Goal: Task Accomplishment & Management: Complete application form

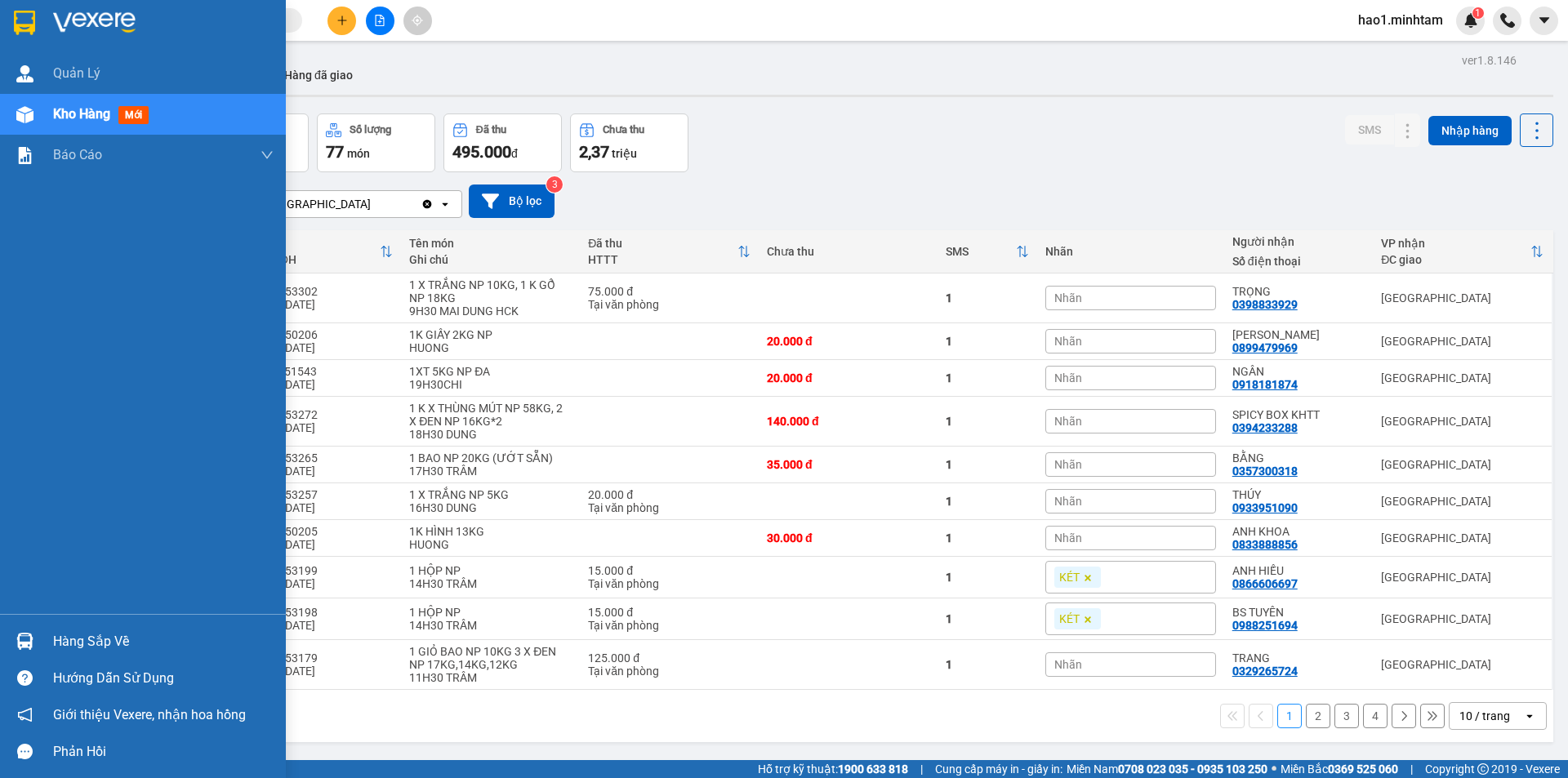
click at [36, 638] on div at bounding box center [25, 641] width 28 height 28
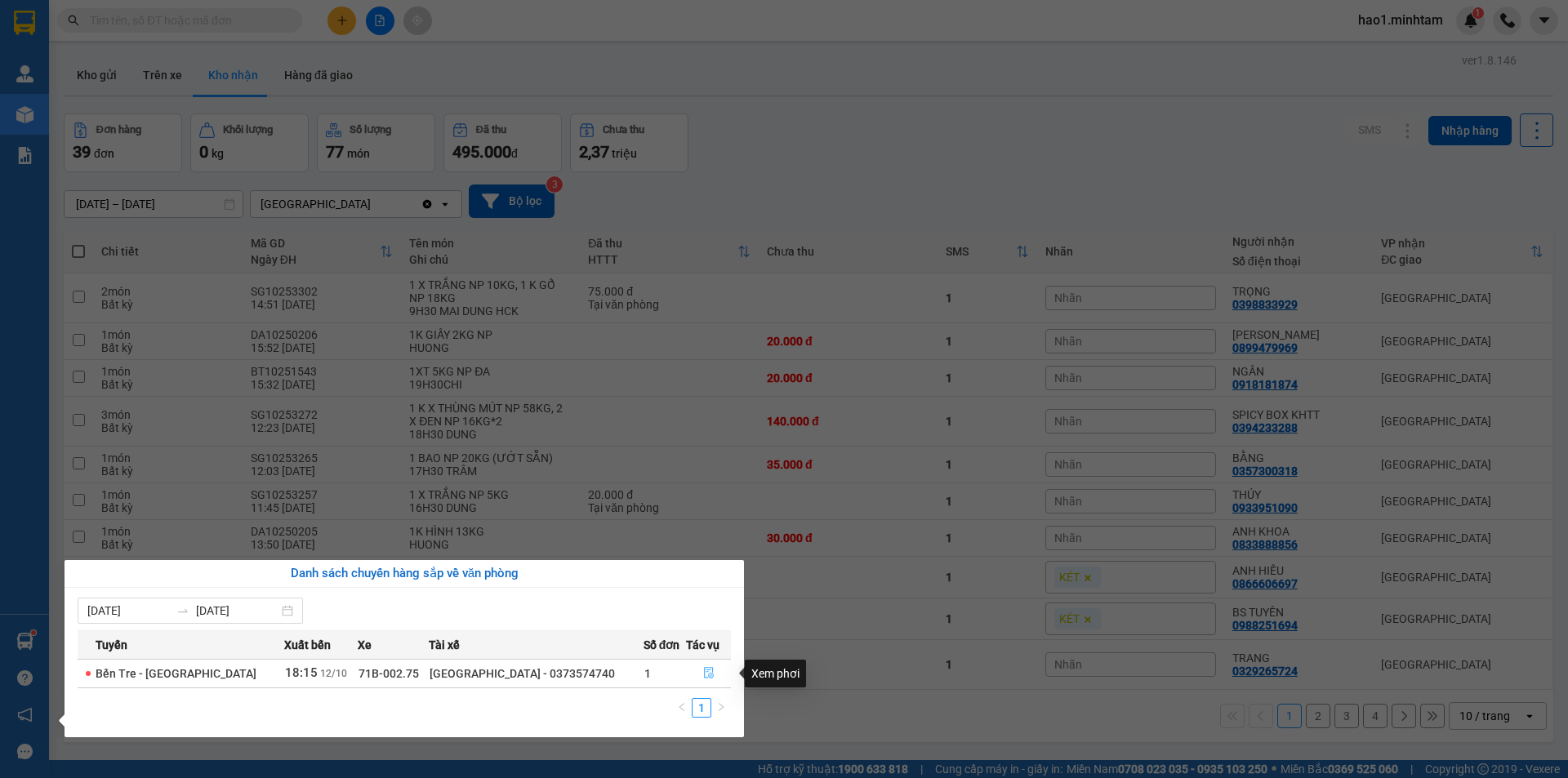
click at [704, 668] on icon "file-done" at bounding box center [708, 674] width 10 height 12
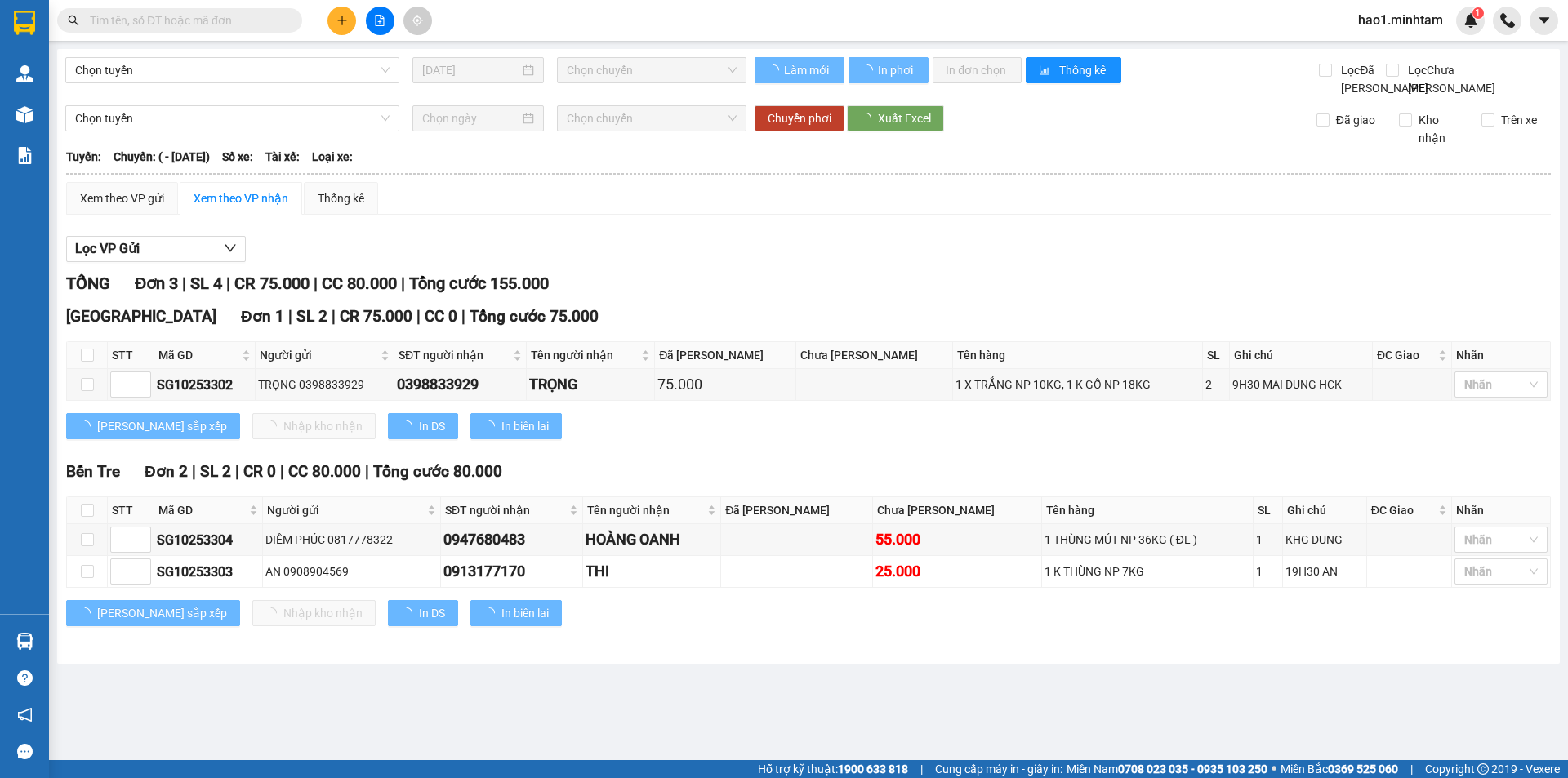
click at [897, 296] on div "TỔNG Đơn 3 | SL 4 | CR 75.000 | CC 80.000 | Tổng cước 155.000" at bounding box center [808, 284] width 1484 height 25
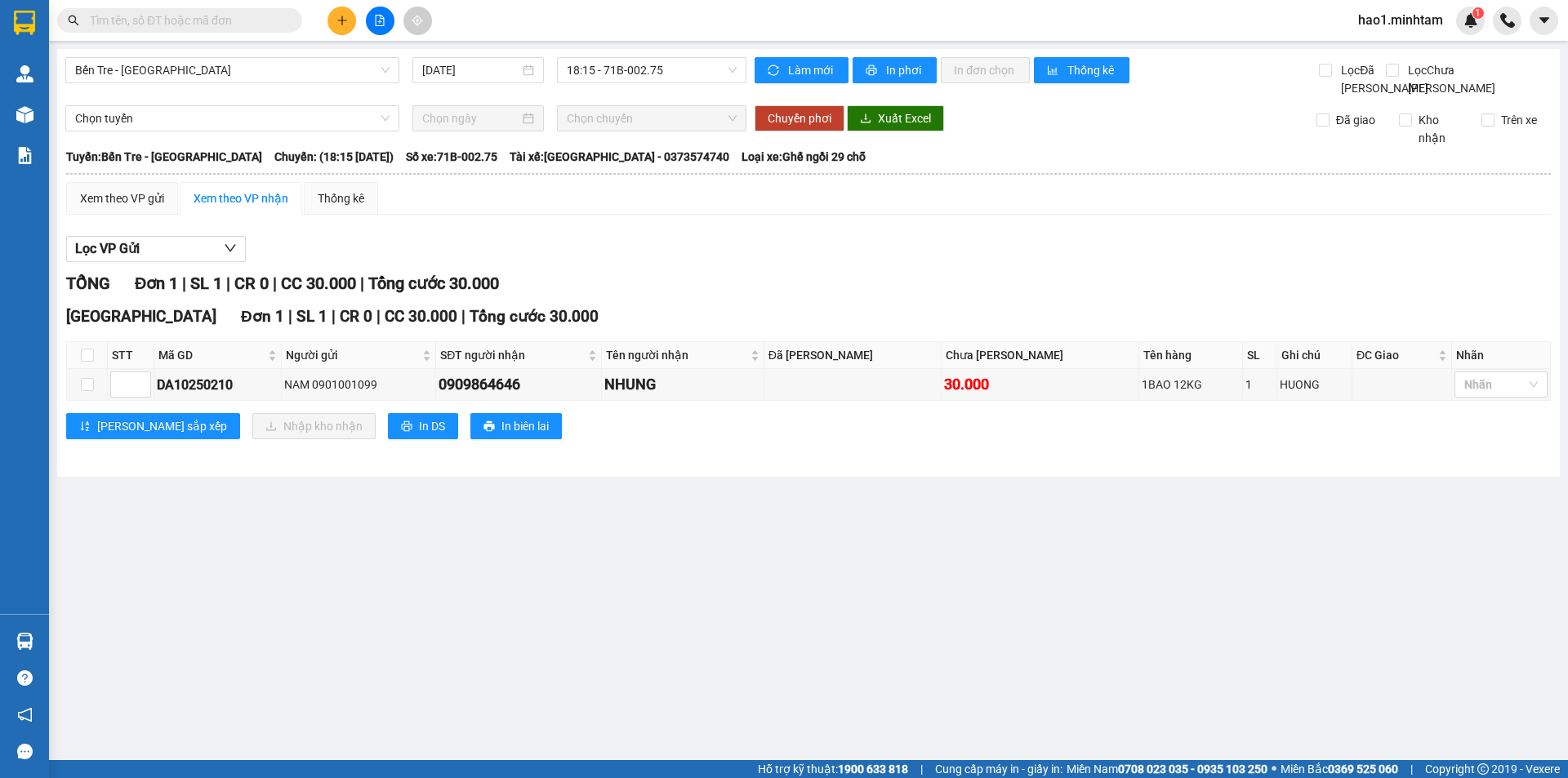
click at [816, 507] on main "Bến Tre - [GEOGRAPHIC_DATA] [DATE] 18:15 - 71B-002.75 Làm mới In phơi In đơn ch…" at bounding box center [784, 379] width 1568 height 760
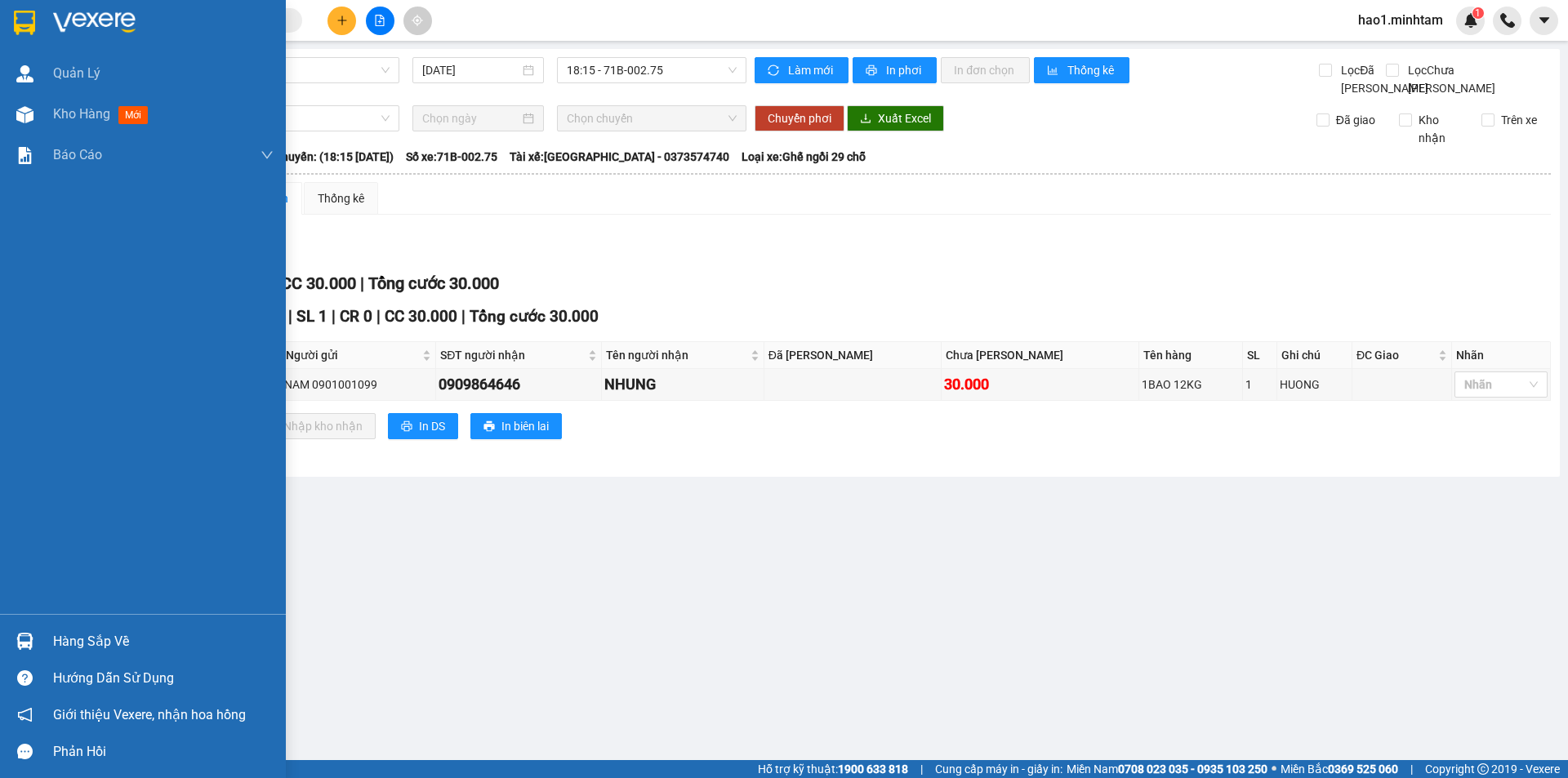
click at [57, 14] on img at bounding box center [94, 23] width 83 height 25
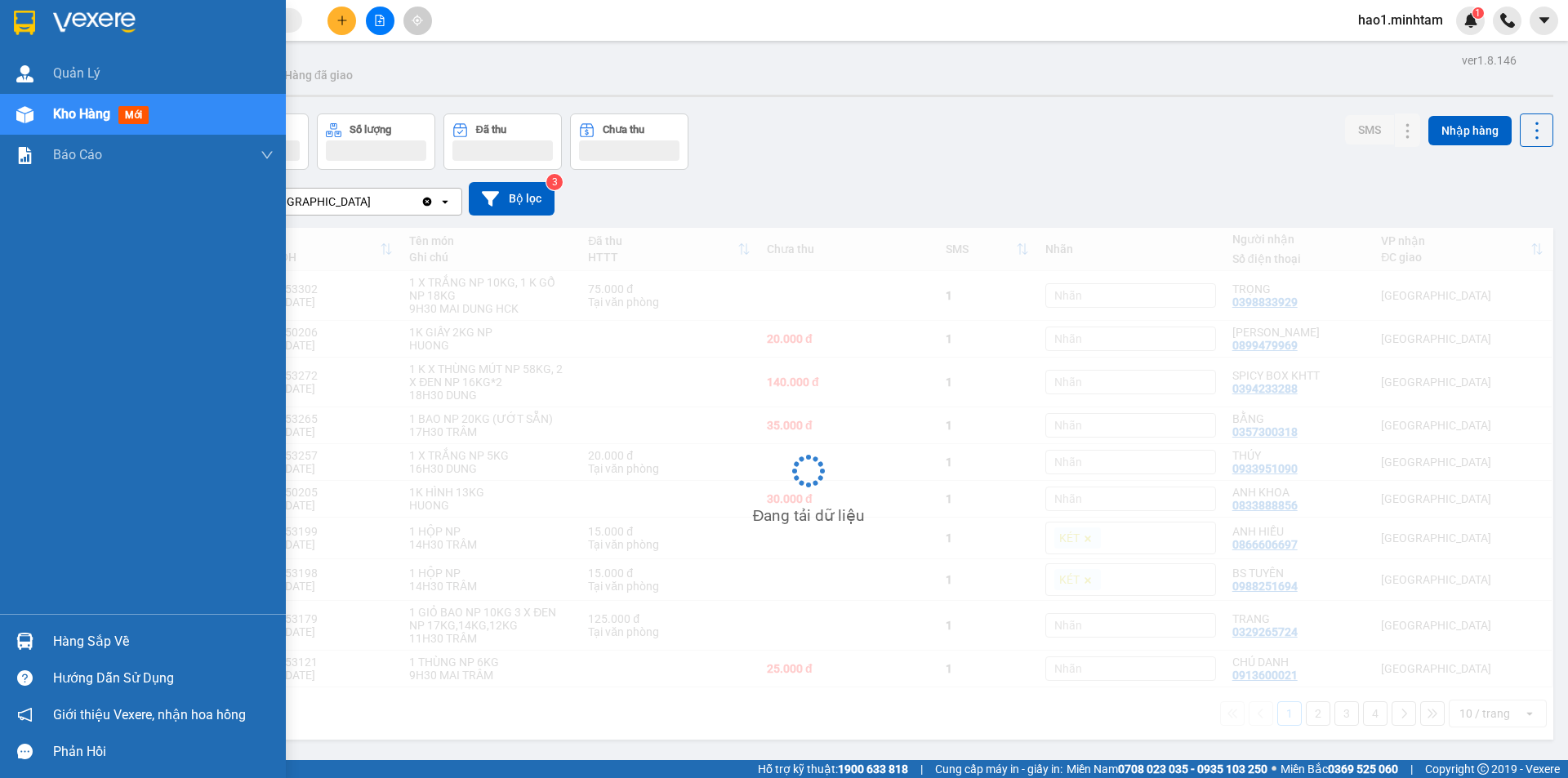
click at [90, 649] on div "Hàng sắp về" at bounding box center [163, 641] width 221 height 25
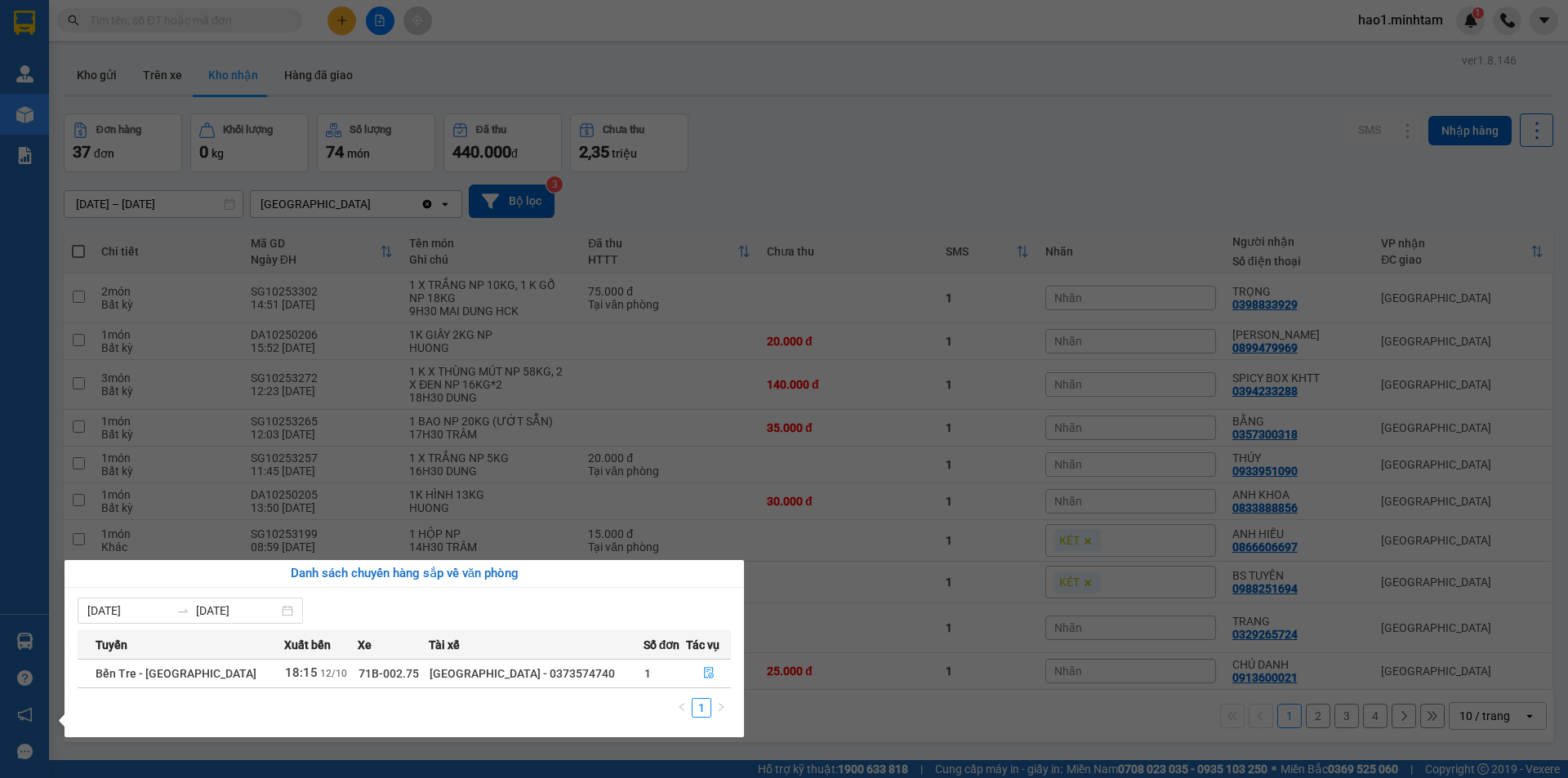
click at [880, 150] on section "Kết quả tìm kiếm ( 6 ) Bộ lọc Thuộc VP này Ngày tạo đơn gần nhất Mã ĐH Trạng th…" at bounding box center [784, 389] width 1568 height 778
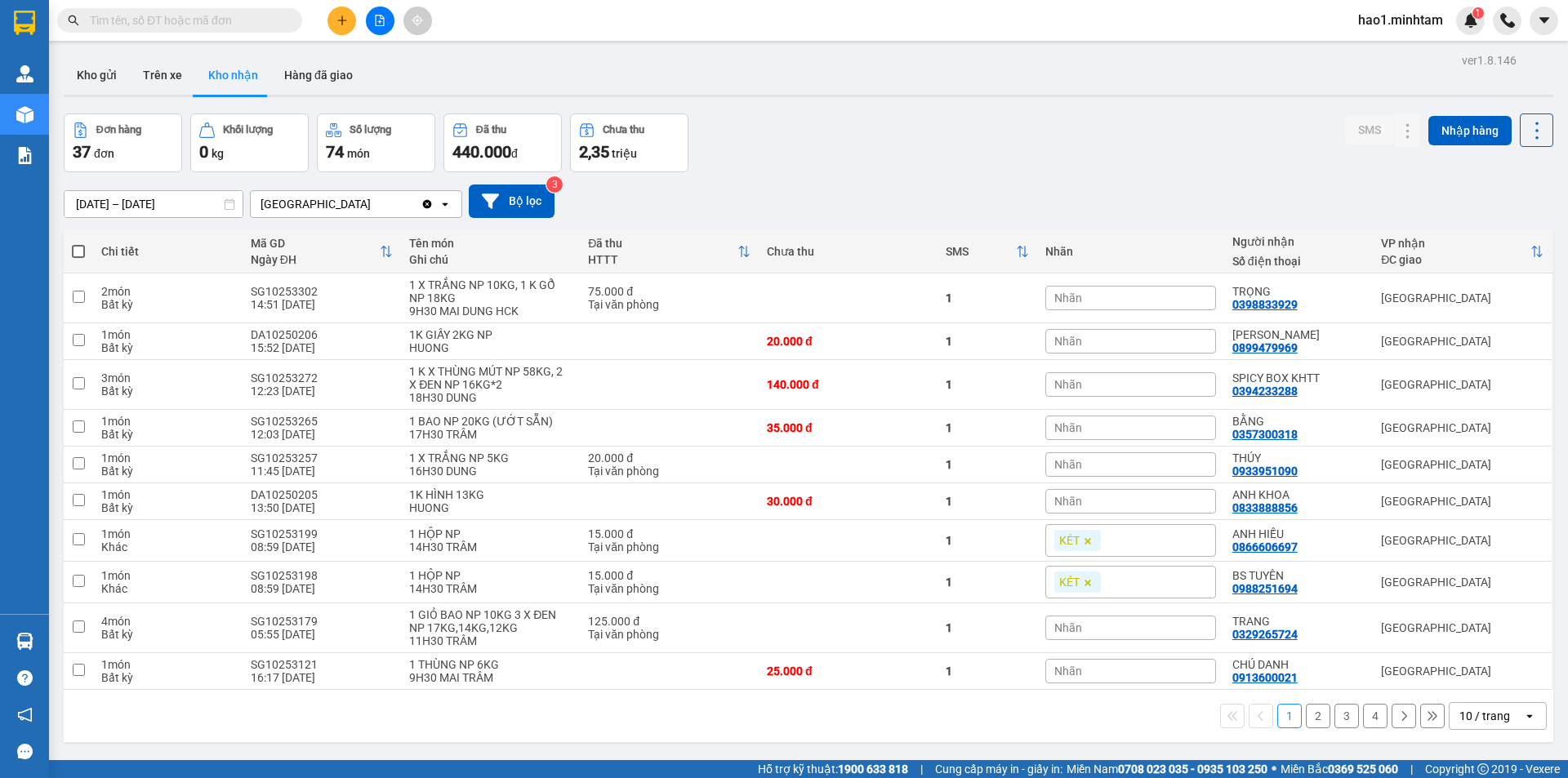
click at [174, 20] on input "text" at bounding box center [186, 21] width 192 height 18
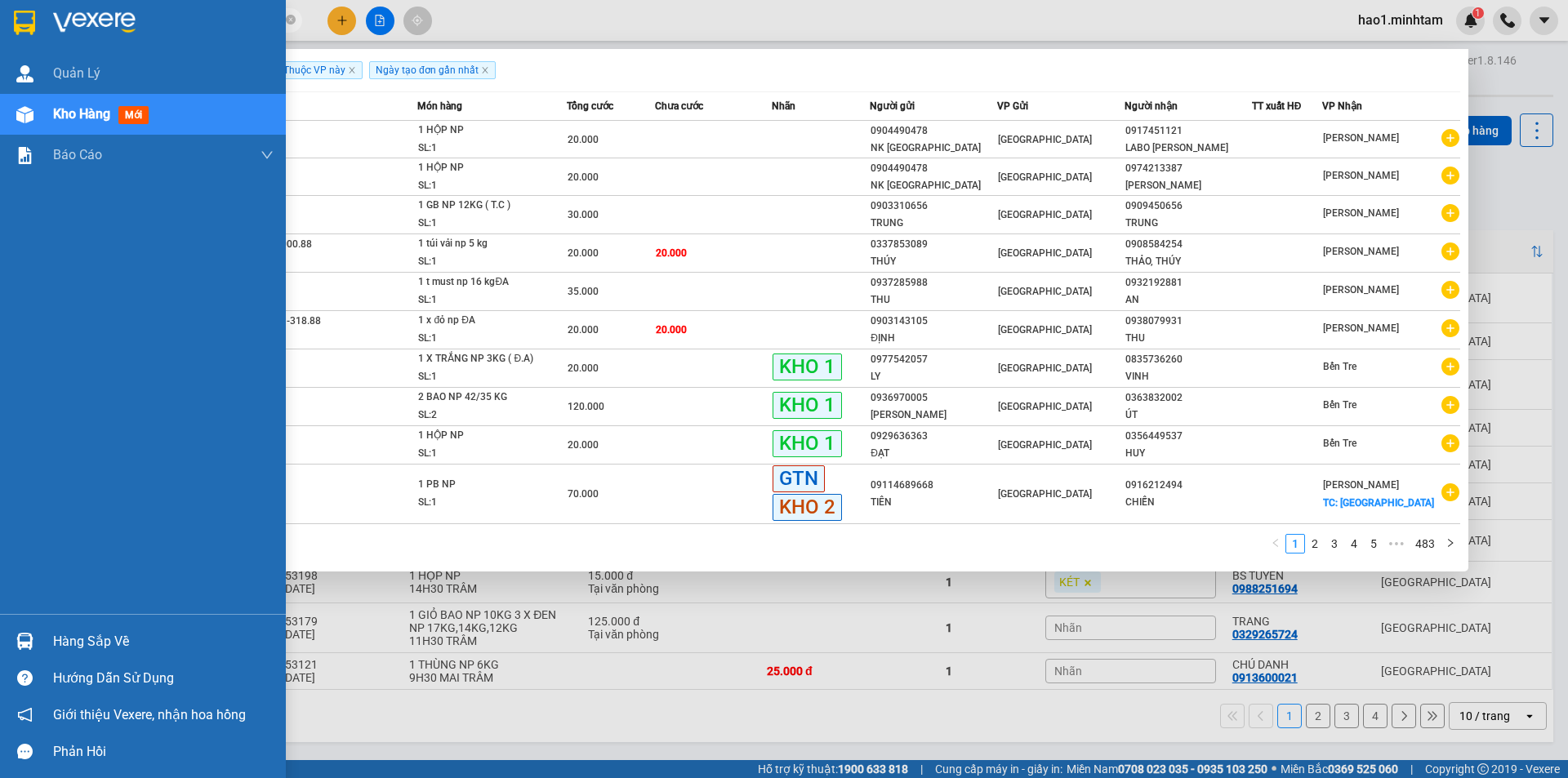
type input "TG"
click at [36, 13] on div at bounding box center [25, 22] width 28 height 28
click at [37, 13] on div at bounding box center [25, 22] width 28 height 28
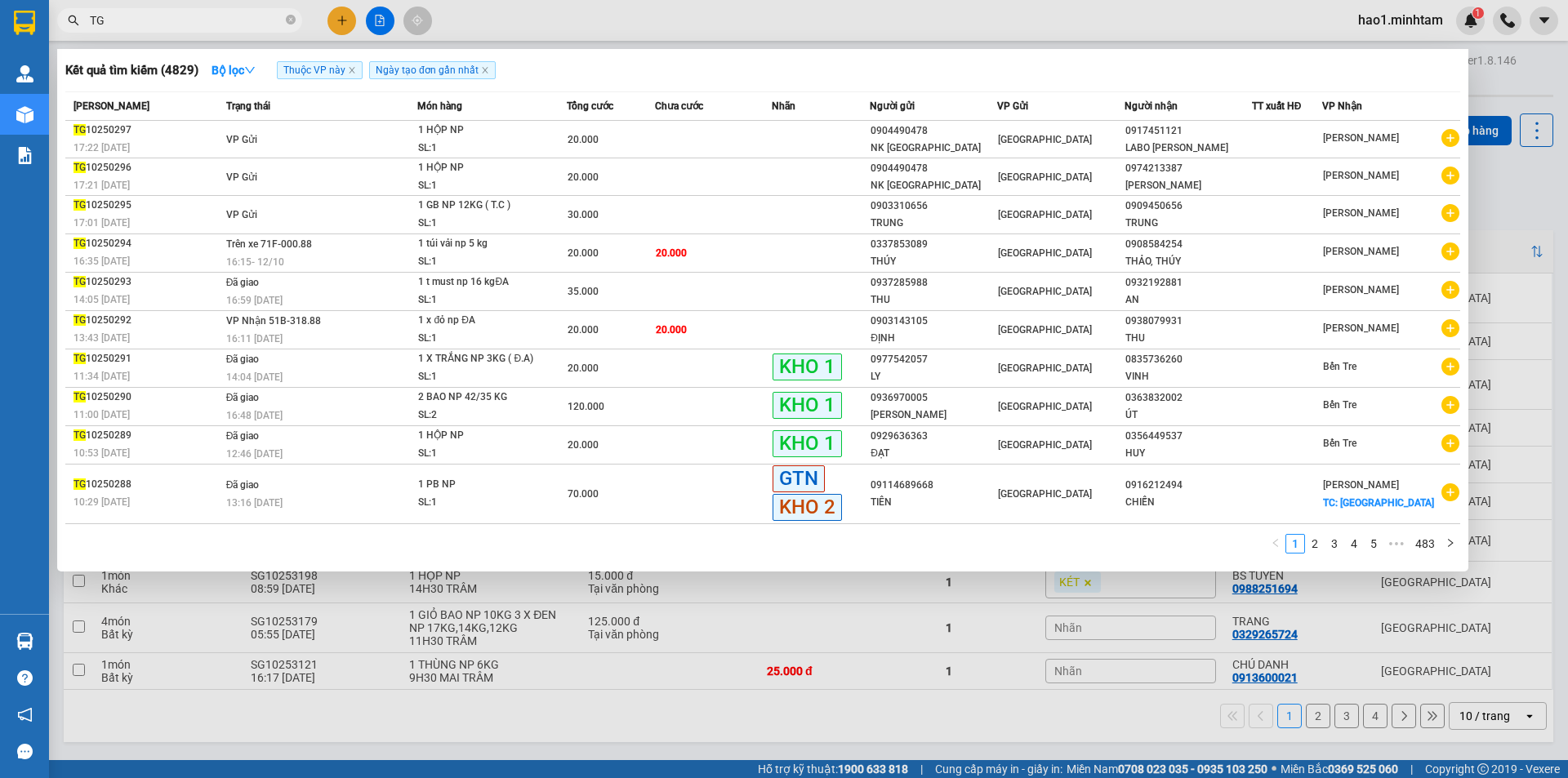
click at [677, 698] on div at bounding box center [784, 389] width 1568 height 778
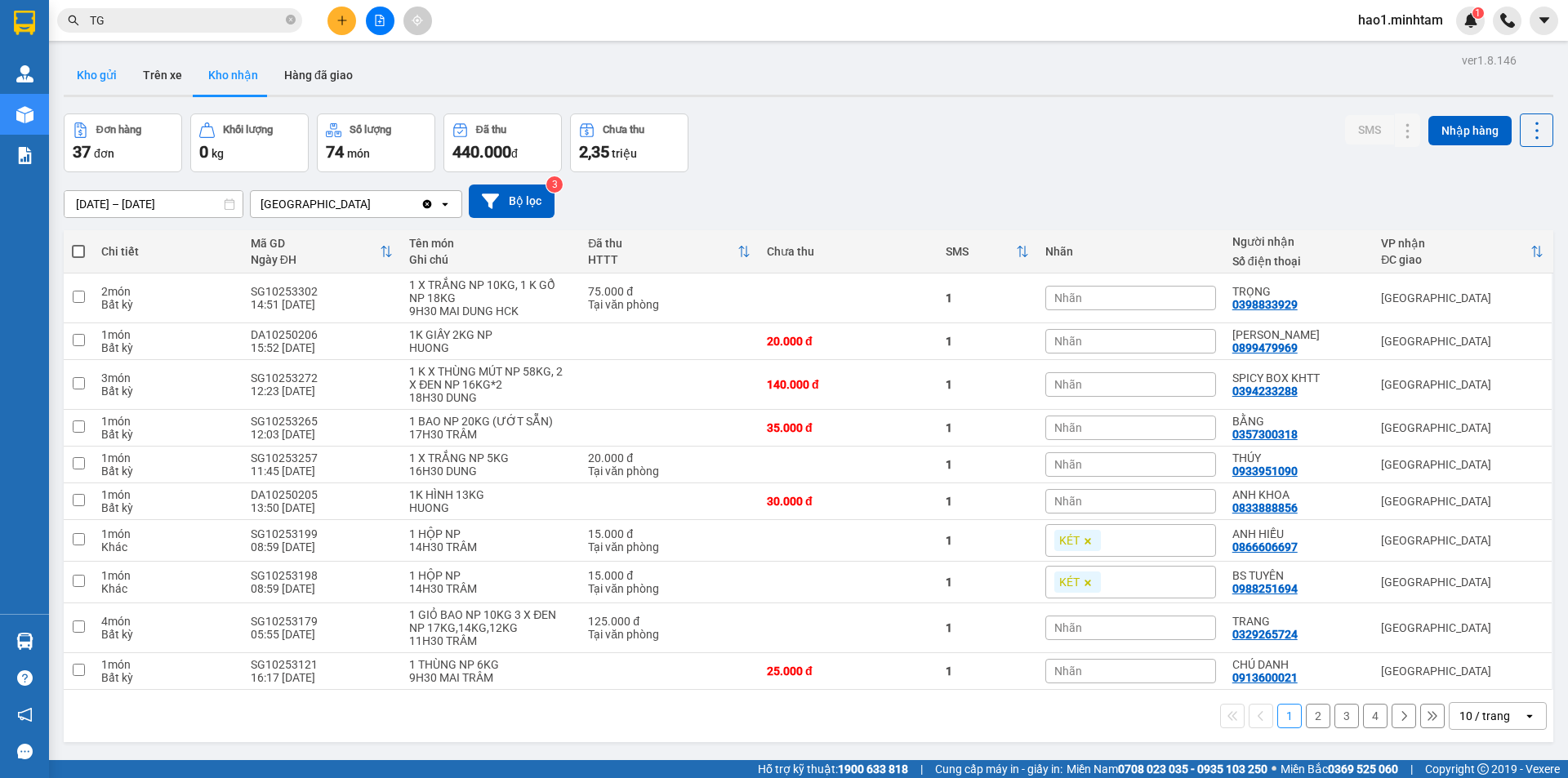
click at [122, 76] on button "Kho gửi" at bounding box center [96, 74] width 66 height 39
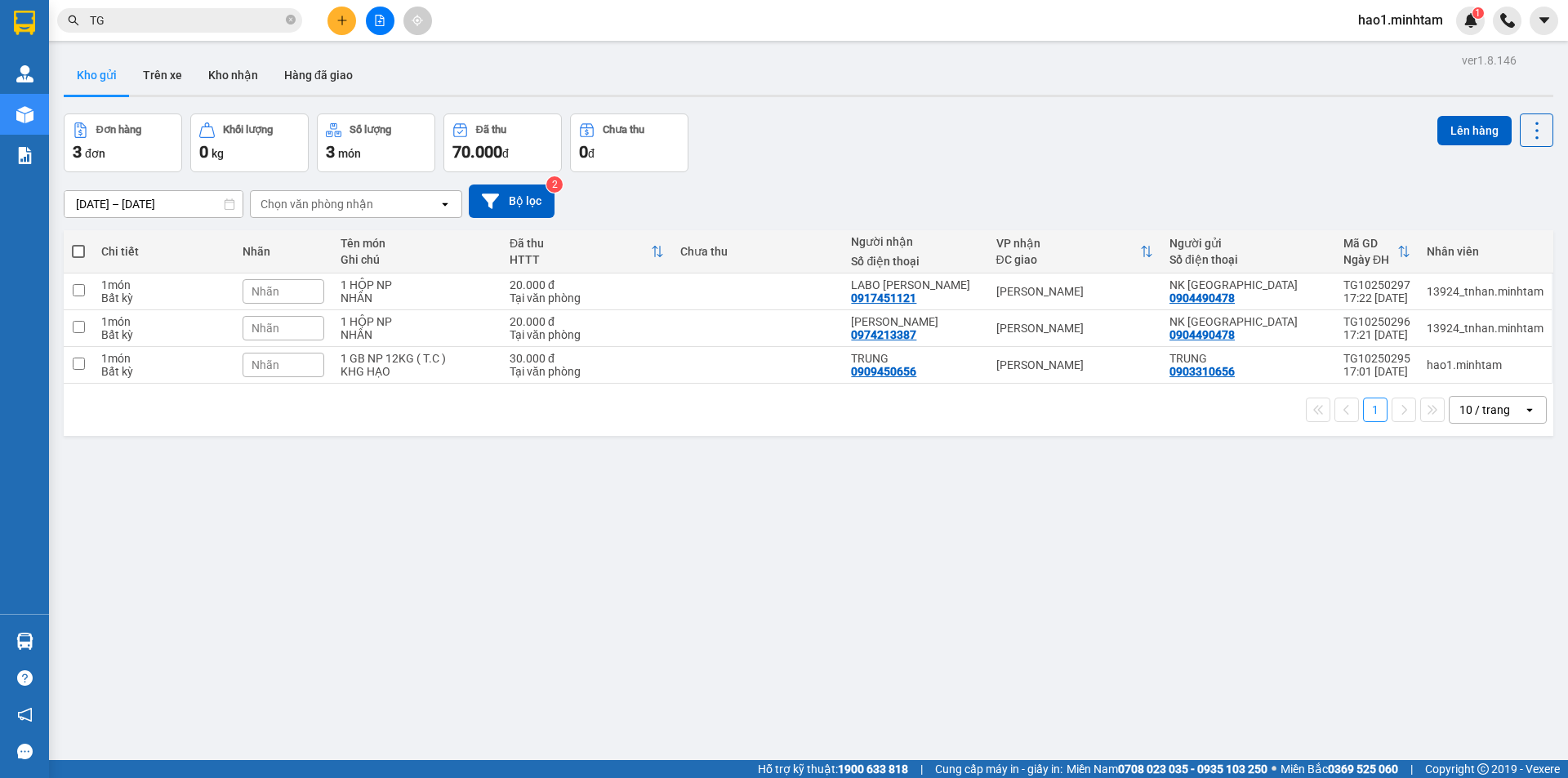
click at [947, 117] on div "Đơn hàng 3 đơn Khối lượng 0 kg Số lượng 3 món Đã thu 70.000 đ Chưa thu 0 đ Lên …" at bounding box center [808, 143] width 1490 height 59
click at [1140, 353] on td "[PERSON_NAME]" at bounding box center [1074, 365] width 173 height 36
checkbox input "true"
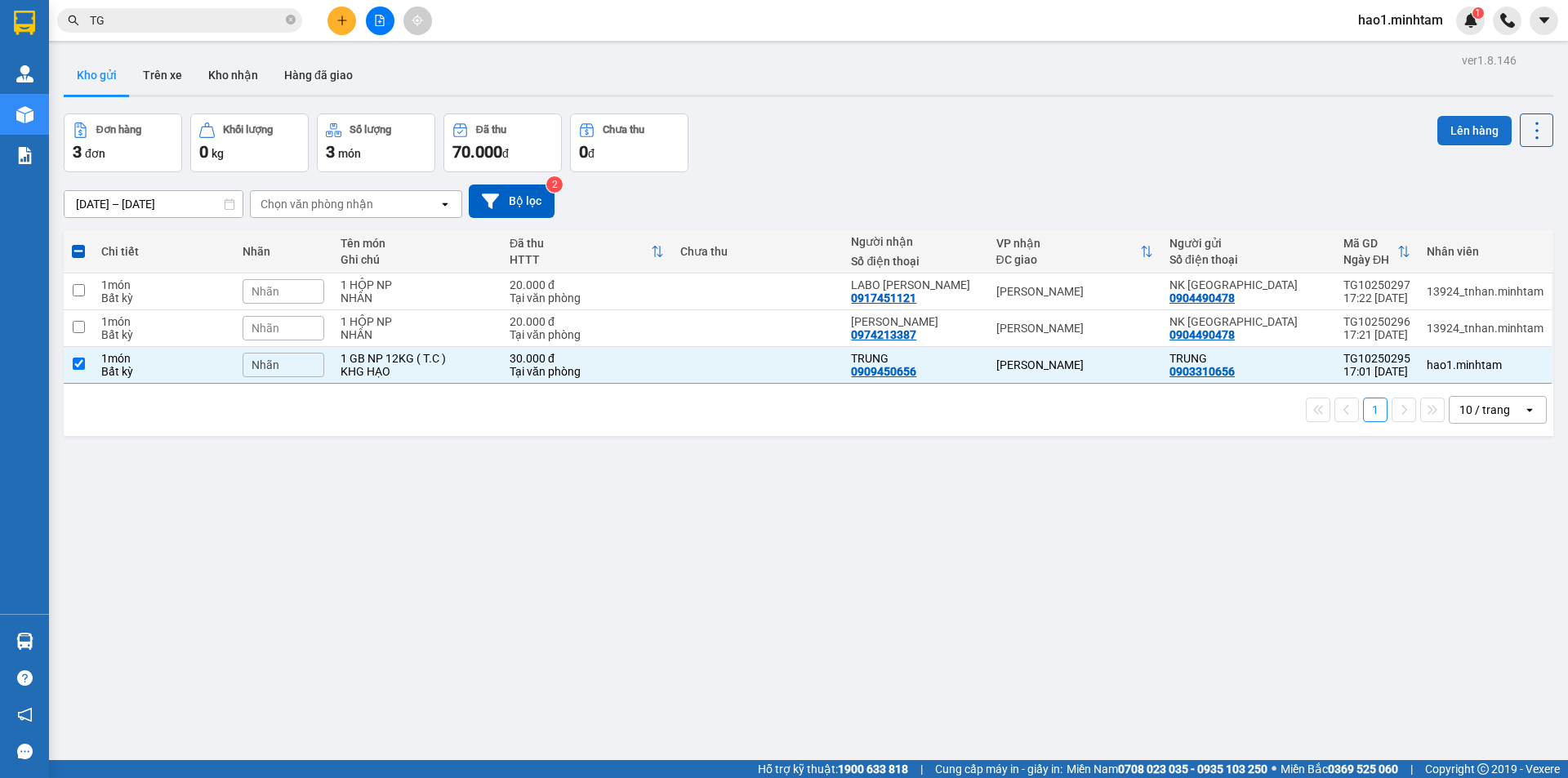
click at [1462, 136] on button "Lên hàng" at bounding box center [1474, 131] width 74 height 29
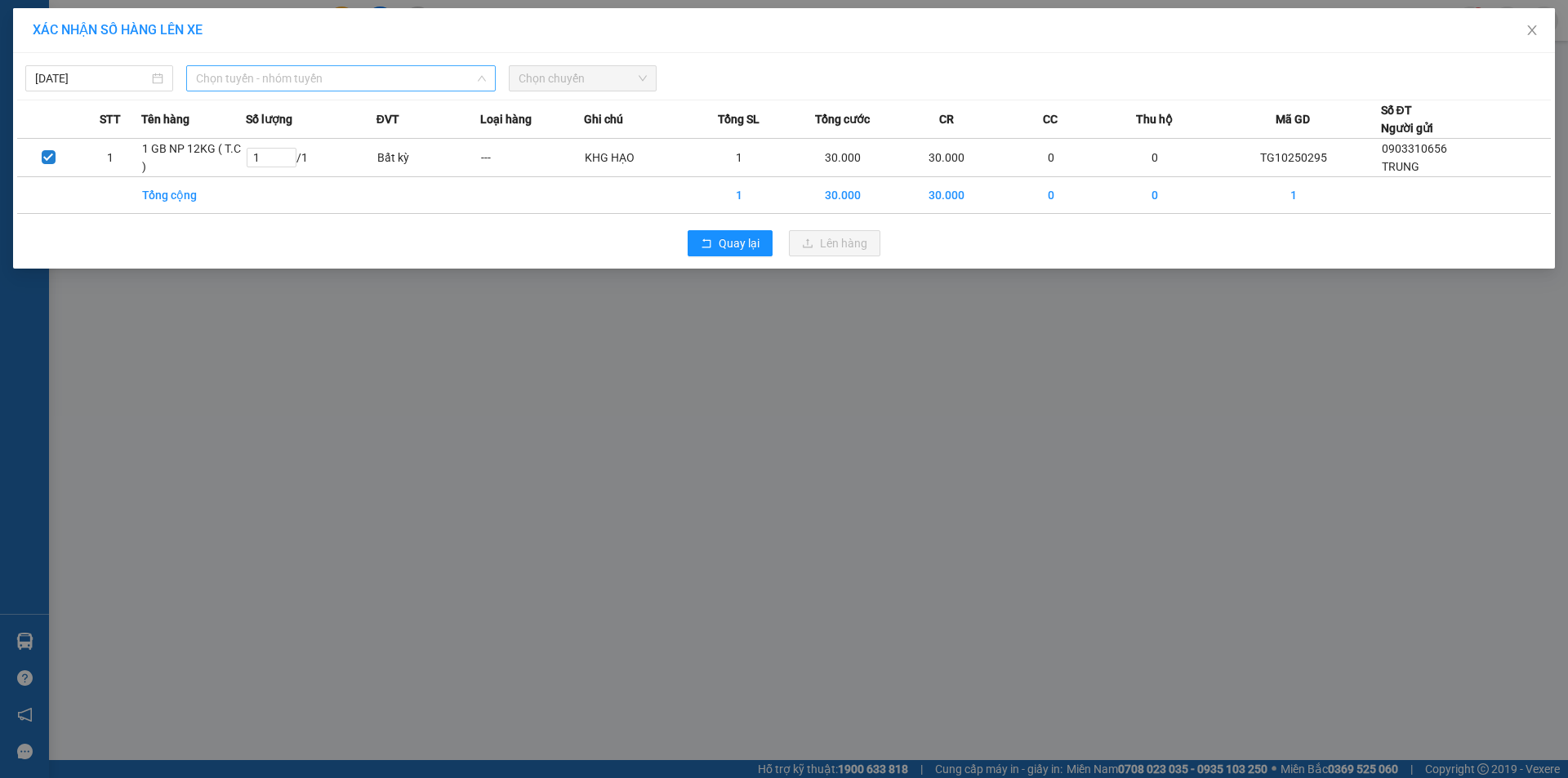
click at [312, 83] on span "Chọn tuyến - nhóm tuyến" at bounding box center [340, 78] width 290 height 25
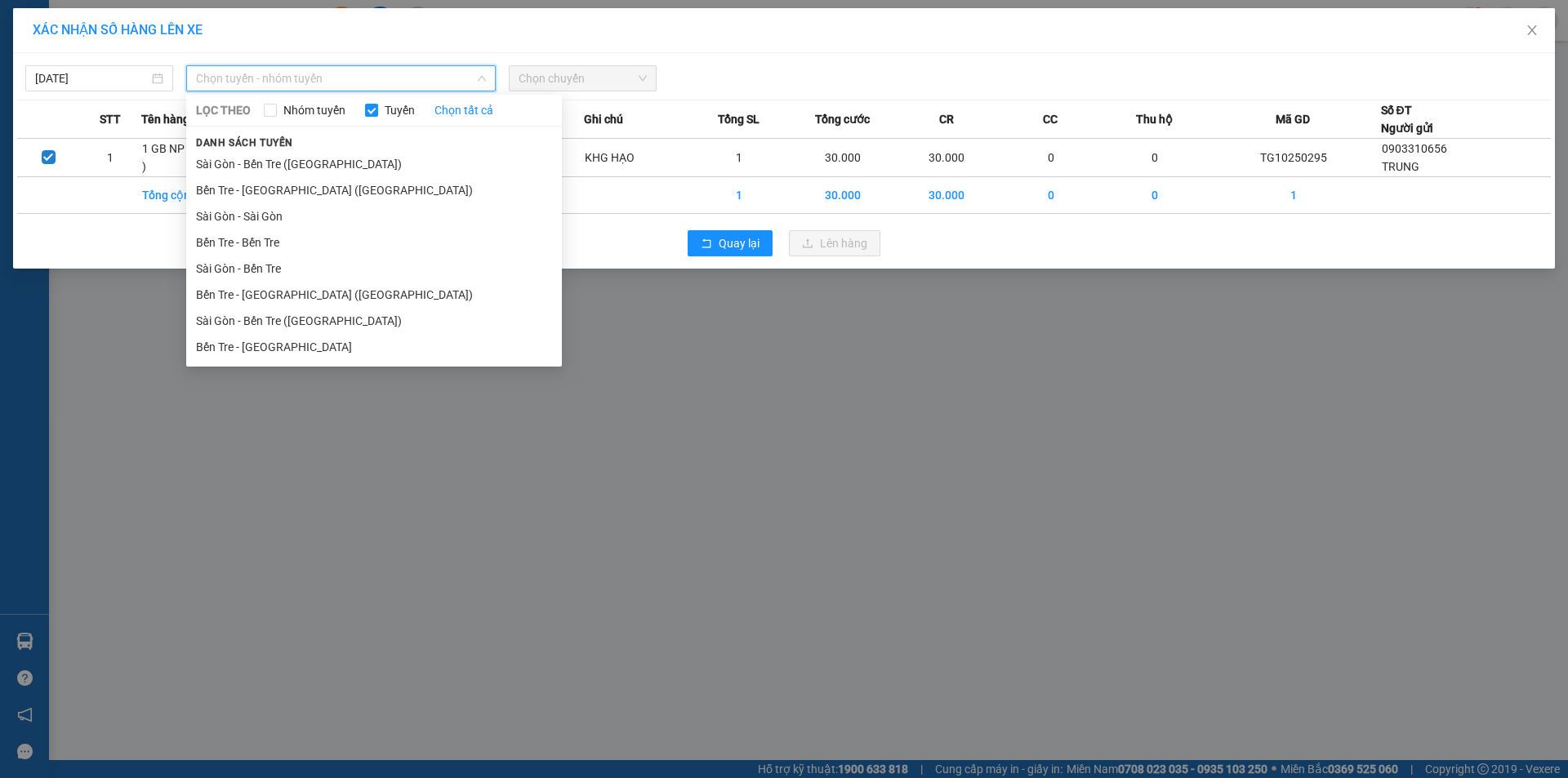
drag, startPoint x: 270, startPoint y: 343, endPoint x: 524, endPoint y: 197, distance: 293.0
click at [271, 343] on li "Bến Tre - [GEOGRAPHIC_DATA]" at bounding box center [374, 347] width 376 height 26
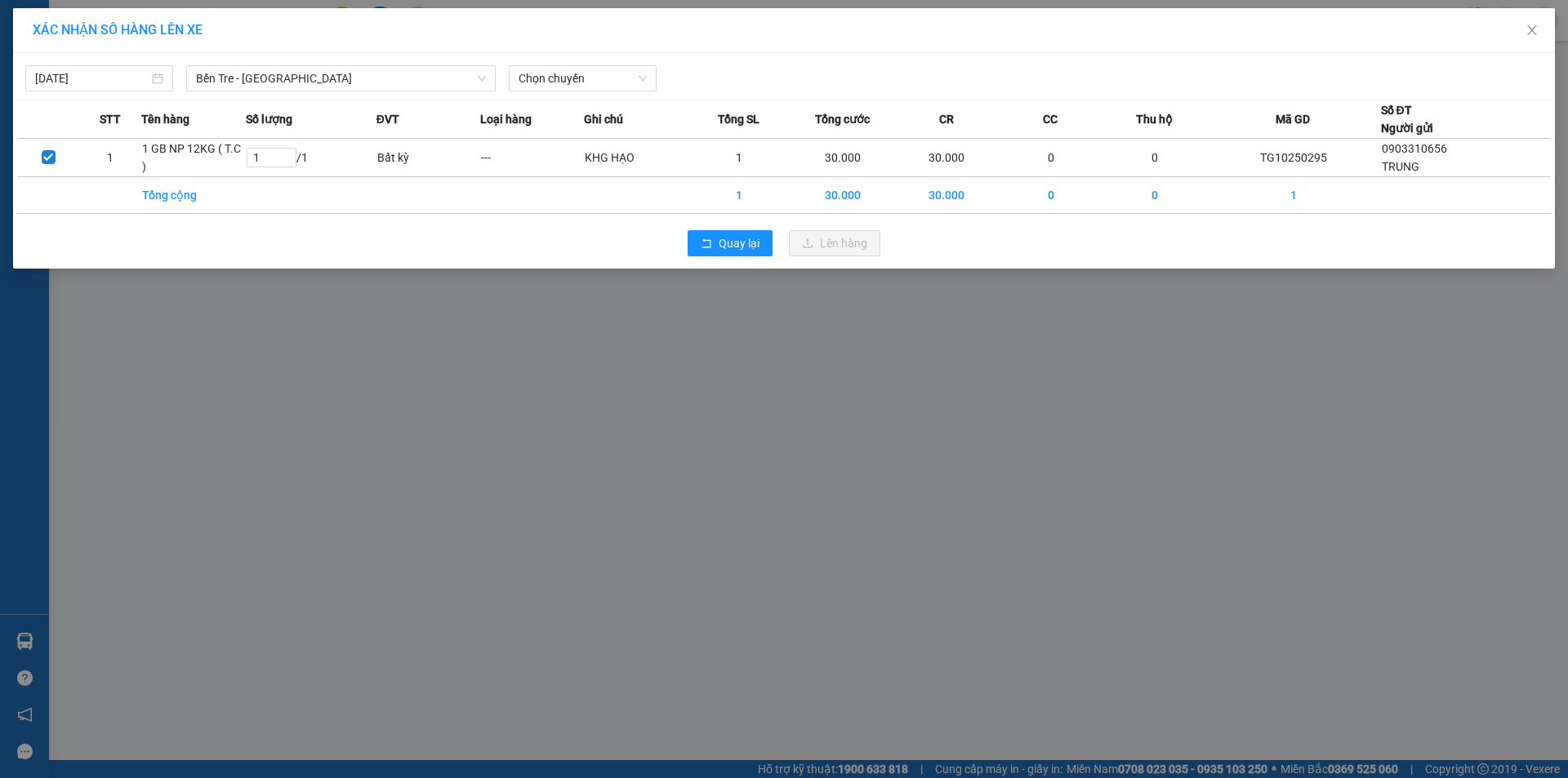
click at [598, 63] on div "[DATE] Bến Tre - [GEOGRAPHIC_DATA] LỌC THEO Nhóm tuyến Tuyến Chọn tất cả Danh s…" at bounding box center [784, 74] width 1533 height 34
click at [589, 74] on span "Chọn chuyến" at bounding box center [582, 78] width 128 height 25
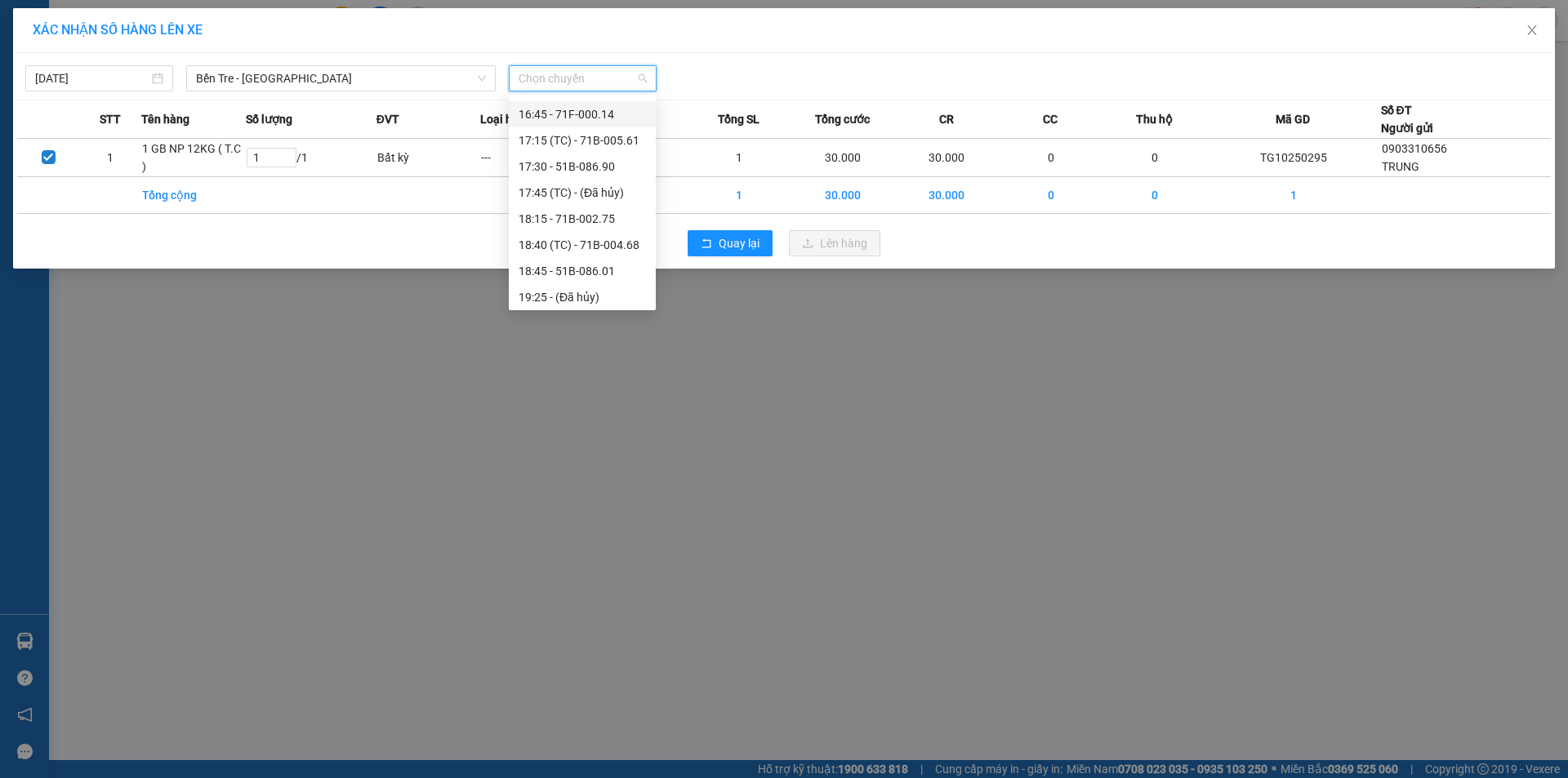
scroll to position [490, 0]
click at [605, 158] on div "16:40 (TC) - 51B-290.71" at bounding box center [582, 170] width 147 height 26
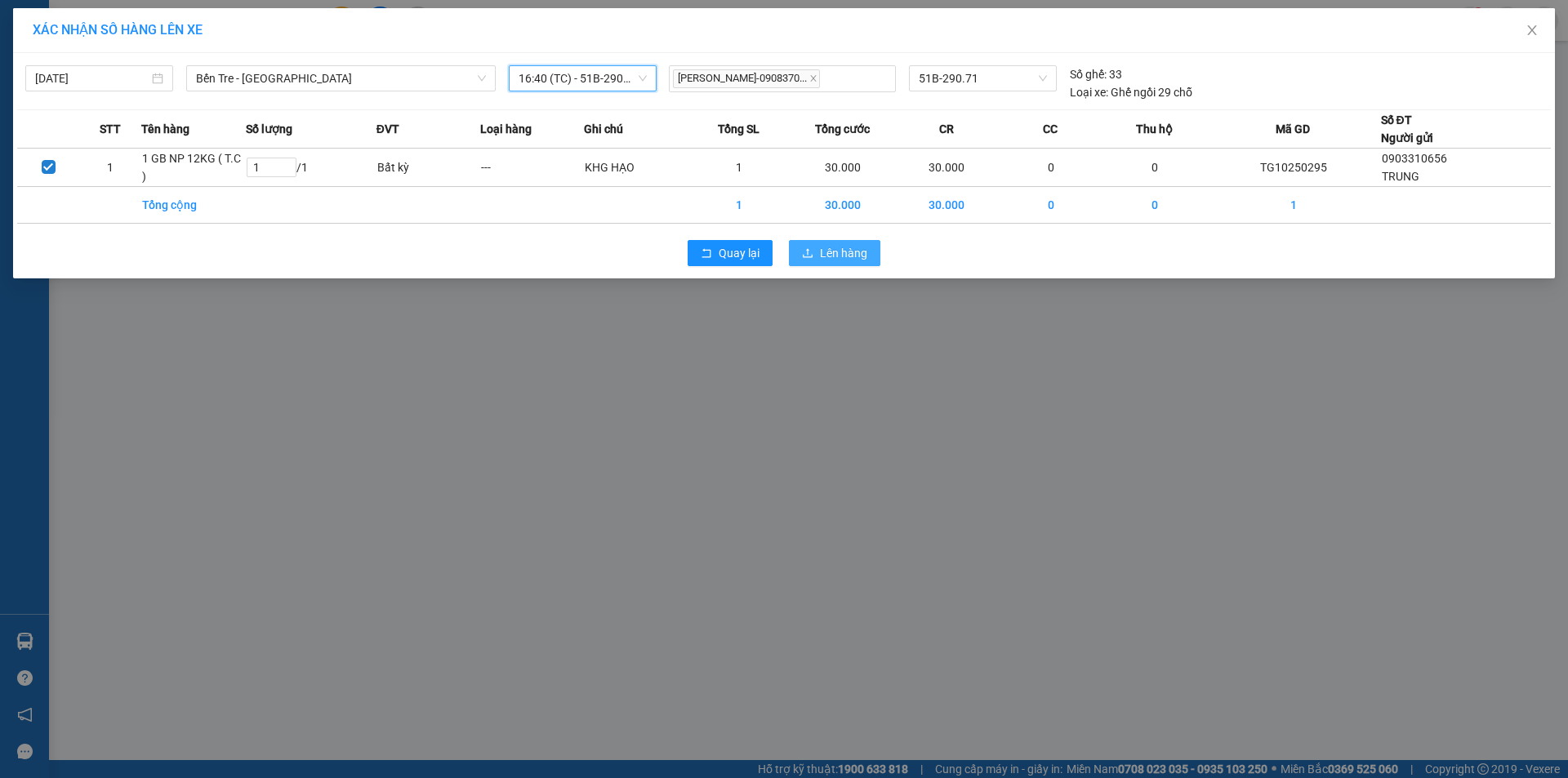
click at [835, 257] on span "Lên hàng" at bounding box center [843, 253] width 47 height 18
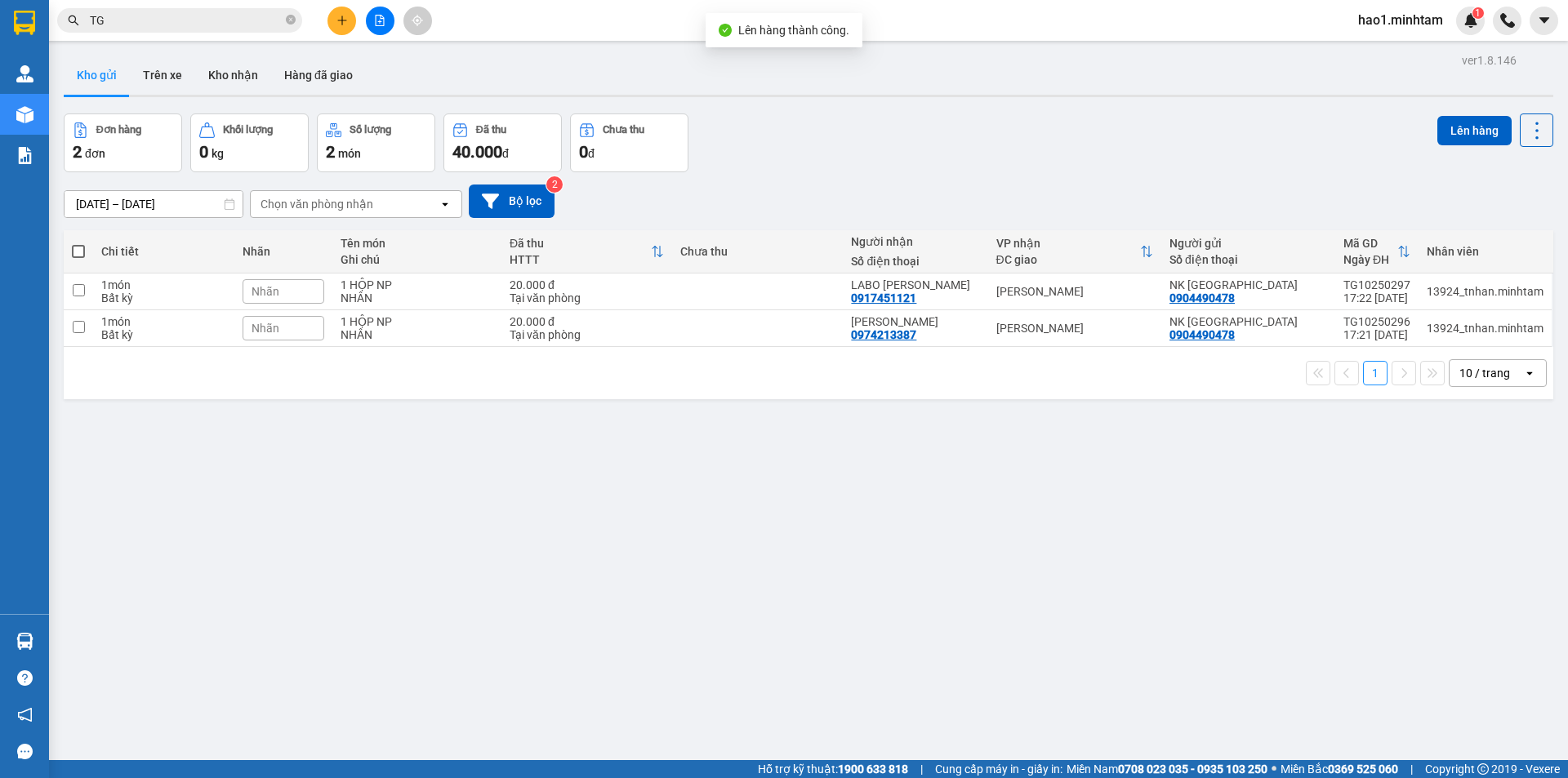
click at [1019, 145] on div "Đơn hàng 2 đơn Khối lượng 0 kg Số lượng 2 món Đã thu 40.000 đ Chưa thu 0 đ Lên …" at bounding box center [808, 143] width 1490 height 59
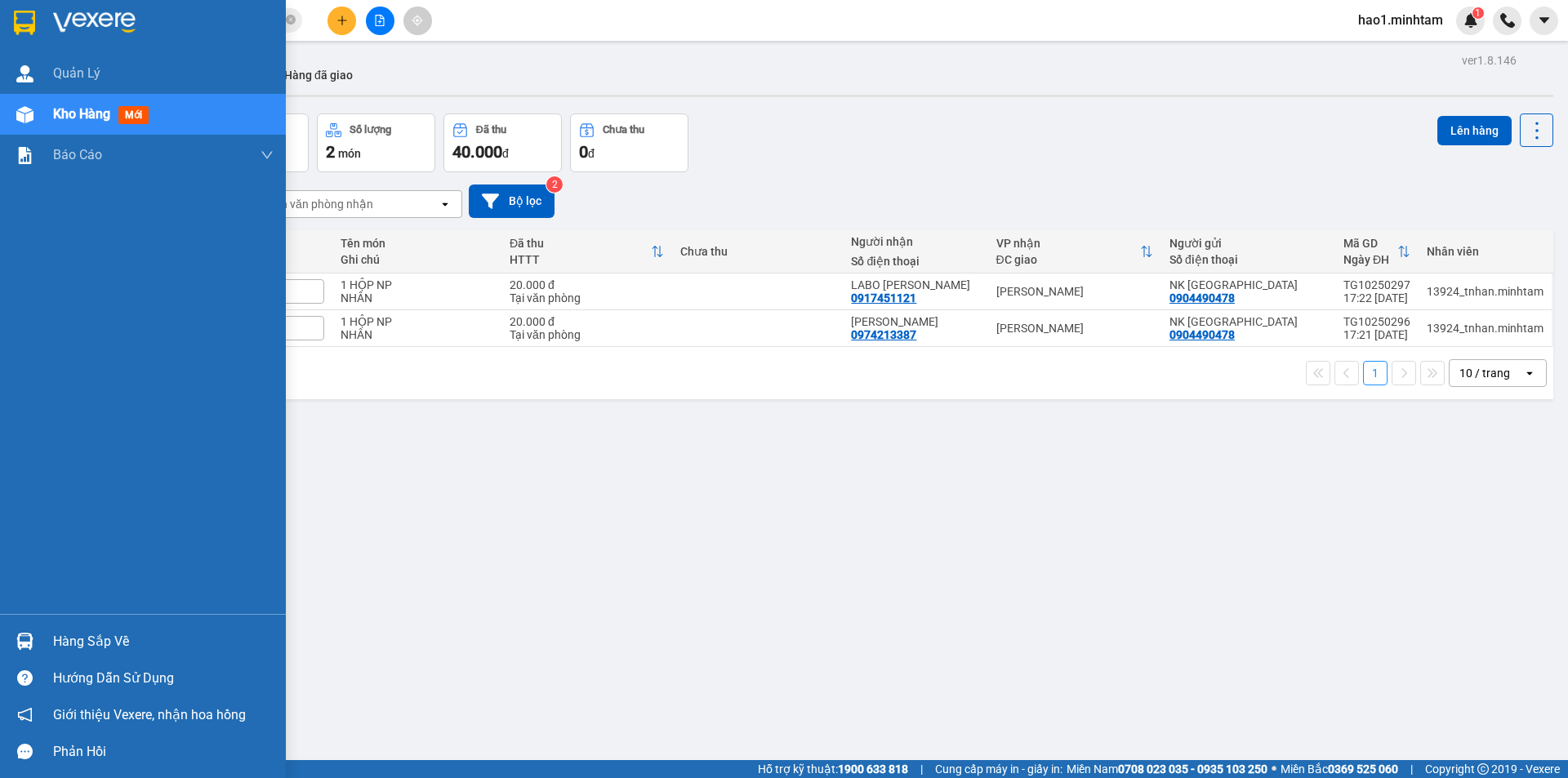
click at [36, 640] on div at bounding box center [25, 641] width 28 height 28
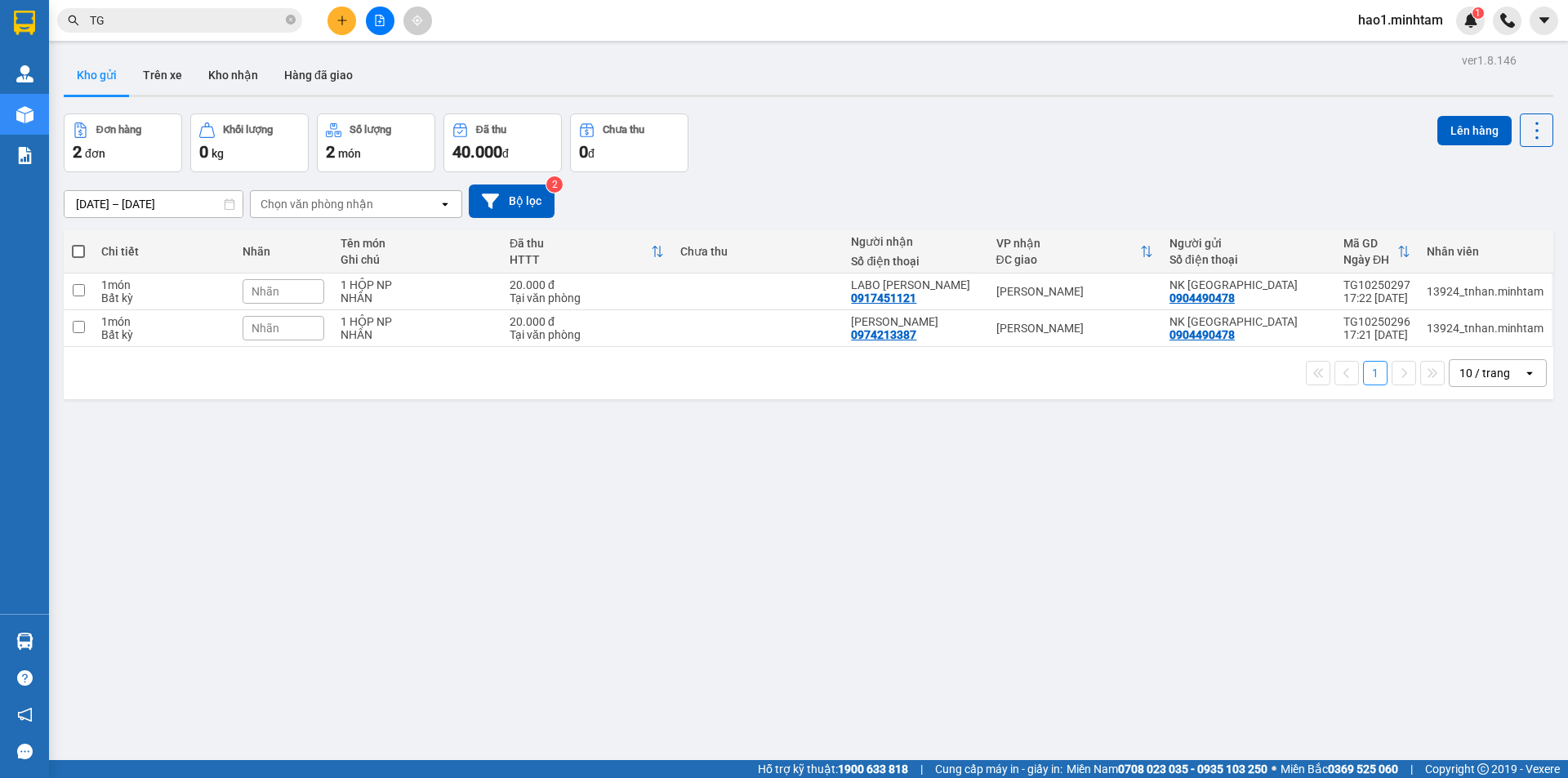
click at [464, 514] on section "Kết quả tìm kiếm ( 4829 ) Bộ lọc Thuộc VP này Ngày tạo đơn gần nhất Mã ĐH Trạng…" at bounding box center [784, 389] width 1568 height 778
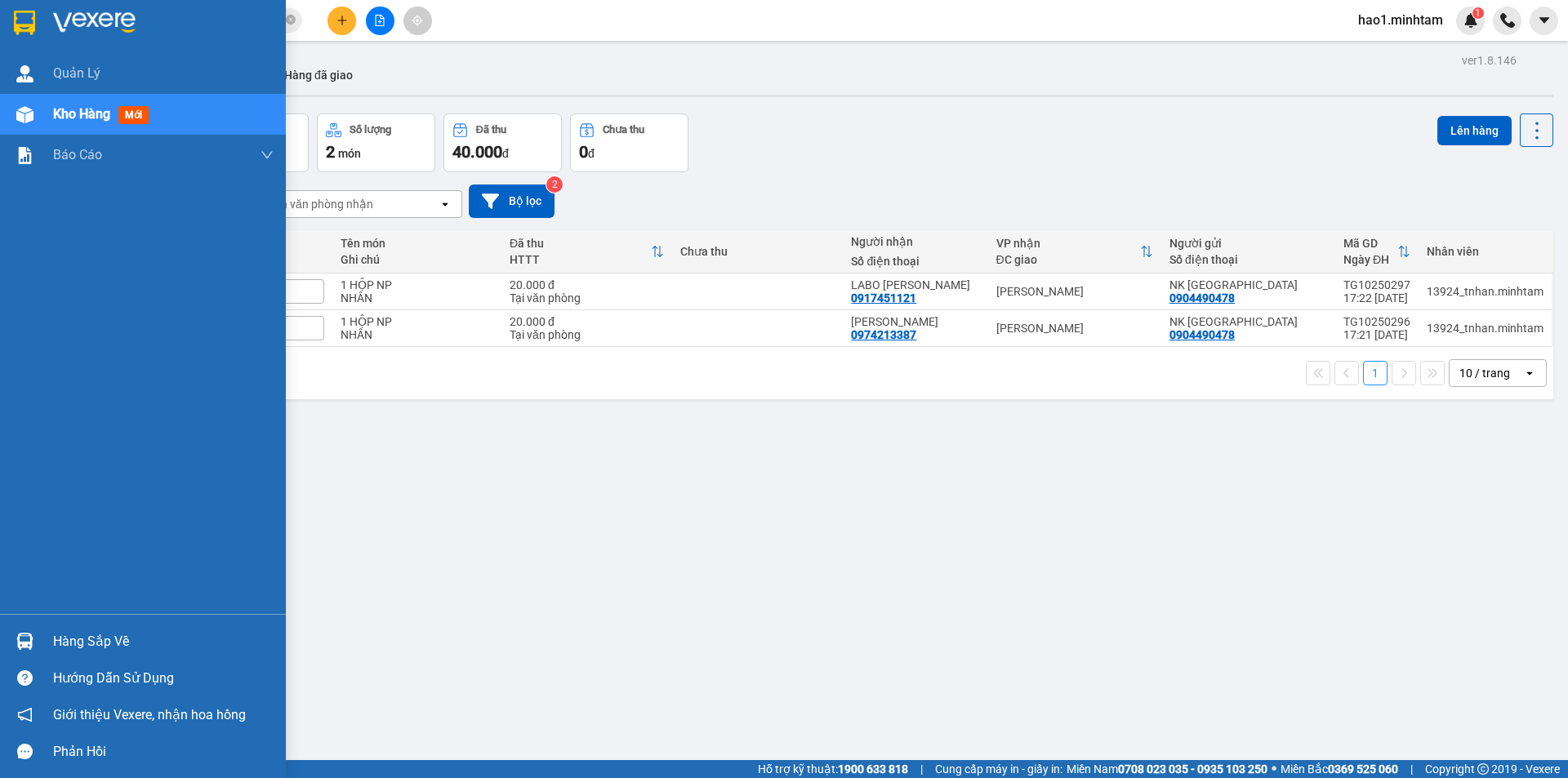
click at [34, 23] on img at bounding box center [24, 23] width 21 height 25
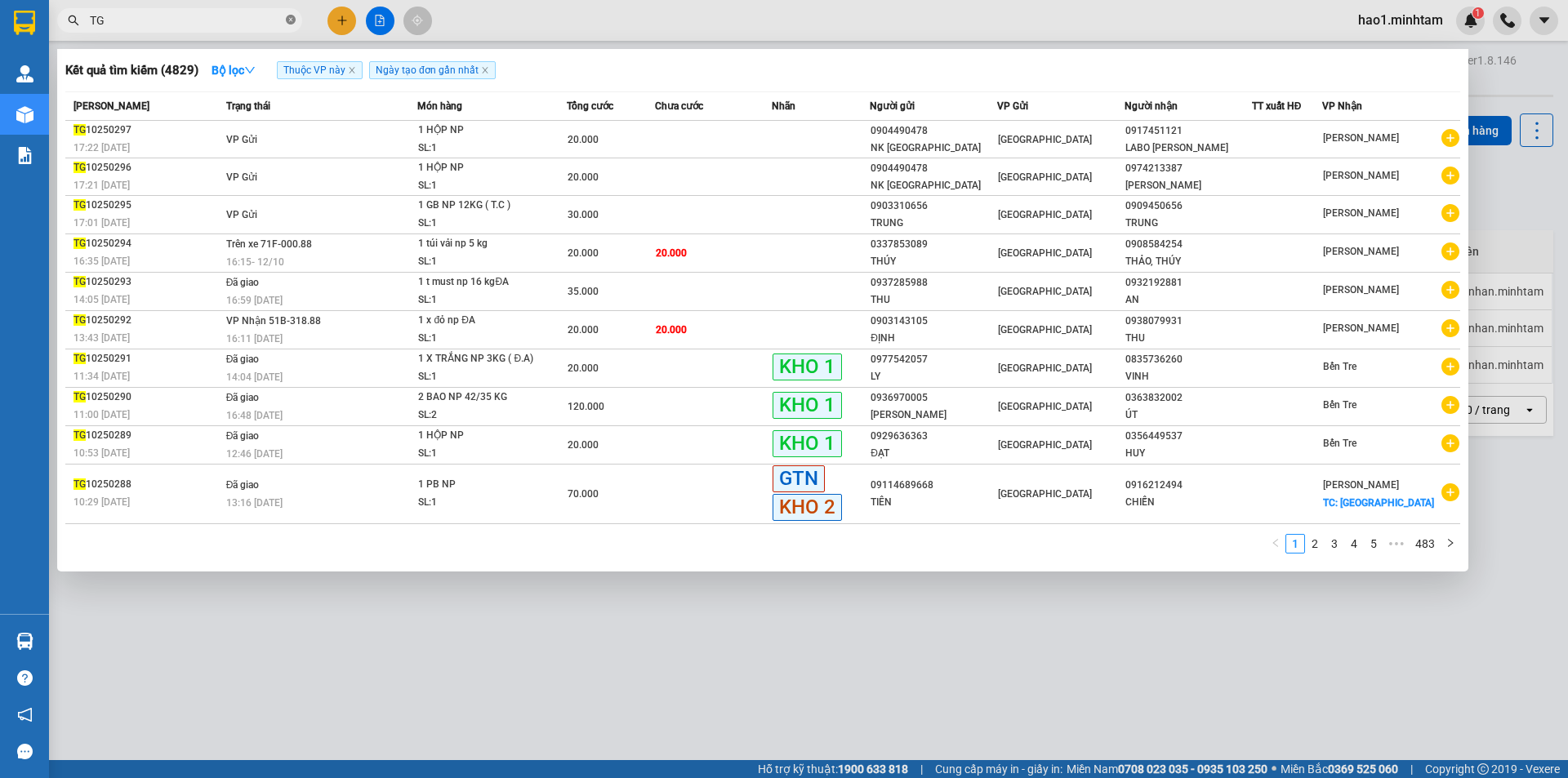
click at [293, 24] on icon "close-circle" at bounding box center [291, 19] width 10 height 10
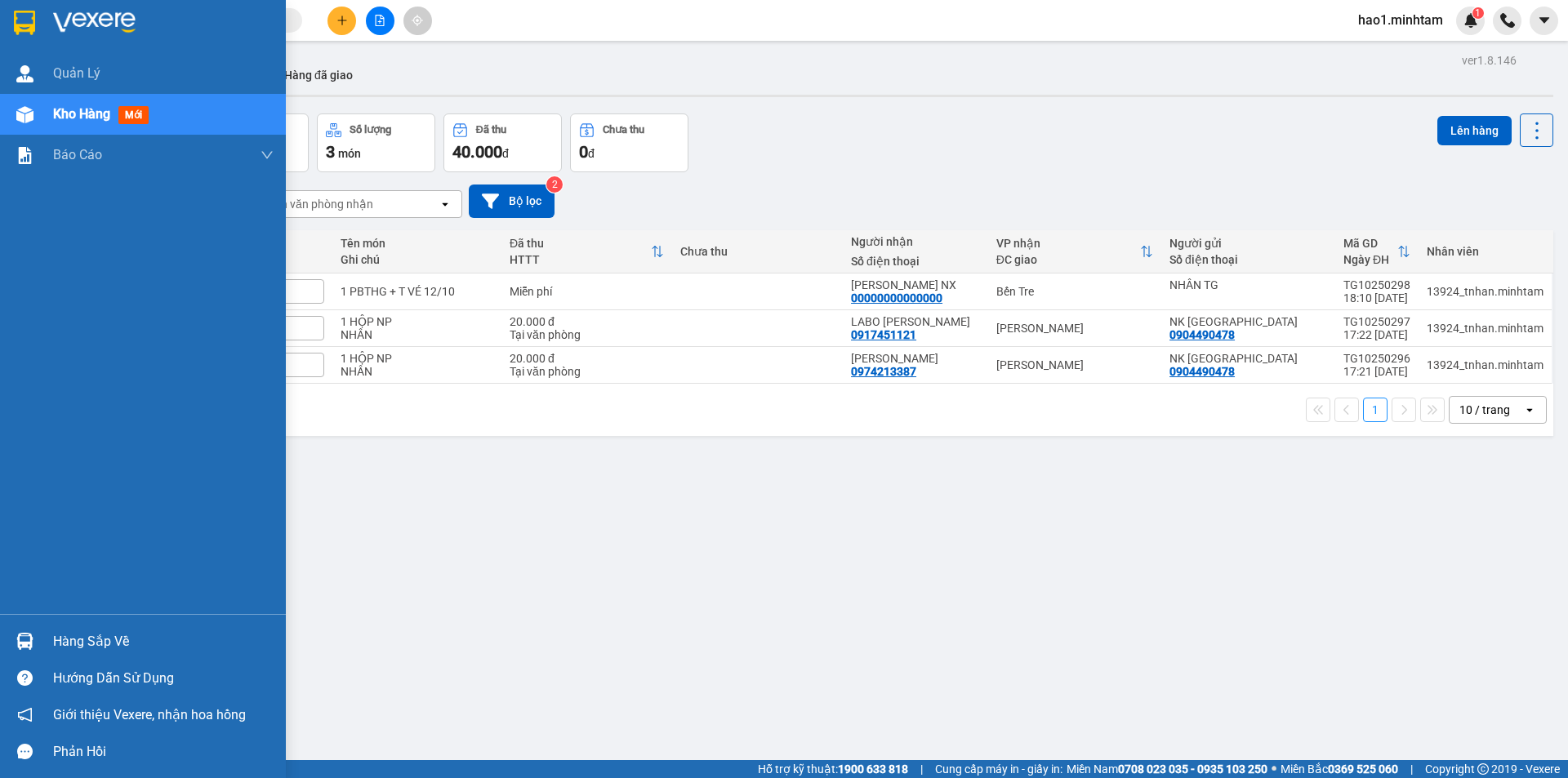
click at [20, 23] on img at bounding box center [24, 23] width 21 height 25
click at [72, 626] on div "Hàng sắp về" at bounding box center [143, 641] width 286 height 36
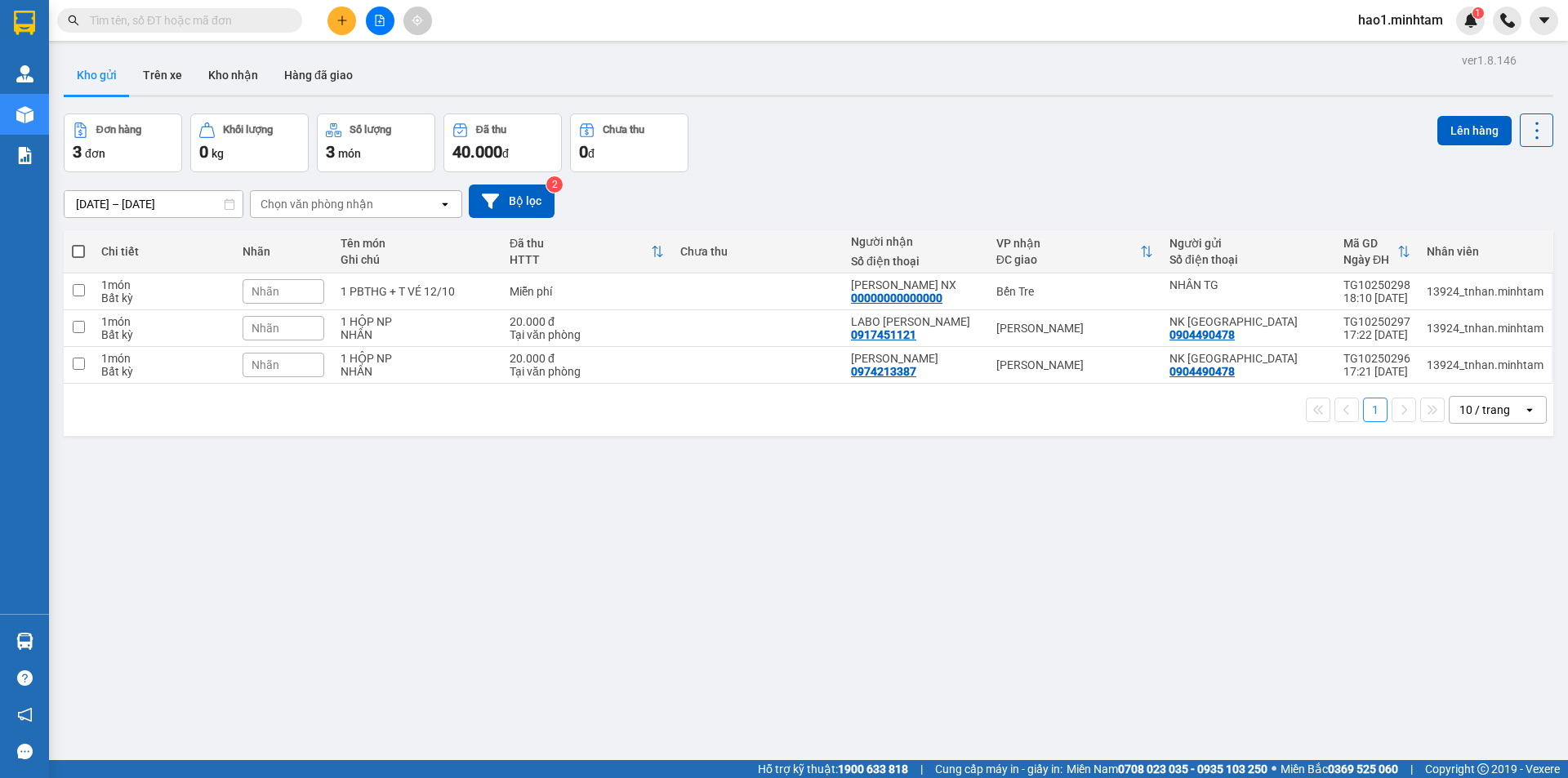
click at [863, 468] on section "Kết quả tìm kiếm ( 4829 ) Bộ lọc Thuộc VP này Ngày tạo đơn gần nhất Mã ĐH Trạng…" at bounding box center [784, 389] width 1568 height 778
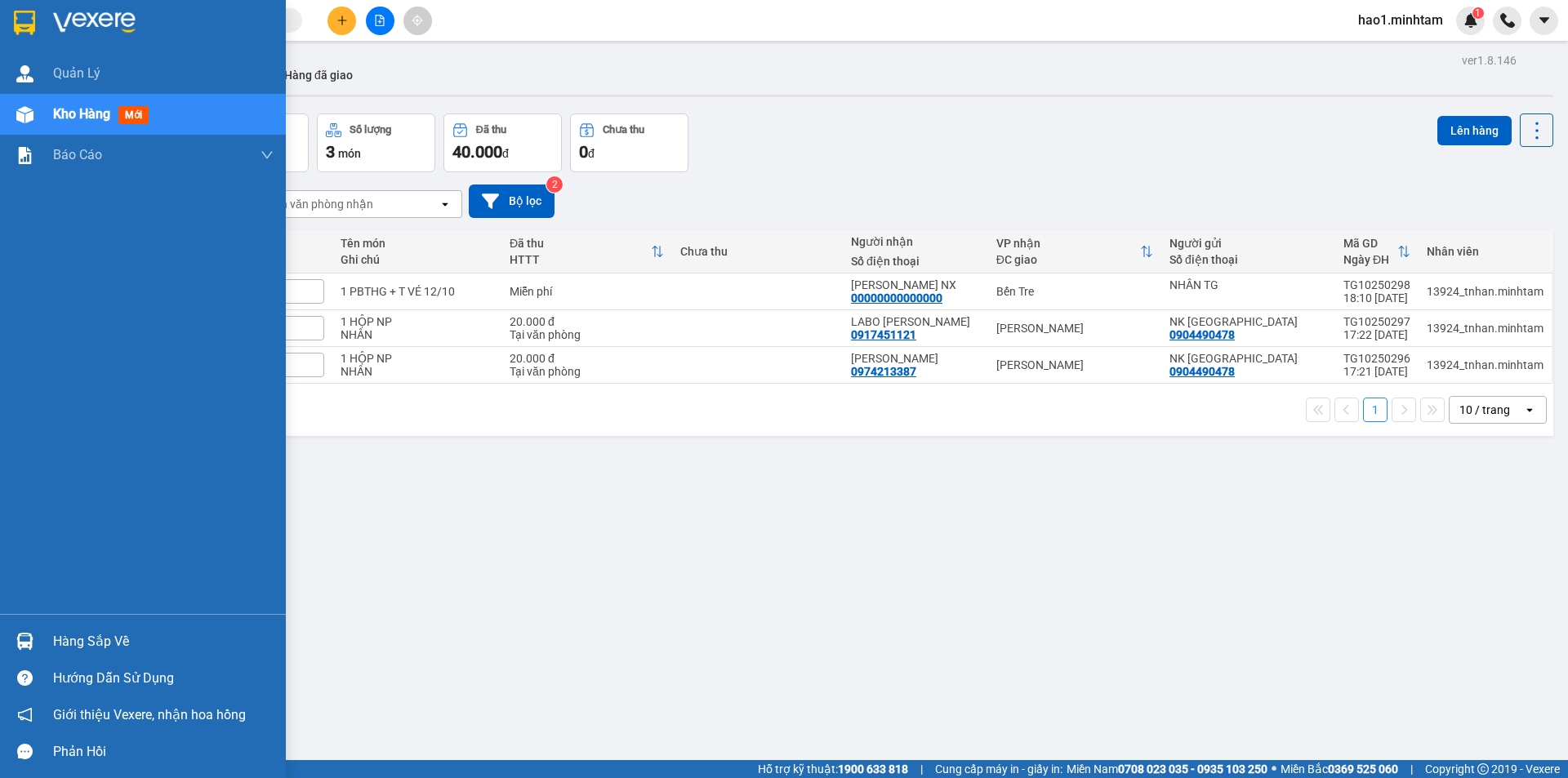
click at [93, 640] on div "Hàng sắp về" at bounding box center [163, 641] width 221 height 25
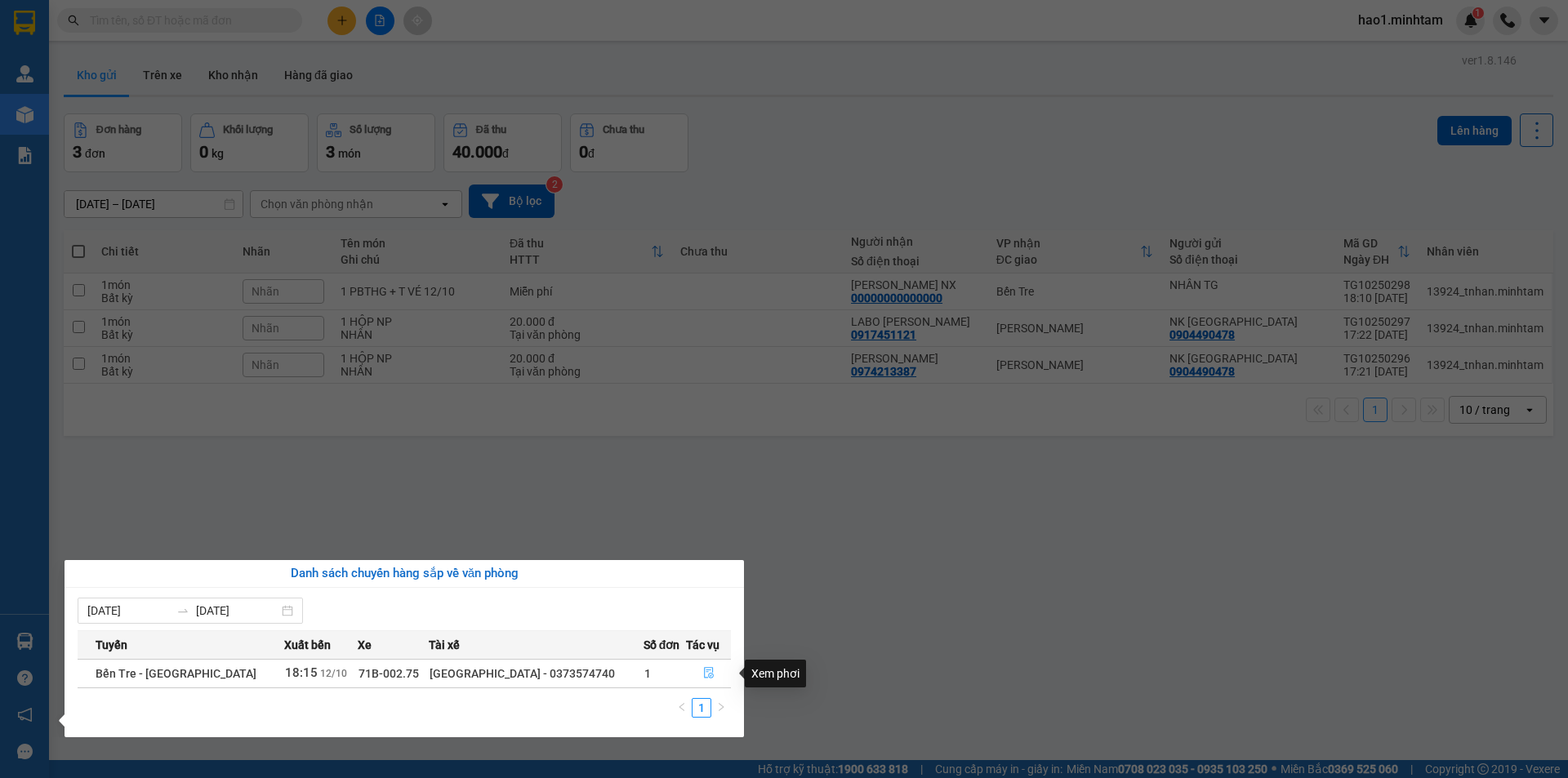
click at [709, 670] on icon "file-done" at bounding box center [708, 673] width 12 height 12
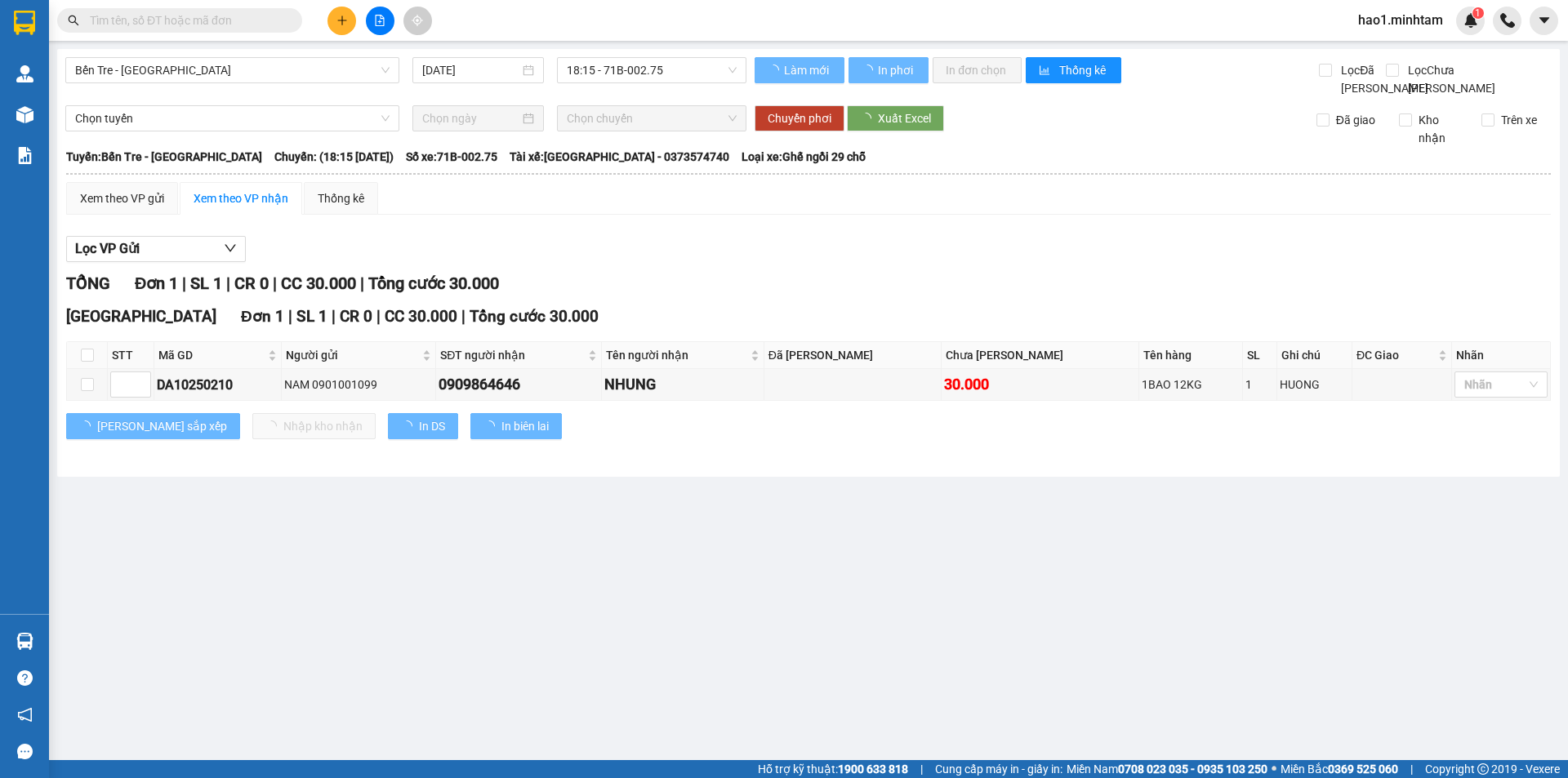
click at [1021, 296] on div "TỔNG Đơn 1 | SL 1 | CR 0 | CC 30.000 | Tổng cước 30.000" at bounding box center [808, 284] width 1484 height 25
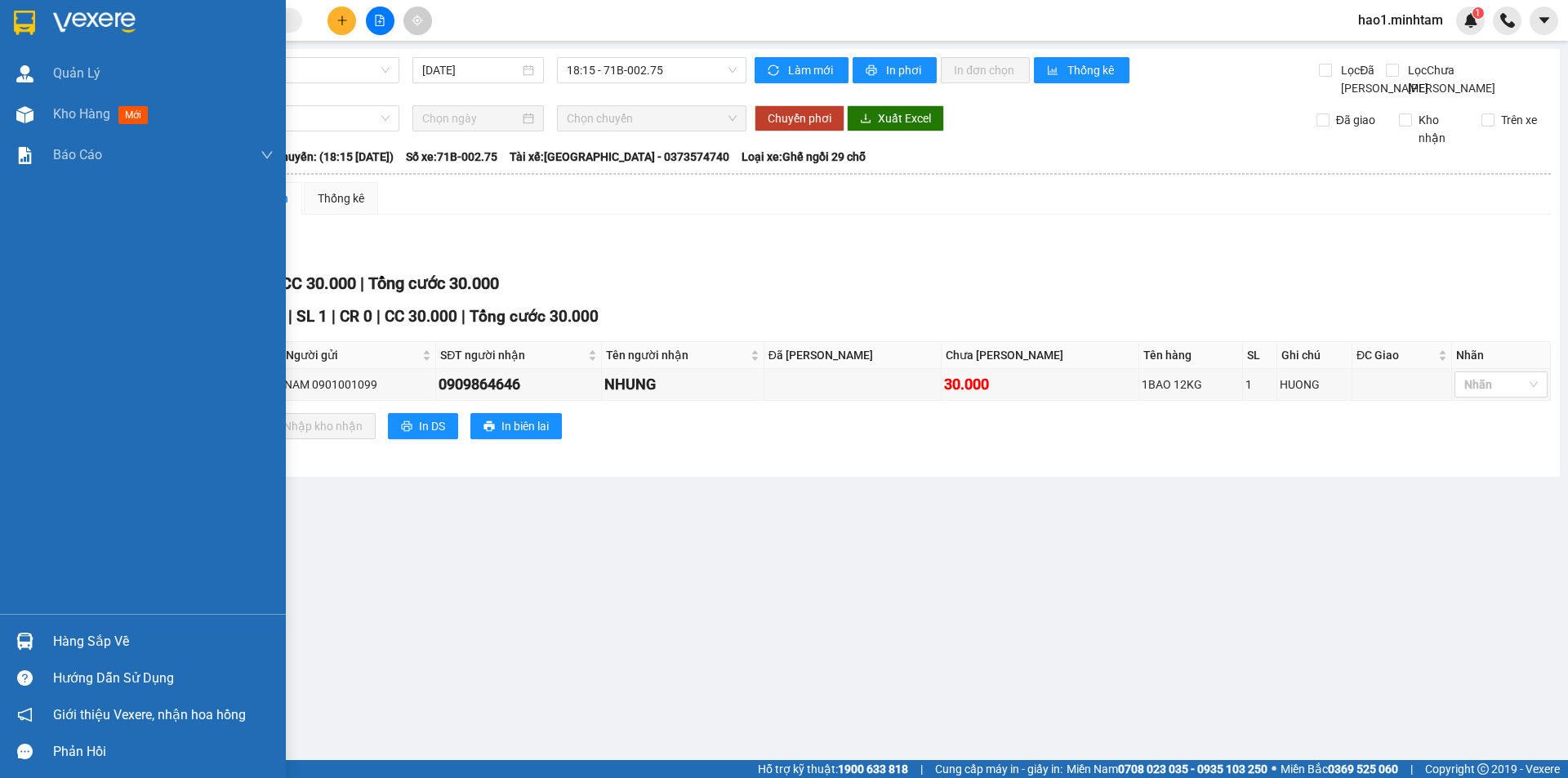
click at [34, 25] on img at bounding box center [24, 23] width 21 height 25
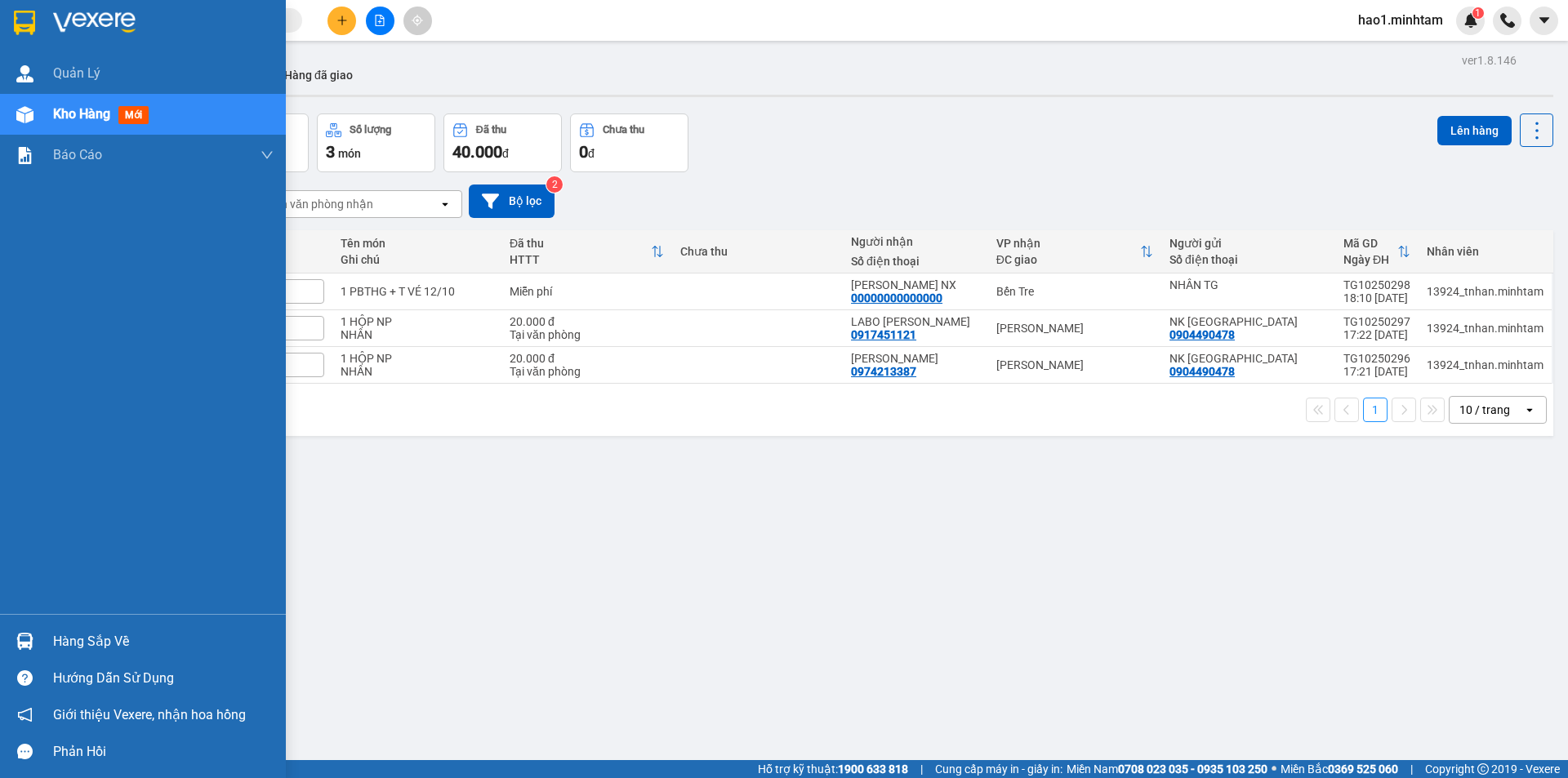
click at [28, 636] on img at bounding box center [25, 641] width 17 height 17
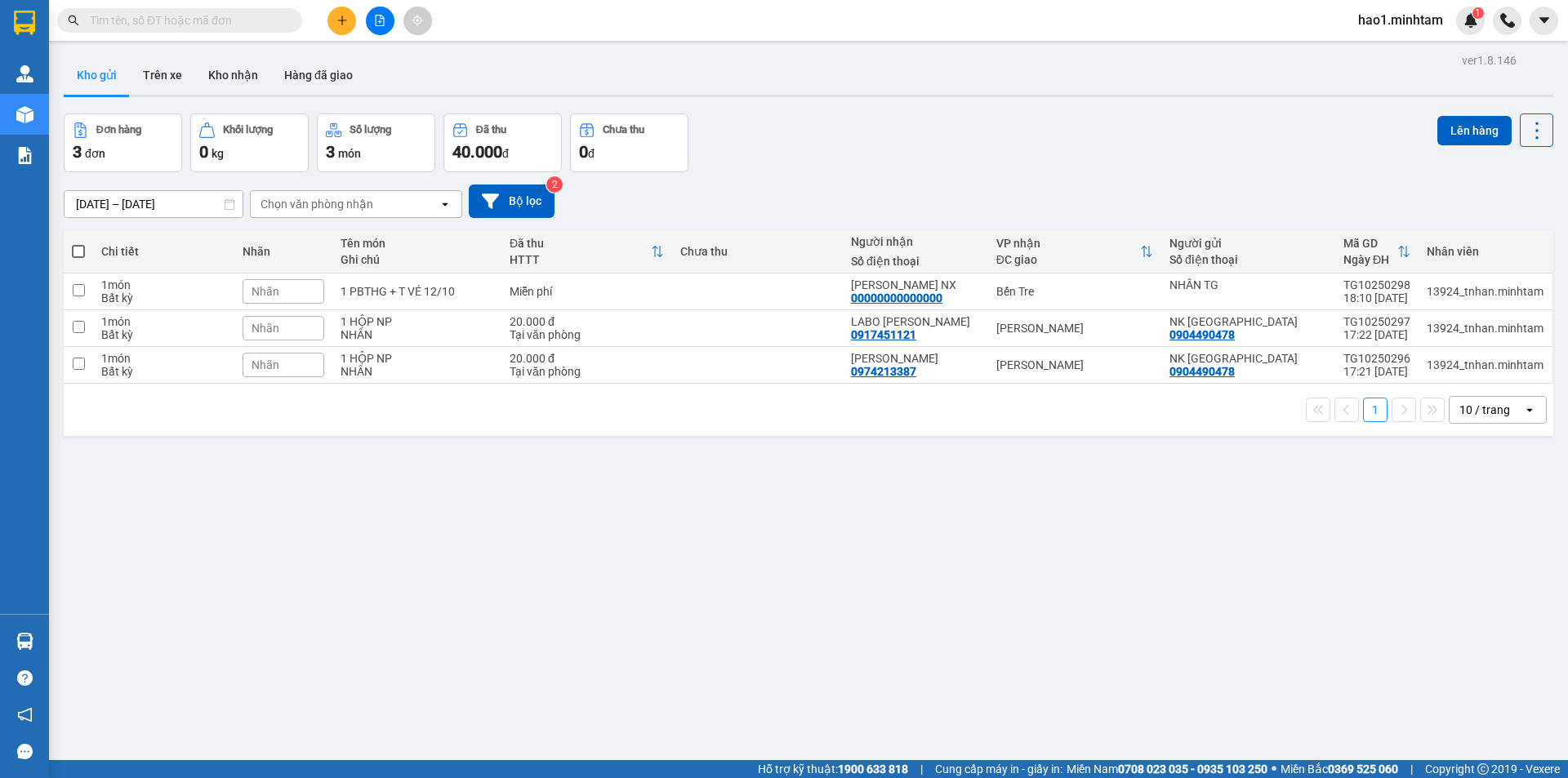
click at [900, 453] on section "Kết quả tìm kiếm ( 4829 ) Bộ lọc Thuộc VP này Ngày tạo đơn gần nhất Mã ĐH Trạng…" at bounding box center [784, 389] width 1568 height 778
click at [191, 12] on input "text" at bounding box center [186, 21] width 192 height 18
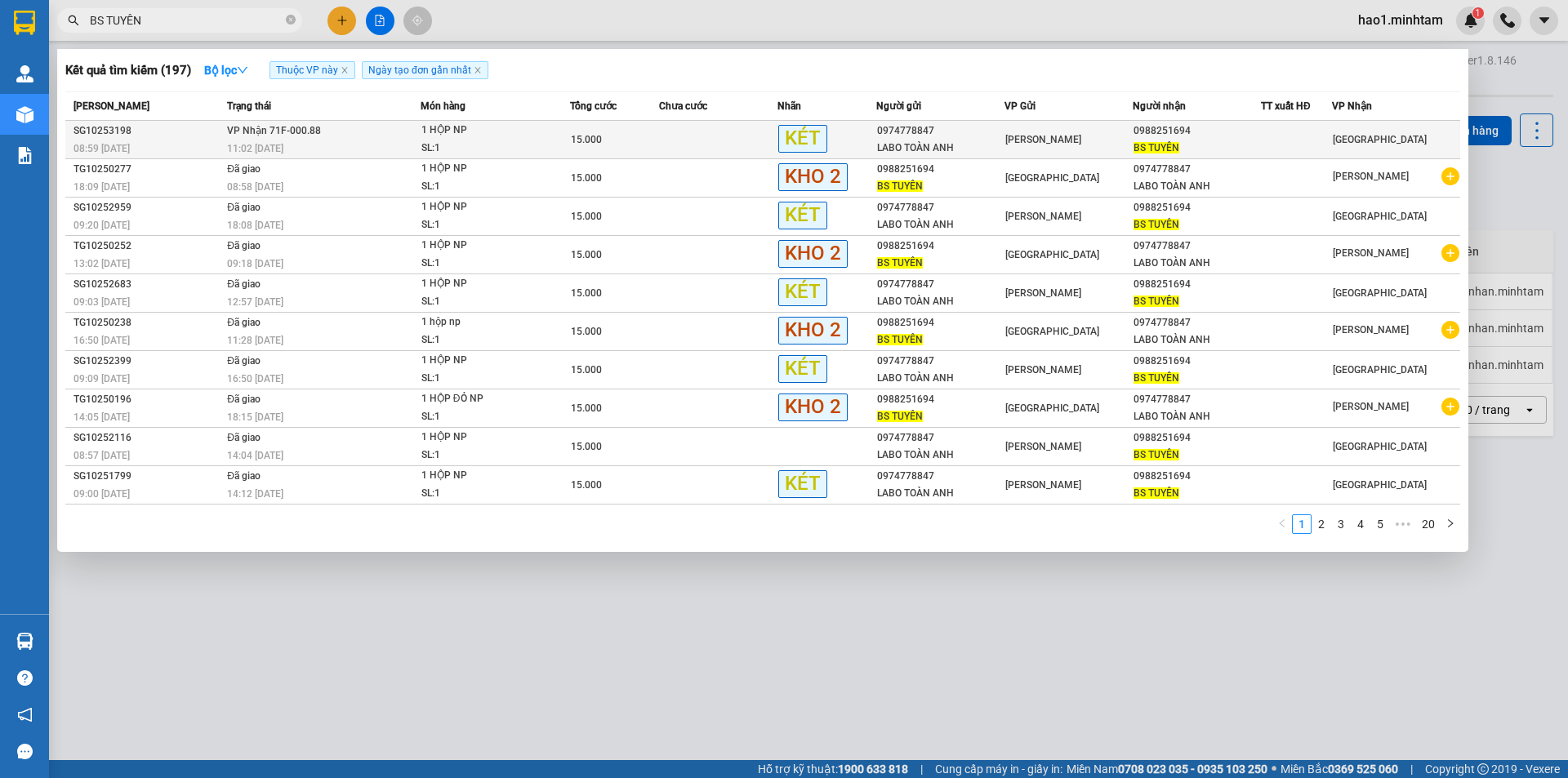
type input "BS TUYÊN"
click at [746, 152] on td at bounding box center [718, 140] width 118 height 38
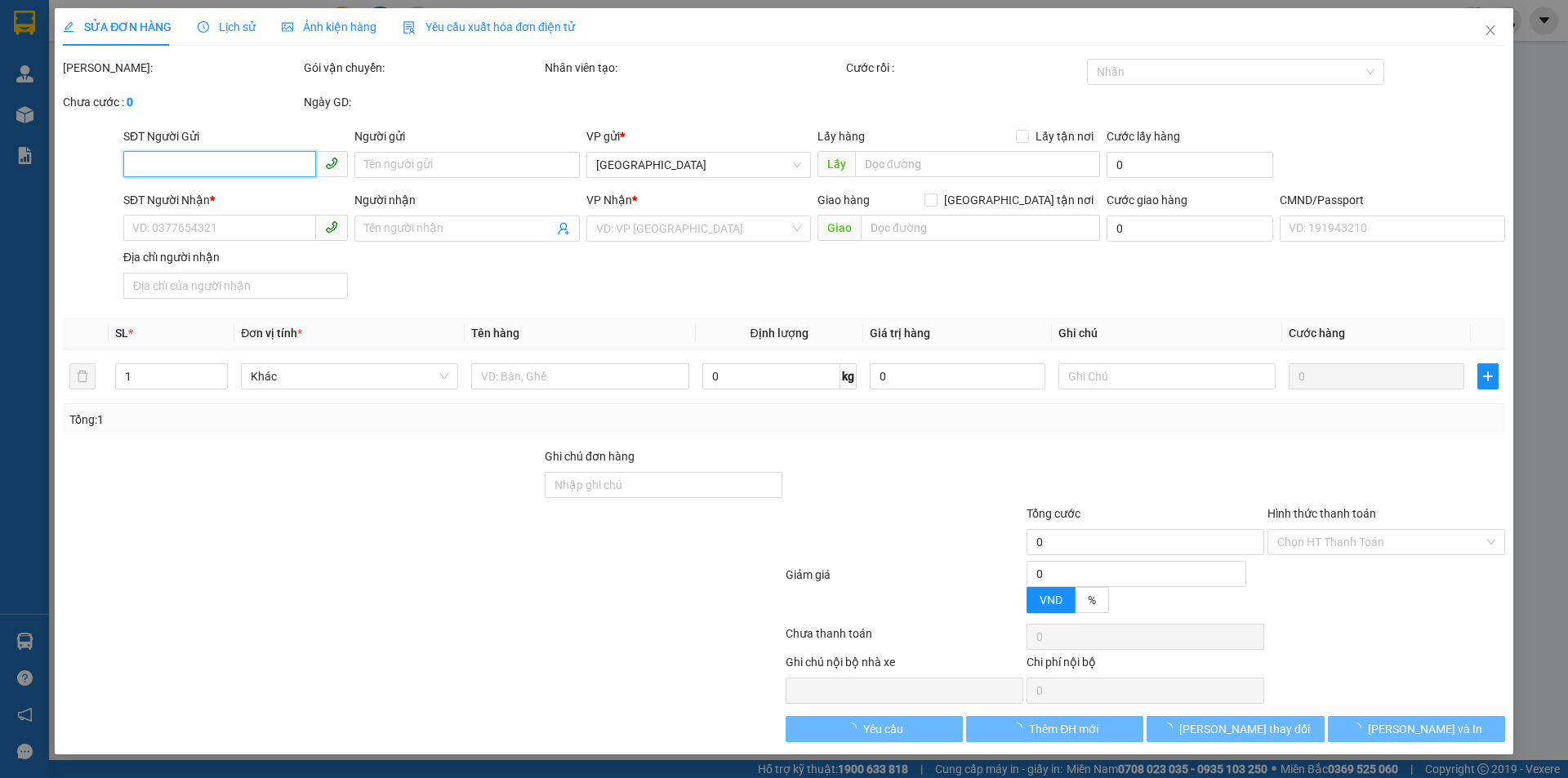
type input "0974778847"
type input "LABO TOÀN ANH"
type input "0988251694"
type input "BS TUYÊN"
type input "15.000"
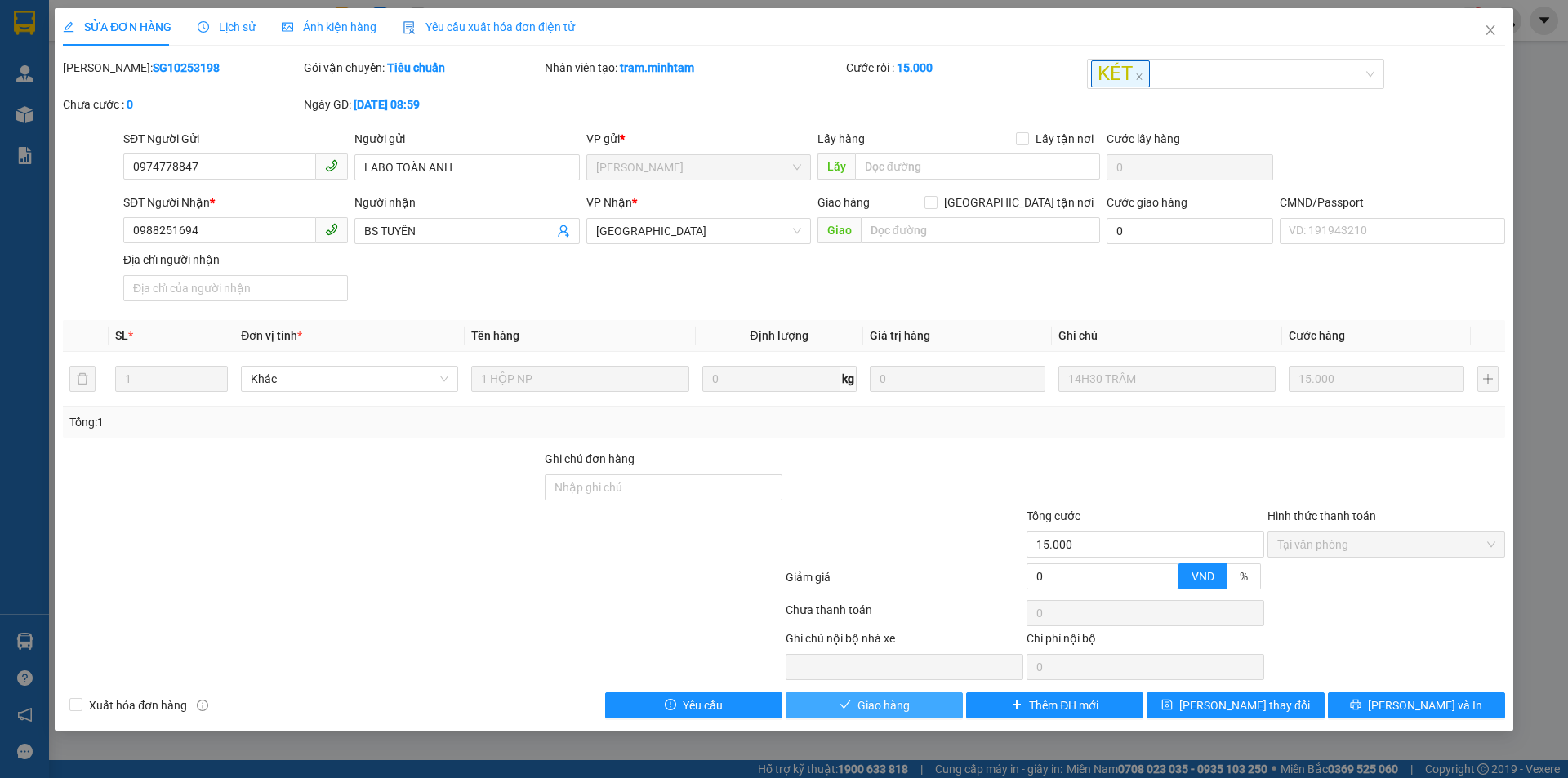
click at [902, 734] on div "SỬA ĐƠN HÀNG Lịch sử Ảnh kiện hàng Yêu cầu xuất hóa đơn điện tử Total Paid Fee …" at bounding box center [784, 389] width 1568 height 778
click at [895, 713] on span "Giao hàng" at bounding box center [883, 705] width 53 height 18
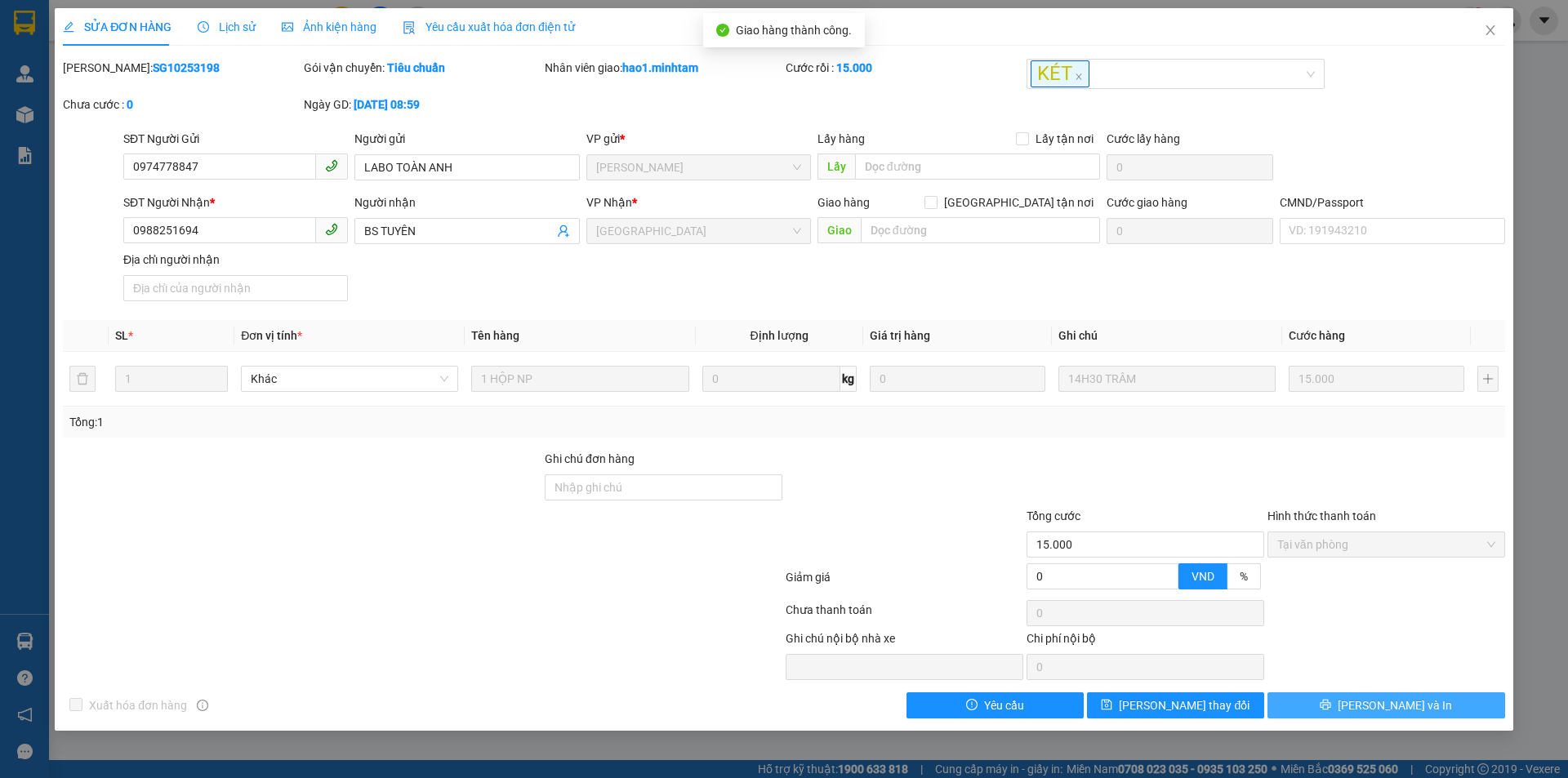
click at [1460, 709] on button "[PERSON_NAME] và In" at bounding box center [1386, 705] width 238 height 26
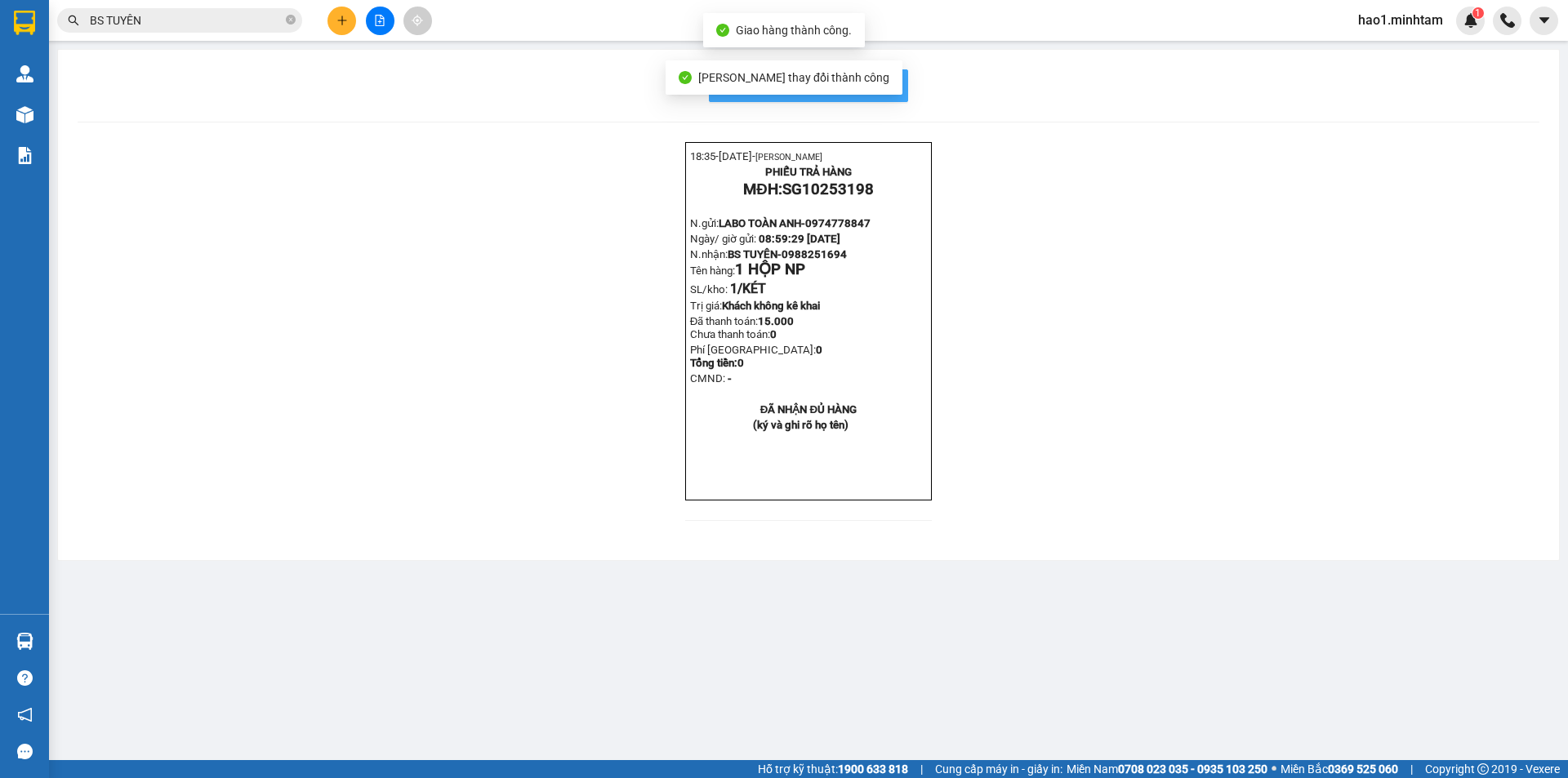
click at [893, 89] on span "In mẫu biên lai tự cấu hình" at bounding box center [818, 85] width 153 height 20
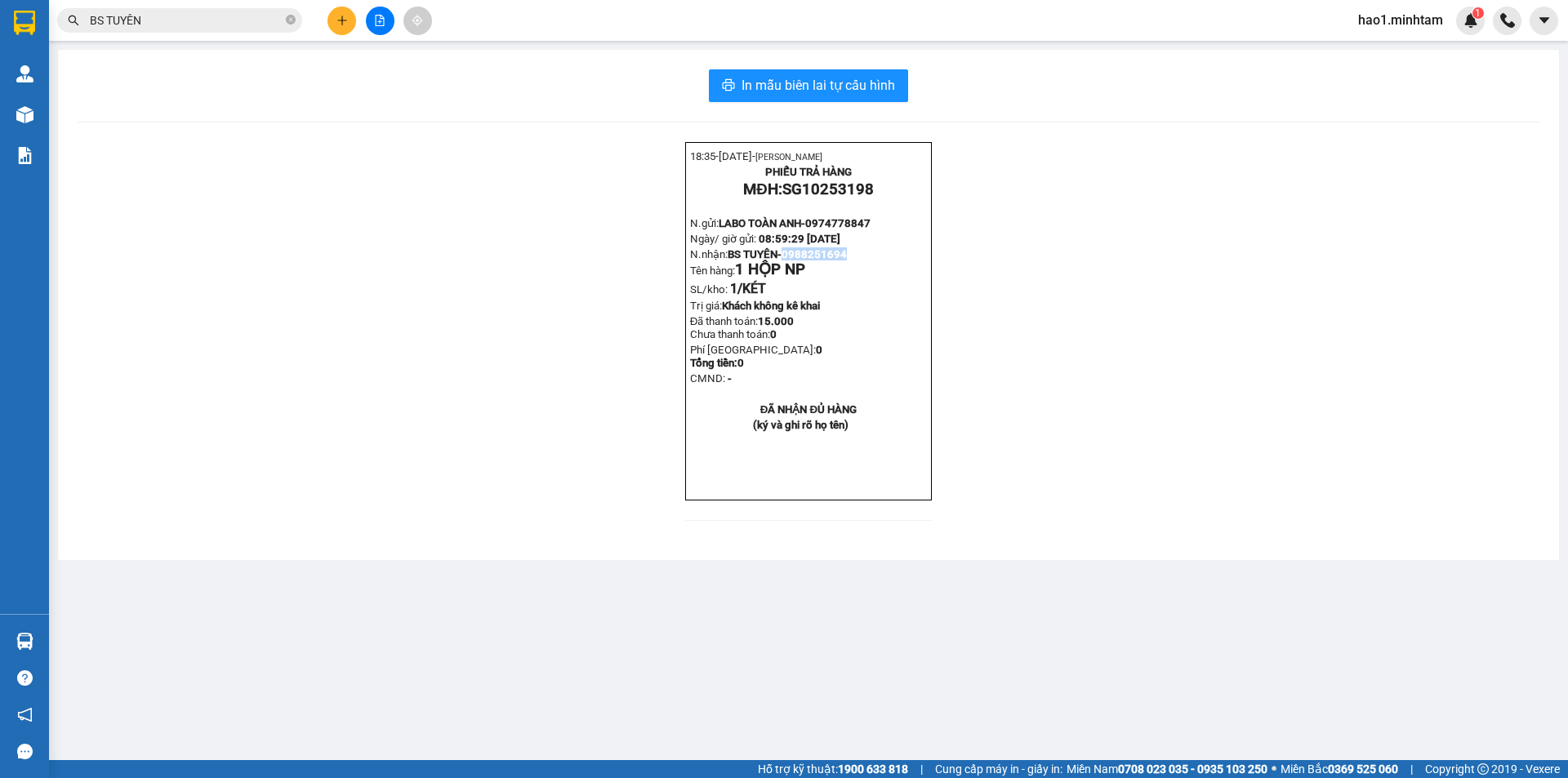
drag, startPoint x: 784, startPoint y: 272, endPoint x: 849, endPoint y: 268, distance: 65.1
click at [849, 268] on p "N.nhận: BS TUYÊN- 0988251694 Tên hàng: 1 HỘP NP" at bounding box center [808, 263] width 237 height 31
copy span "0988251694"
click at [333, 15] on button at bounding box center [341, 20] width 28 height 28
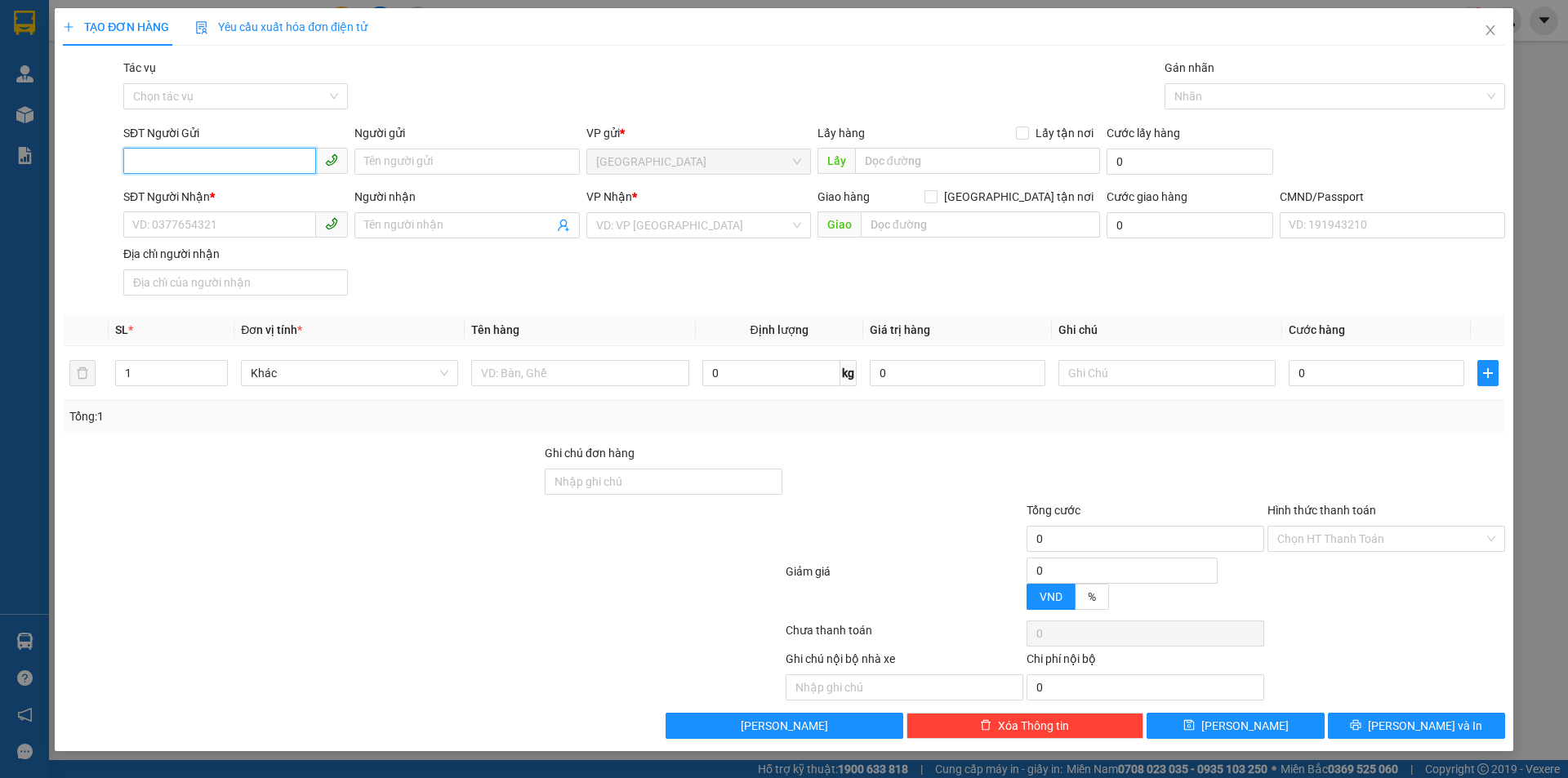
paste input "0988251694"
type input "0988251694"
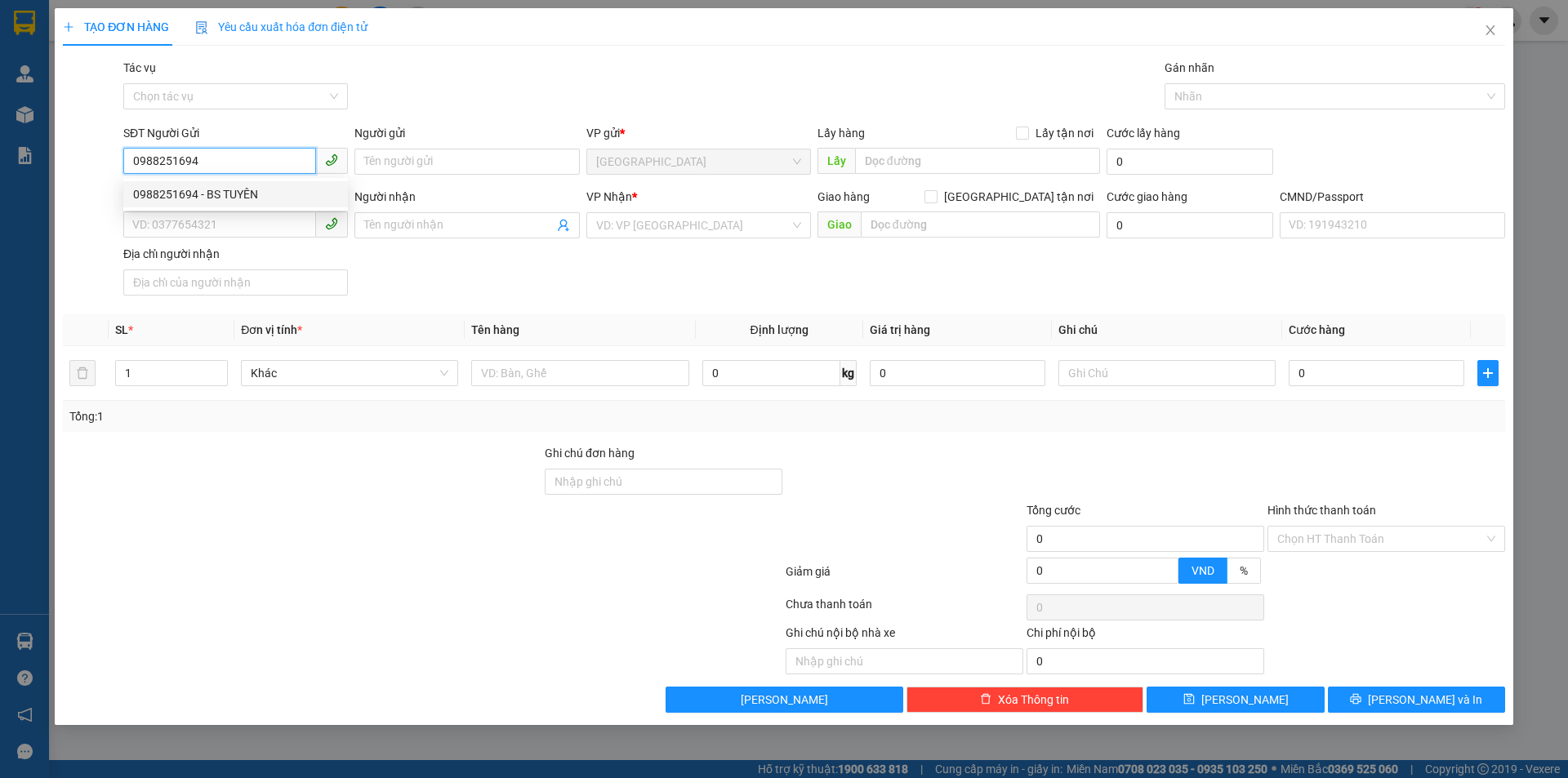
click at [228, 196] on div "0988251694 - BS TUYÊN" at bounding box center [236, 194] width 205 height 18
type input "BS TUYÊN"
type input "0974778847"
type input "LABO TOÀN ANH"
type input "0988251694"
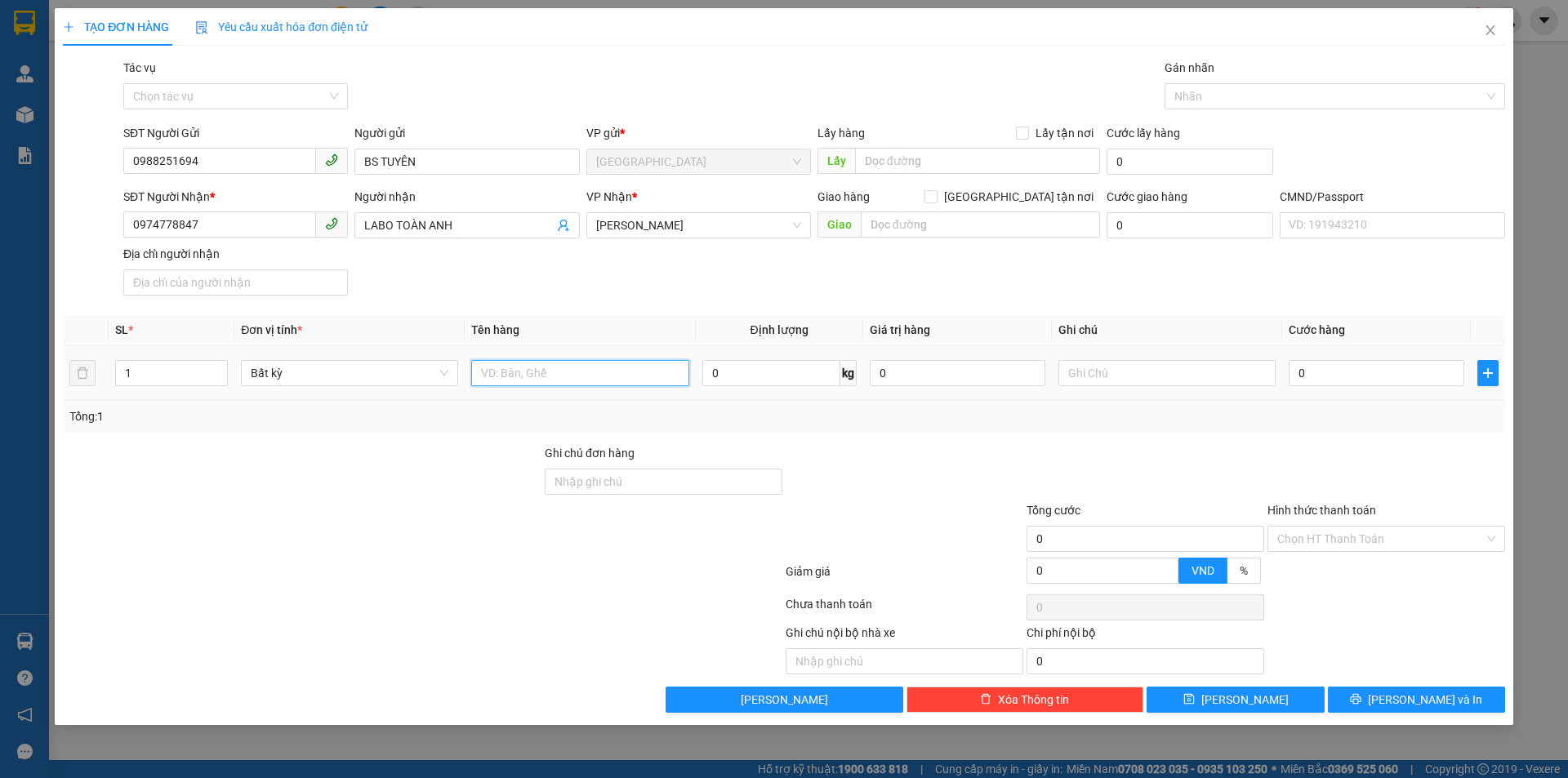
click at [508, 371] on input "text" at bounding box center [579, 373] width 217 height 26
type input "1 HỘP"
click at [1108, 366] on input "text" at bounding box center [1167, 373] width 217 height 26
type input "9"
type input "MAI 9H30 HẠO"
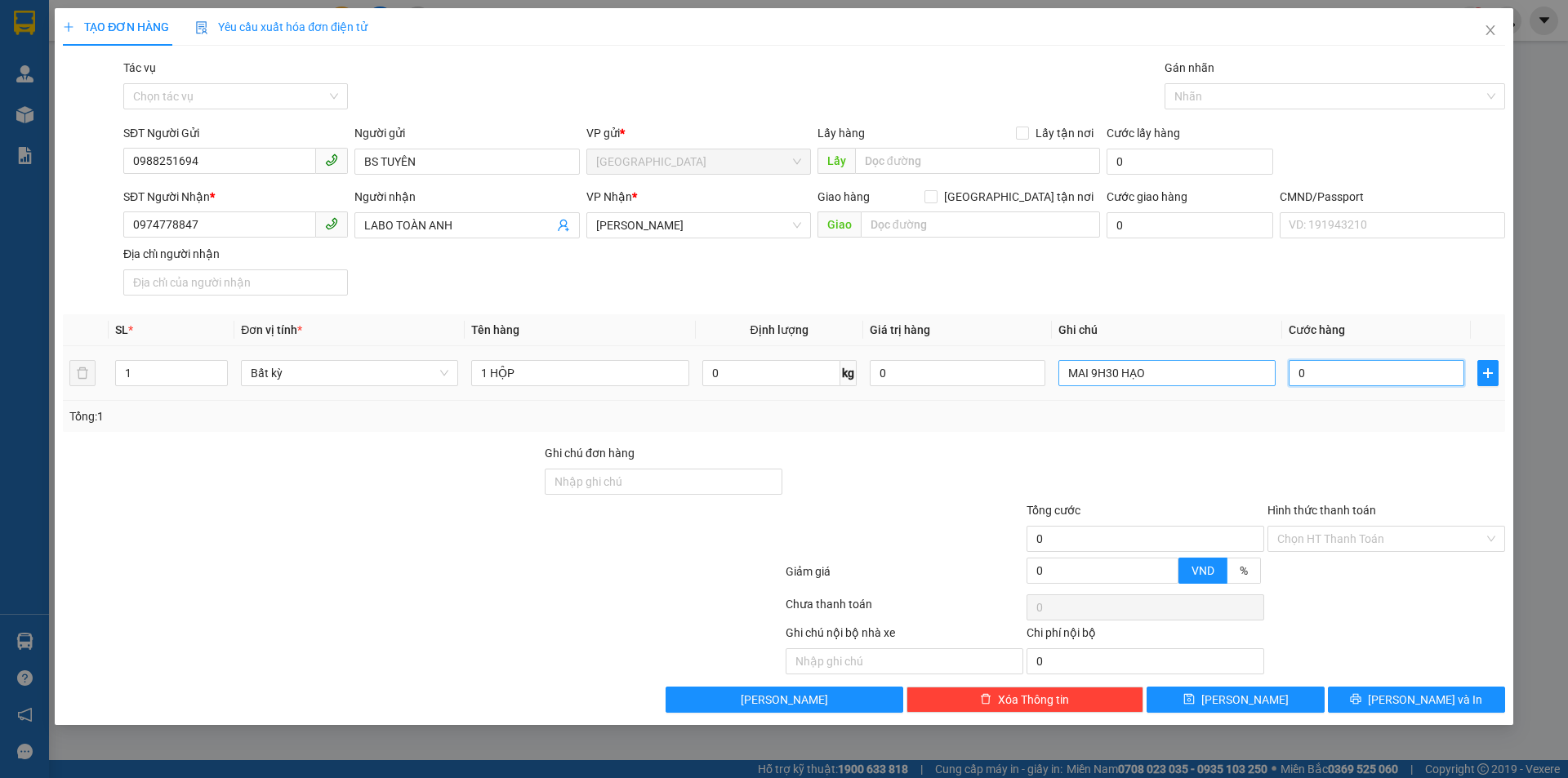
type input "5"
type input "0"
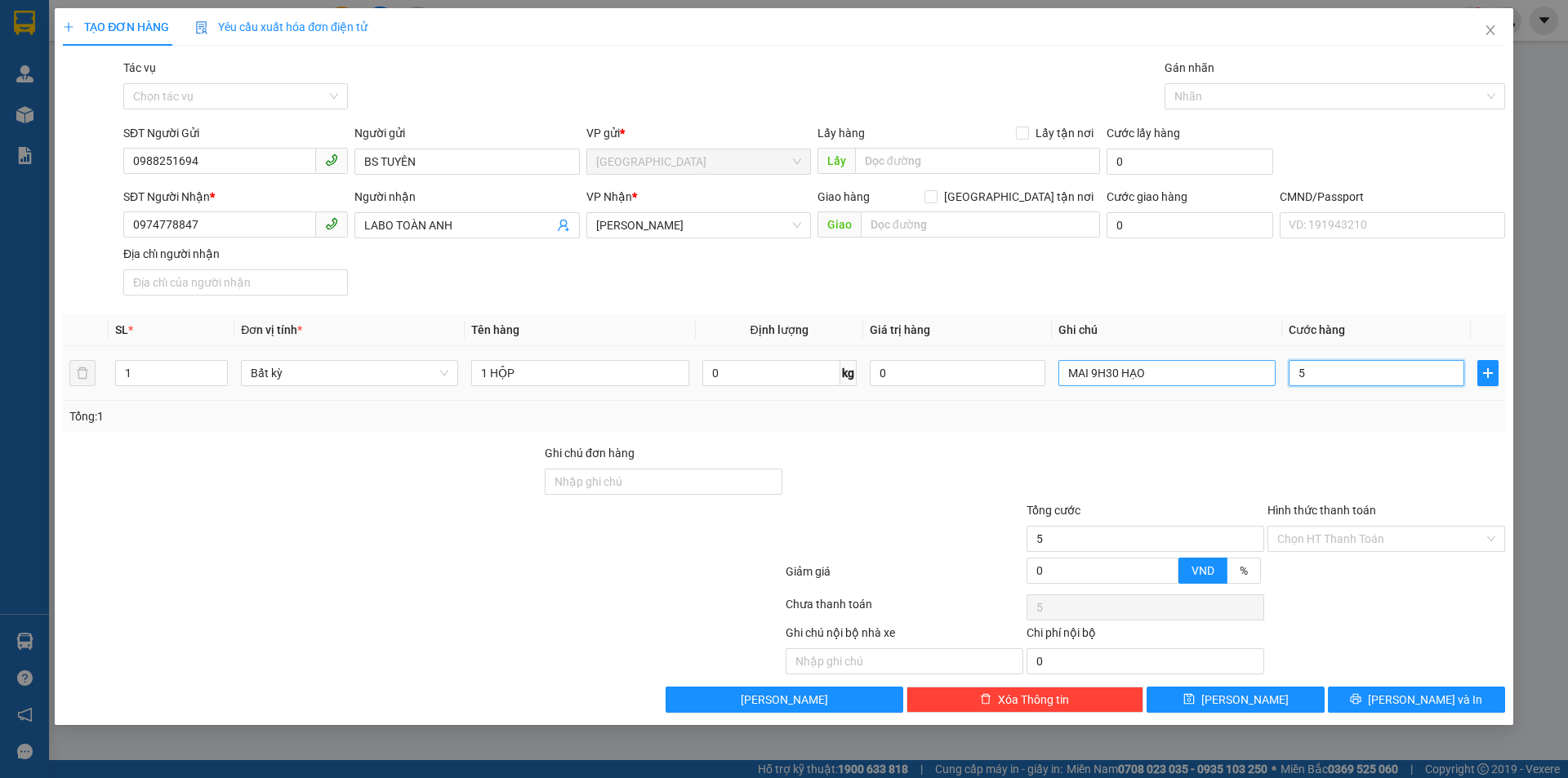
type input "0"
type input "01"
type input "1"
type input "015"
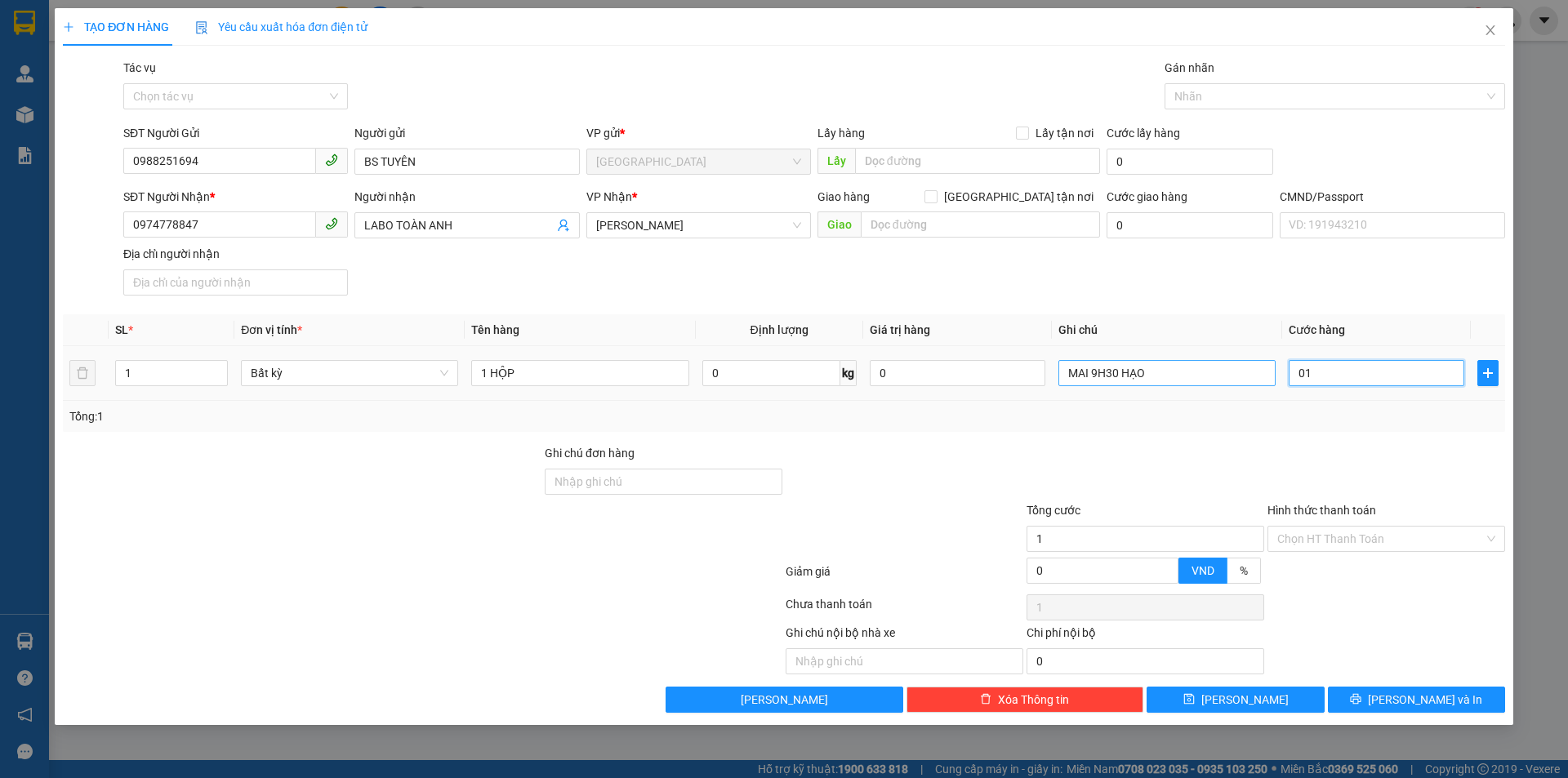
type input "15"
type input "15.000"
drag, startPoint x: 1161, startPoint y: 438, endPoint x: 1247, endPoint y: 476, distance: 94.0
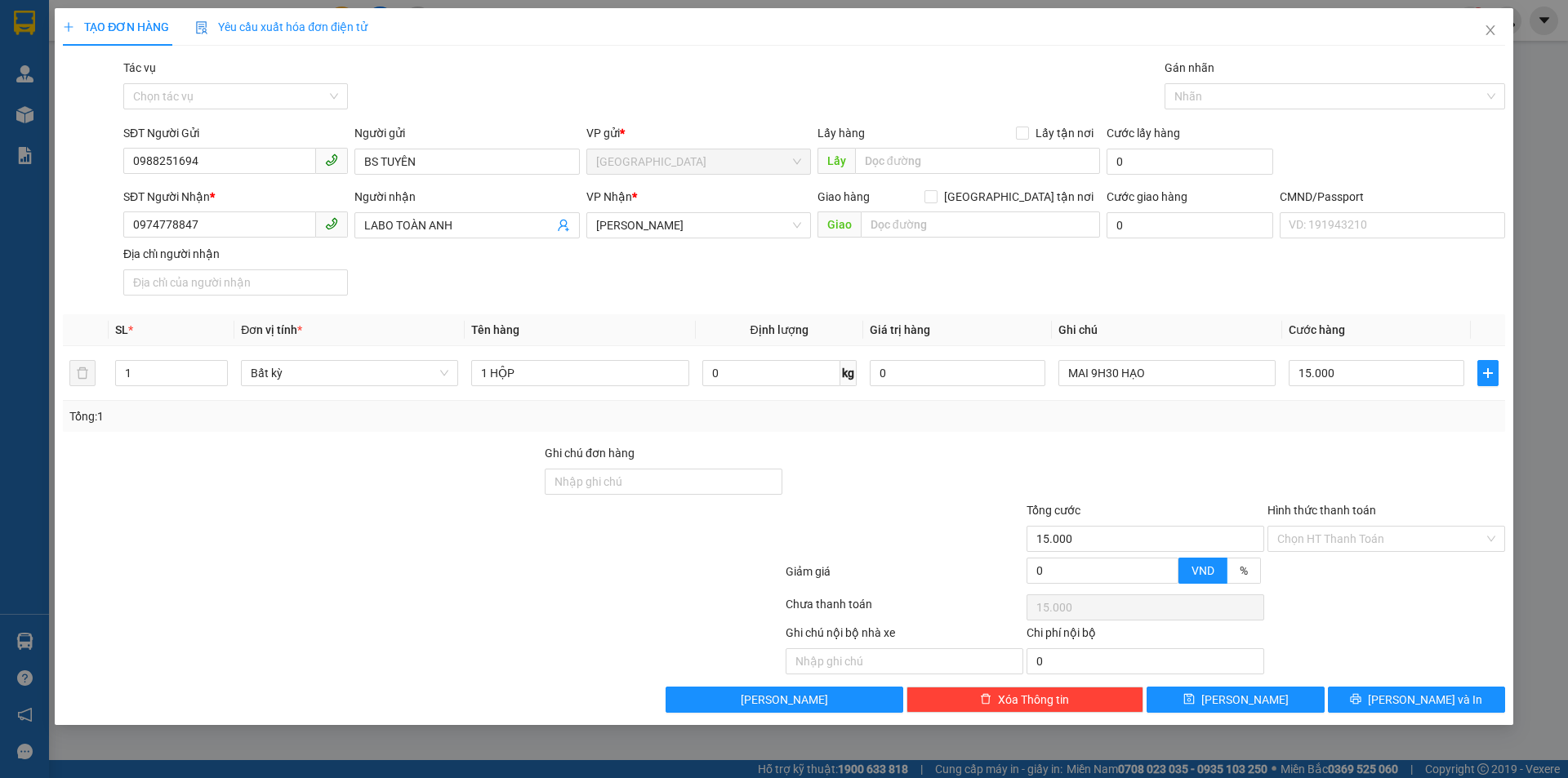
click at [1164, 439] on div "Transit Pickup Surcharge Ids Transit Deliver Surcharge Ids Transit Deliver Surc…" at bounding box center [784, 386] width 1442 height 654
click at [1313, 544] on input "Hình thức thanh toán" at bounding box center [1381, 538] width 207 height 25
click at [1332, 574] on div "Tại văn phòng" at bounding box center [1386, 572] width 218 height 18
type input "0"
click at [1412, 694] on span "[PERSON_NAME] và In" at bounding box center [1425, 700] width 114 height 18
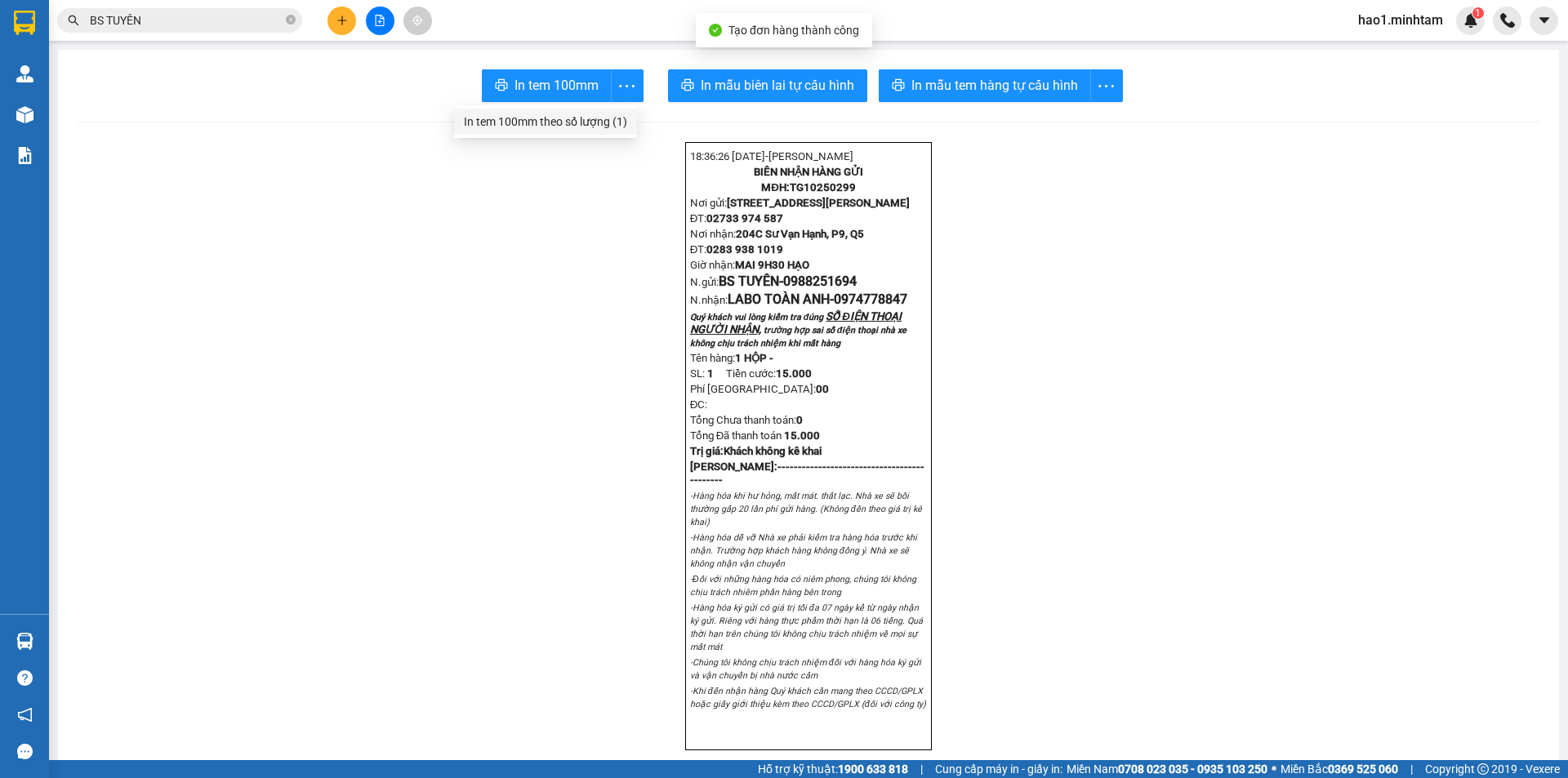
click at [592, 122] on div "In tem 100mm theo số lượng (1)" at bounding box center [546, 122] width 163 height 18
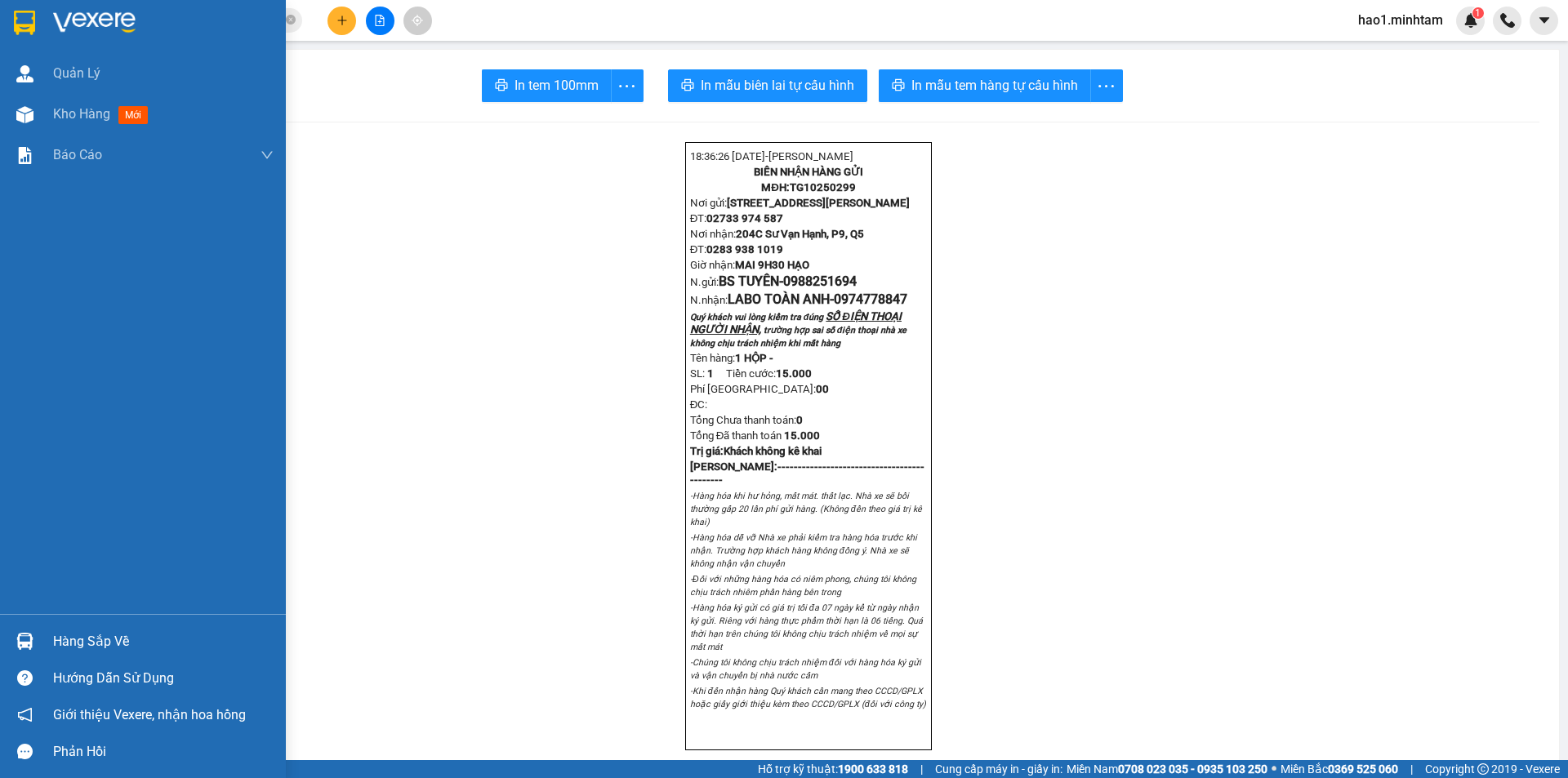
click at [24, 638] on img at bounding box center [25, 641] width 17 height 17
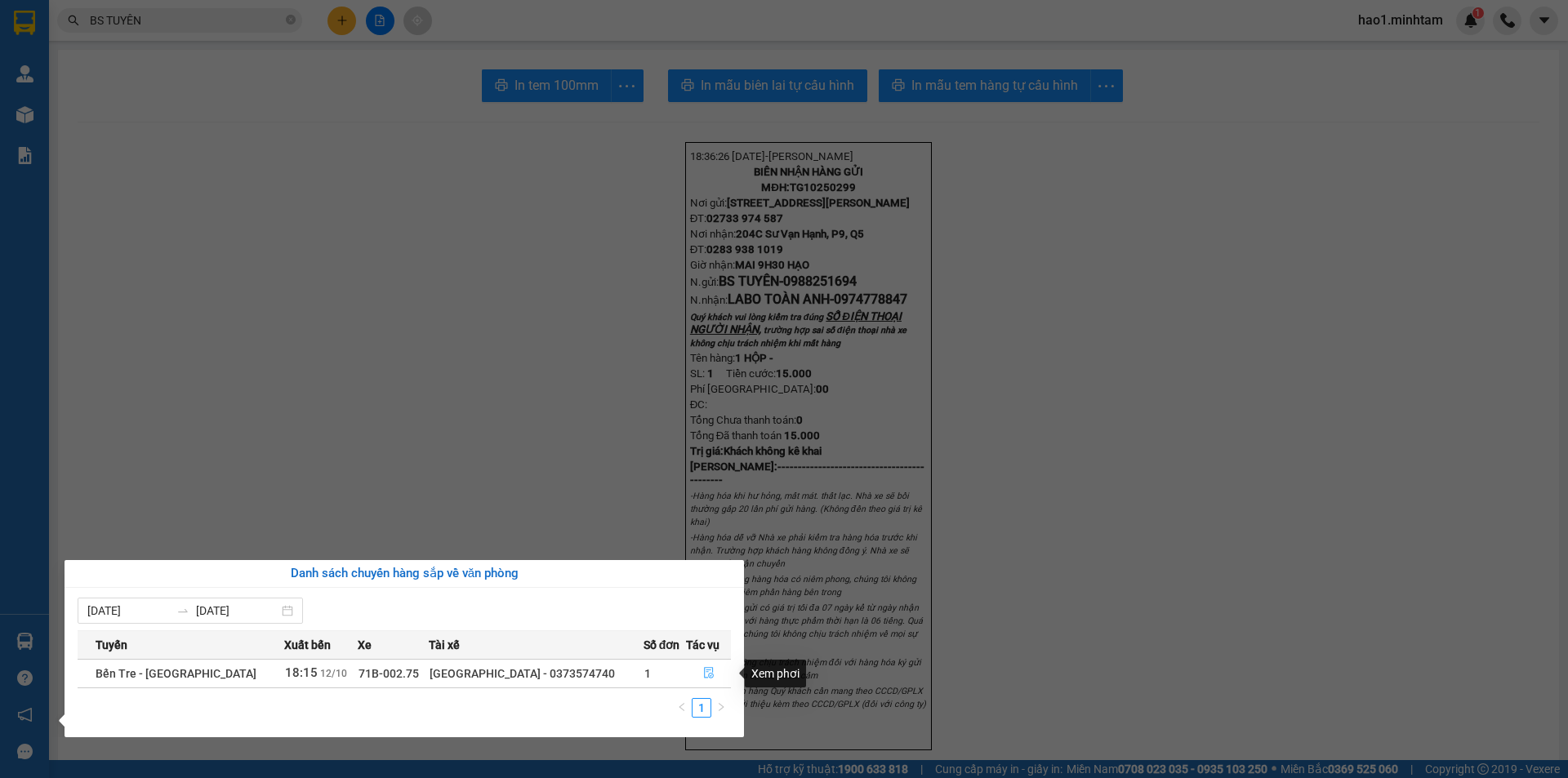
click at [704, 675] on icon "file-done" at bounding box center [708, 674] width 10 height 12
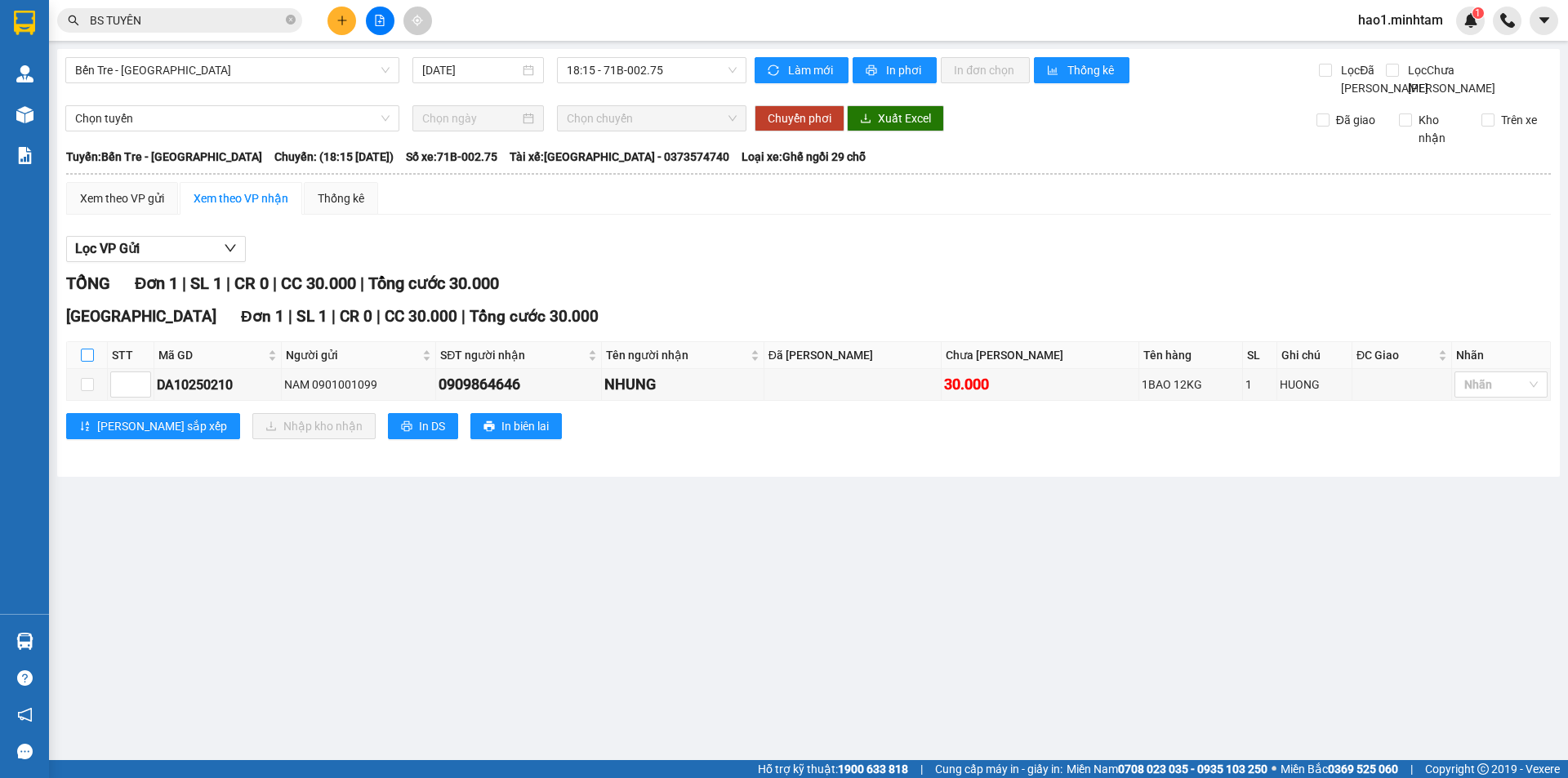
click at [92, 361] on input "checkbox" at bounding box center [87, 355] width 13 height 13
checkbox input "true"
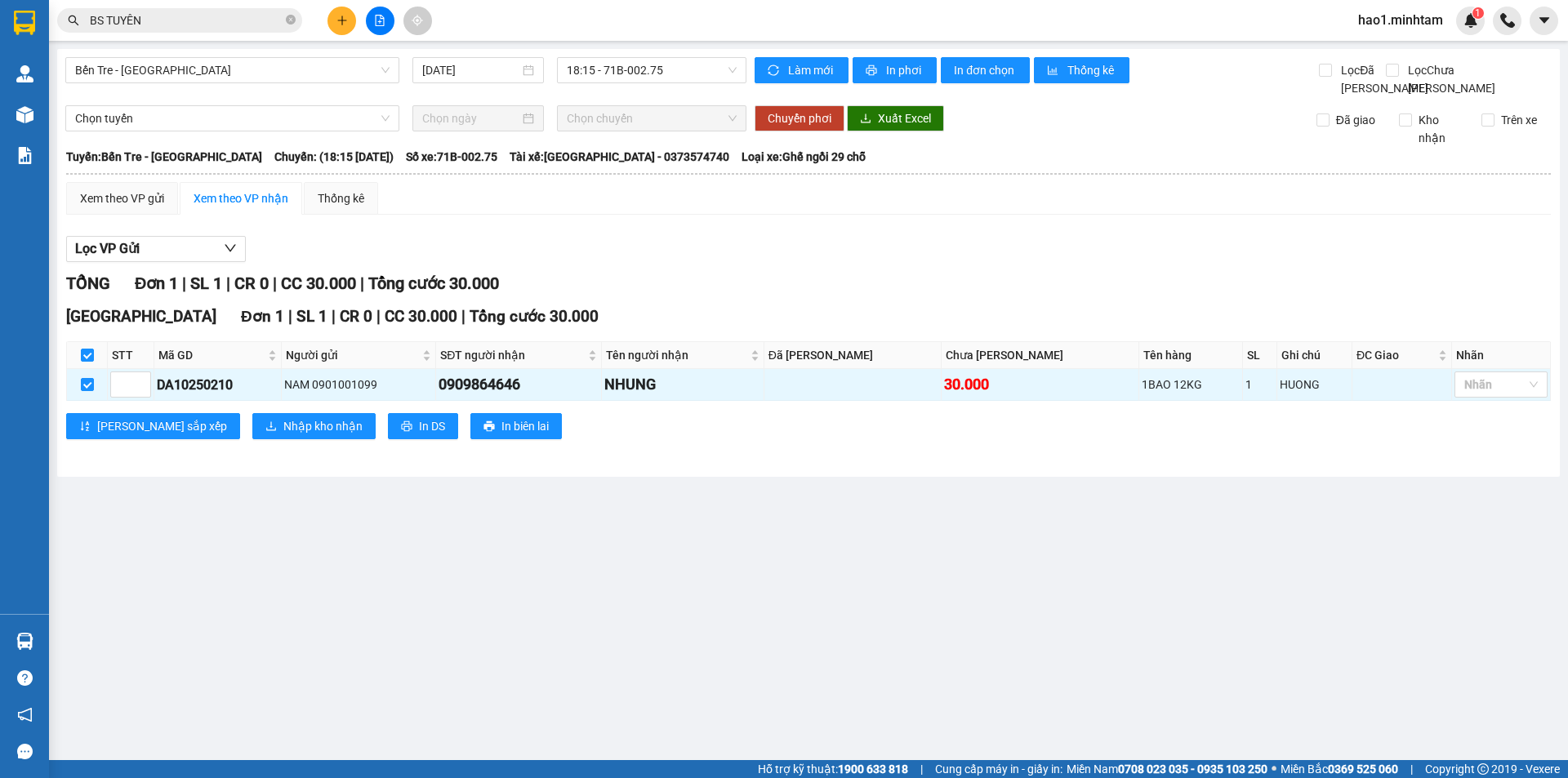
click at [954, 257] on div "Lọc VP Gửi" at bounding box center [808, 250] width 1484 height 27
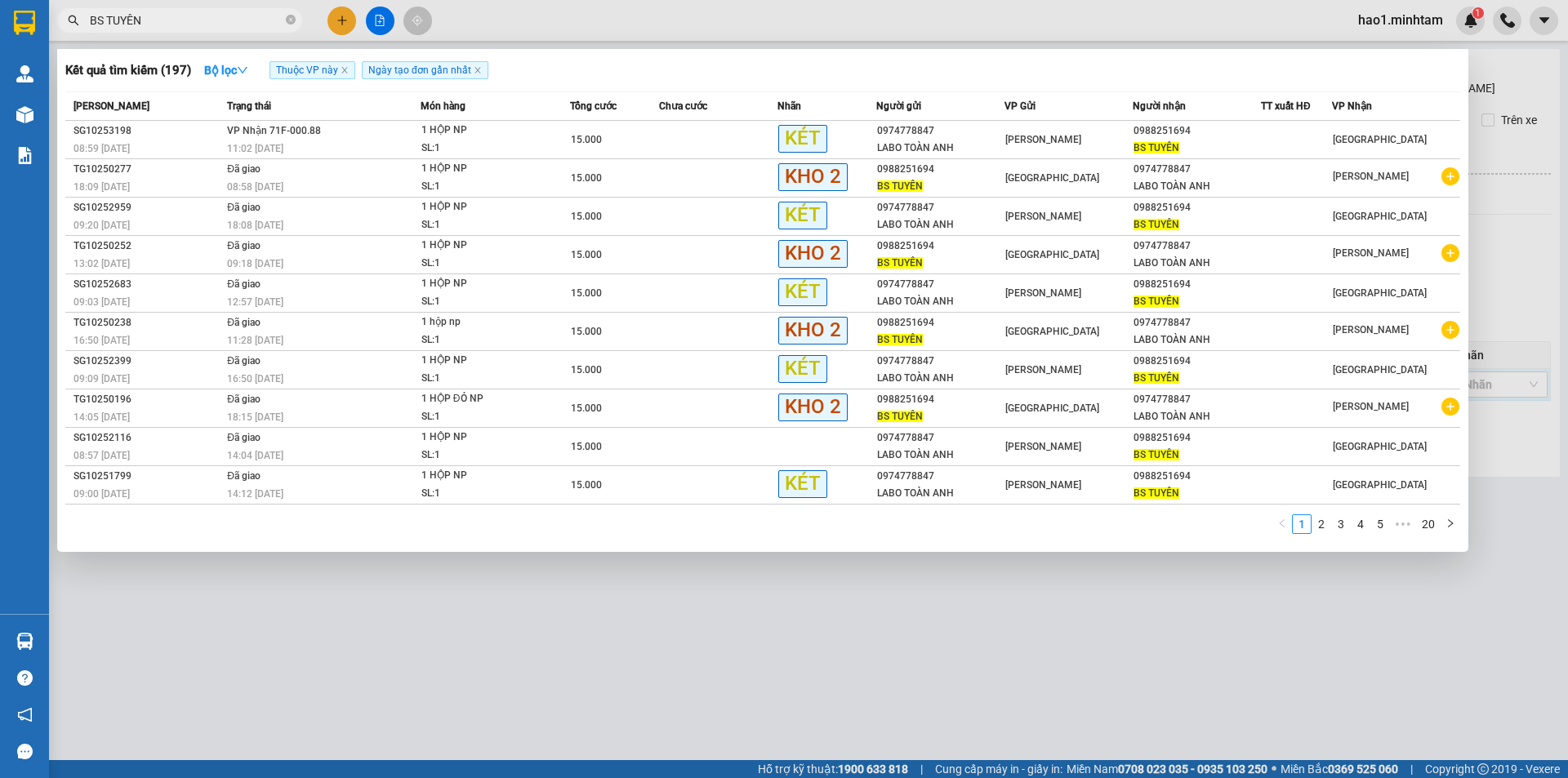
click at [242, 15] on input "BS TUYÊN" at bounding box center [186, 21] width 192 height 18
click at [291, 22] on icon "close-circle" at bounding box center [291, 19] width 10 height 10
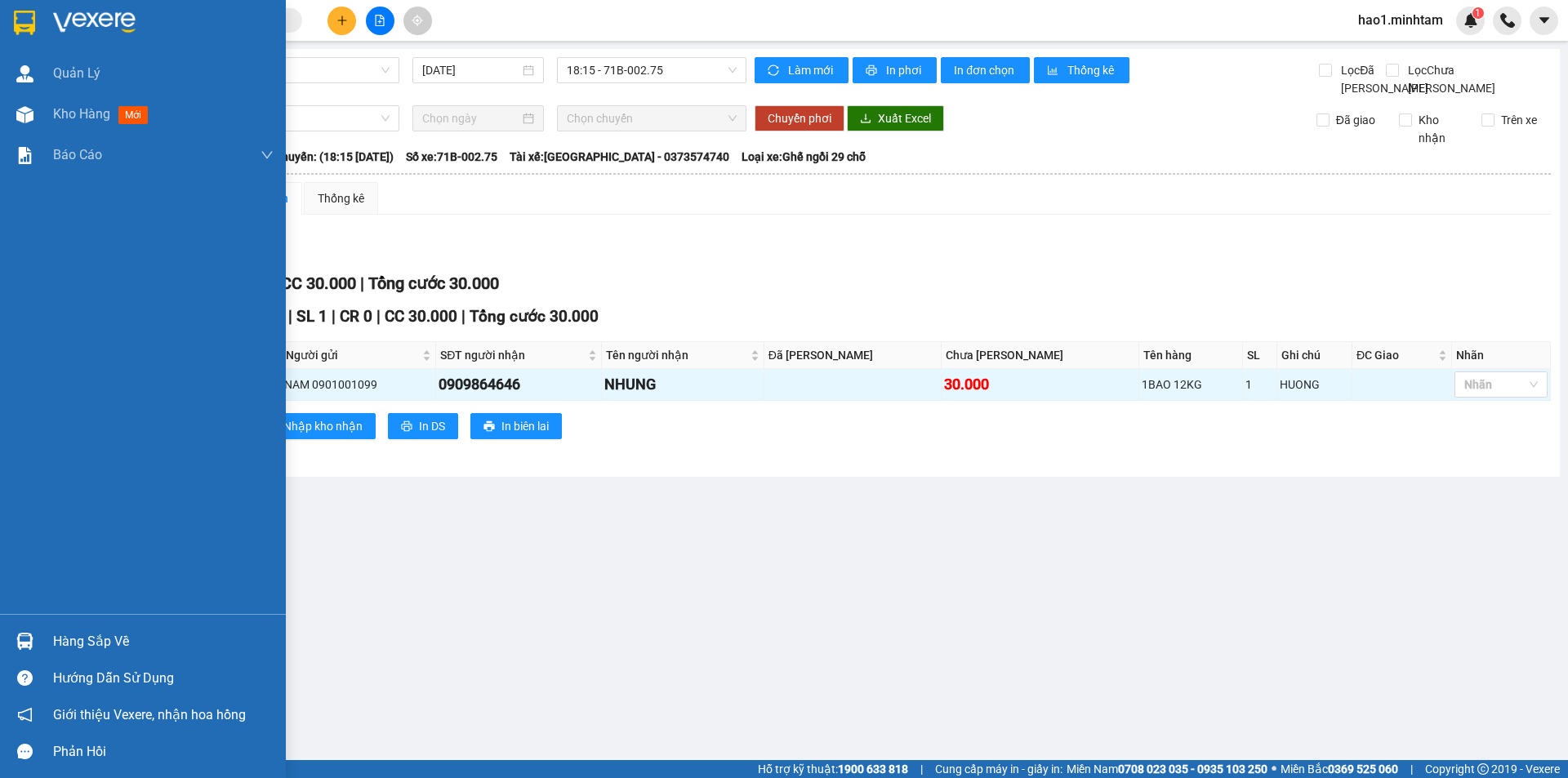
click at [34, 21] on img at bounding box center [24, 23] width 21 height 25
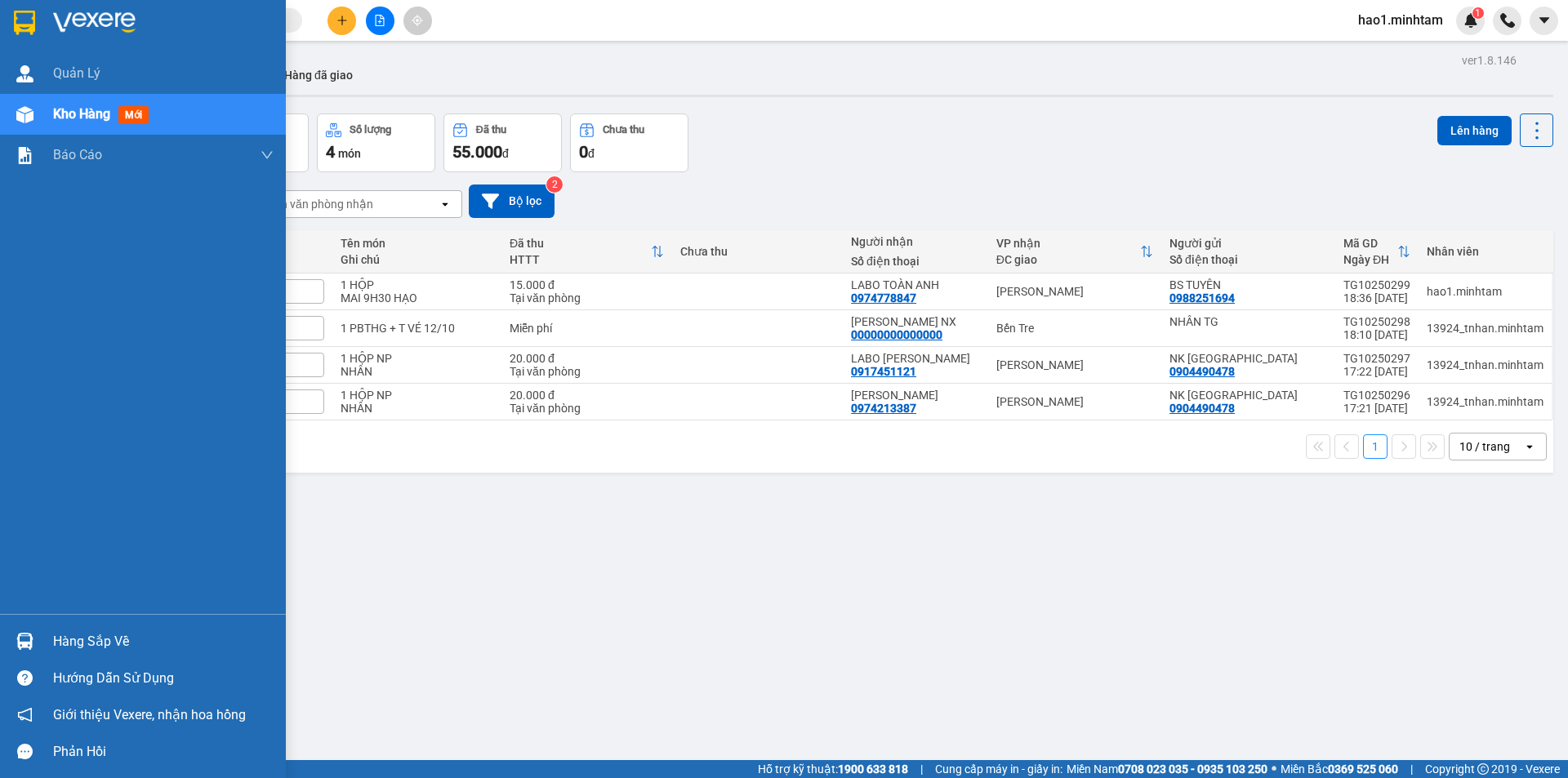
drag, startPoint x: 42, startPoint y: 641, endPoint x: 83, endPoint y: 646, distance: 41.3
click at [44, 641] on div "Hàng sắp về" at bounding box center [143, 641] width 286 height 36
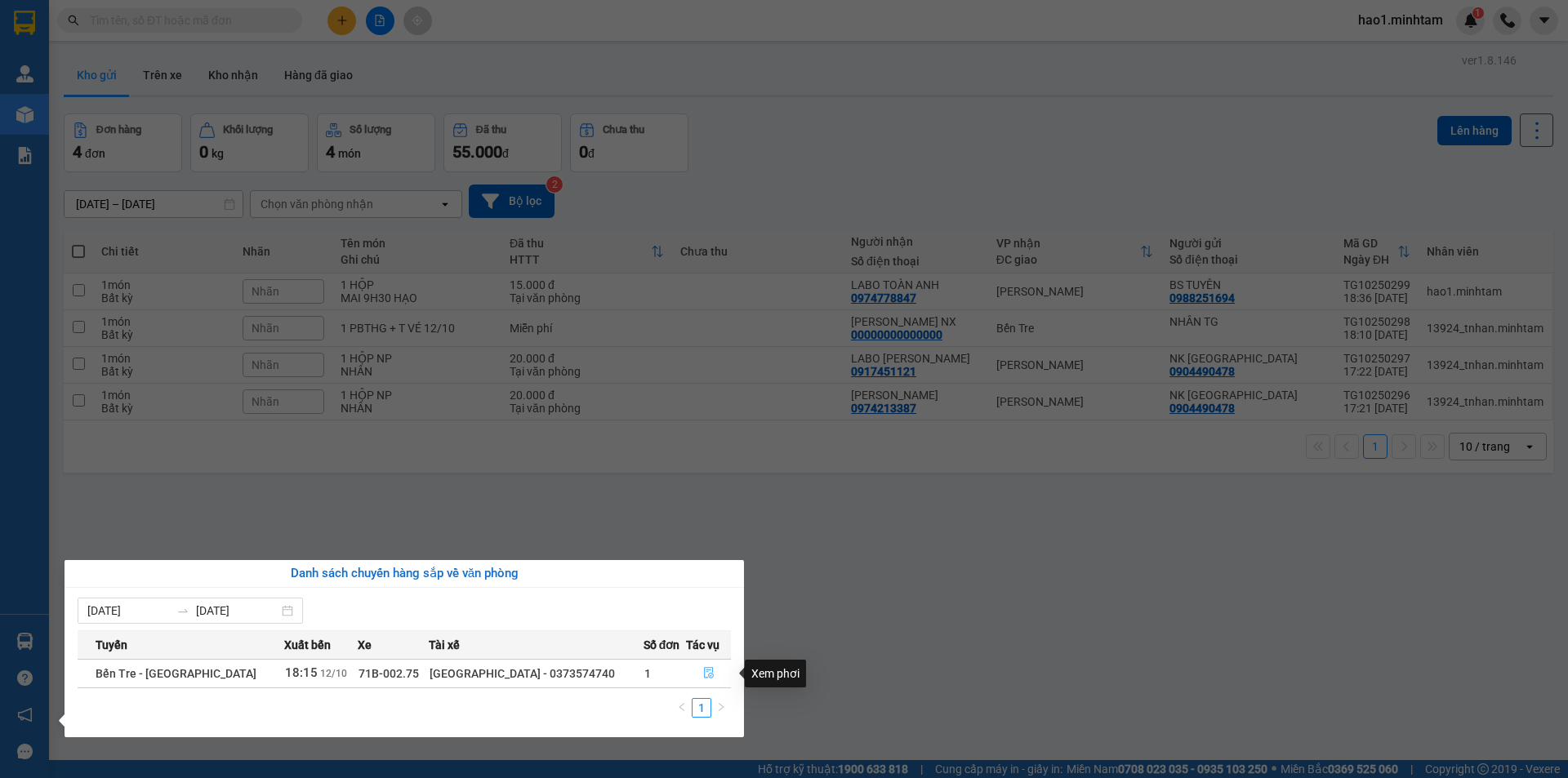
click at [703, 674] on icon "file-done" at bounding box center [708, 673] width 12 height 12
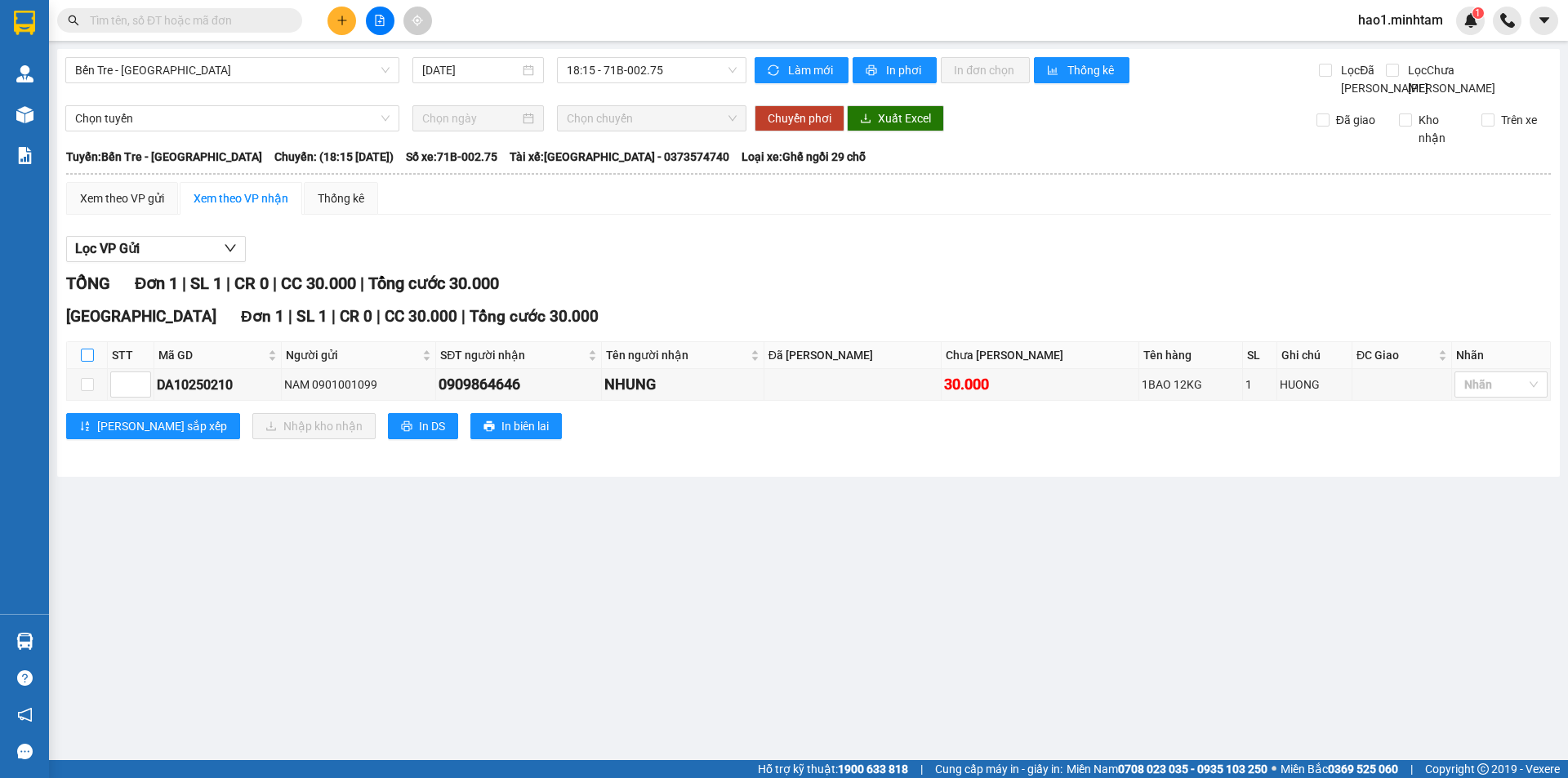
click at [87, 361] on input "checkbox" at bounding box center [87, 355] width 13 height 13
checkbox input "true"
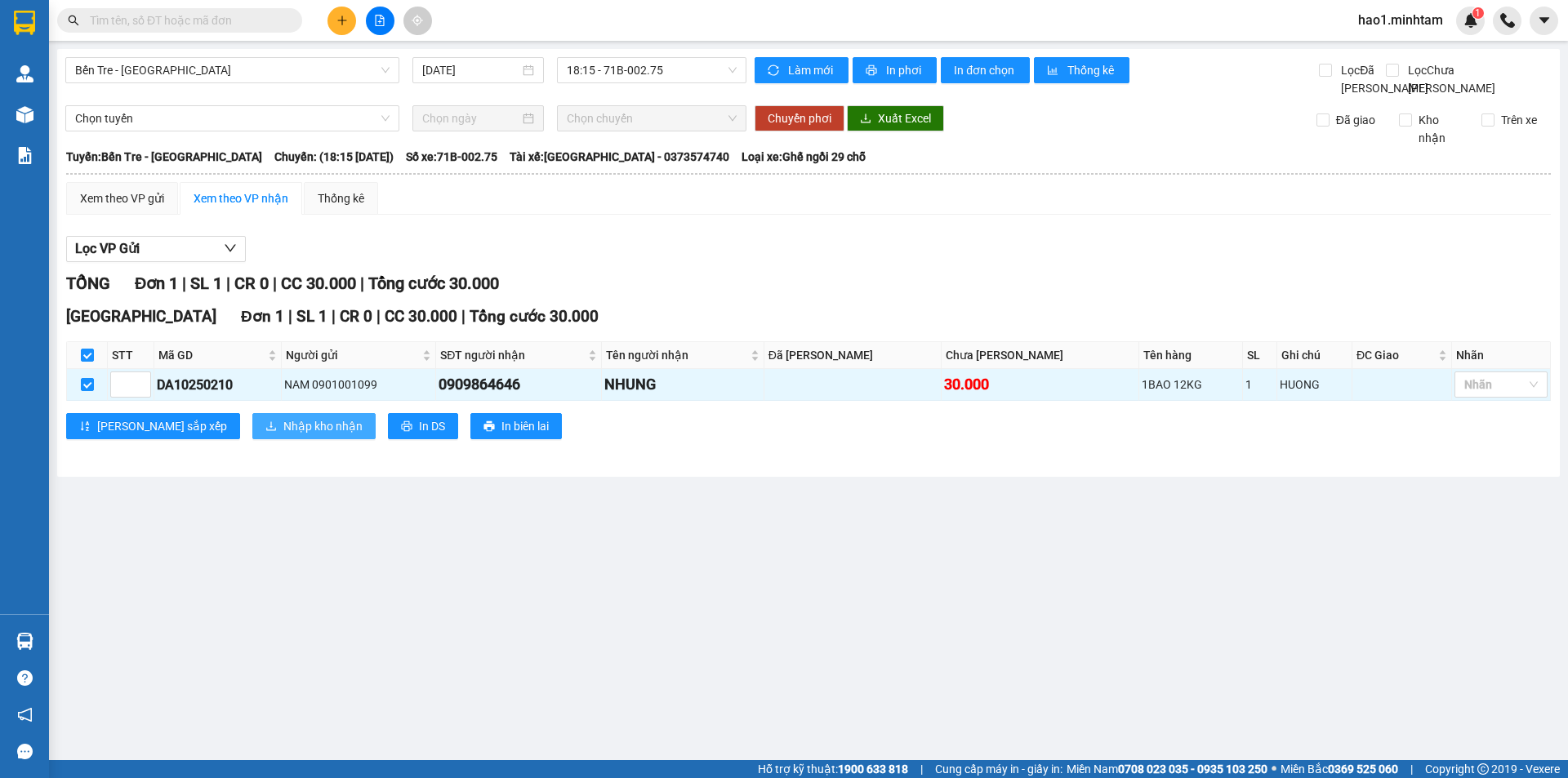
click at [283, 435] on span "Nhập kho nhận" at bounding box center [322, 427] width 79 height 18
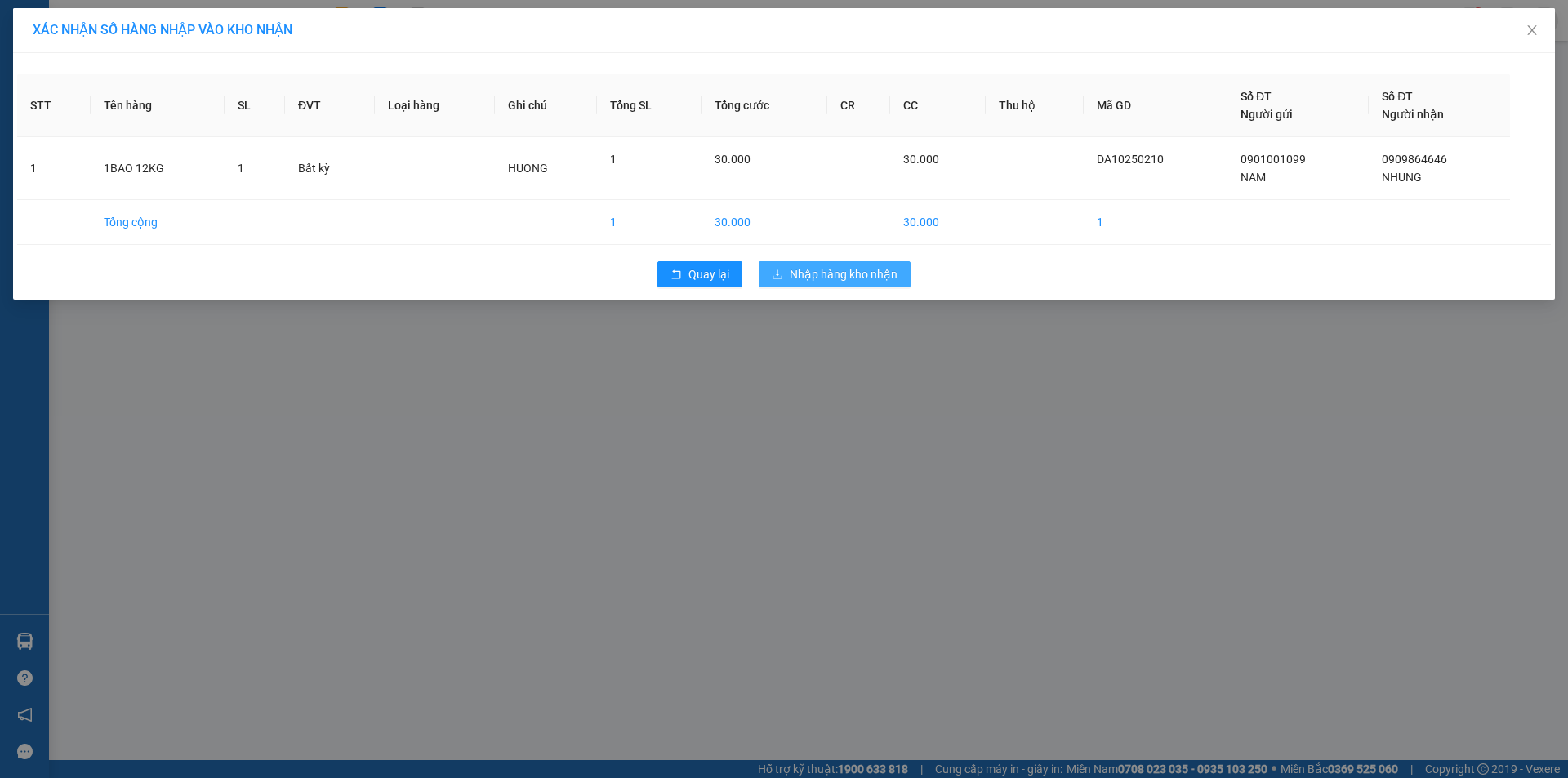
click at [889, 280] on span "Nhập hàng kho nhận" at bounding box center [843, 274] width 108 height 18
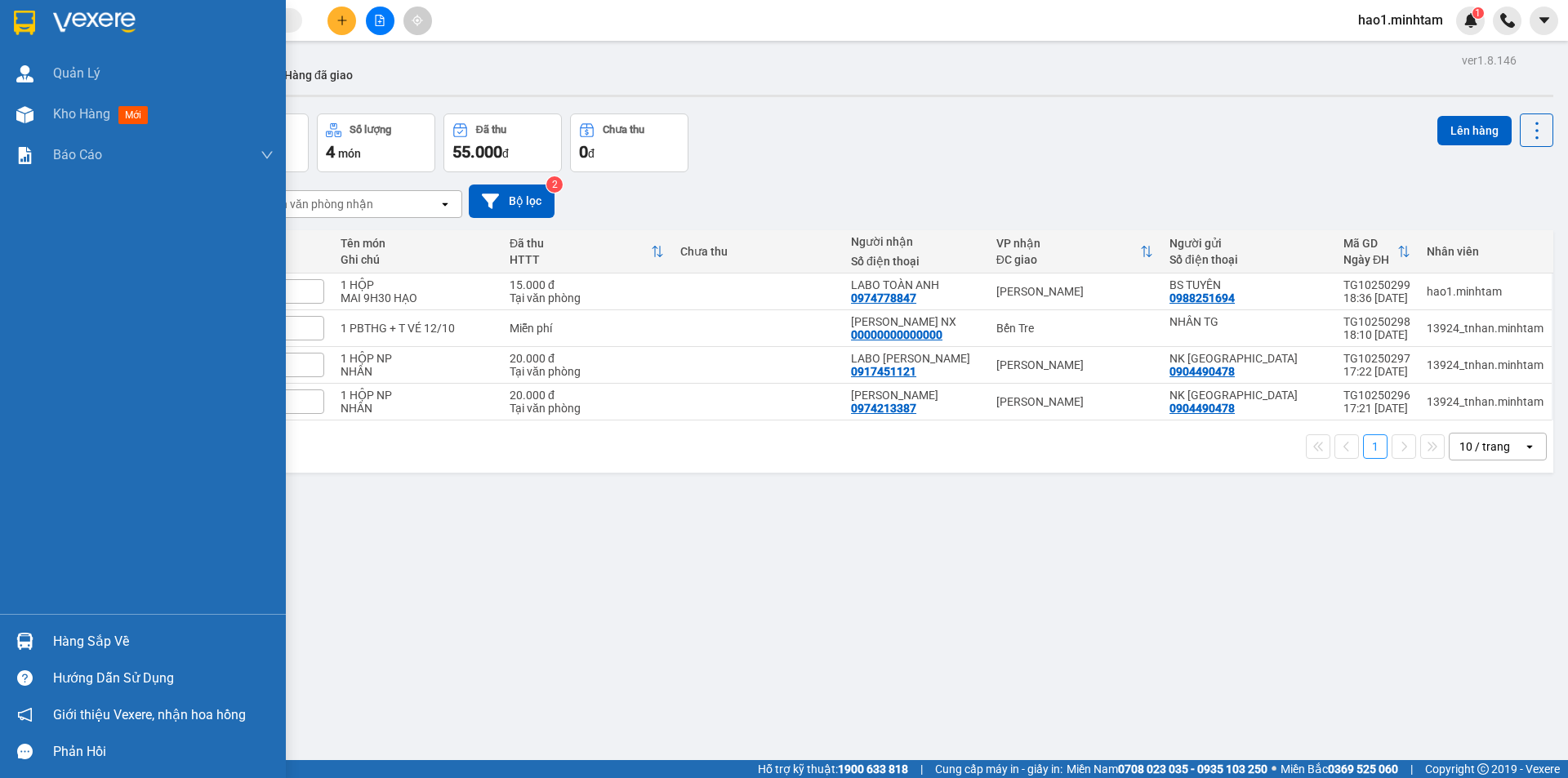
click at [22, 645] on img at bounding box center [25, 641] width 17 height 17
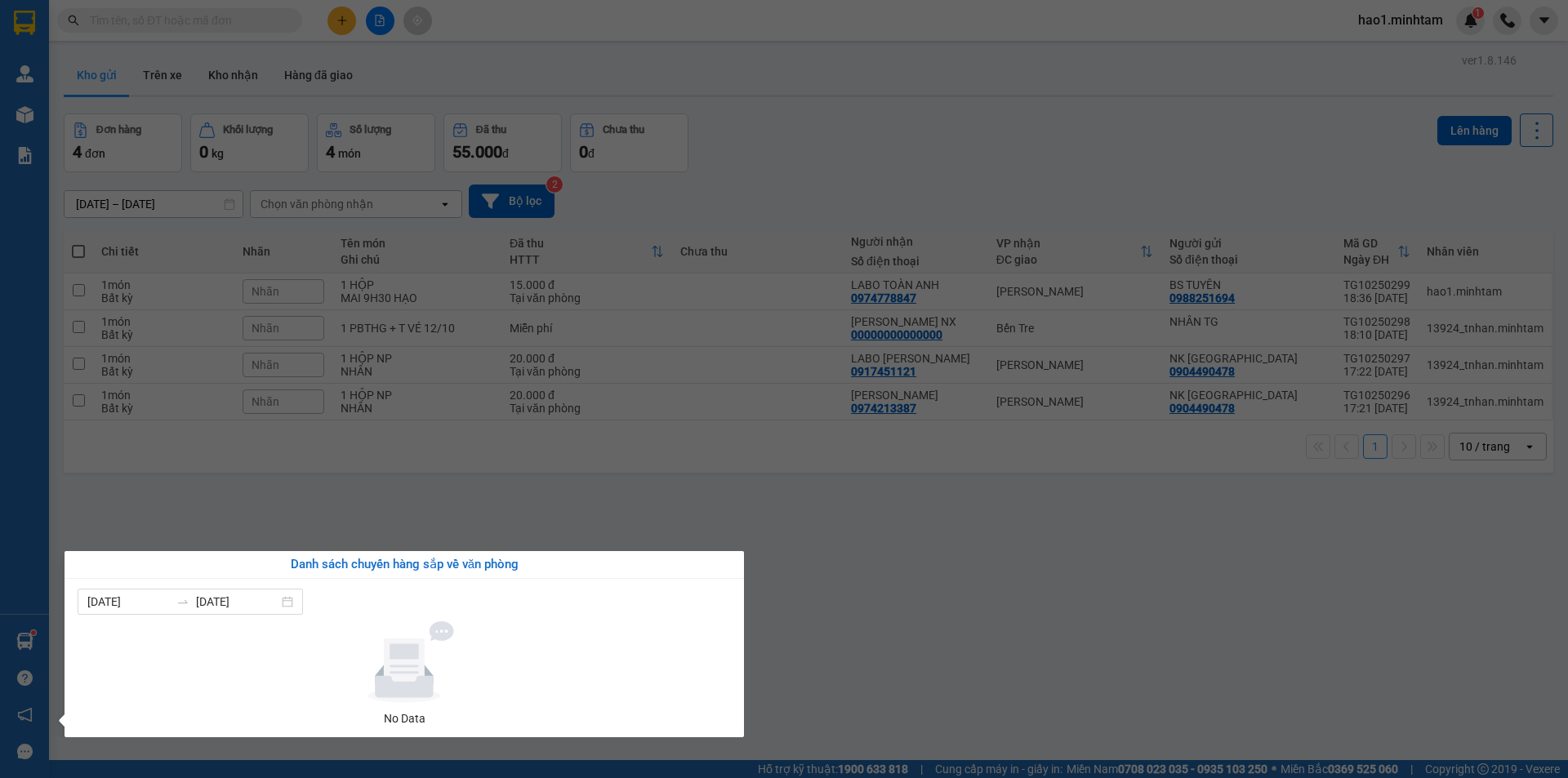
click at [942, 557] on section "Kết quả tìm kiếm ( 197 ) Bộ lọc Thuộc VP này Ngày tạo đơn gần nhất Mã ĐH Trạng …" at bounding box center [784, 389] width 1568 height 778
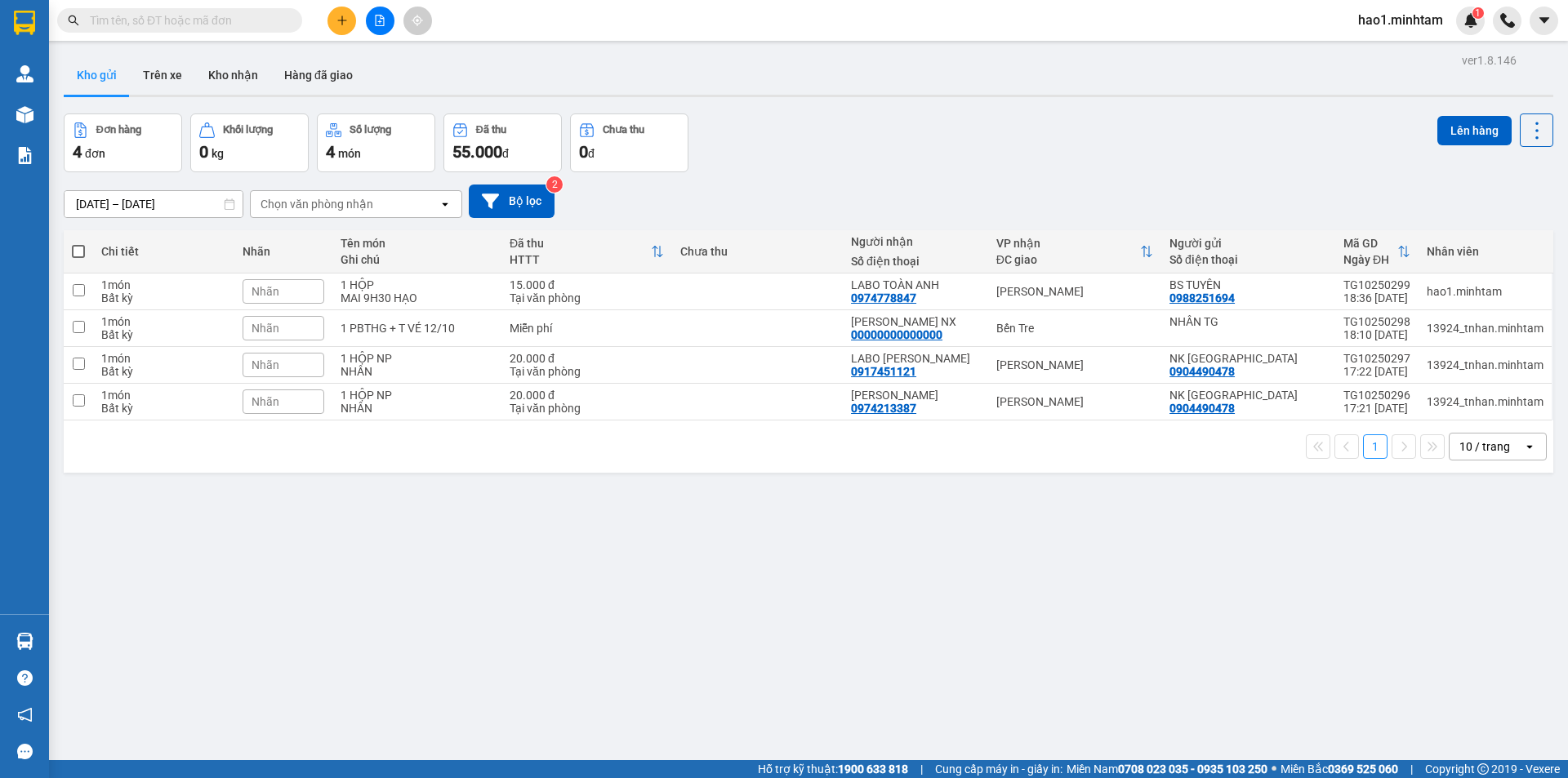
click at [987, 105] on div "ver 1.8.146 Kho gửi Trên xe Kho nhận Hàng đã giao Đơn hàng 4 đơn Khối lượng 0 k…" at bounding box center [808, 438] width 1503 height 778
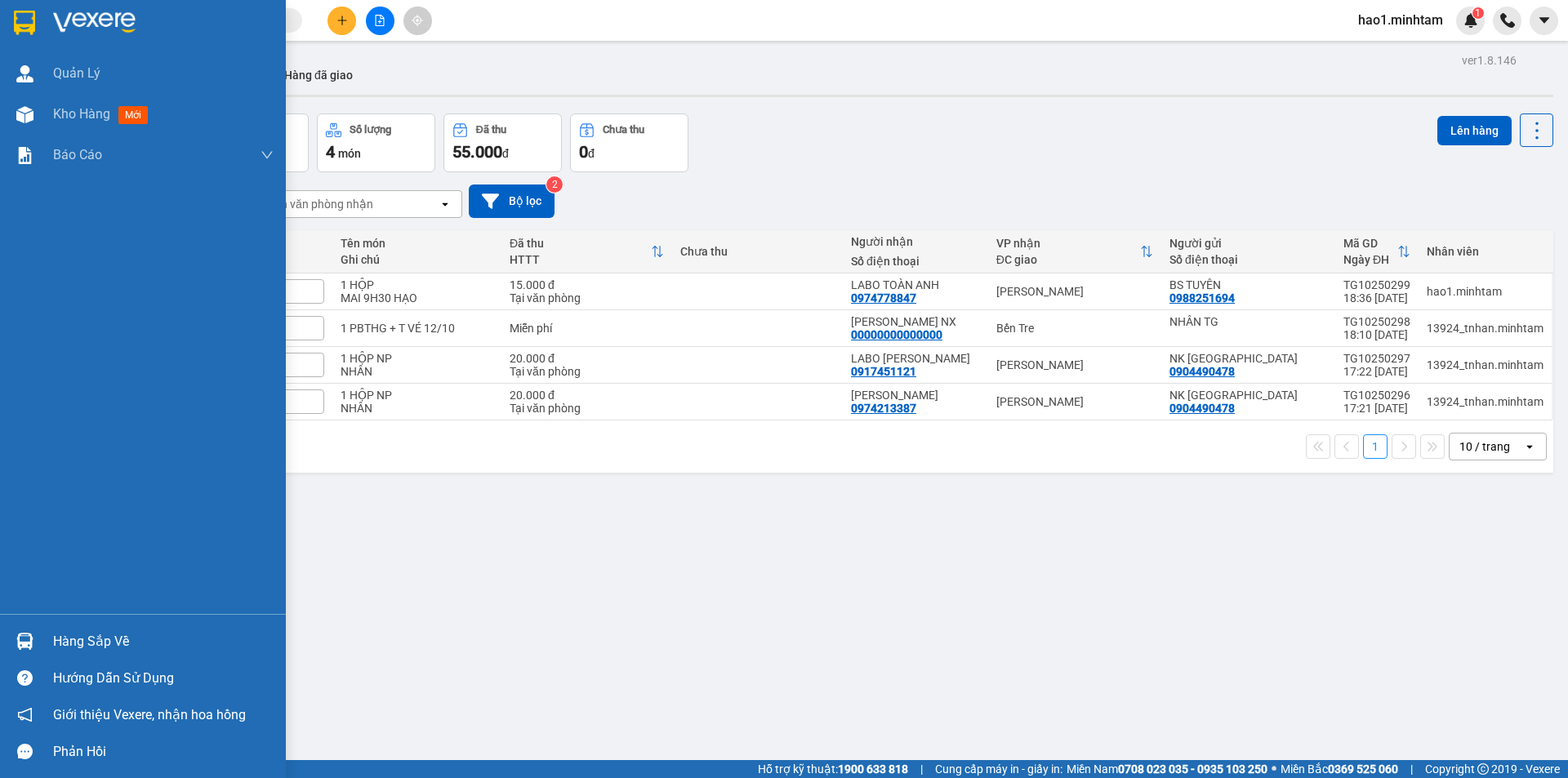
click at [35, 17] on img at bounding box center [24, 23] width 21 height 25
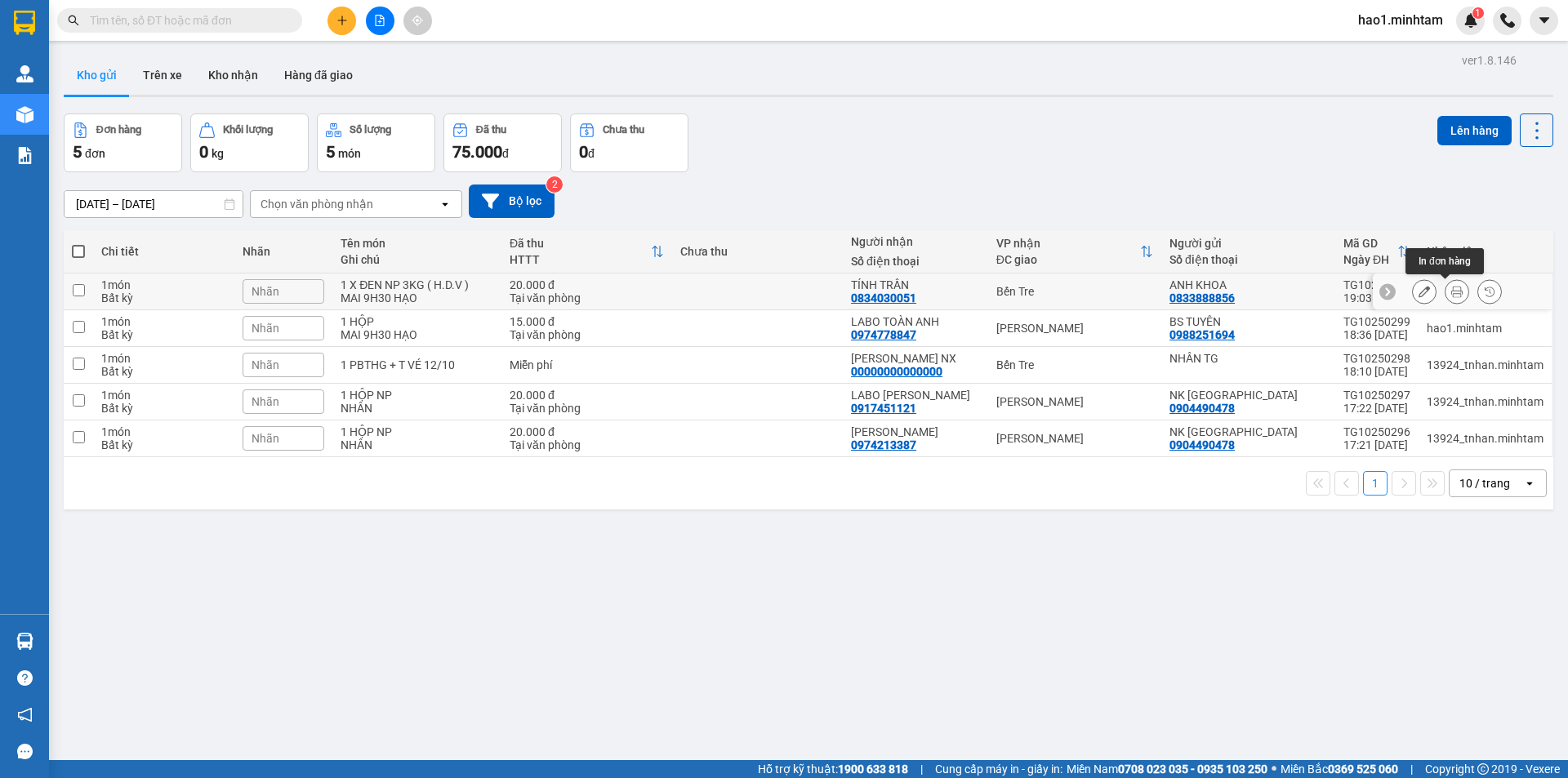
click at [1451, 292] on icon at bounding box center [1456, 291] width 12 height 12
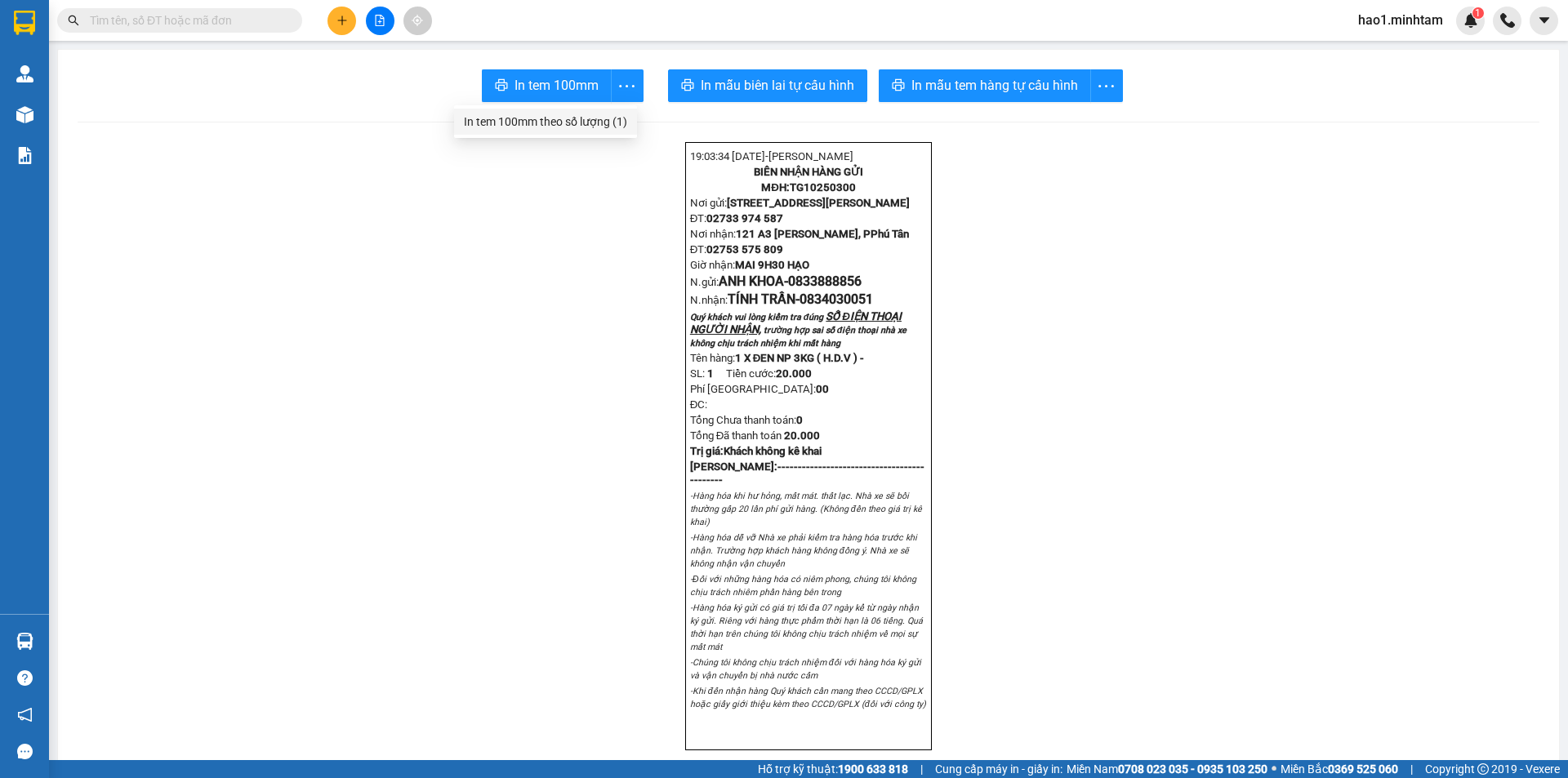
click at [580, 126] on div "In tem 100mm theo số lượng (1)" at bounding box center [546, 122] width 163 height 18
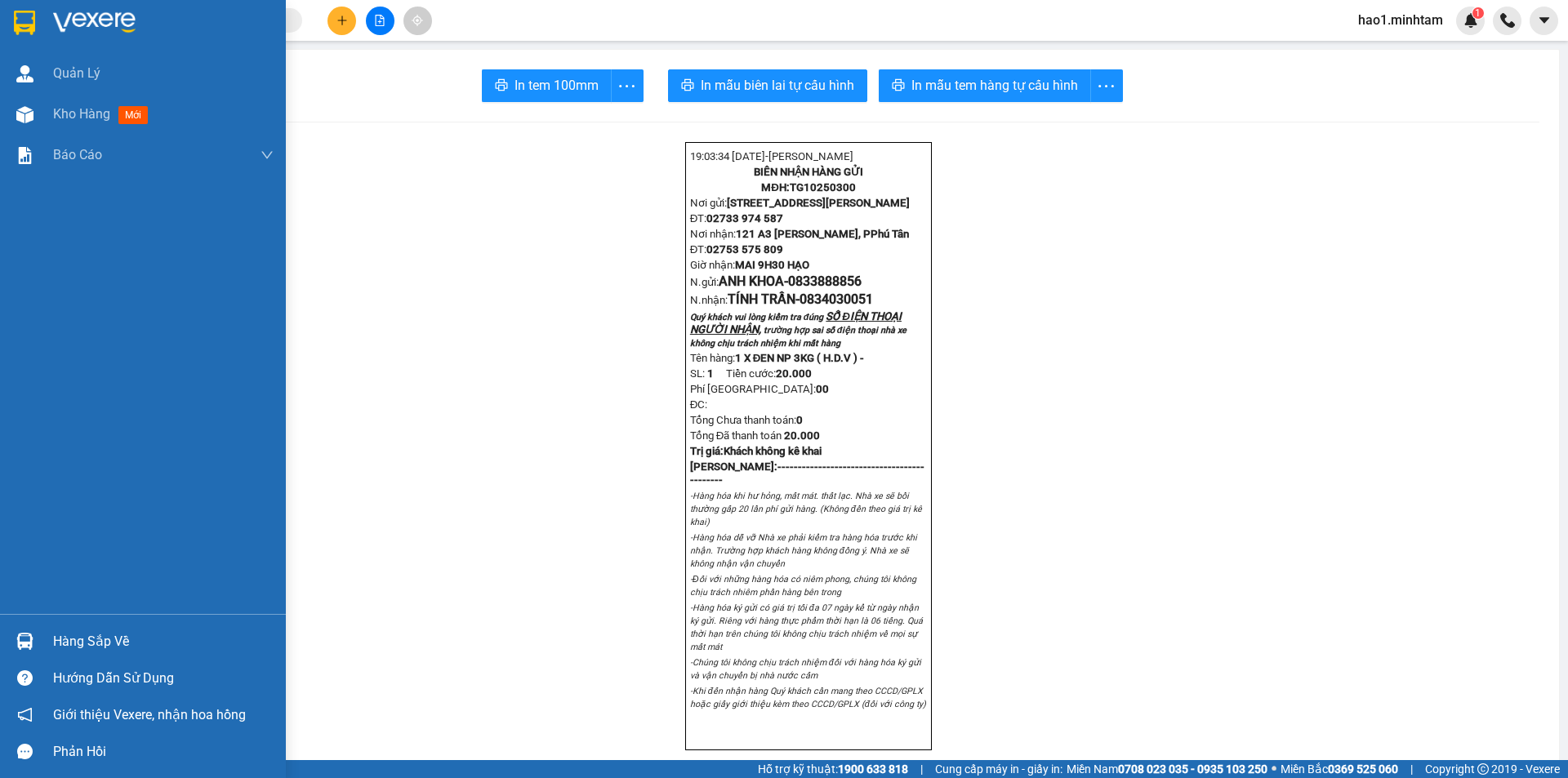
click at [35, 18] on img at bounding box center [24, 23] width 21 height 25
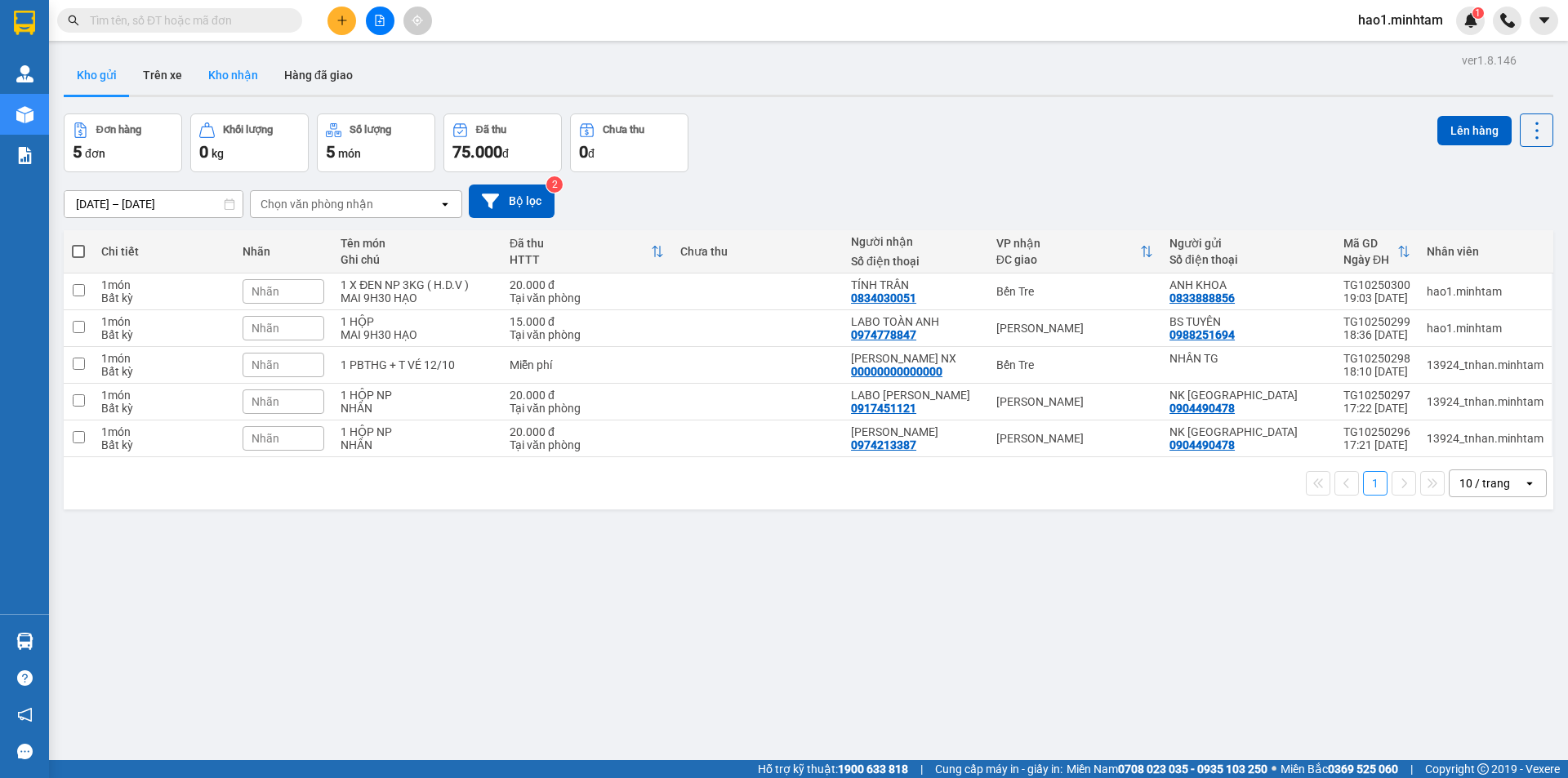
click at [230, 84] on button "Kho nhận" at bounding box center [233, 74] width 76 height 39
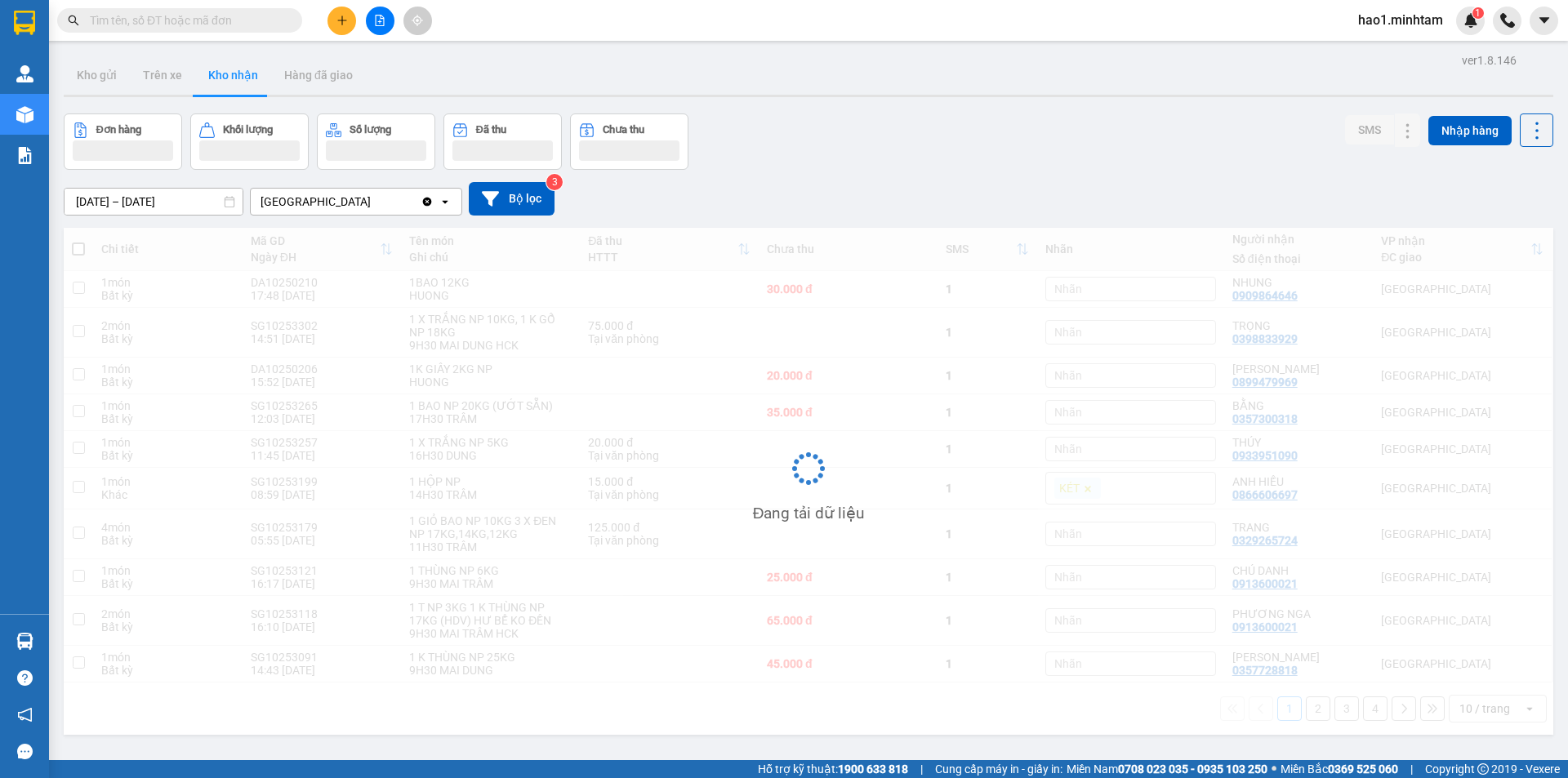
click at [906, 127] on div "Đơn hàng Khối lượng Số lượng Đã thu Chưa thu SMS Nhập hàng" at bounding box center [808, 142] width 1490 height 56
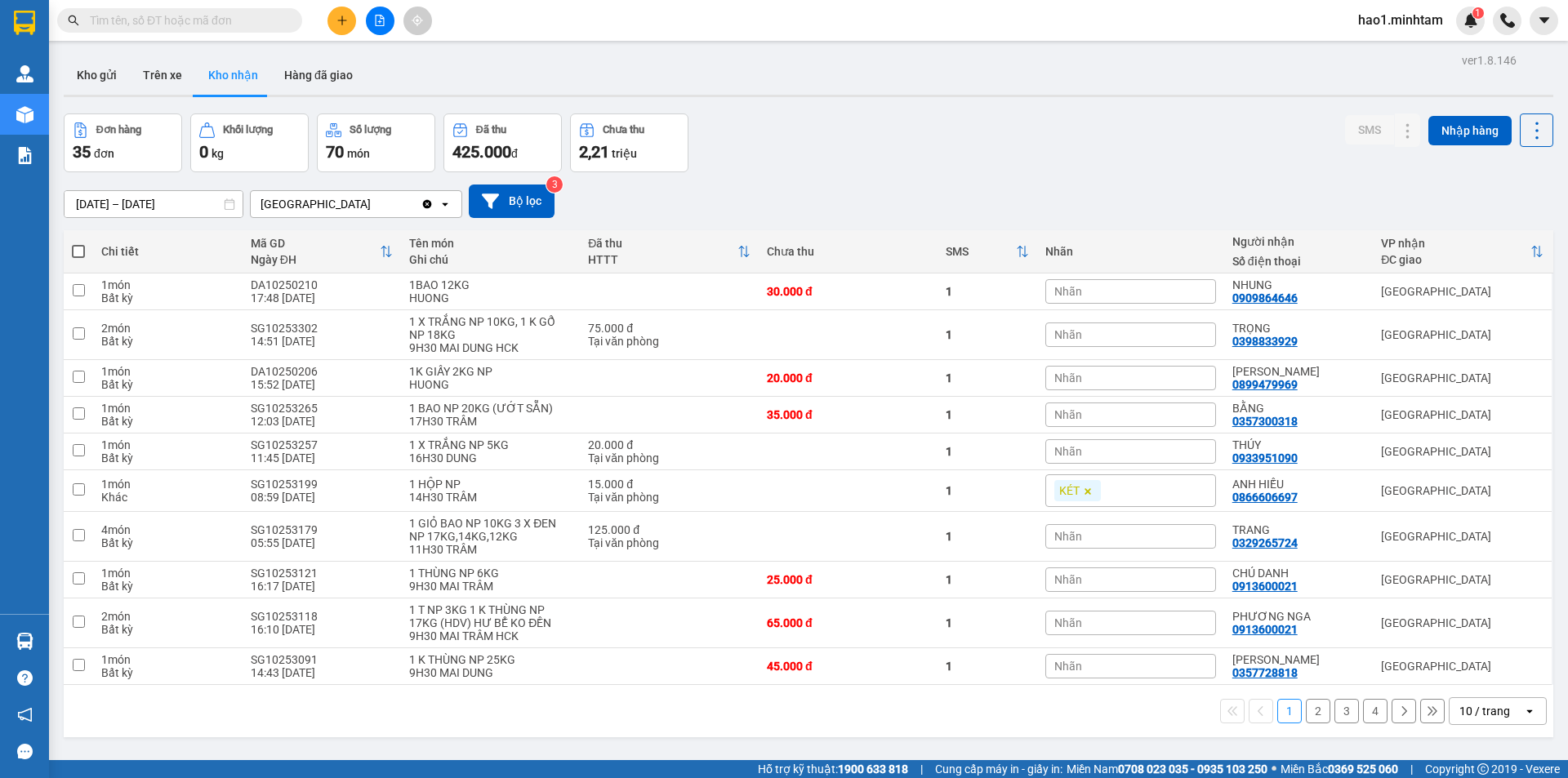
click at [1368, 710] on button "4" at bounding box center [1375, 711] width 25 height 25
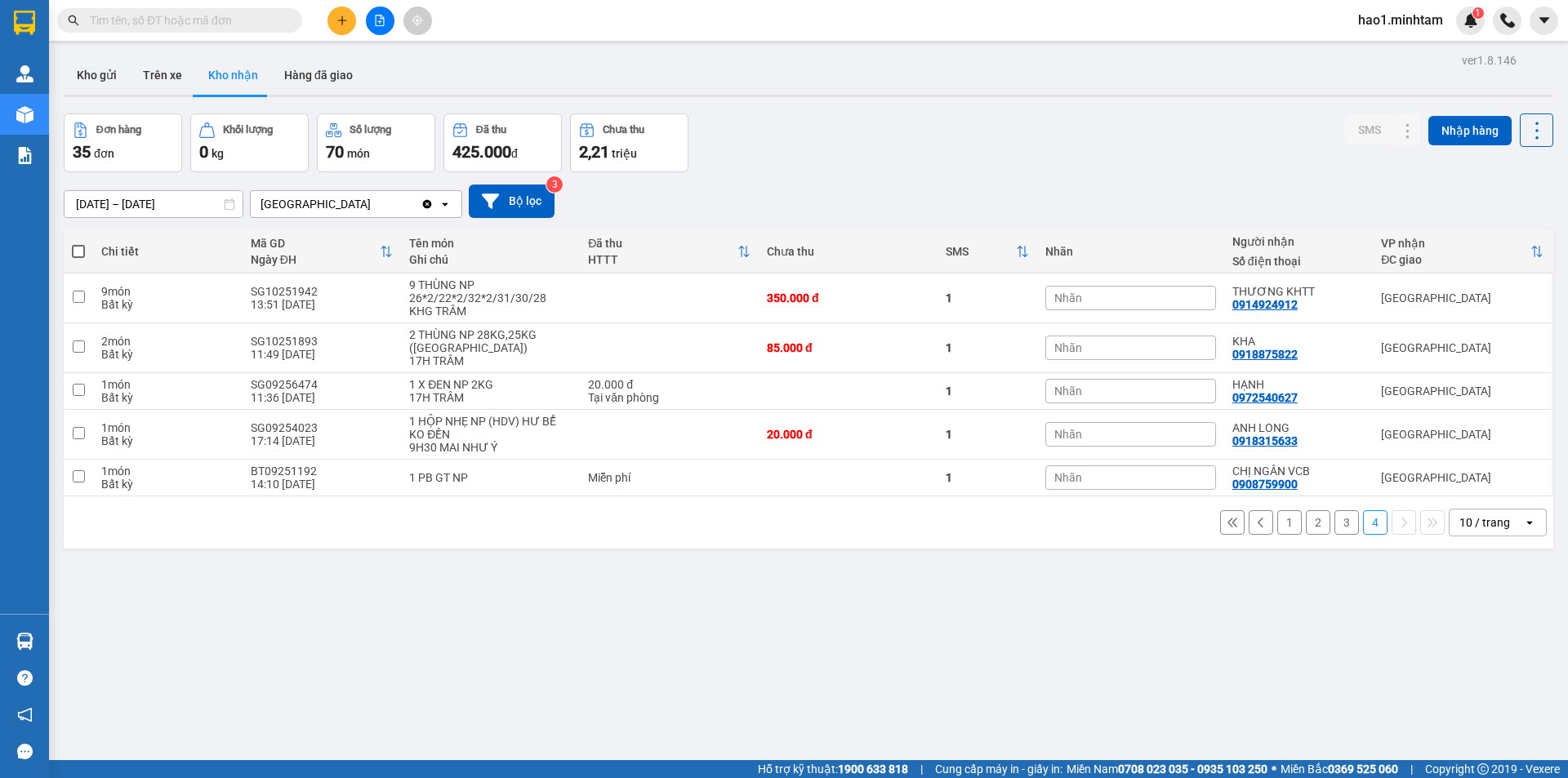
click at [1343, 517] on button "3" at bounding box center [1346, 522] width 25 height 25
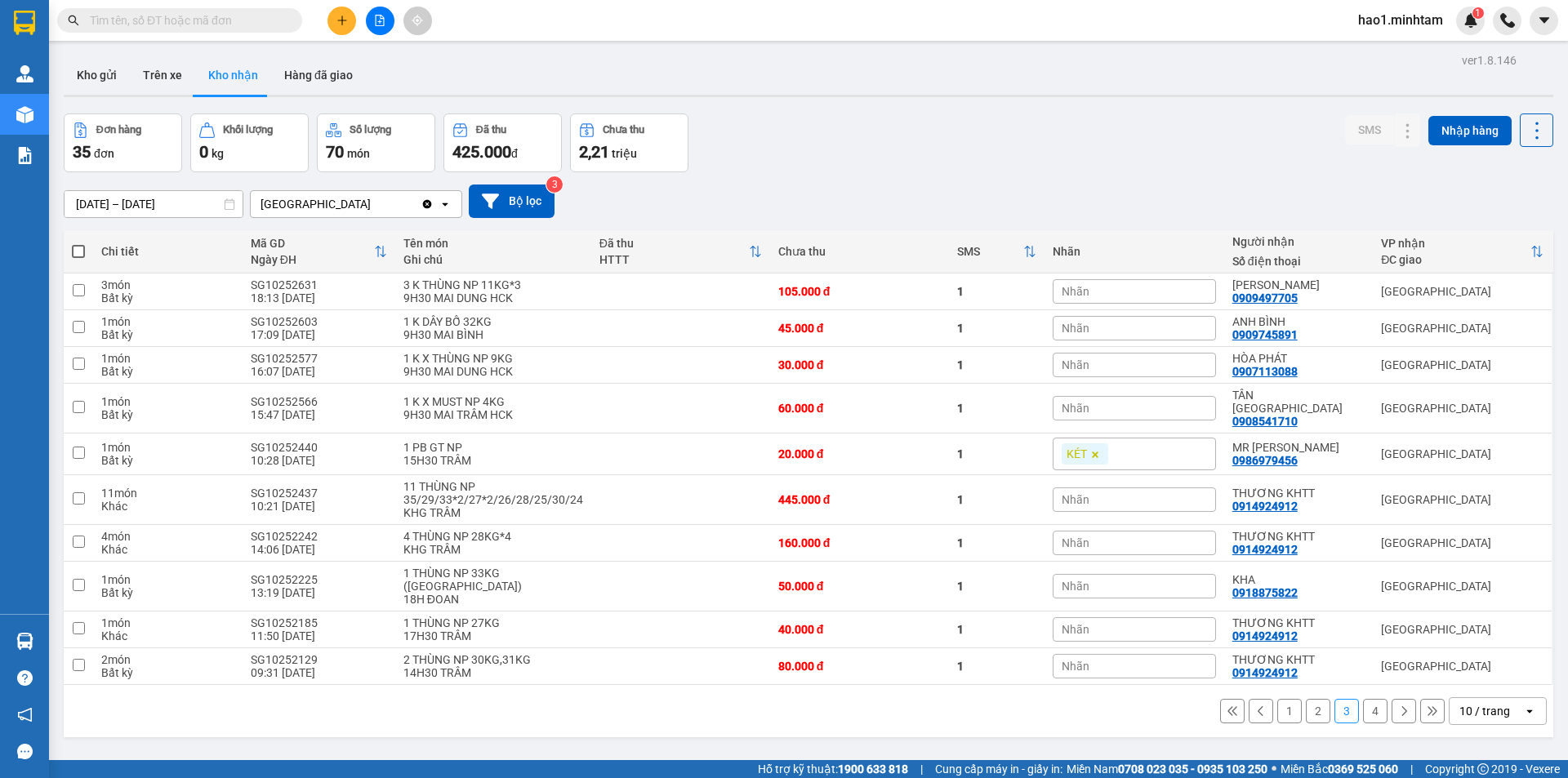
click at [1363, 699] on button "4" at bounding box center [1375, 711] width 25 height 25
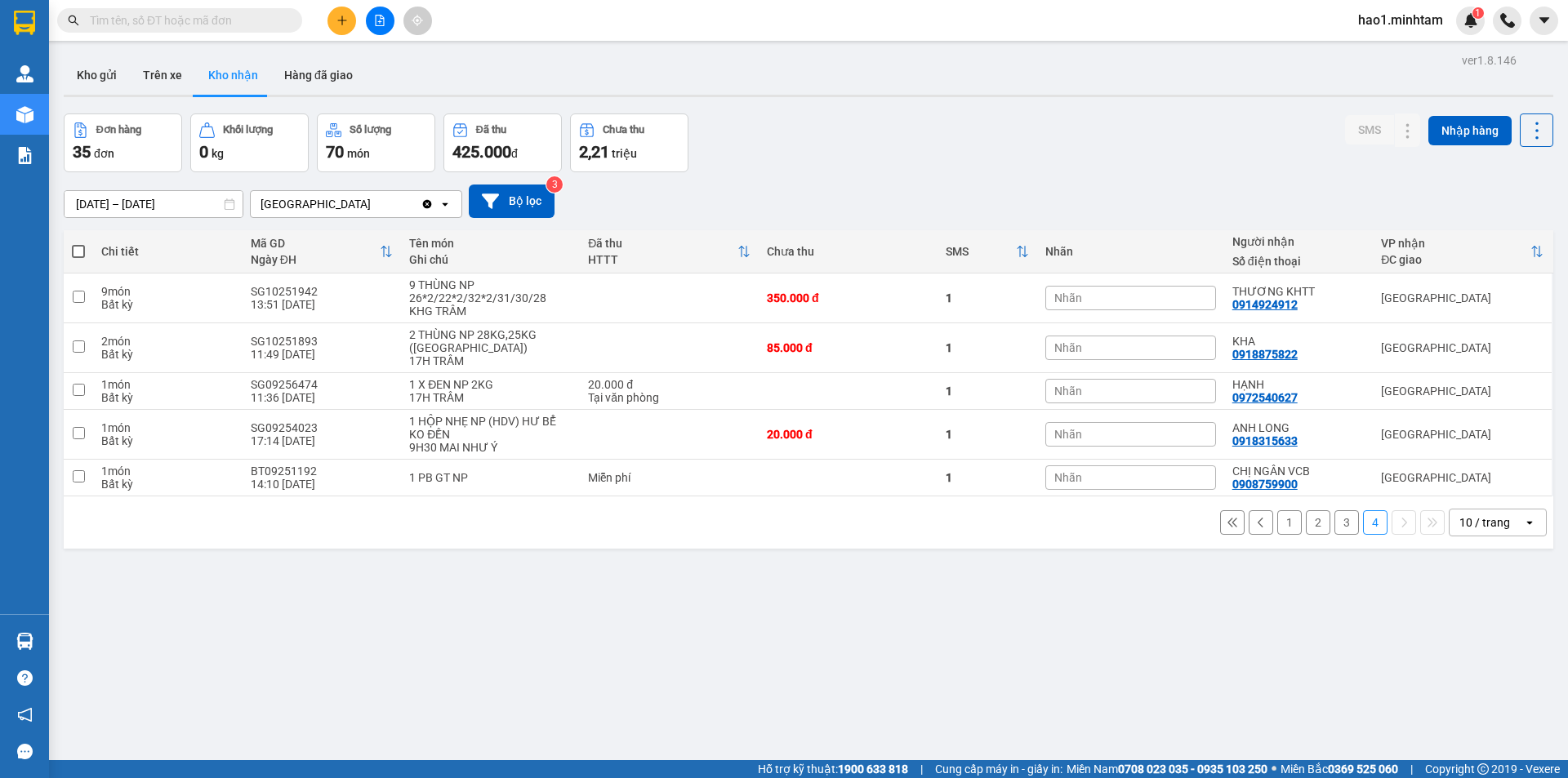
click at [1336, 512] on button "3" at bounding box center [1346, 522] width 25 height 25
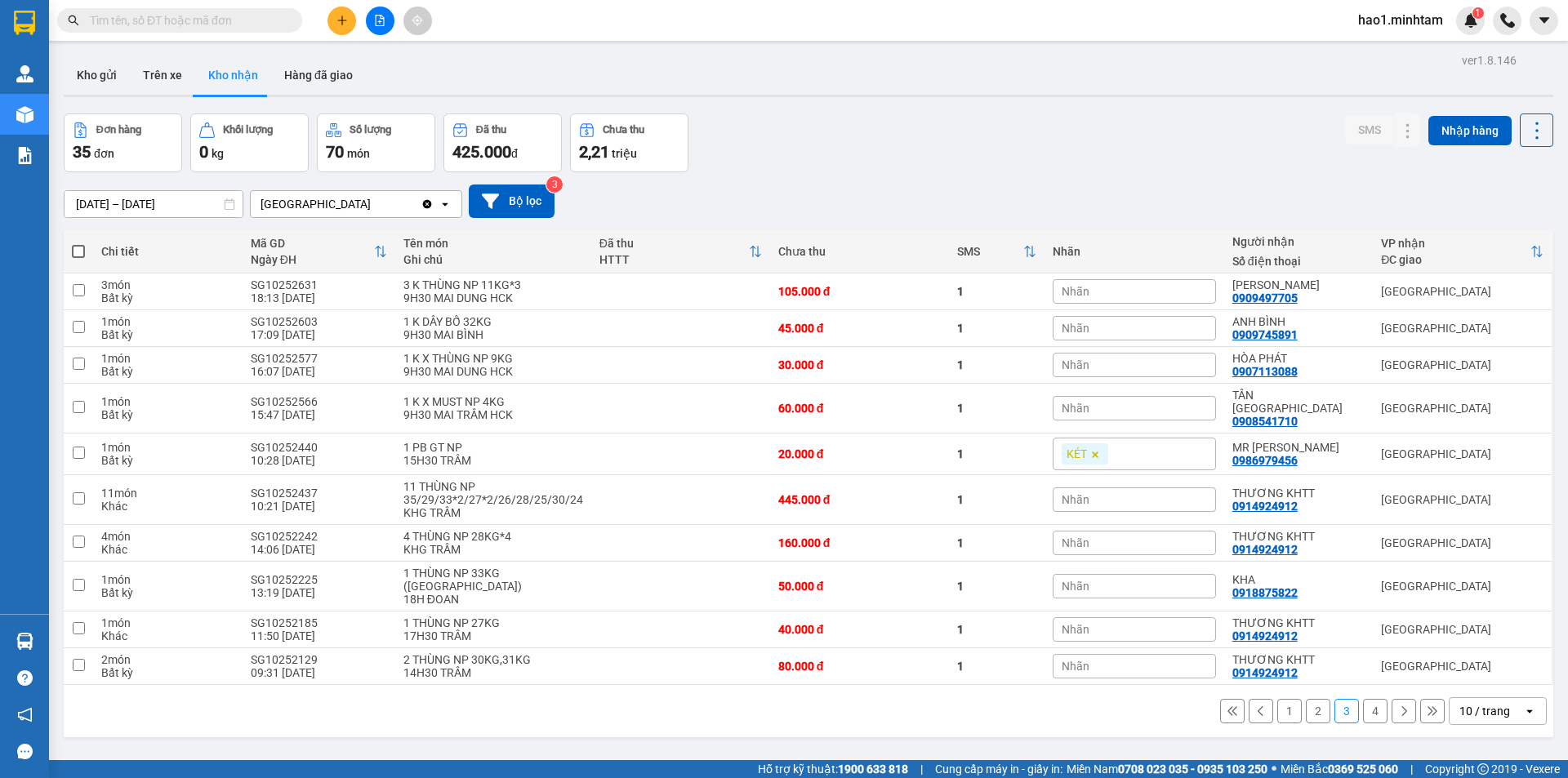
click at [1306, 699] on button "2" at bounding box center [1317, 711] width 25 height 25
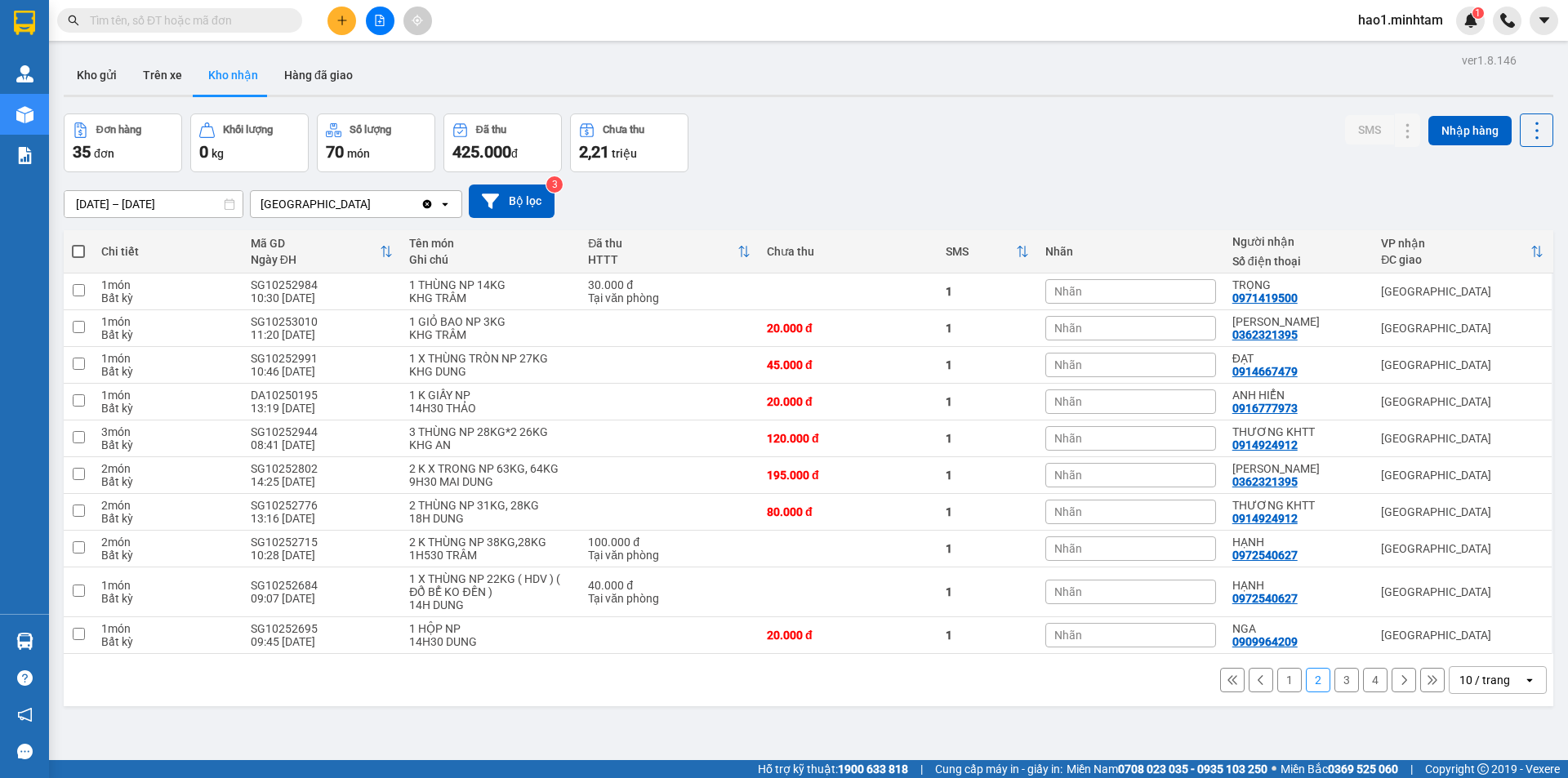
click at [1285, 685] on button "1" at bounding box center [1289, 680] width 25 height 25
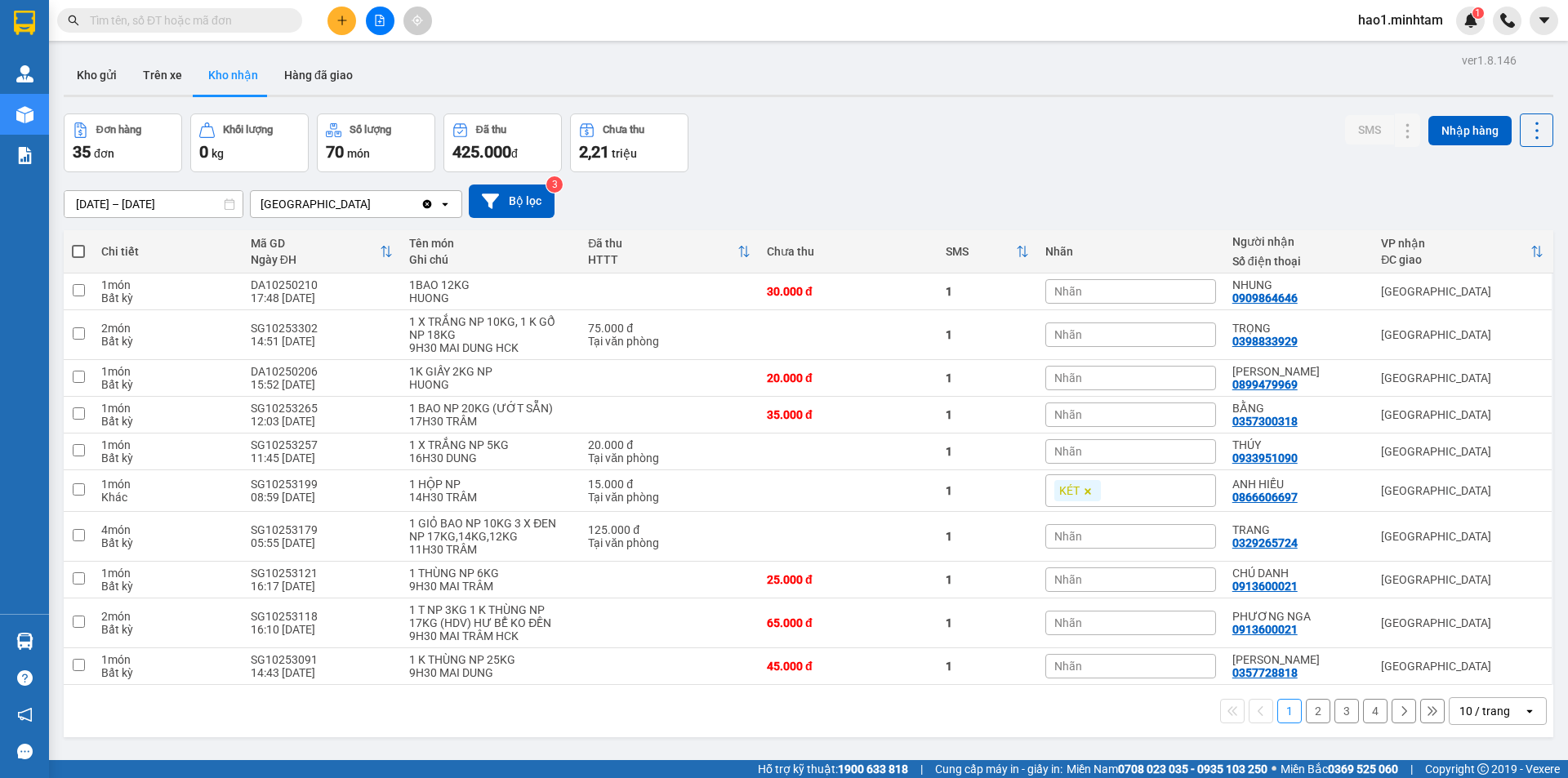
click at [1363, 711] on button "4" at bounding box center [1375, 711] width 25 height 25
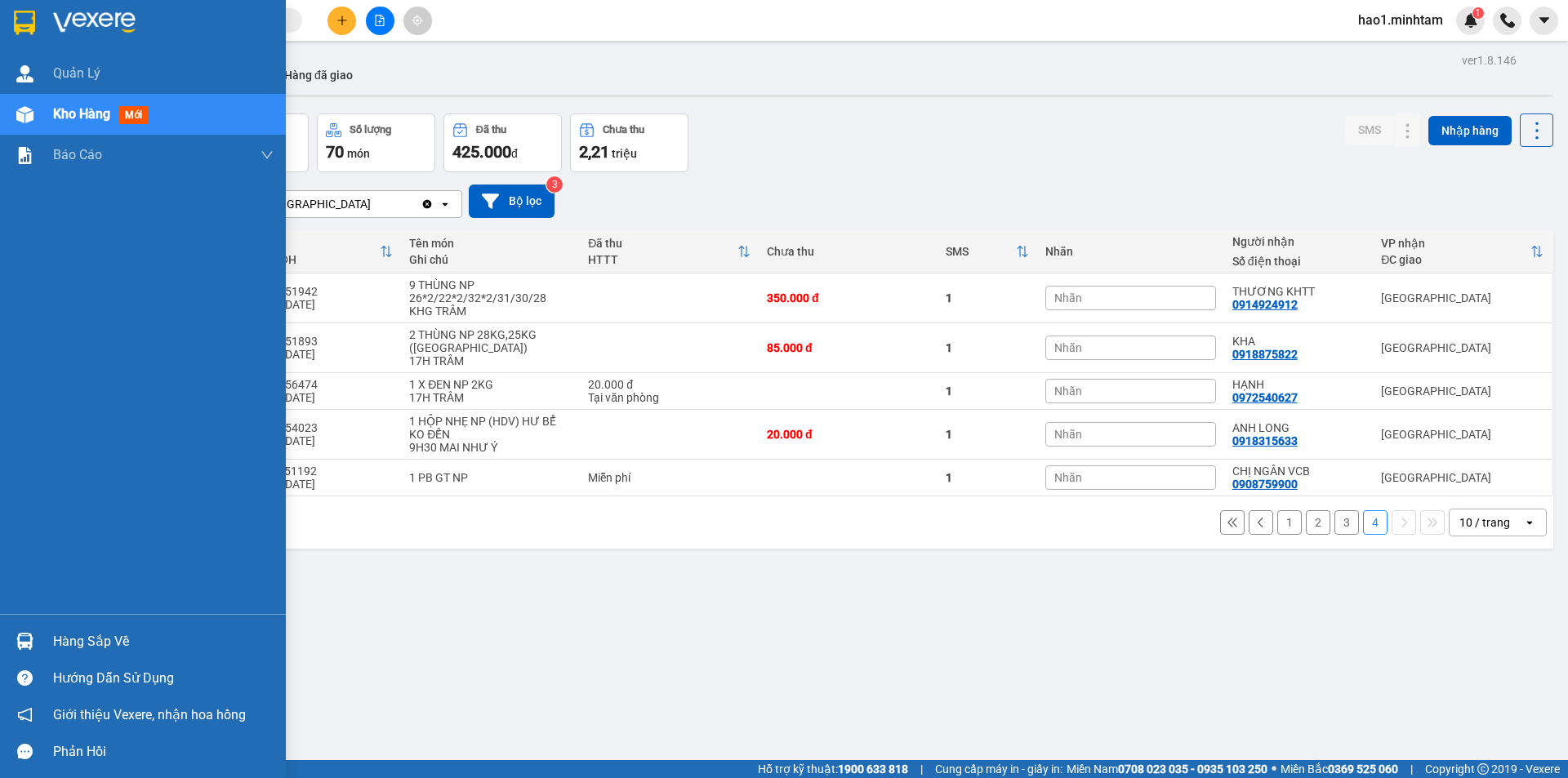
click at [89, 635] on div "Hàng sắp về" at bounding box center [163, 641] width 221 height 25
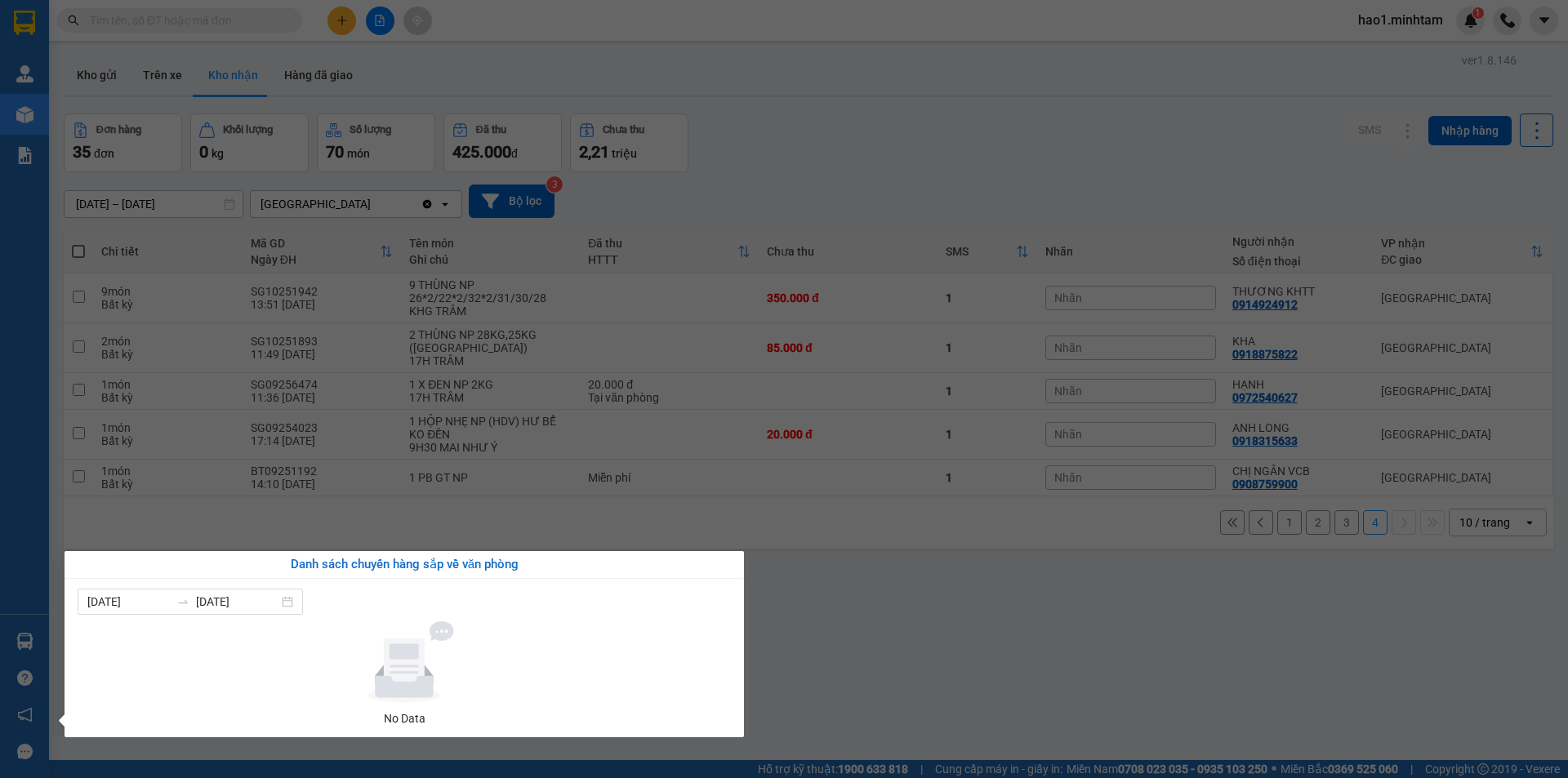
drag, startPoint x: 1002, startPoint y: 602, endPoint x: 1008, endPoint y: 630, distance: 28.6
click at [1002, 604] on section "Kết quả tìm kiếm ( 197 ) Bộ lọc Thuộc VP này Ngày tạo đơn gần nhất Mã ĐH Trạng …" at bounding box center [784, 389] width 1568 height 778
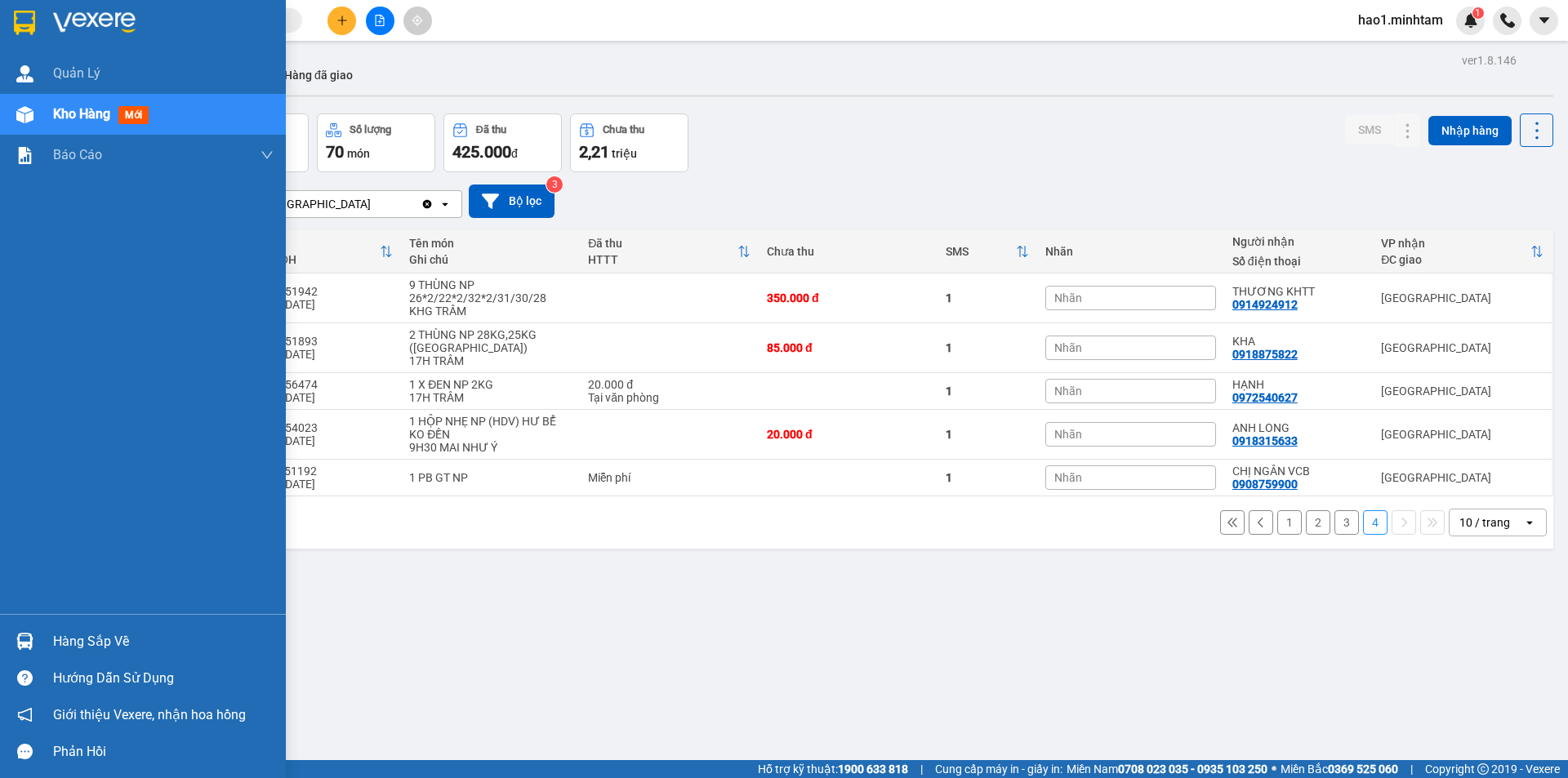
drag, startPoint x: 44, startPoint y: 19, endPoint x: 804, endPoint y: 22, distance: 760.0
click at [45, 18] on div at bounding box center [143, 26] width 286 height 53
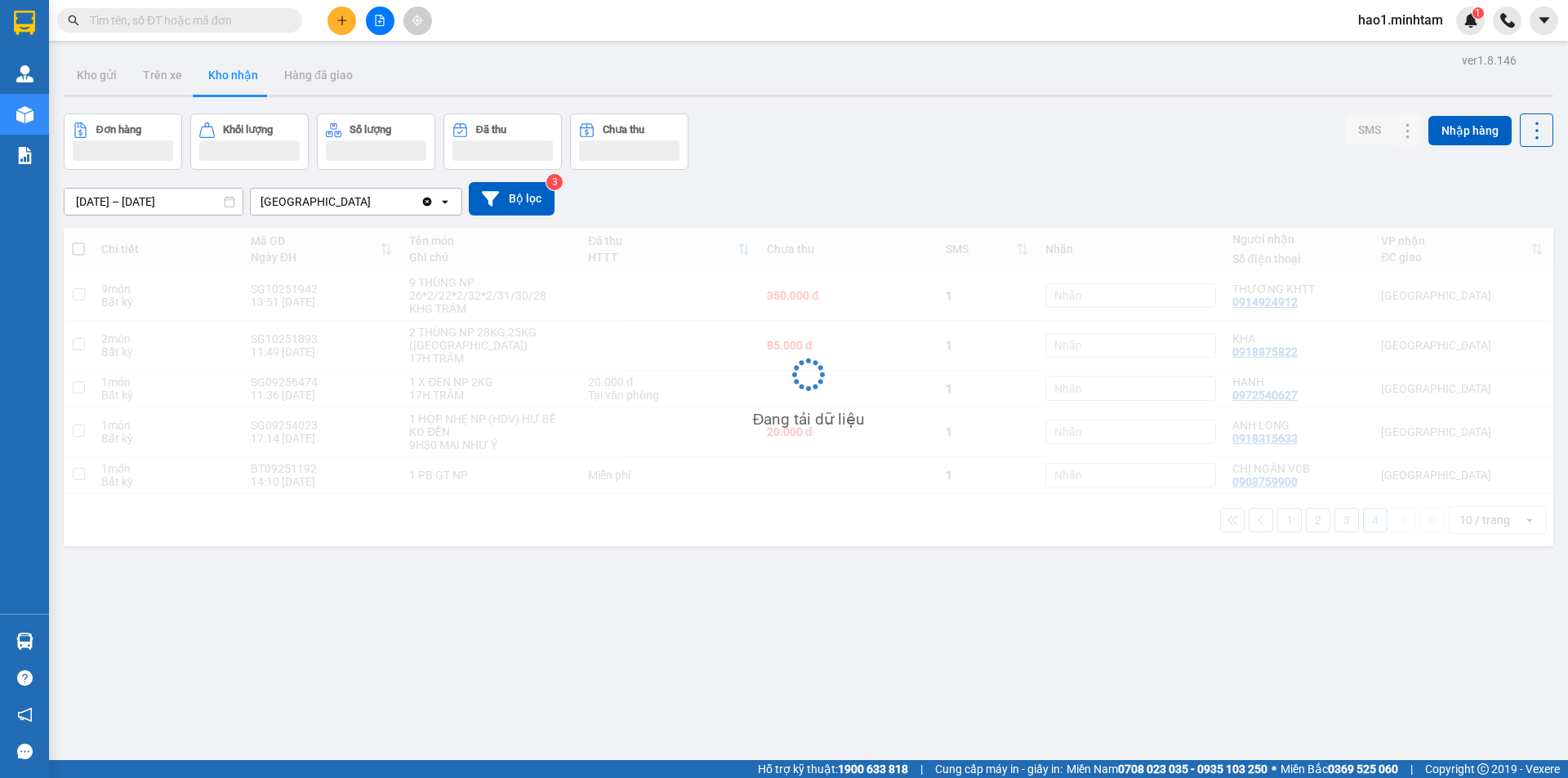
click at [844, 121] on div "Đơn hàng Khối lượng Số lượng Đã thu Chưa thu SMS Nhập hàng" at bounding box center [808, 142] width 1490 height 56
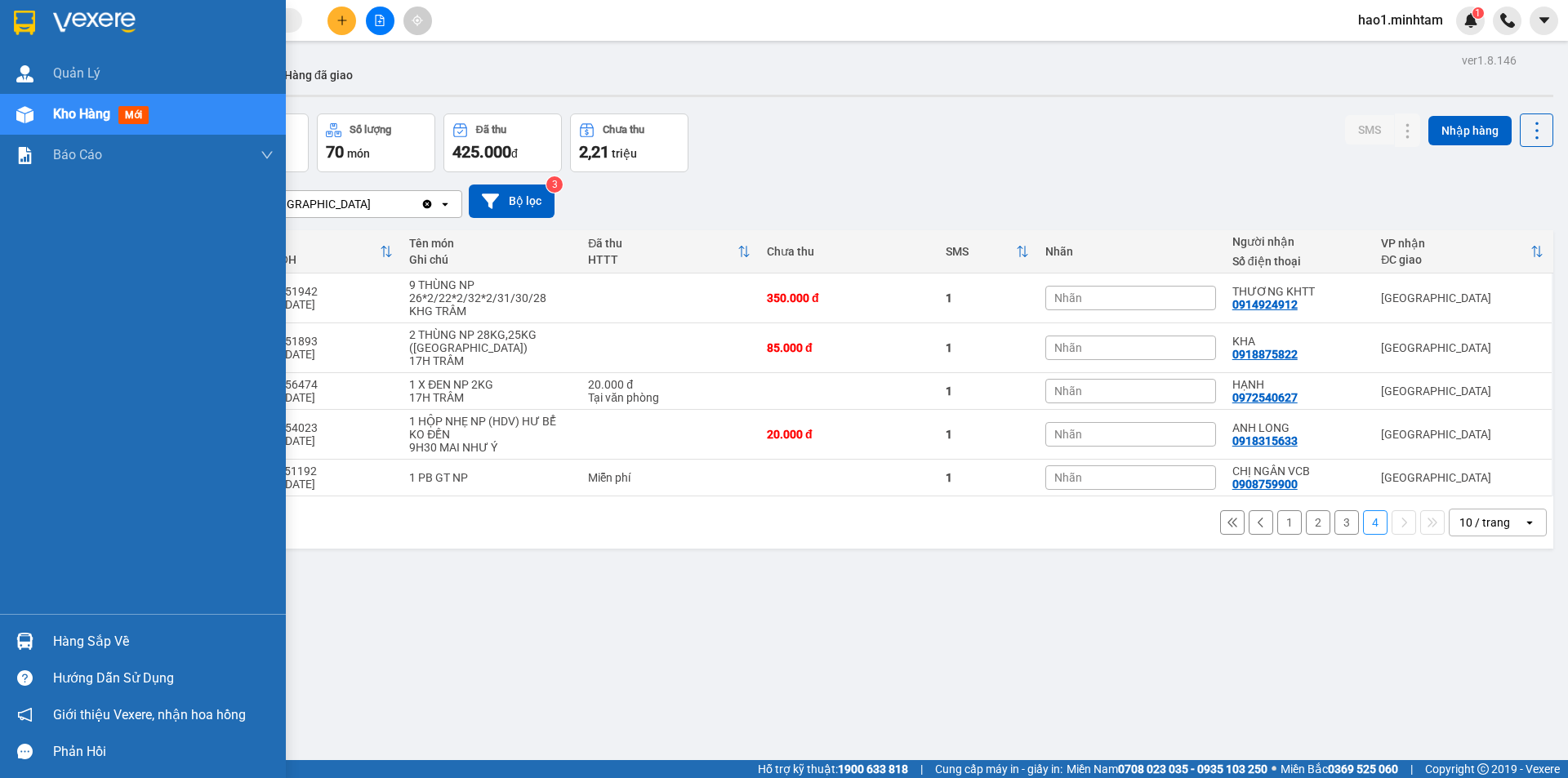
click at [42, 638] on div "Hàng sắp về" at bounding box center [143, 641] width 286 height 36
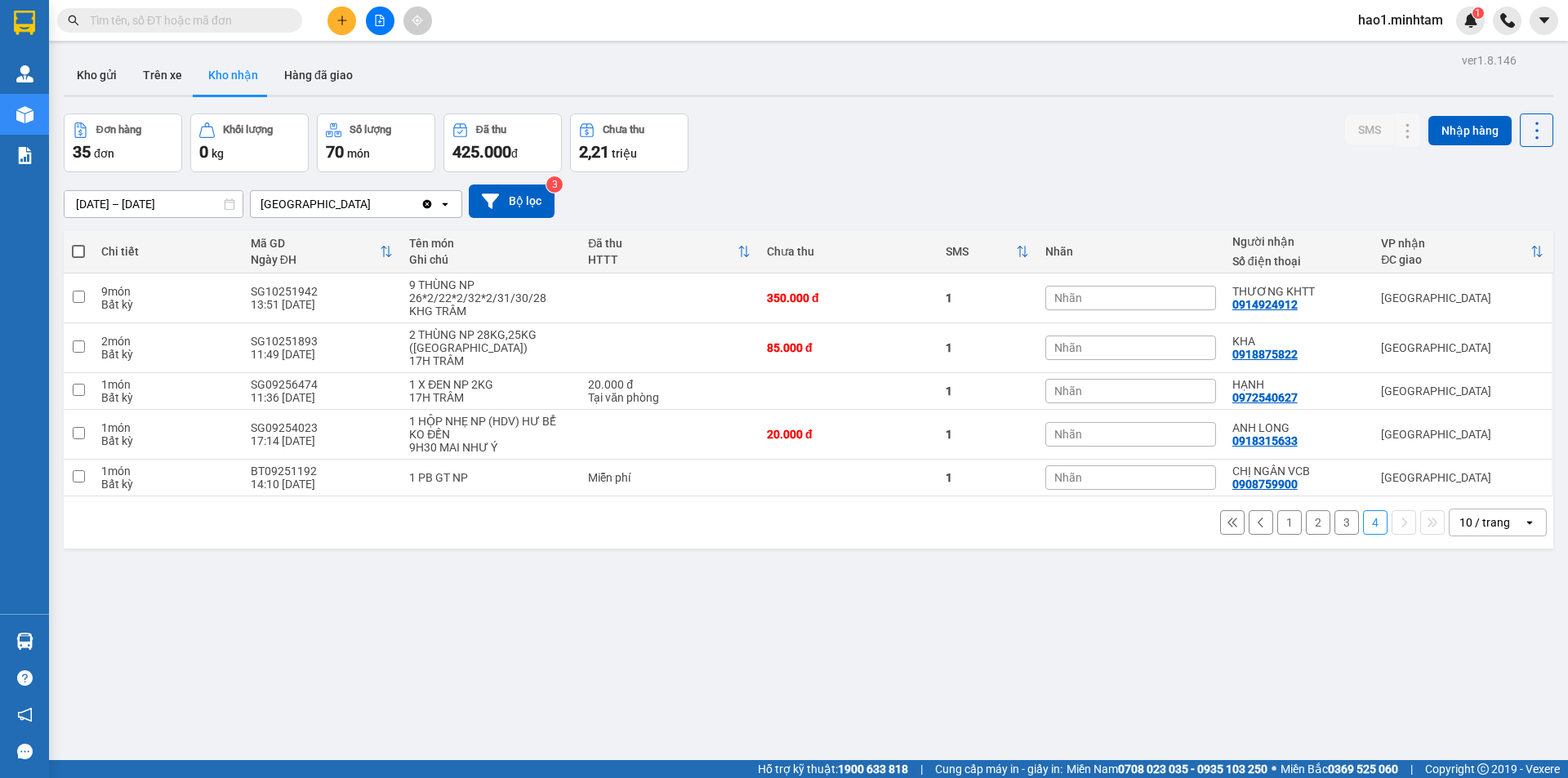
click at [870, 617] on section "Kết quả tìm kiếm ( 197 ) Bộ lọc Thuộc VP này Ngày tạo đơn gần nhất Mã ĐH Trạng …" at bounding box center [784, 389] width 1568 height 778
click at [823, 215] on div "[DATE] – [DATE] Press the down arrow key to interact with the calendar and sele…" at bounding box center [808, 201] width 1490 height 34
click at [337, 25] on icon "plus" at bounding box center [342, 20] width 12 height 12
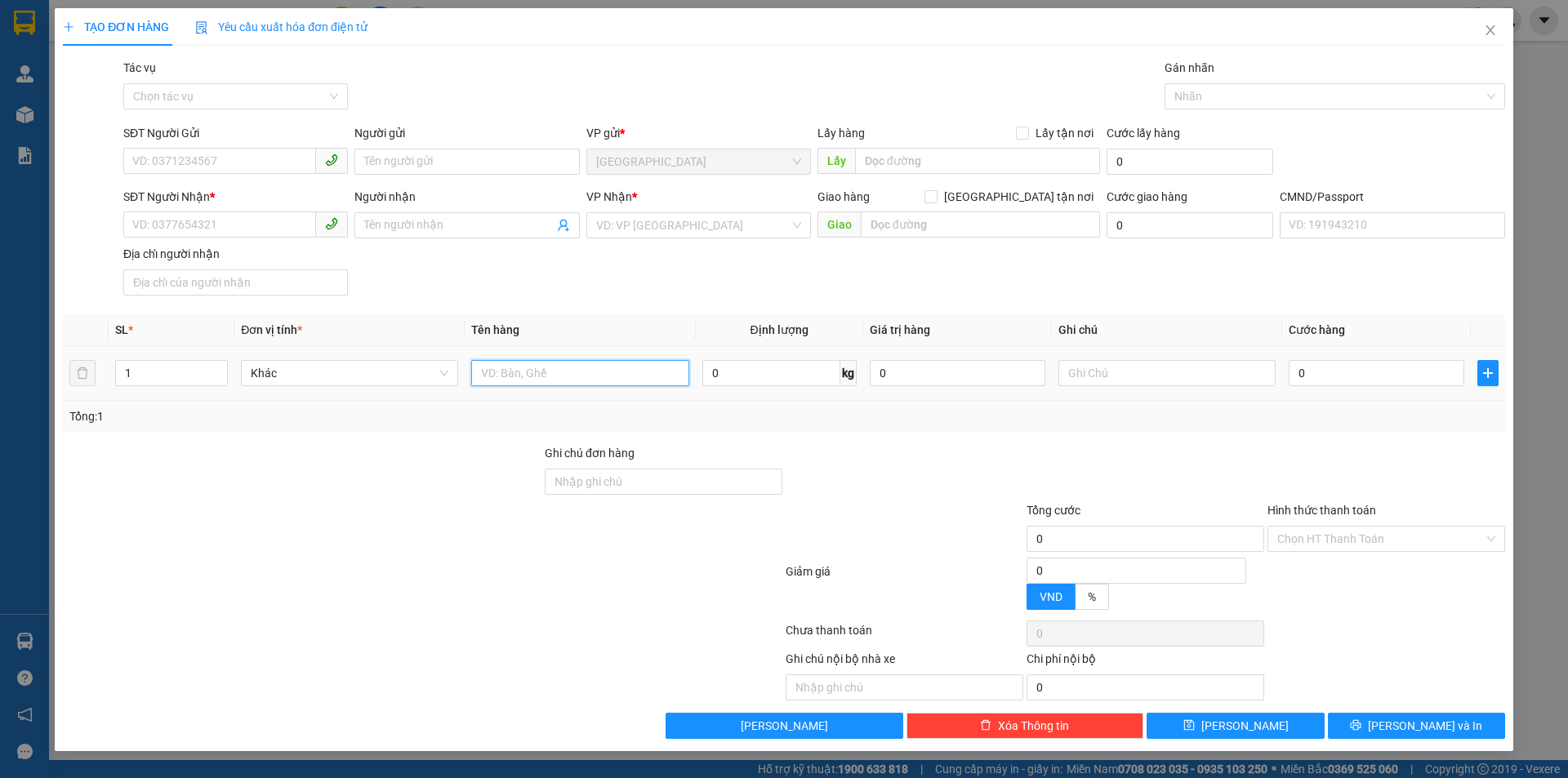
click at [590, 369] on input "text" at bounding box center [579, 373] width 217 height 26
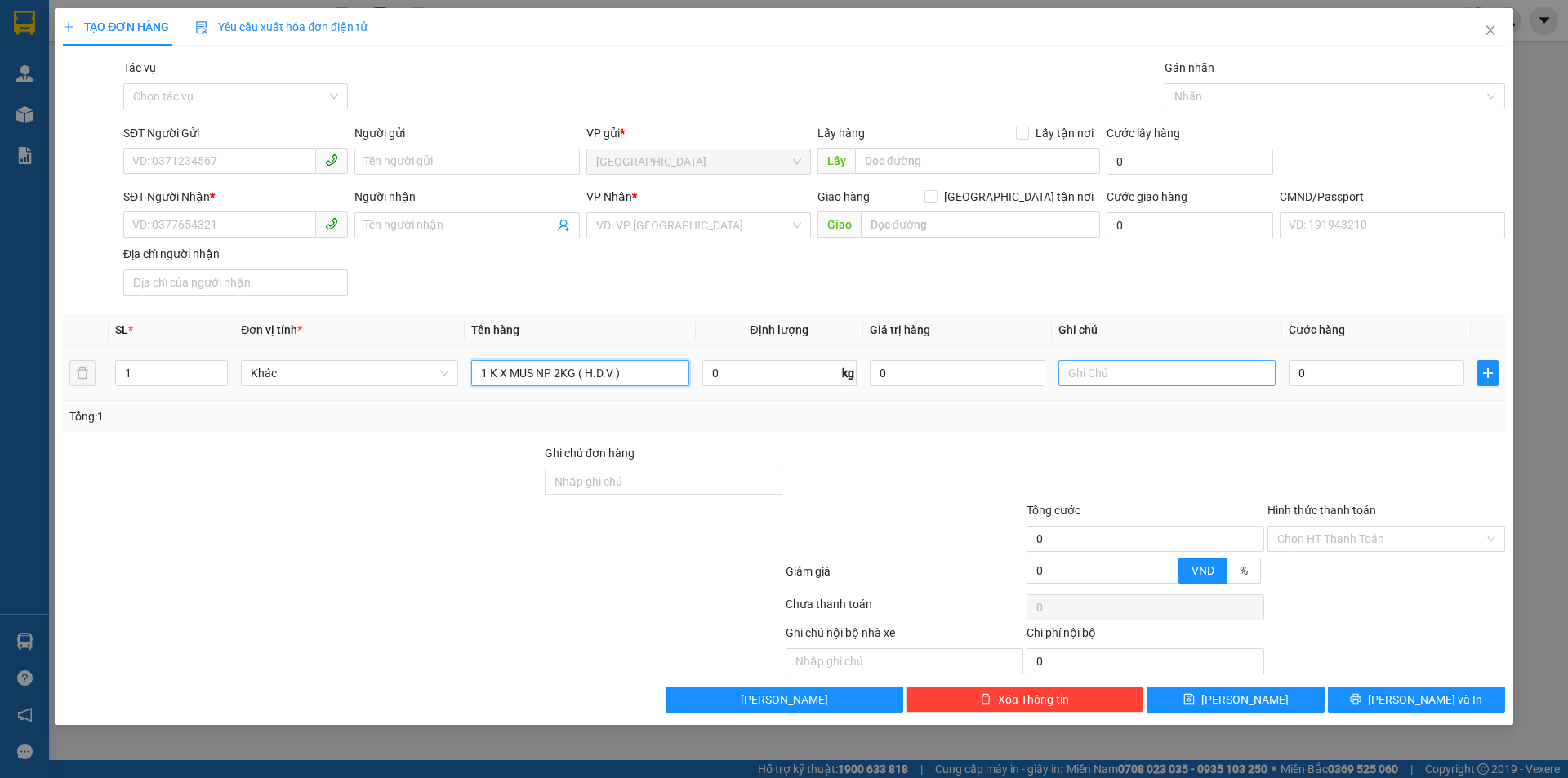
type input "1 K X MUS NP 2KG ( H.D.V )"
click at [1119, 376] on input "text" at bounding box center [1167, 373] width 217 height 26
click at [1091, 373] on input "[PERSON_NAME]" at bounding box center [1167, 373] width 217 height 26
type input "MAI 9H30 HẠO"
click at [1336, 372] on input "0" at bounding box center [1376, 373] width 175 height 26
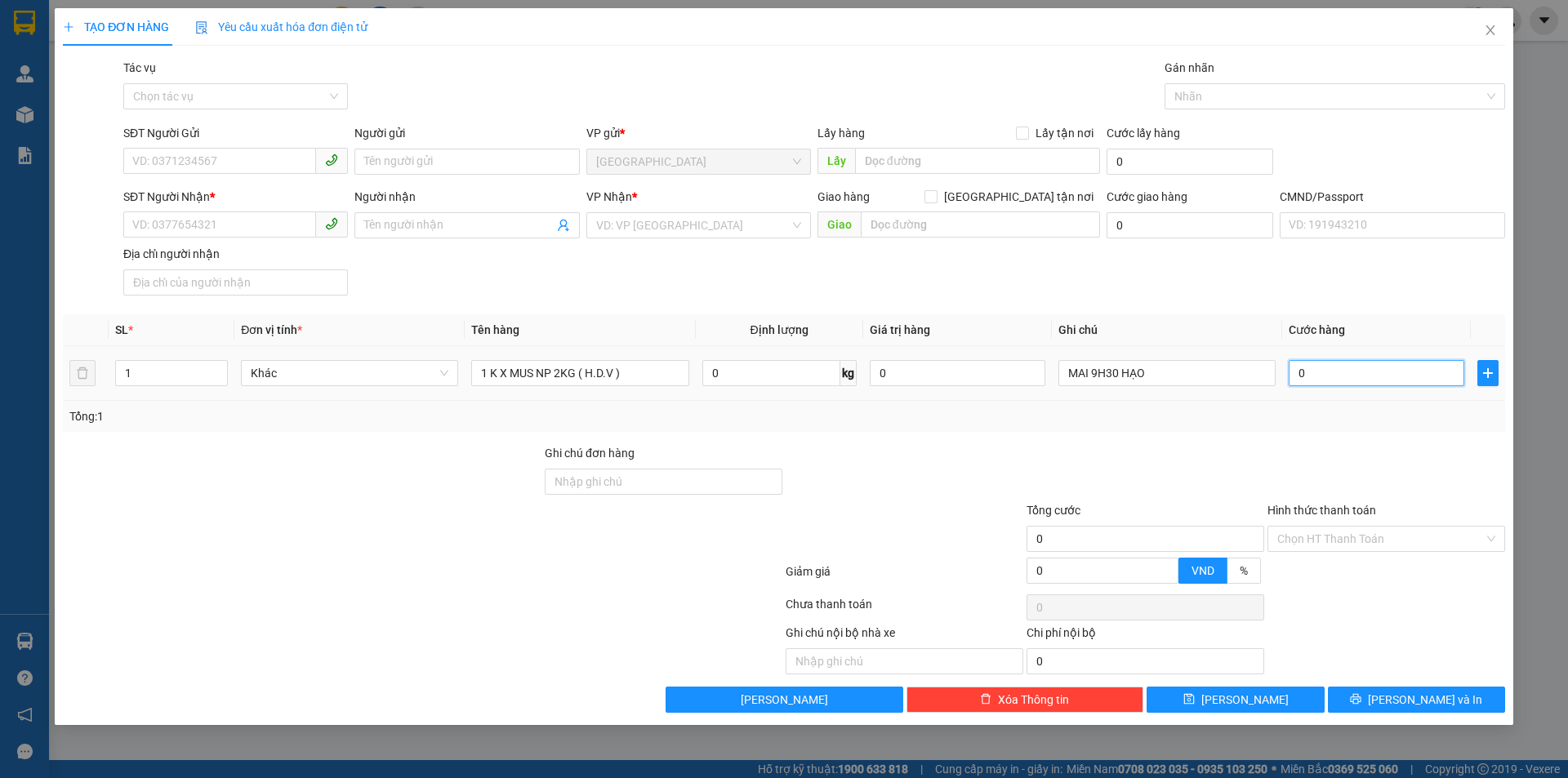
type input "2"
type input "25"
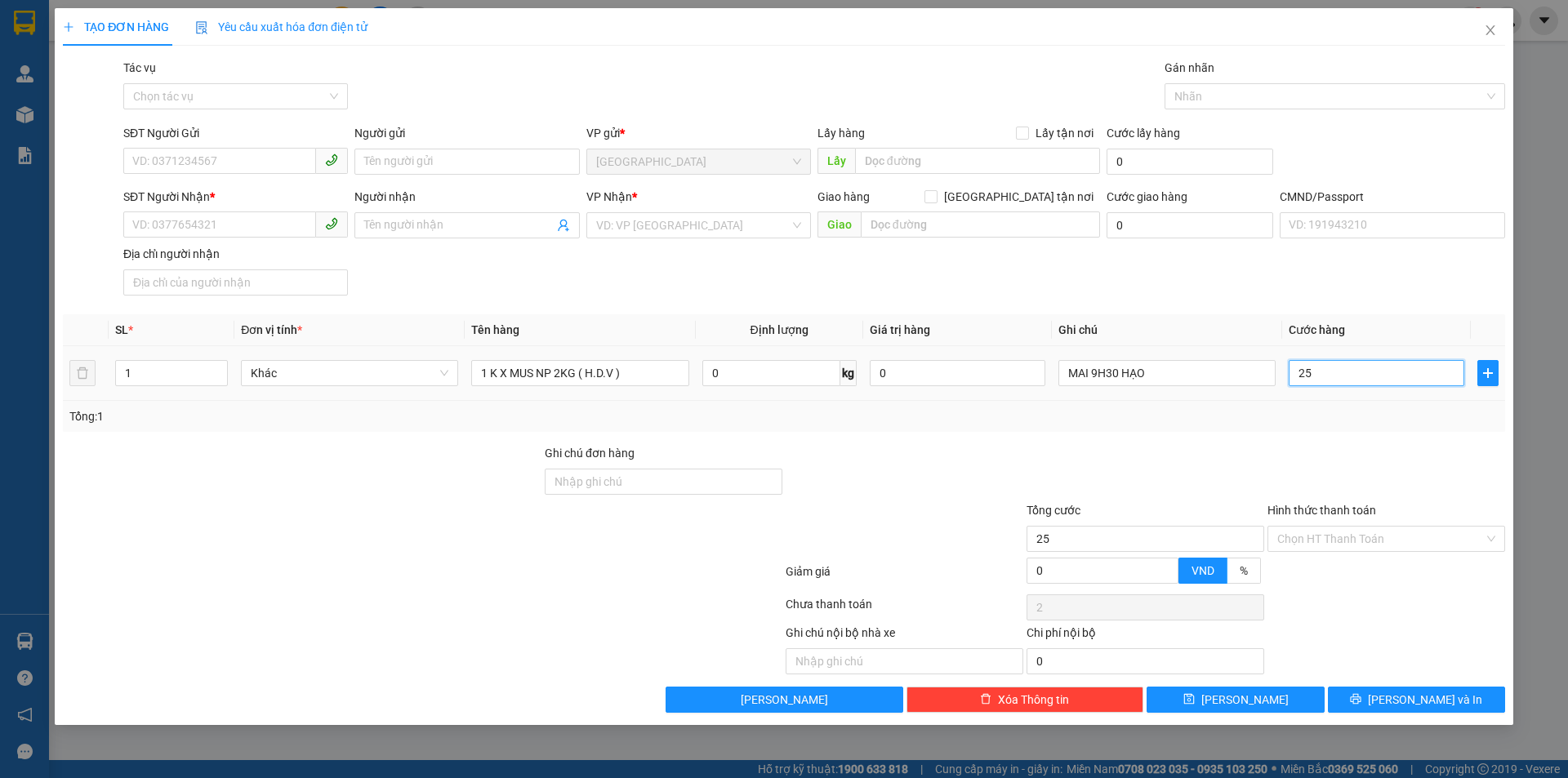
type input "25"
type input "25.000"
click at [279, 155] on input "SĐT Người Gửi" at bounding box center [220, 161] width 192 height 26
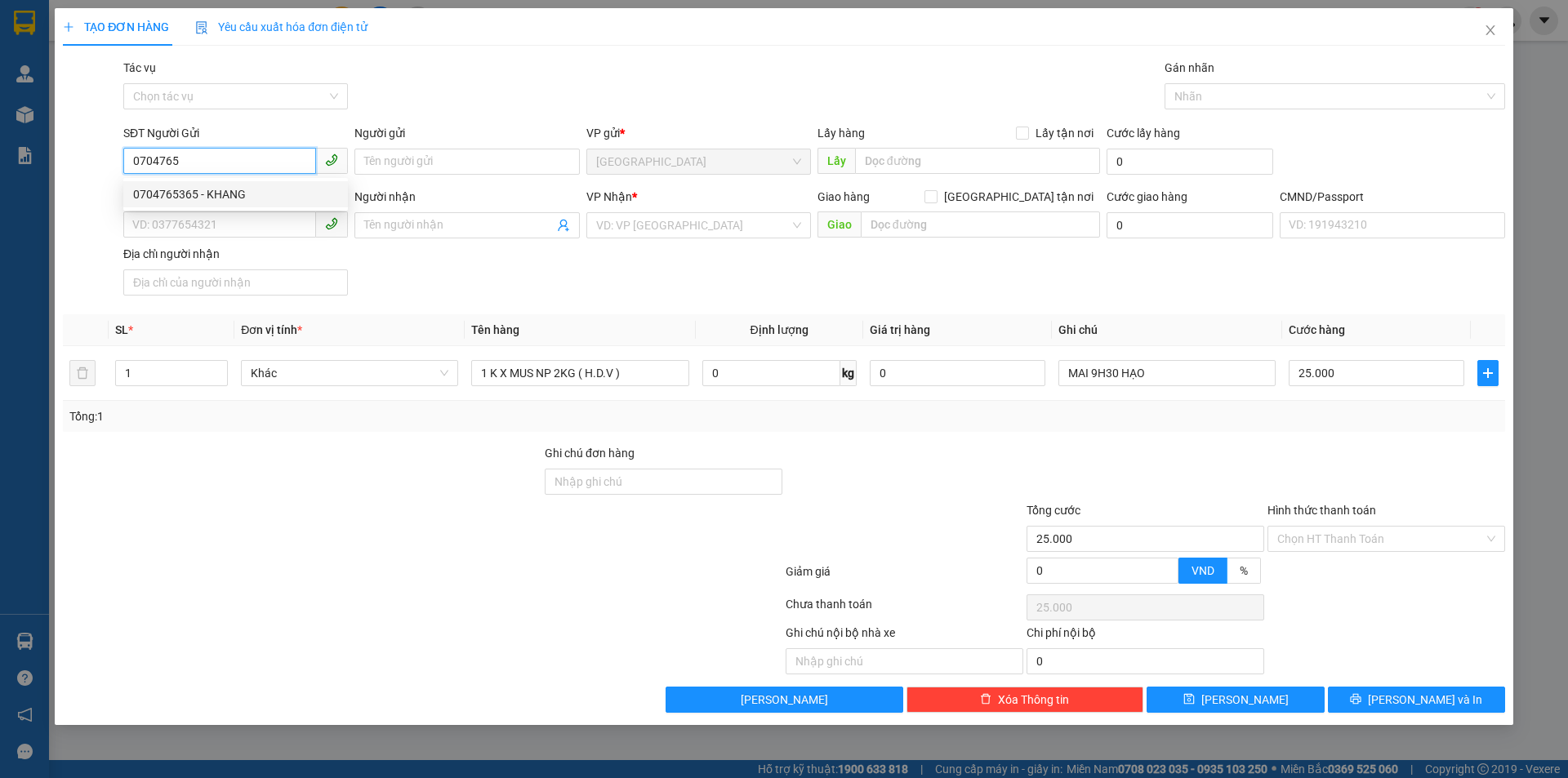
click at [167, 191] on div "0704765365 - KHANG" at bounding box center [236, 194] width 205 height 18
type input "0704765365"
type input "KHANG"
type input "0877561512"
type input "HMPC STORE"
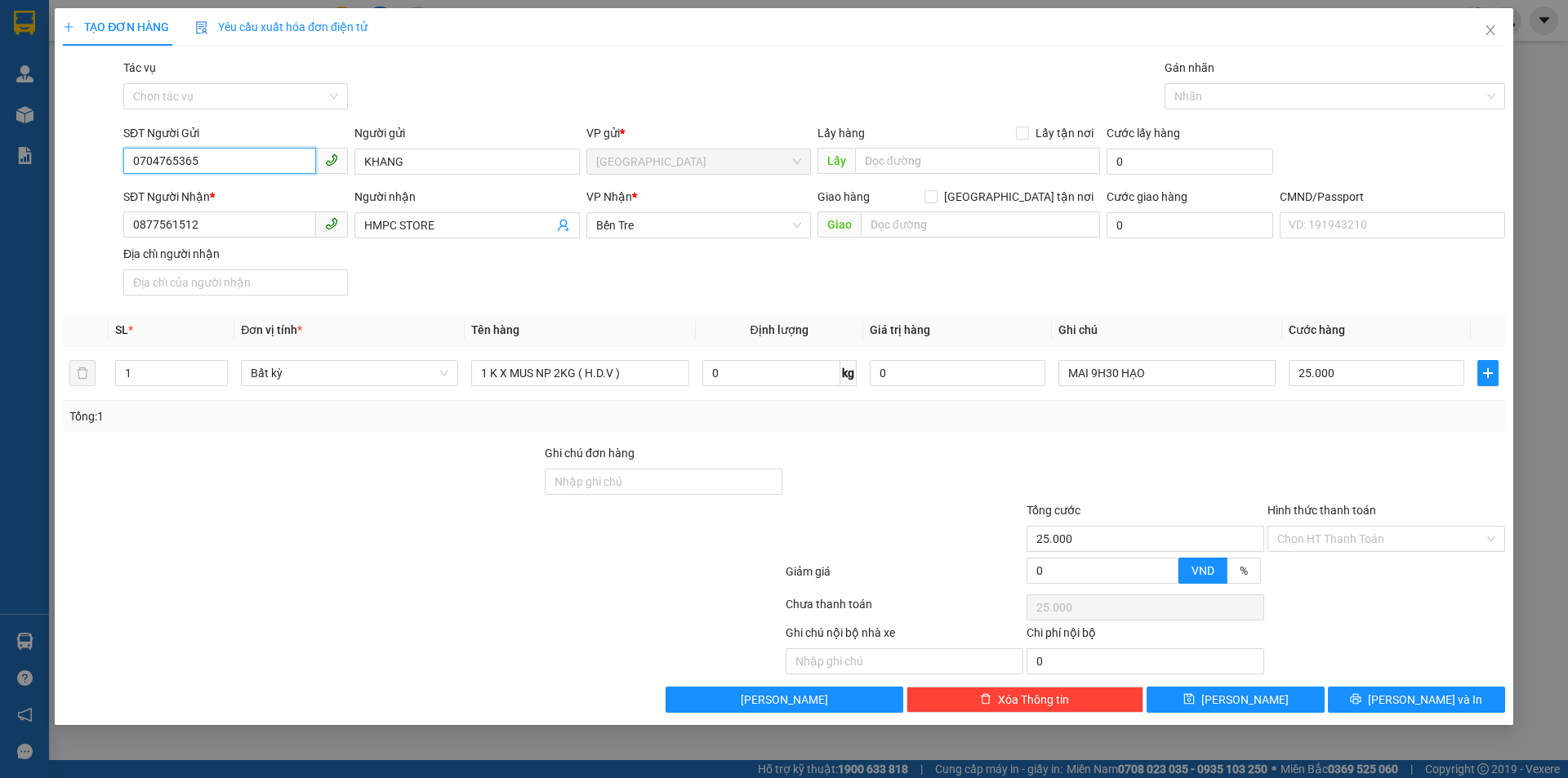
type input "0704765365"
click at [499, 280] on div "SĐT Người Nhận * 0877561512 Người nhận HMPC STORE VP Nhận * Bến Tre Giao hàng …" at bounding box center [814, 245] width 1388 height 114
click at [573, 268] on div "SĐT Người Nhận * 0877561512 Người nhận HMPC STORE VP Nhận * Bến Tre Giao hàng …" at bounding box center [814, 245] width 1388 height 114
click at [617, 280] on div "SĐT Người Nhận * 0877561512 Người nhận HMPC STORE VP Nhận * Bến Tre Giao hàng …" at bounding box center [814, 245] width 1388 height 114
click at [1454, 699] on button "[PERSON_NAME] và In" at bounding box center [1415, 699] width 177 height 26
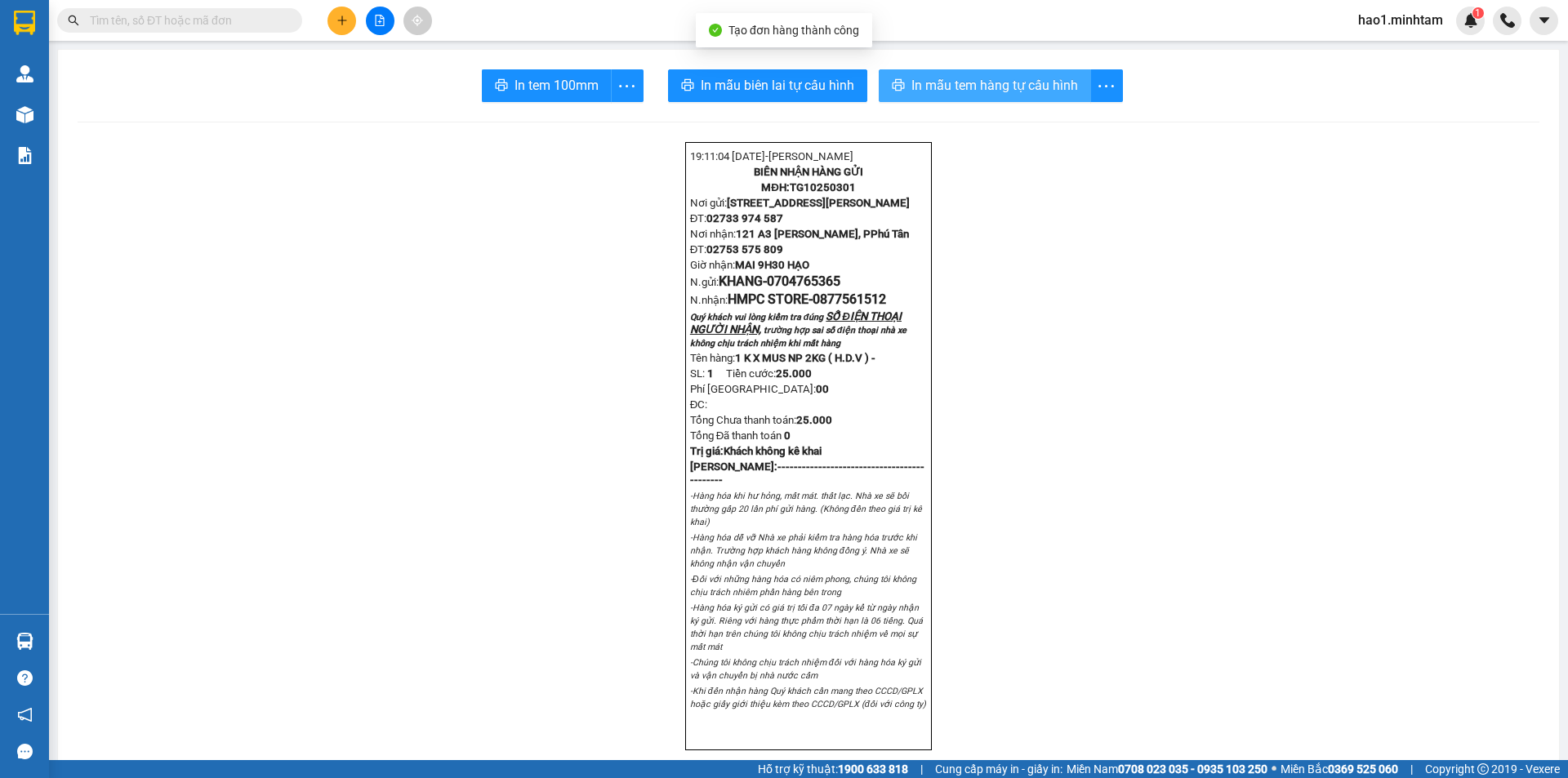
click at [979, 91] on span "In mẫu tem hàng tự cấu hình" at bounding box center [994, 85] width 166 height 20
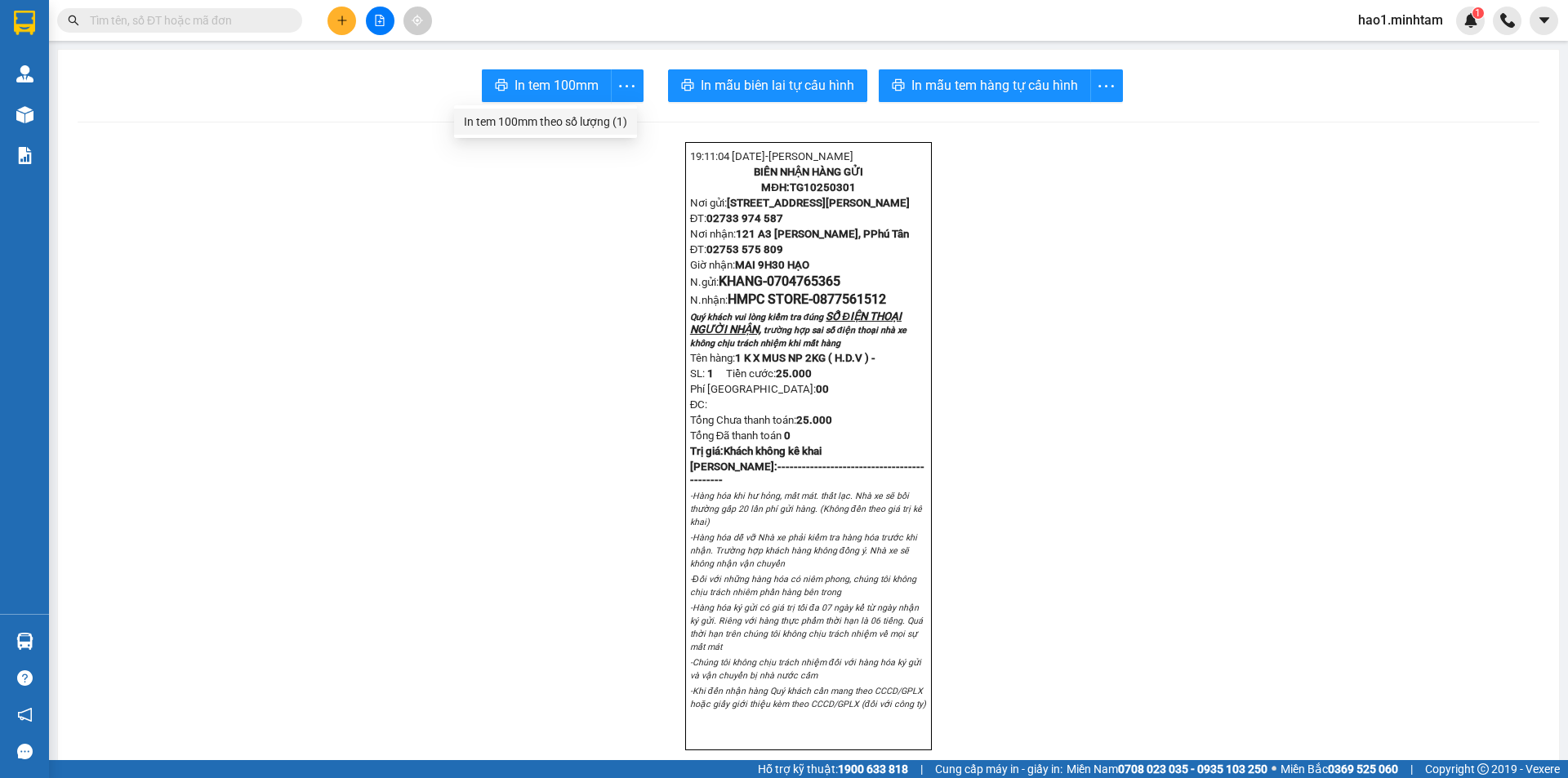
click at [591, 119] on div "In tem 100mm theo số lượng (1)" at bounding box center [546, 122] width 163 height 18
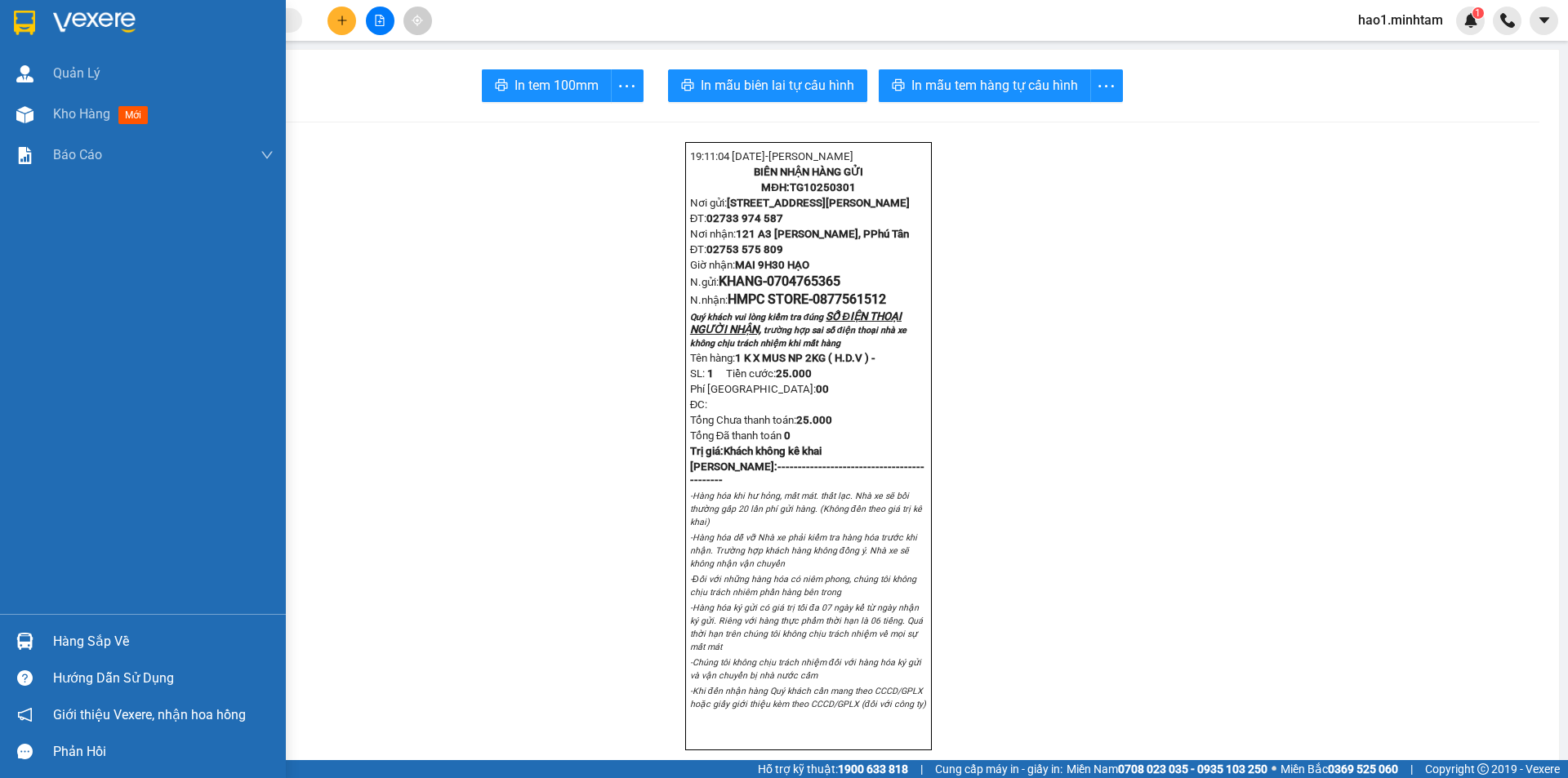
click at [26, 25] on img at bounding box center [24, 23] width 21 height 25
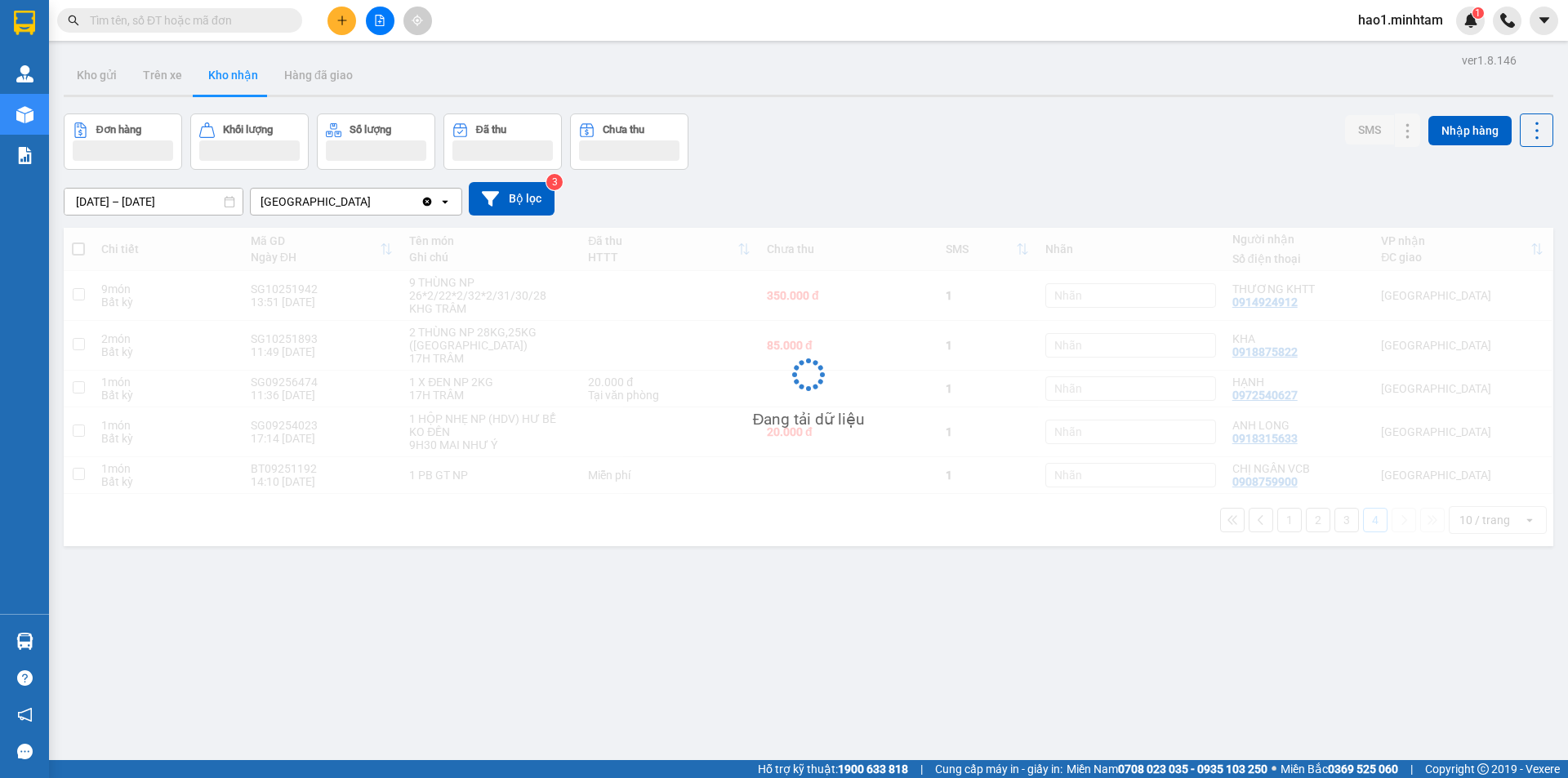
click at [860, 41] on main "ver 1.8.146 Kho gửi Trên xe Kho nhận Hàng đã giao Đơn hàng Khối lượng Số lượng …" at bounding box center [784, 379] width 1568 height 760
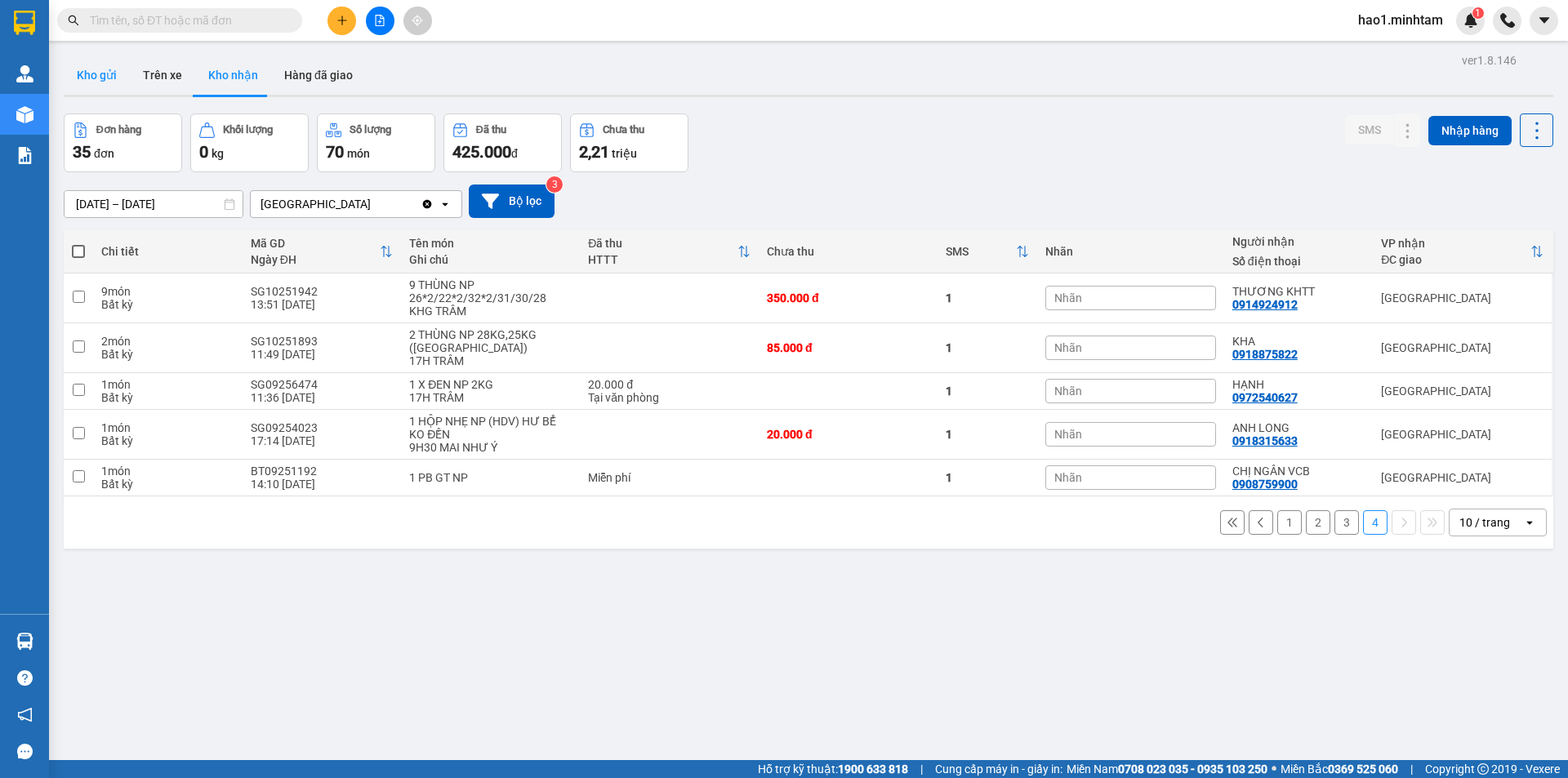
click at [107, 72] on button "Kho gửi" at bounding box center [96, 74] width 66 height 39
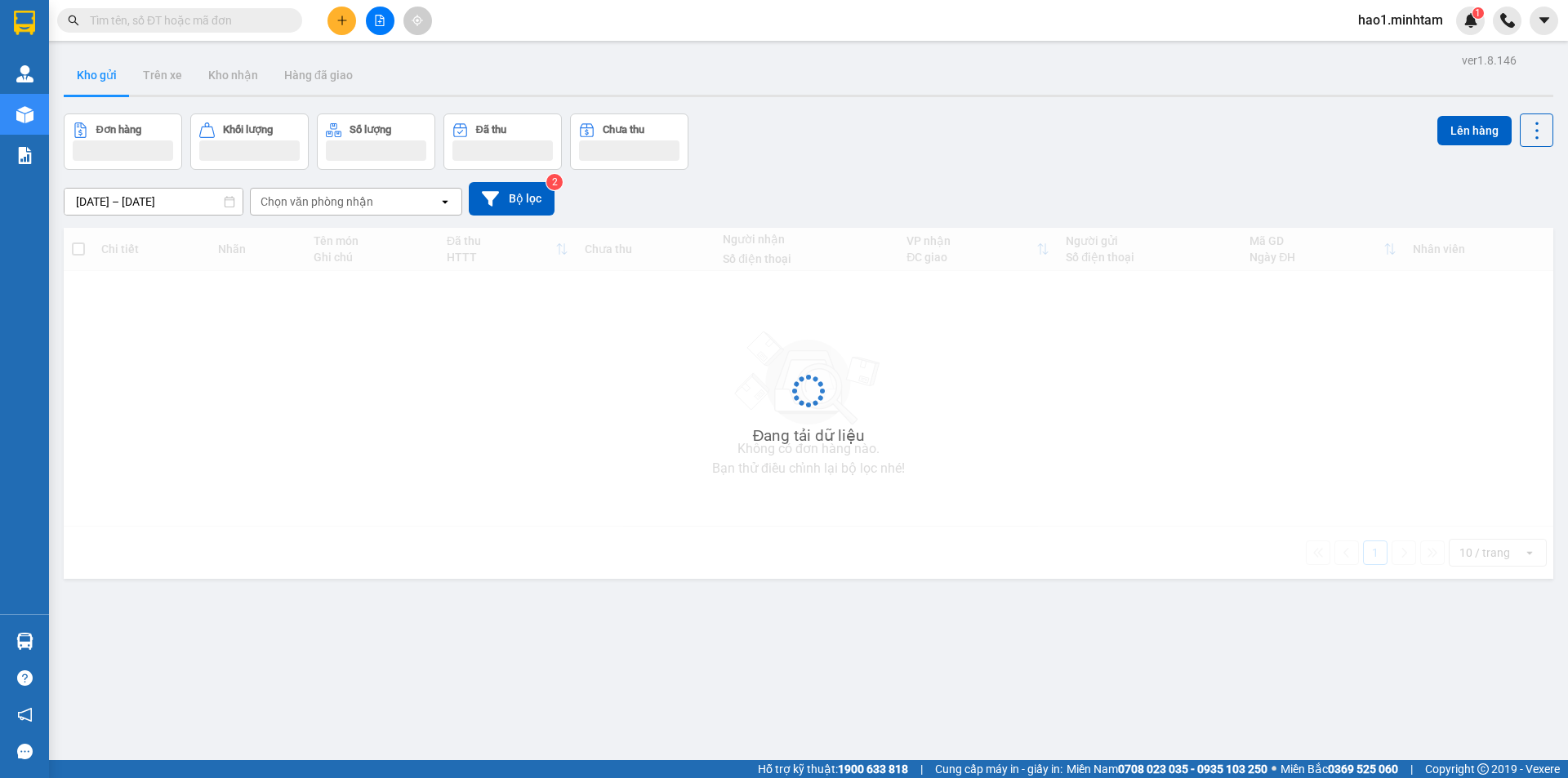
click at [942, 102] on div "ver 1.8.146 Kho gửi Trên xe Kho nhận Hàng đã giao Đơn hàng Khối lượng Số lượng …" at bounding box center [808, 438] width 1503 height 778
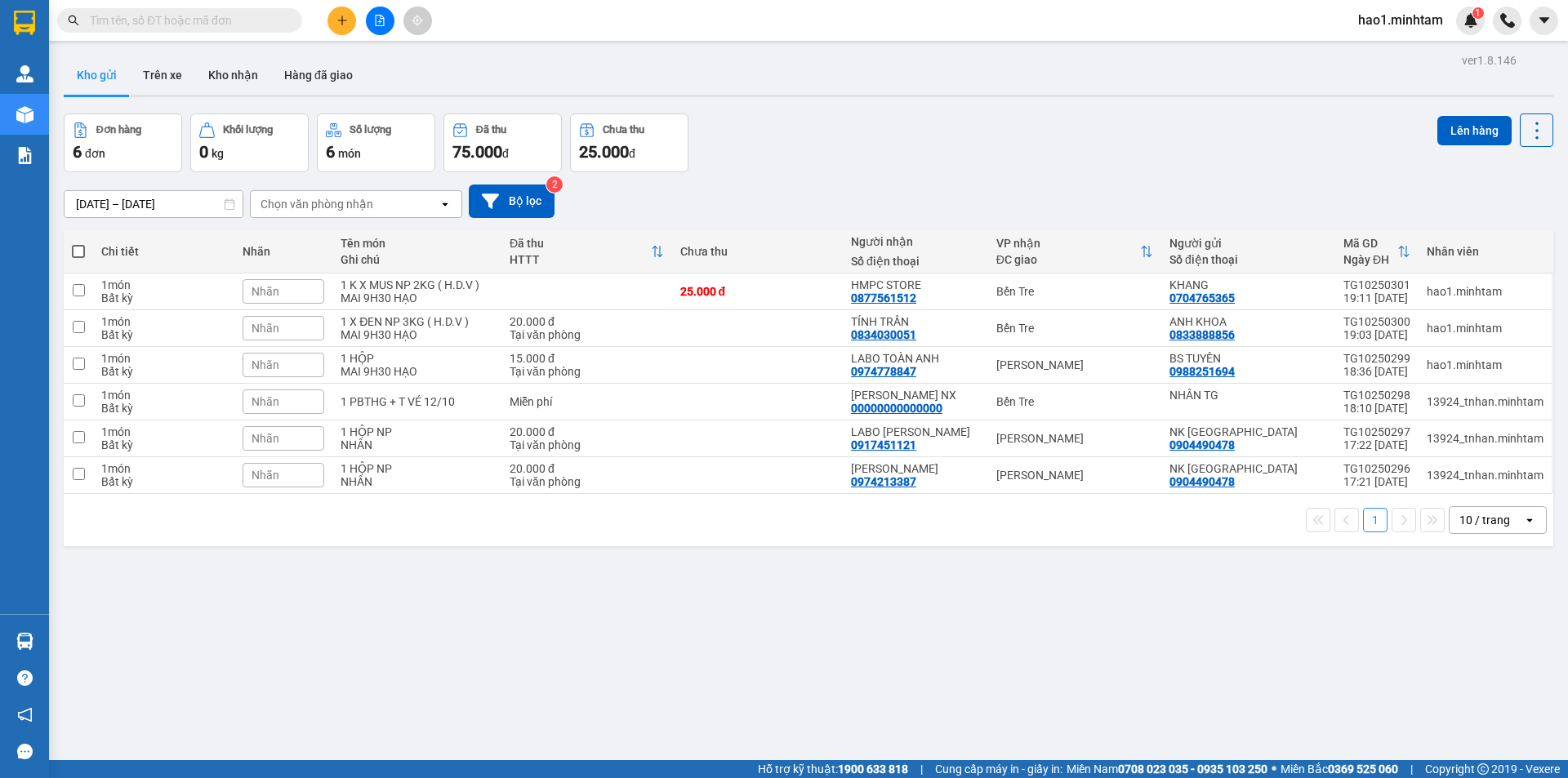
click at [1120, 128] on div "Đơn hàng 6 đơn Khối lượng 0 kg Số lượng 6 món Đã thu 75.000 đ Chưa thu 25.000 đ…" at bounding box center [808, 143] width 1490 height 59
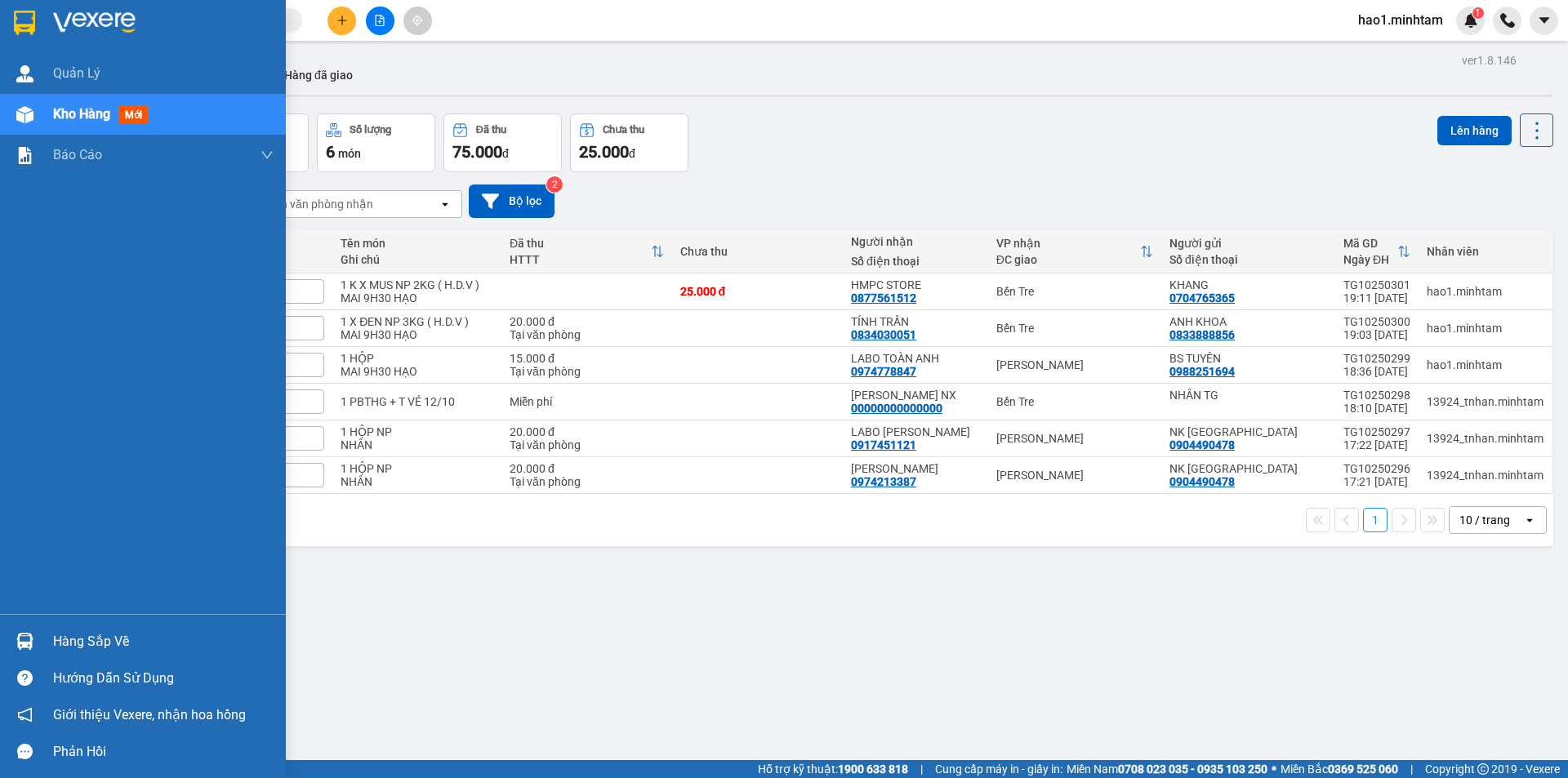
click at [40, 20] on div at bounding box center [143, 26] width 286 height 53
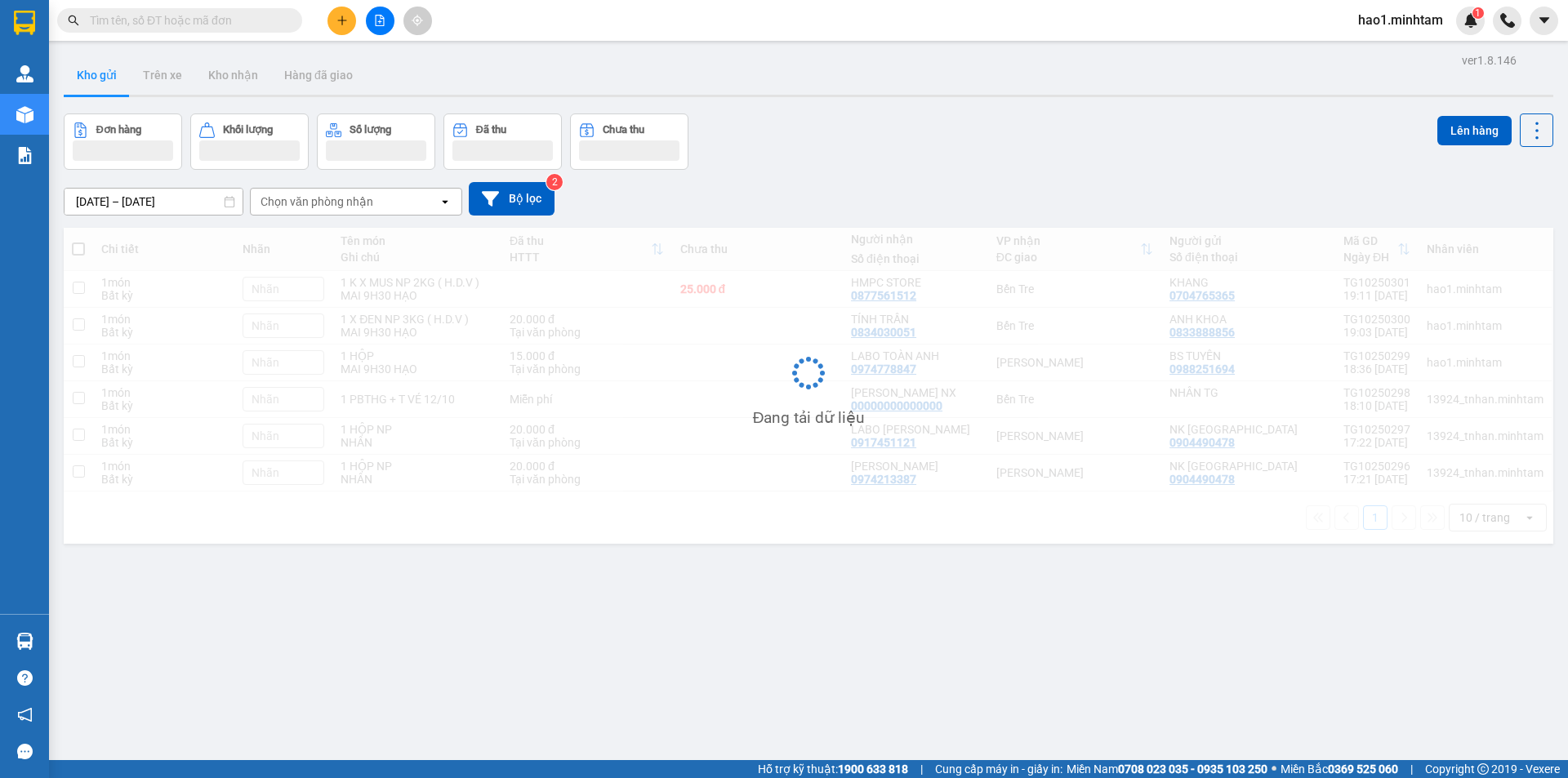
click at [667, 55] on div "Kho gửi Trên xe Kho nhận Hàng đã giao" at bounding box center [808, 77] width 1490 height 44
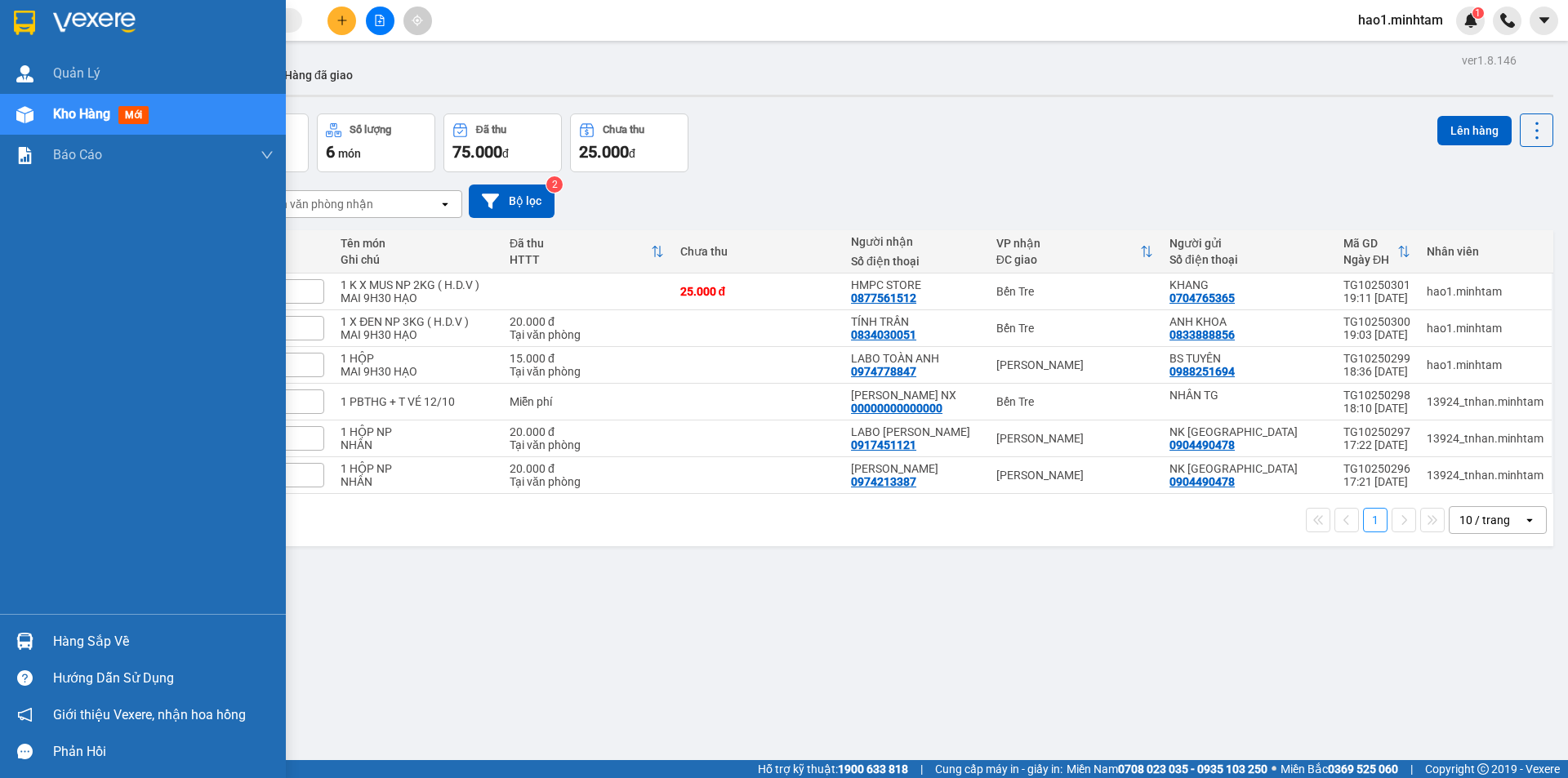
click at [53, 637] on div "Hàng sắp về" at bounding box center [143, 641] width 286 height 36
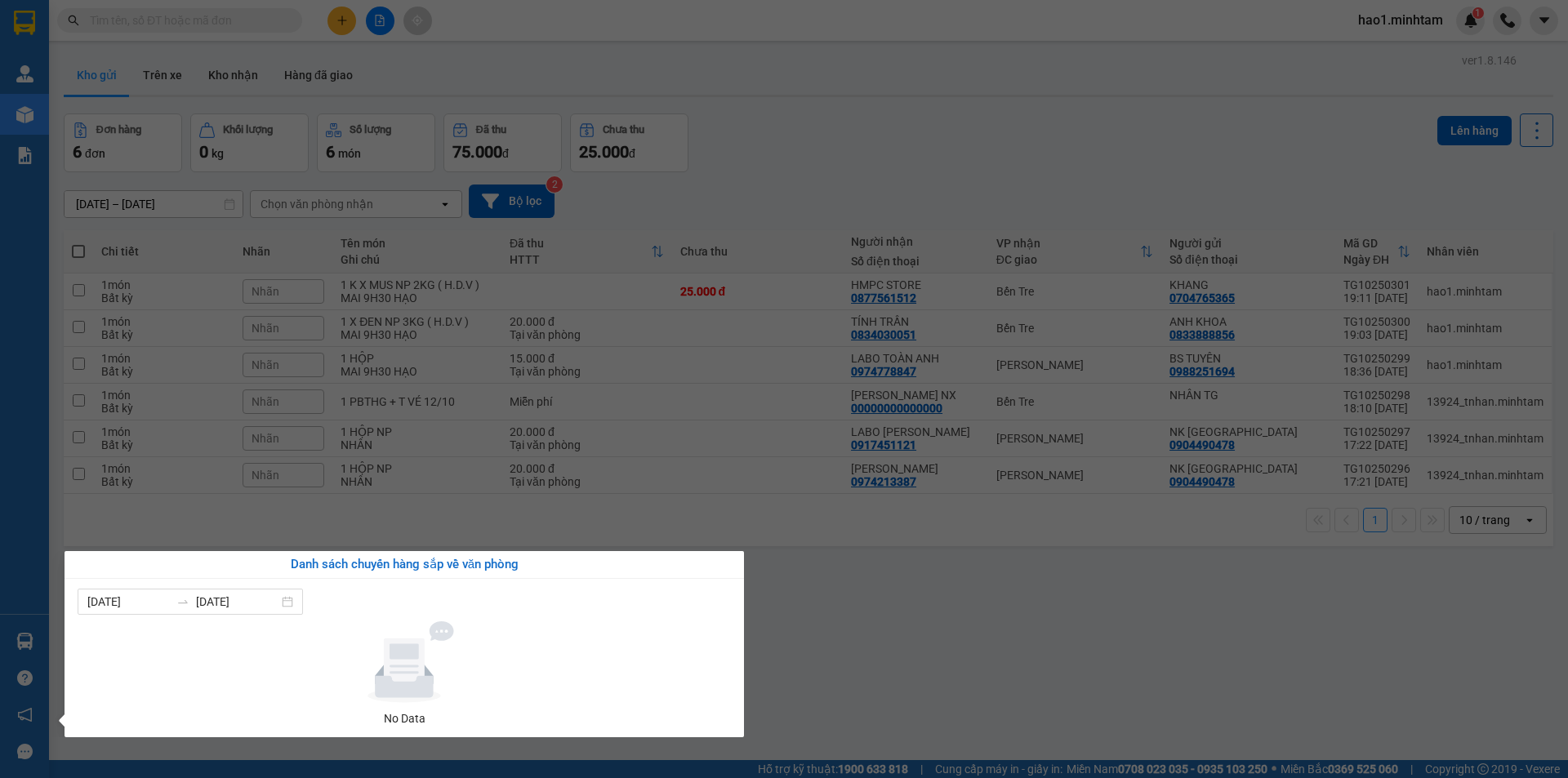
click at [858, 692] on section "Kết quả tìm kiếm ( 197 ) Bộ lọc Thuộc VP này Ngày tạo đơn gần nhất Mã ĐH Trạng …" at bounding box center [784, 389] width 1568 height 778
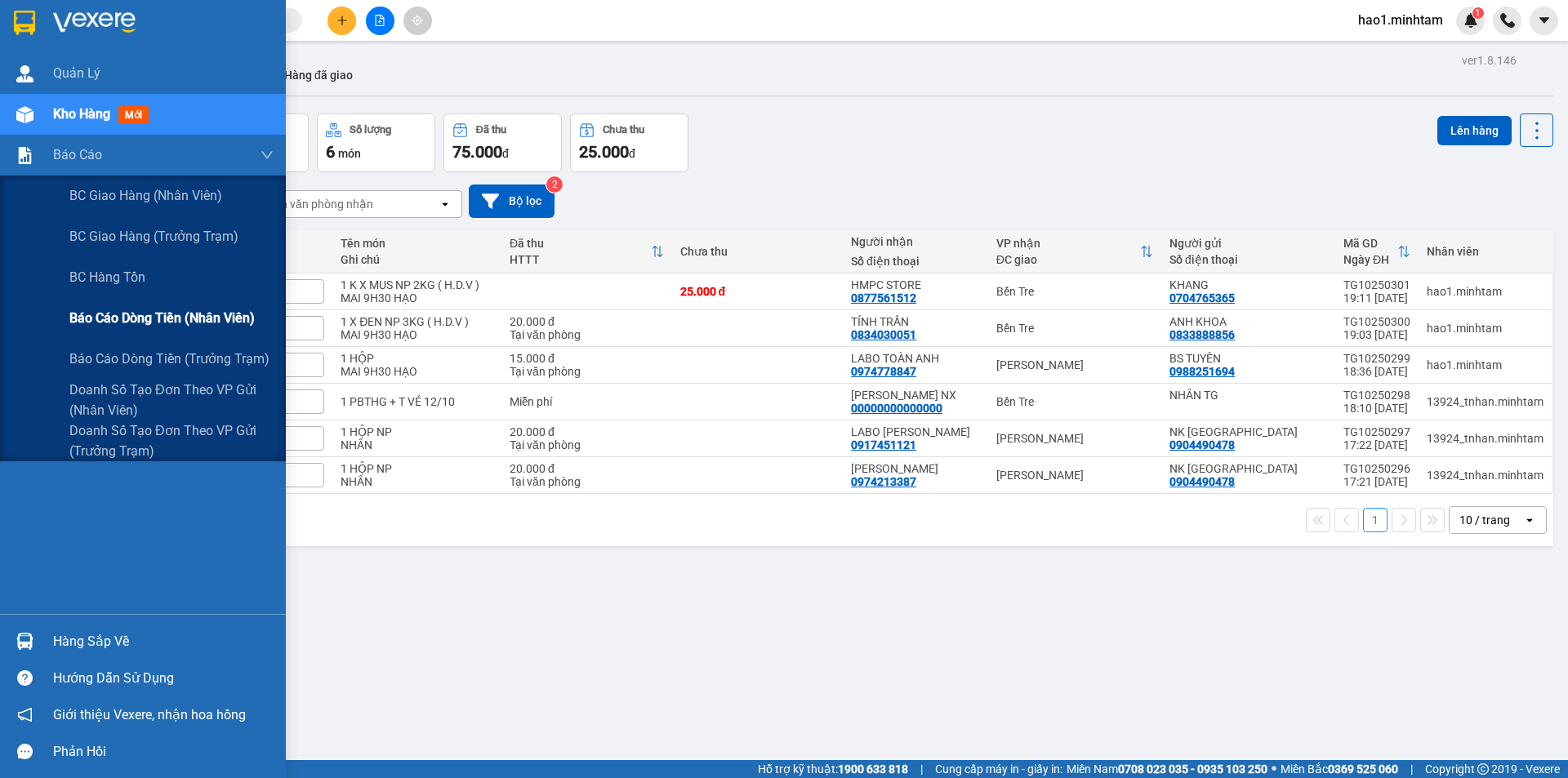
click at [143, 328] on span "Báo cáo dòng tiền (nhân viên)" at bounding box center [162, 318] width 185 height 20
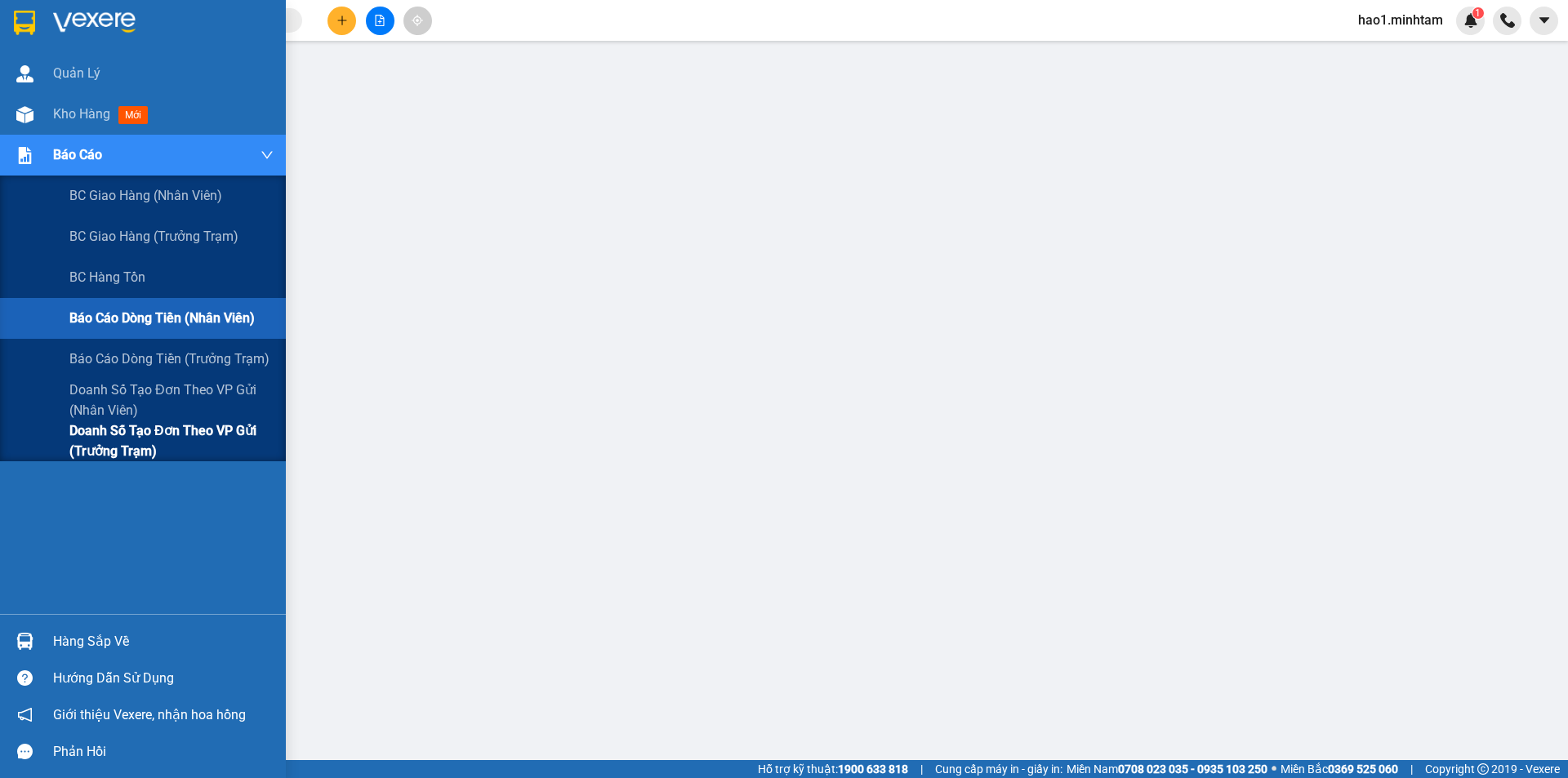
click at [102, 431] on span "Doanh số tạo đơn theo VP gửi (trưởng trạm)" at bounding box center [171, 440] width 204 height 41
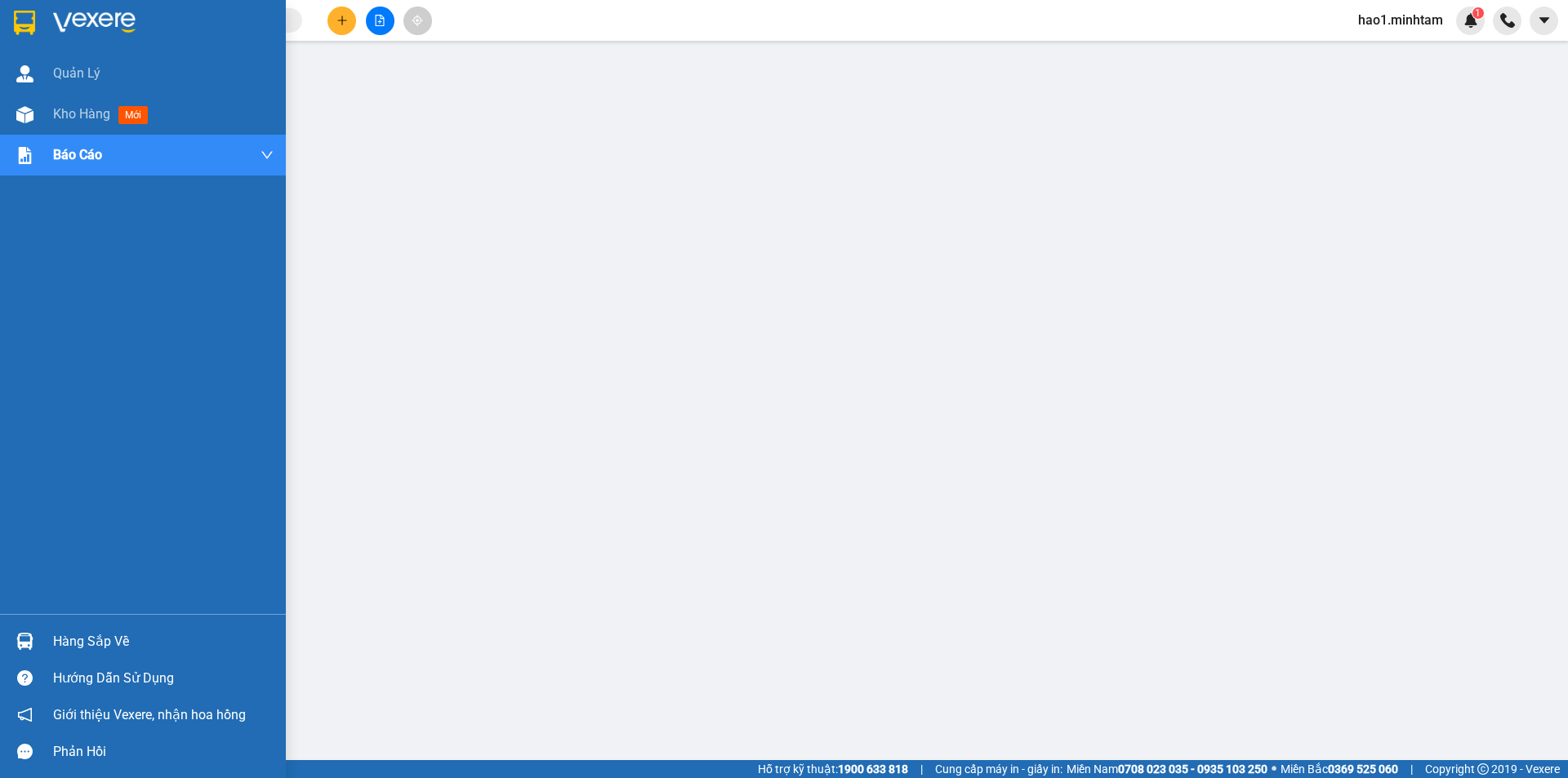
click at [28, 21] on img at bounding box center [24, 23] width 21 height 25
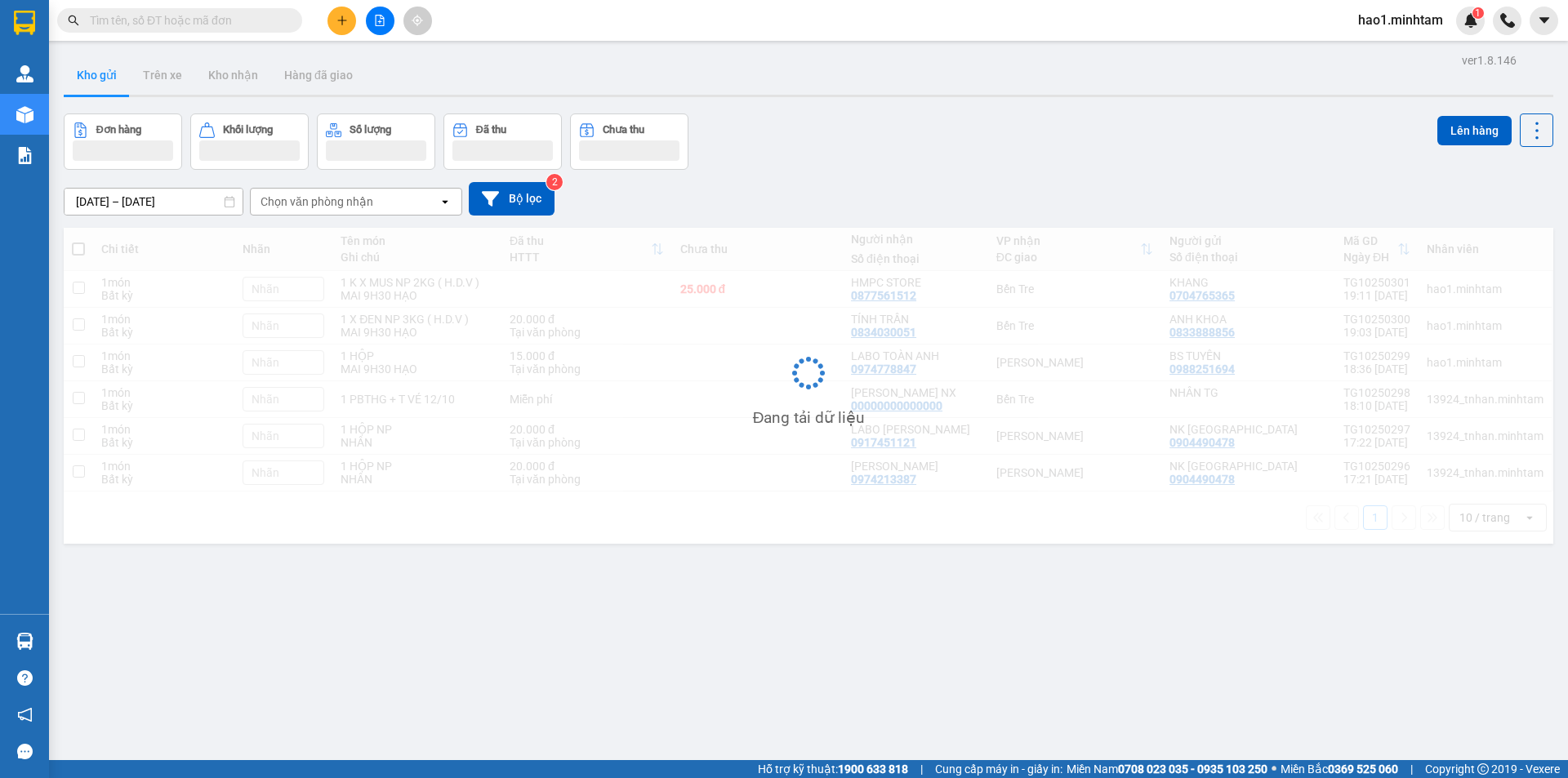
click at [589, 21] on div "Kết quả tìm kiếm ( 197 ) Bộ lọc Thuộc VP này Ngày tạo đơn gần nhất Mã ĐH Trạng …" at bounding box center [784, 20] width 1568 height 41
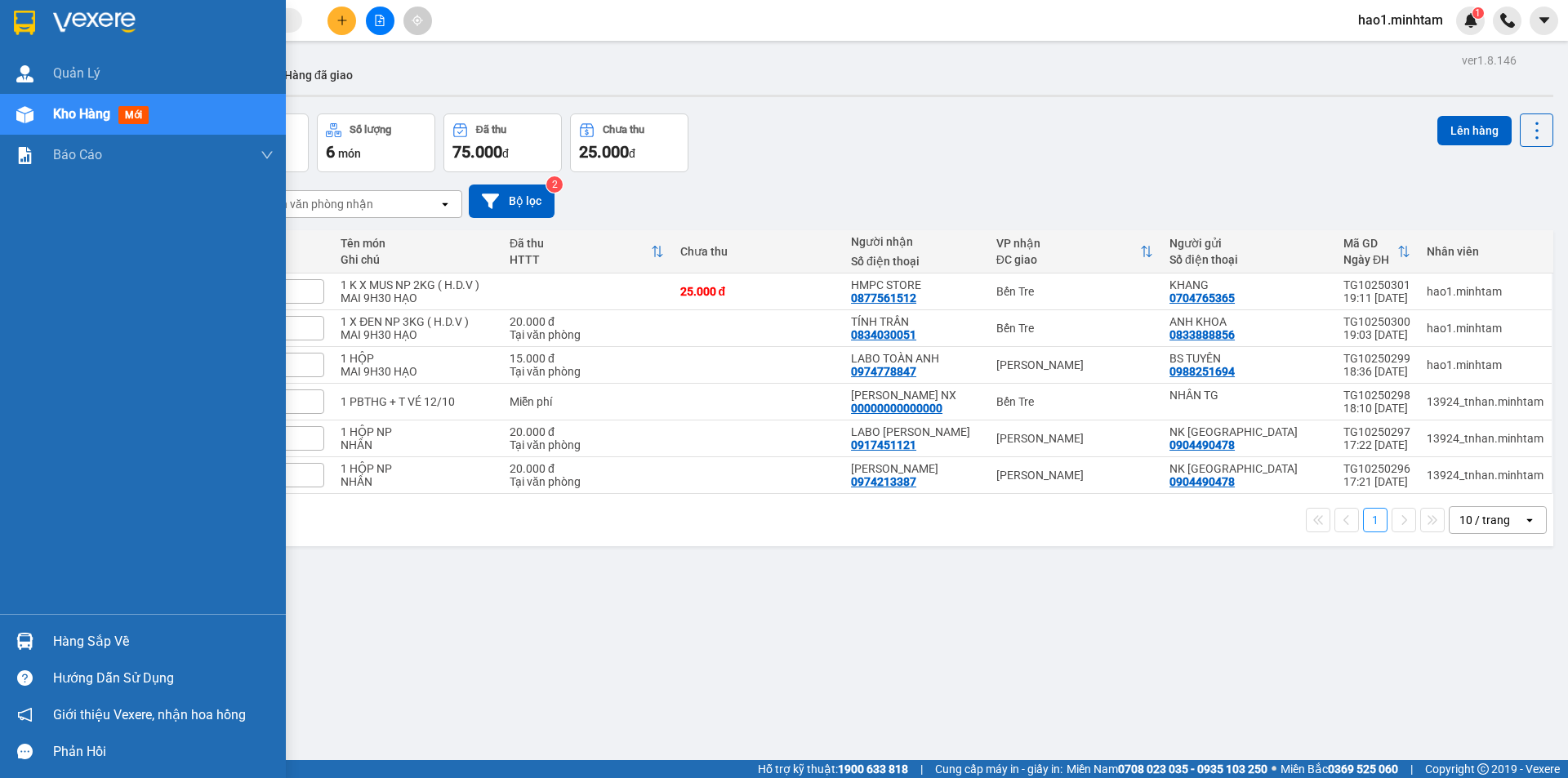
click at [11, 639] on div at bounding box center [25, 641] width 28 height 28
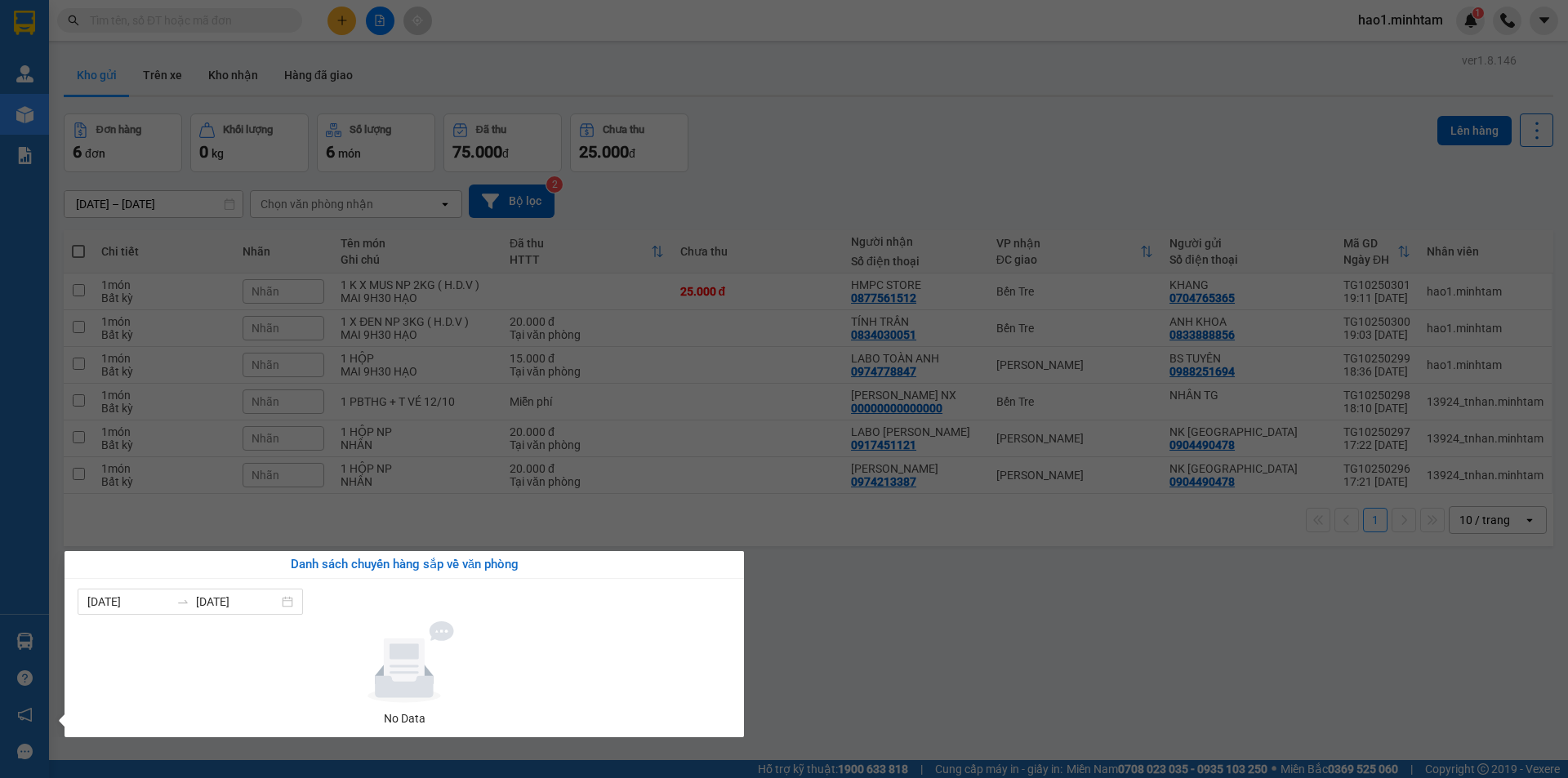
click at [813, 632] on section "Kết quả tìm kiếm ( 197 ) Bộ lọc Thuộc VP này Ngày tạo đơn gần nhất Mã ĐH Trạng …" at bounding box center [784, 389] width 1568 height 778
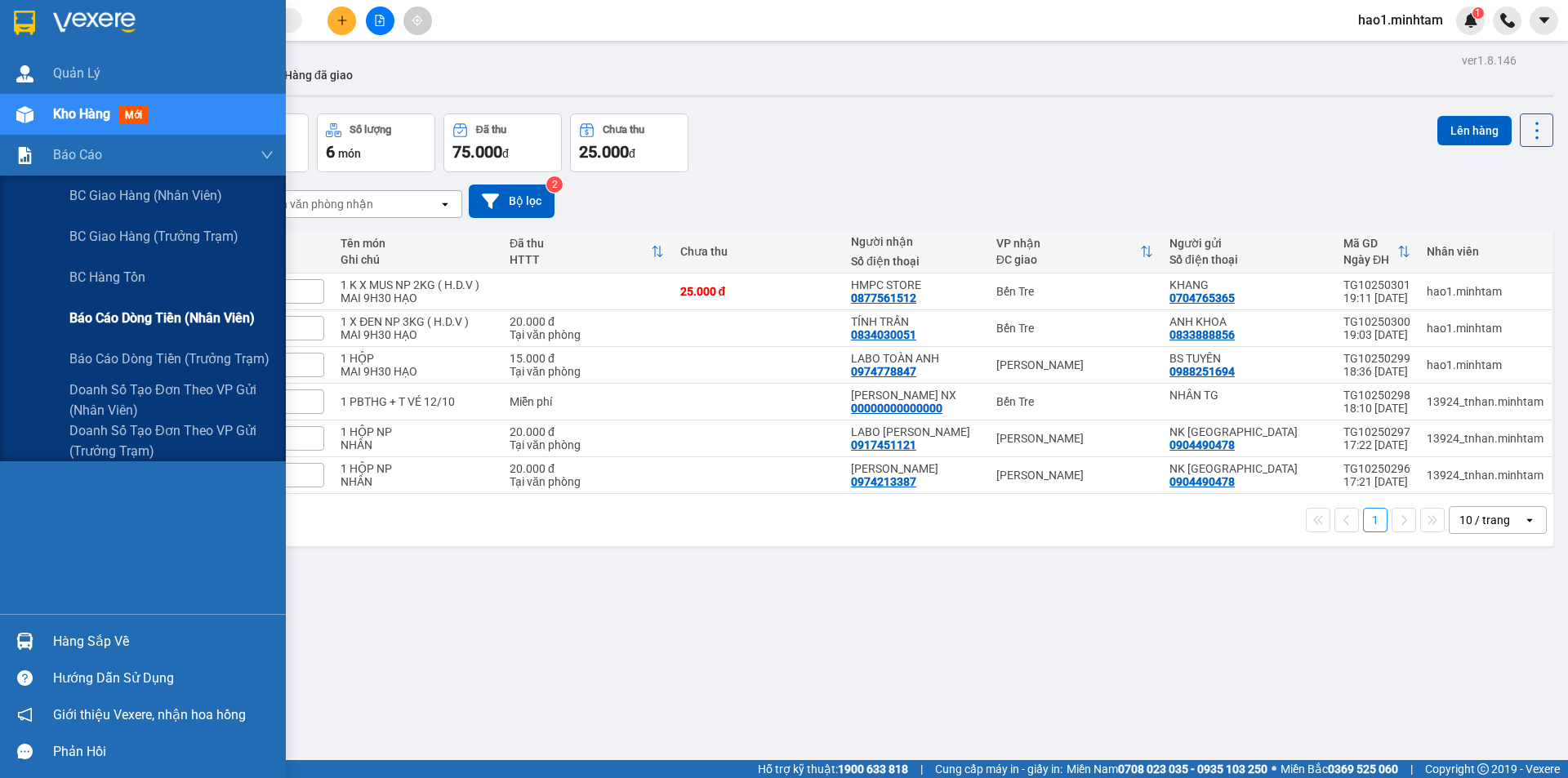
click at [153, 318] on span "Báo cáo dòng tiền (nhân viên)" at bounding box center [162, 318] width 185 height 20
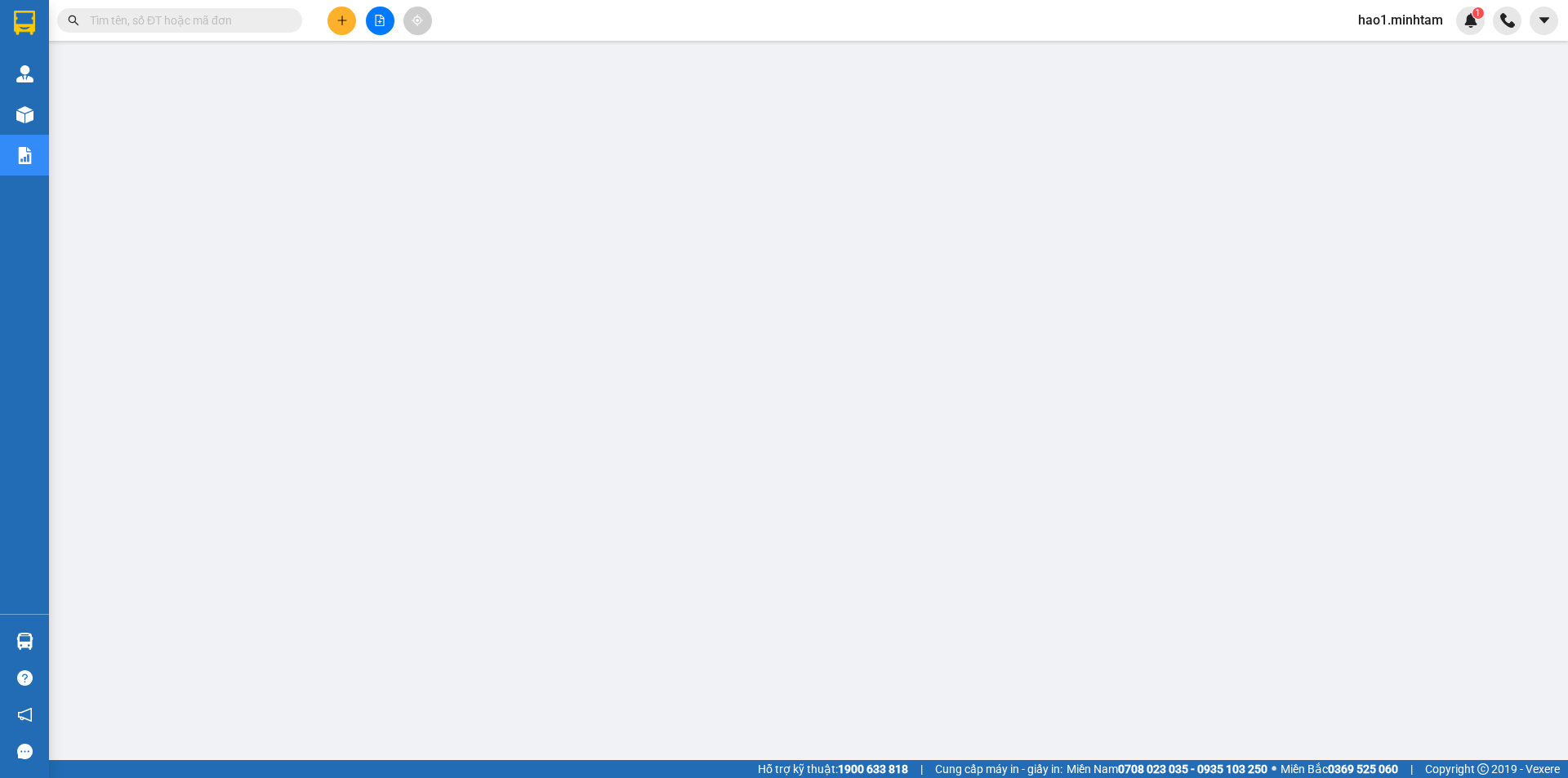
click at [349, 20] on button at bounding box center [341, 20] width 28 height 28
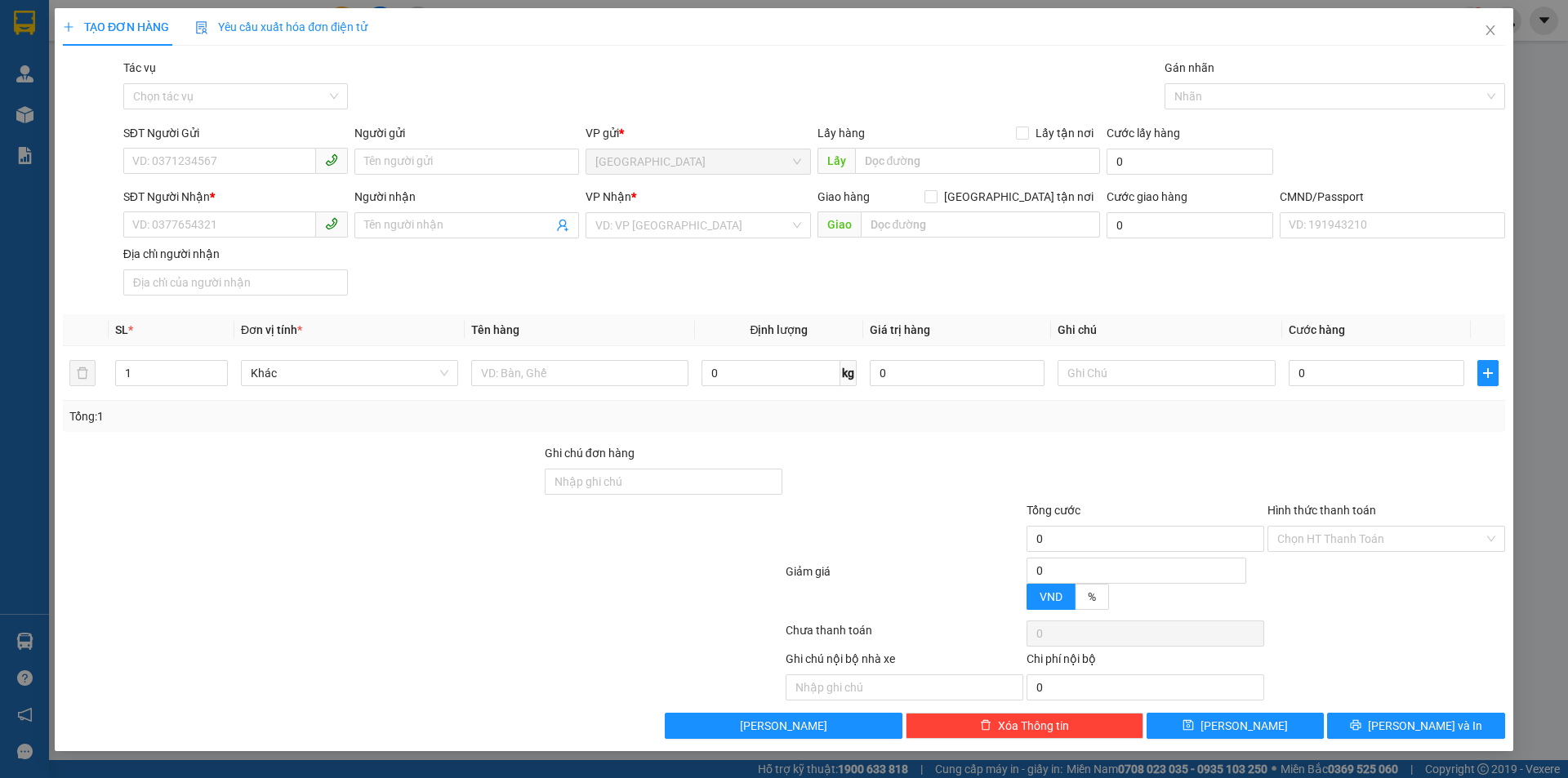
click at [349, 20] on span "Yêu cầu xuất hóa đơn điện tử" at bounding box center [281, 26] width 173 height 13
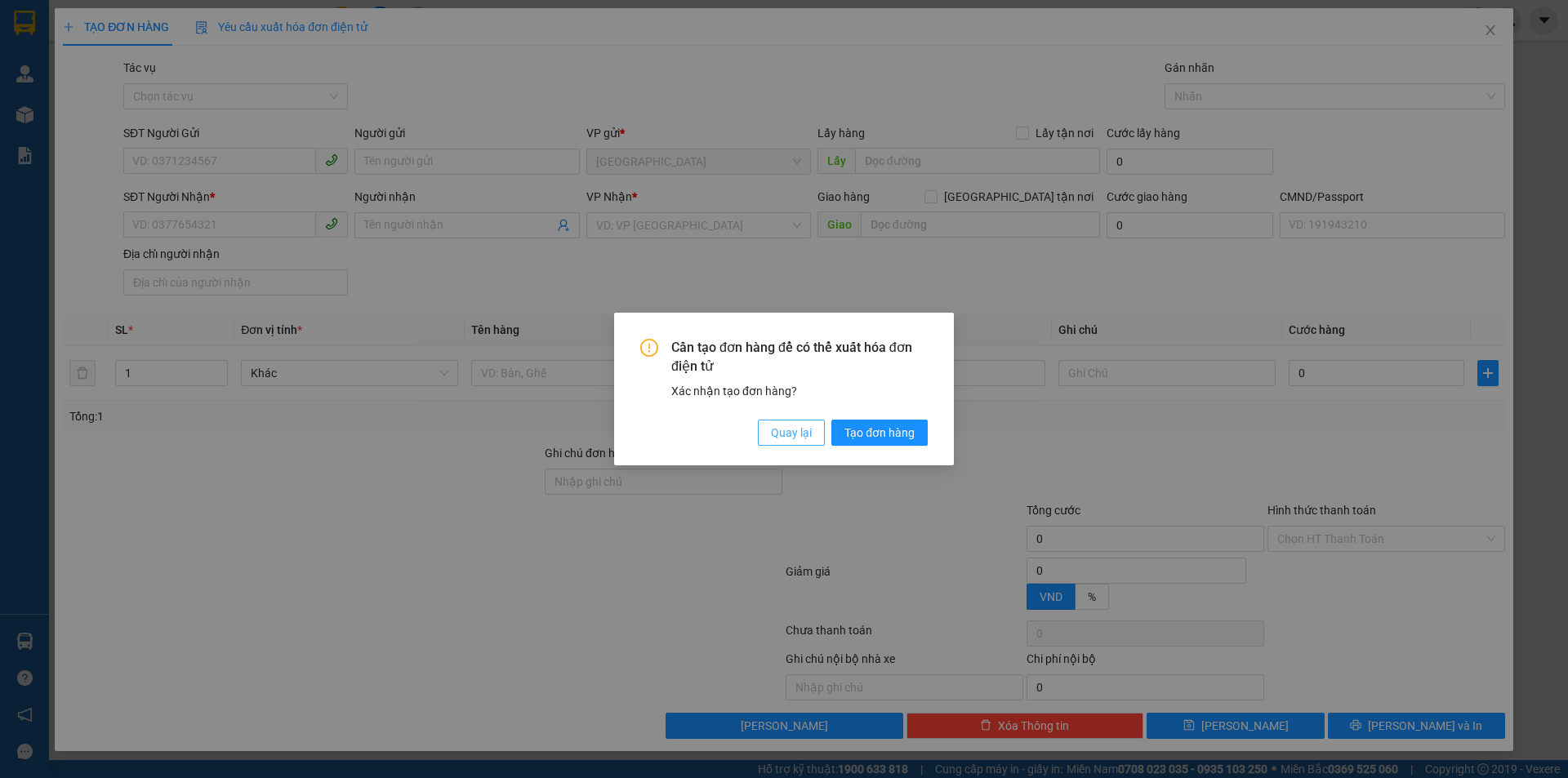
click at [794, 431] on span "Quay lại" at bounding box center [791, 433] width 41 height 18
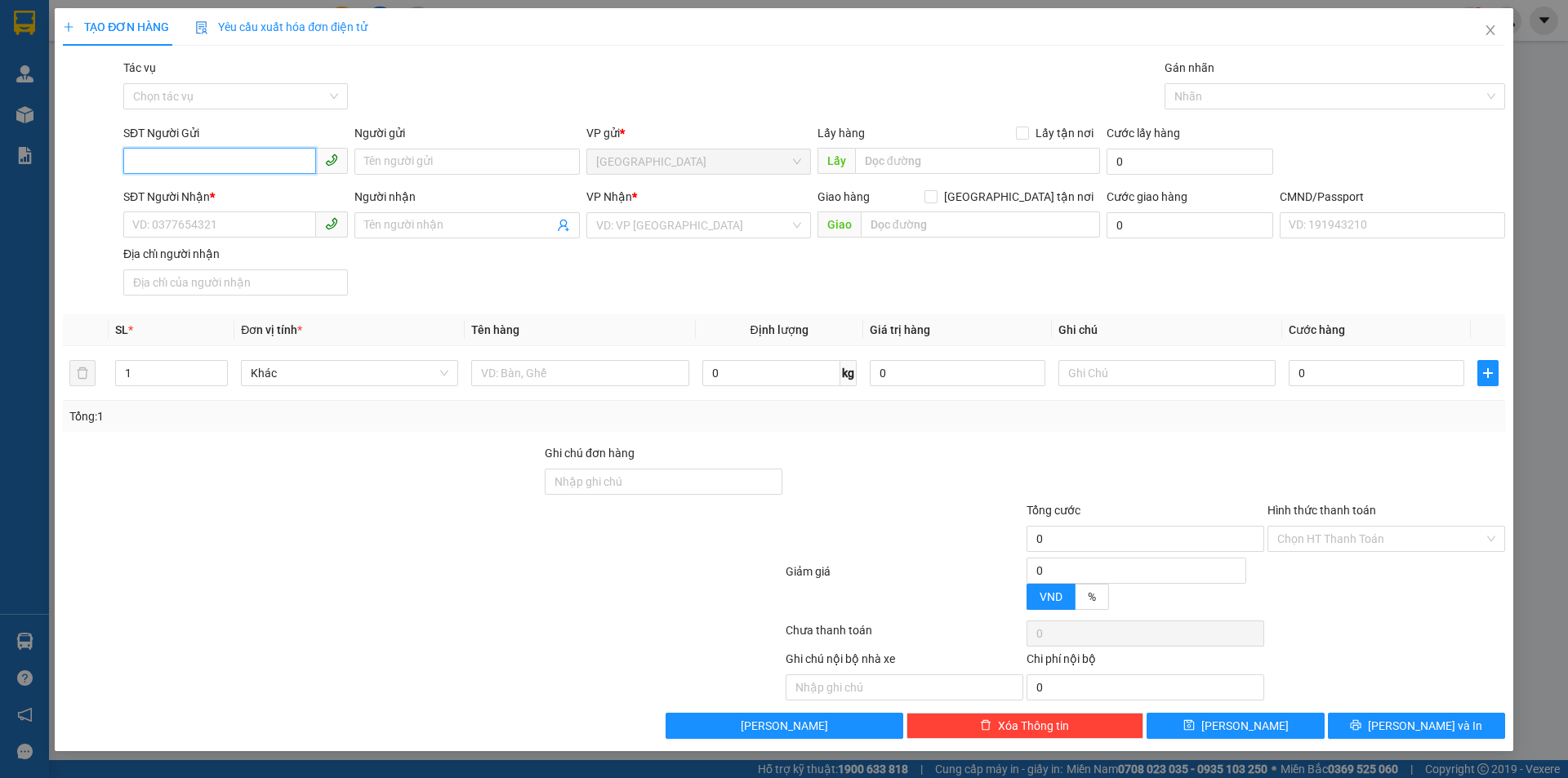
click at [158, 155] on input "SĐT Người Gửi" at bounding box center [220, 161] width 192 height 26
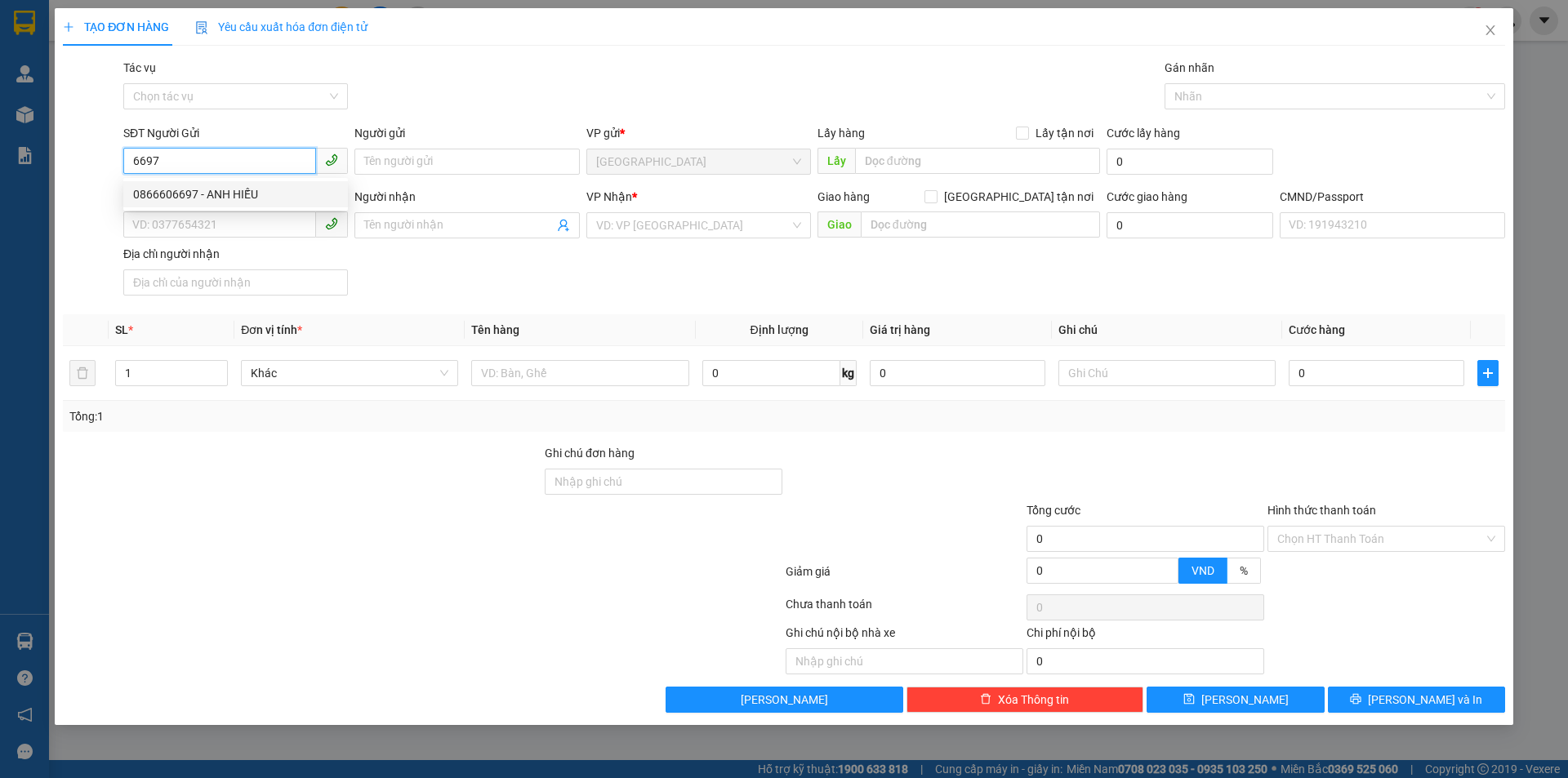
click at [264, 187] on div "0866606697 - ANH HIẾU" at bounding box center [236, 194] width 205 height 18
type input "0866606697"
type input "ANH HIẾU"
type input "0974778847"
type input "LABO TOÀN ANH"
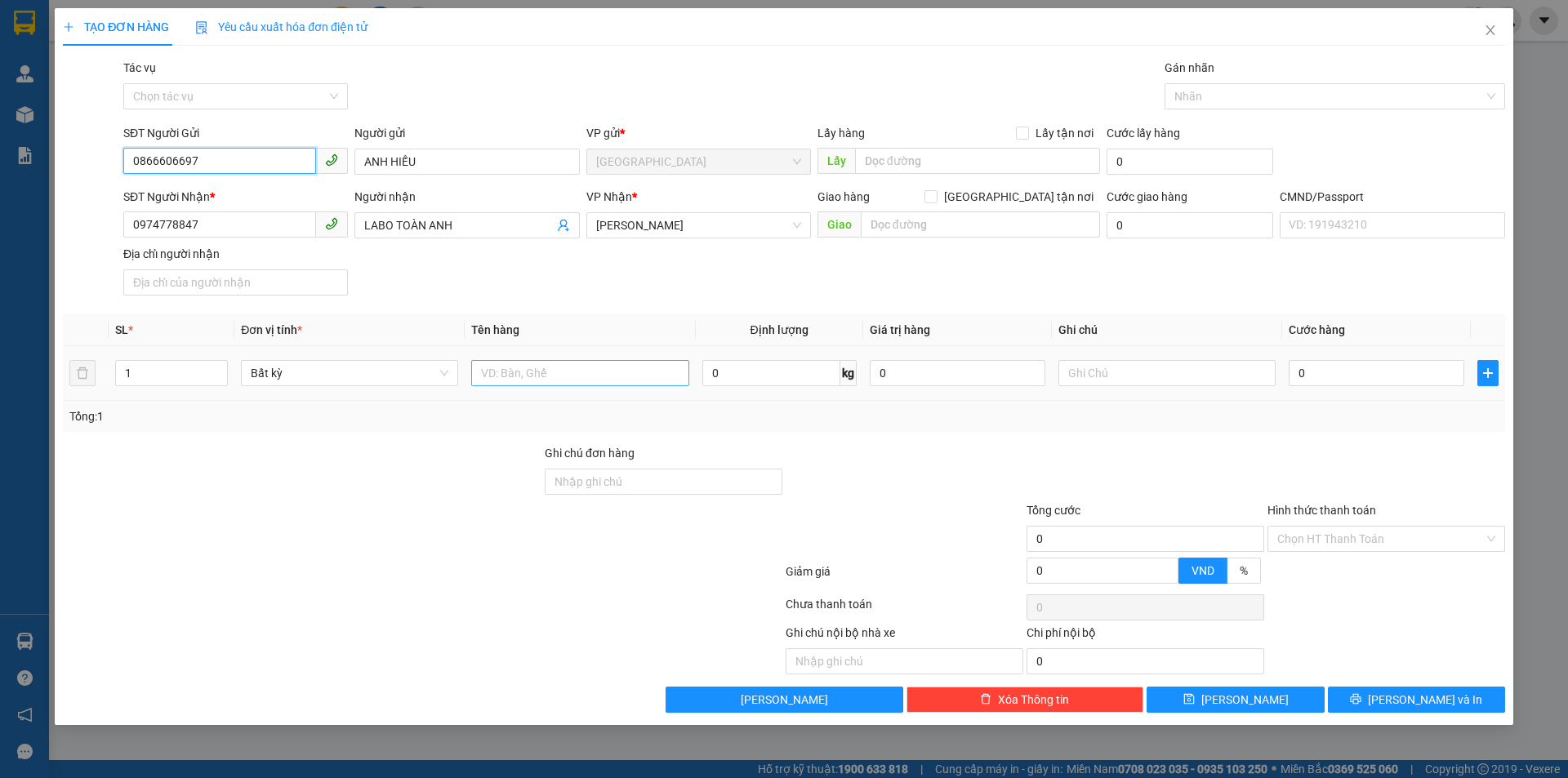
type input "0866606697"
click at [527, 380] on input "text" at bounding box center [579, 373] width 217 height 26
type input "1 HHỌP NP"
click at [1139, 379] on input "text" at bounding box center [1167, 373] width 217 height 26
type input "MAI 9H30 HẠO"
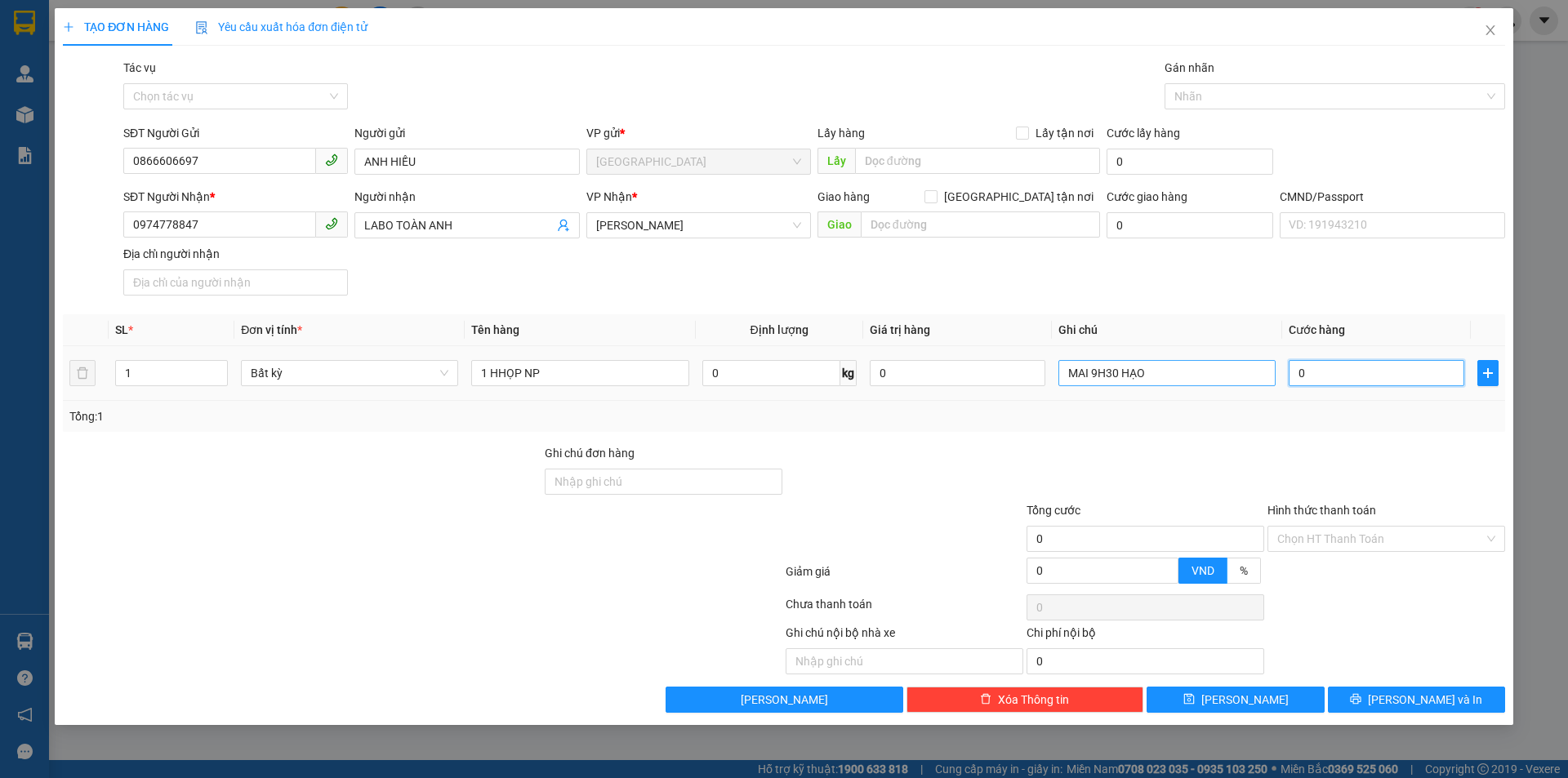
type input "1"
type input "15"
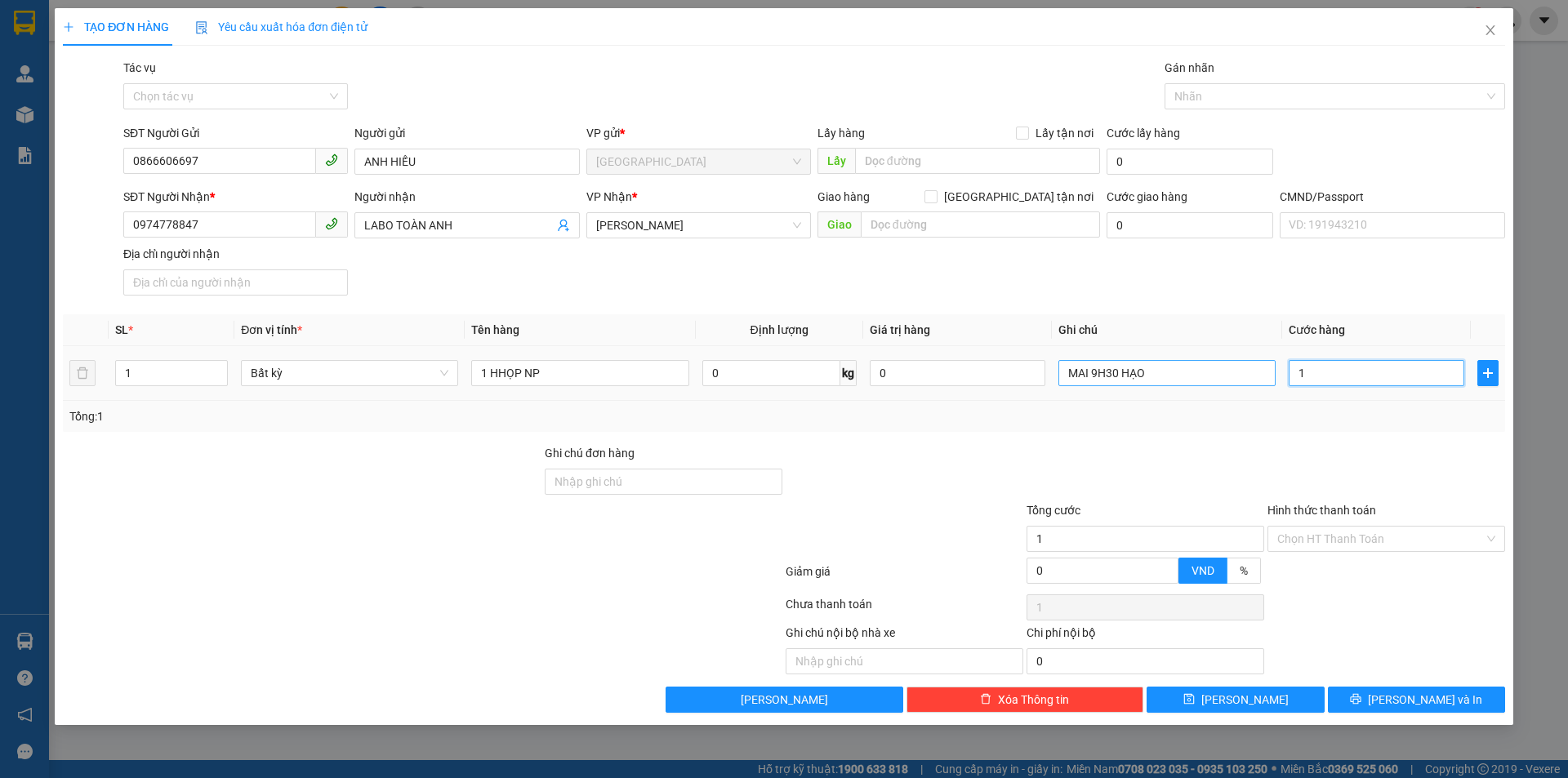
type input "15"
type input "15.000"
click at [1201, 433] on div "Transit Pickup Surcharge Ids Transit Deliver Surcharge Ids Transit Deliver Surc…" at bounding box center [784, 386] width 1442 height 654
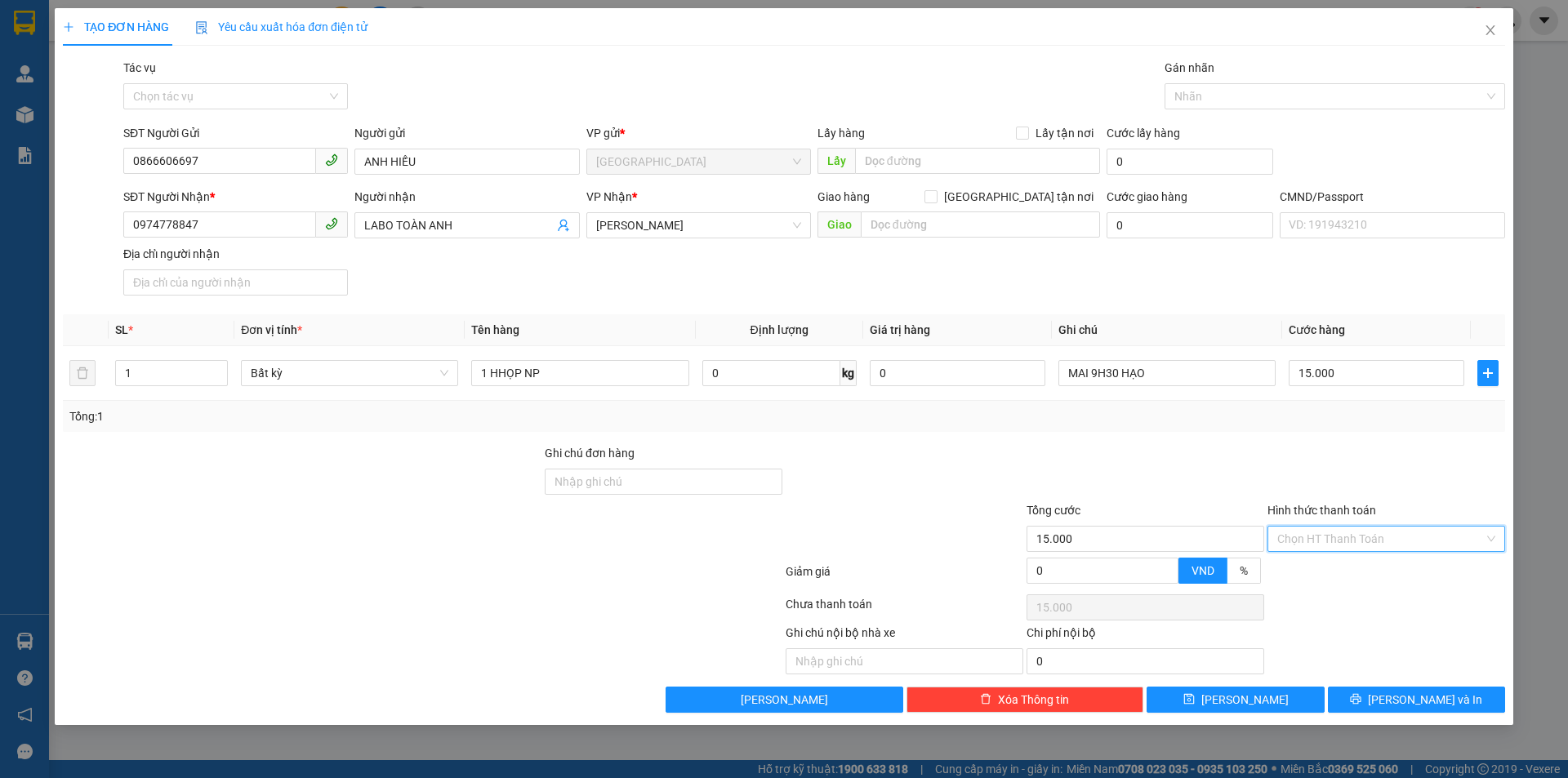
click at [1346, 544] on input "Hình thức thanh toán" at bounding box center [1381, 538] width 207 height 25
click at [1346, 569] on div "Tại văn phòng" at bounding box center [1386, 572] width 218 height 18
click at [1361, 705] on span "printer" at bounding box center [1356, 700] width 12 height 13
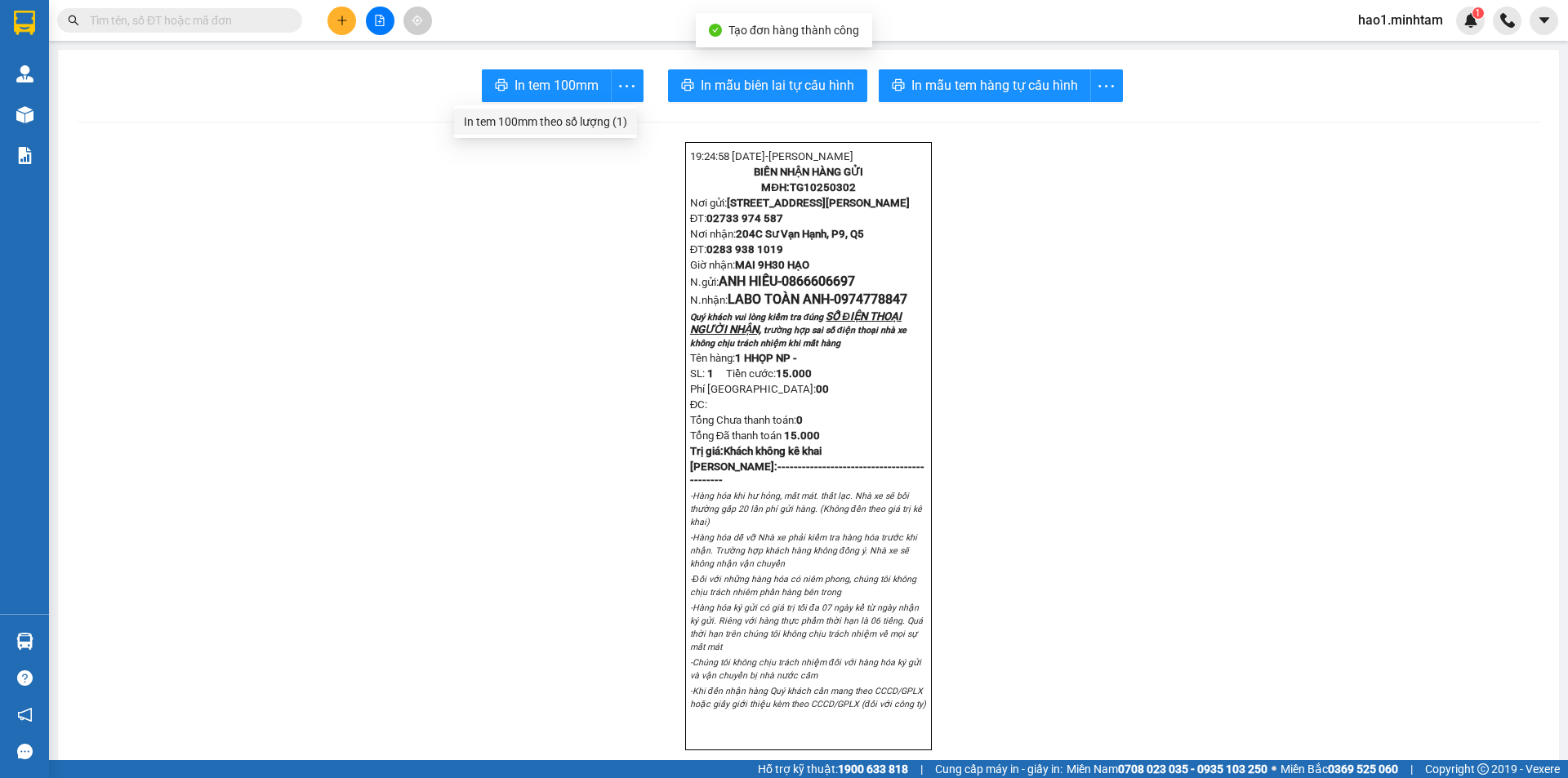
click at [601, 128] on div "In tem 100mm theo số lượng (1)" at bounding box center [546, 122] width 163 height 18
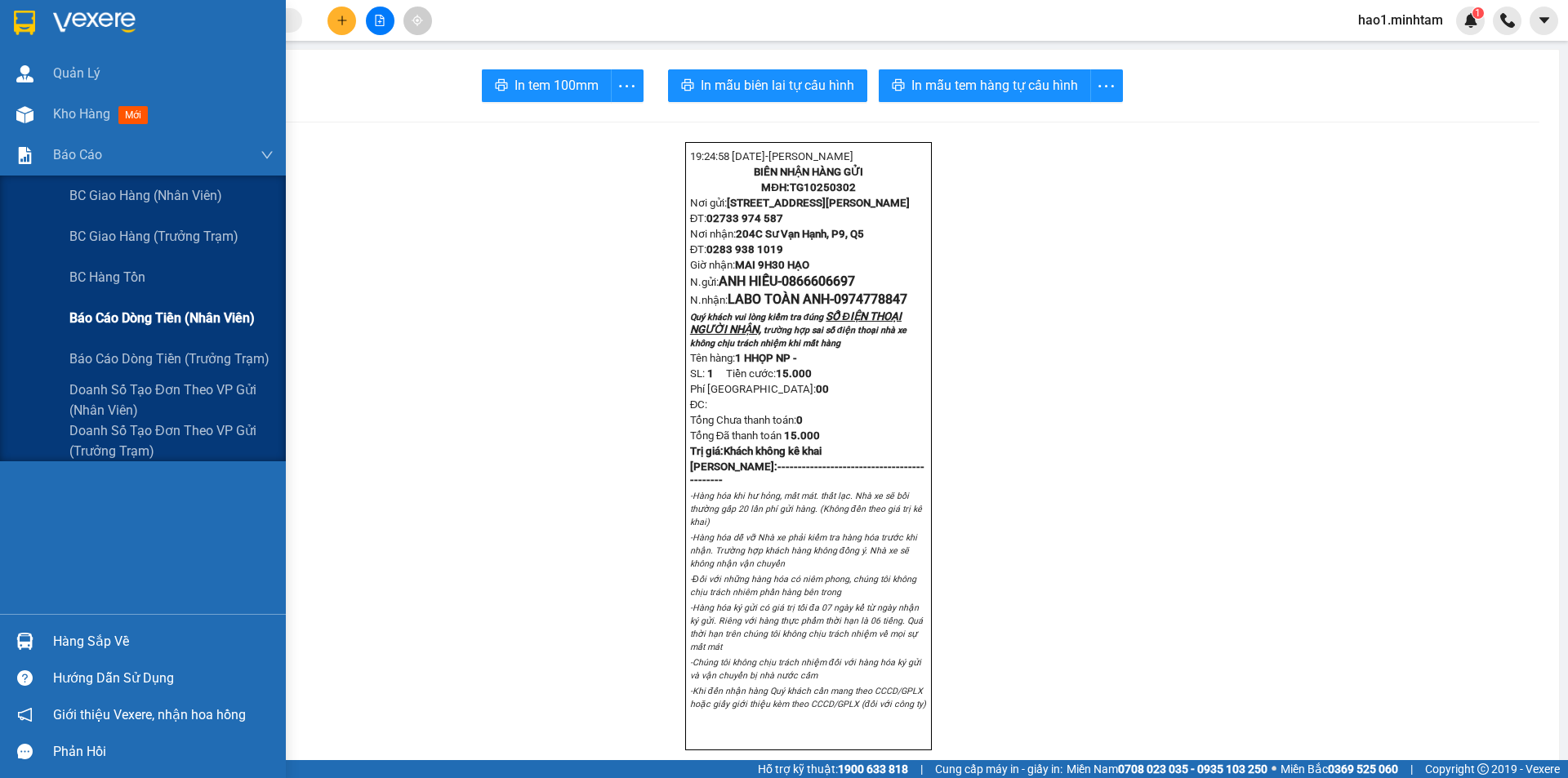
click at [148, 320] on span "Báo cáo dòng tiền (nhân viên)" at bounding box center [162, 318] width 185 height 20
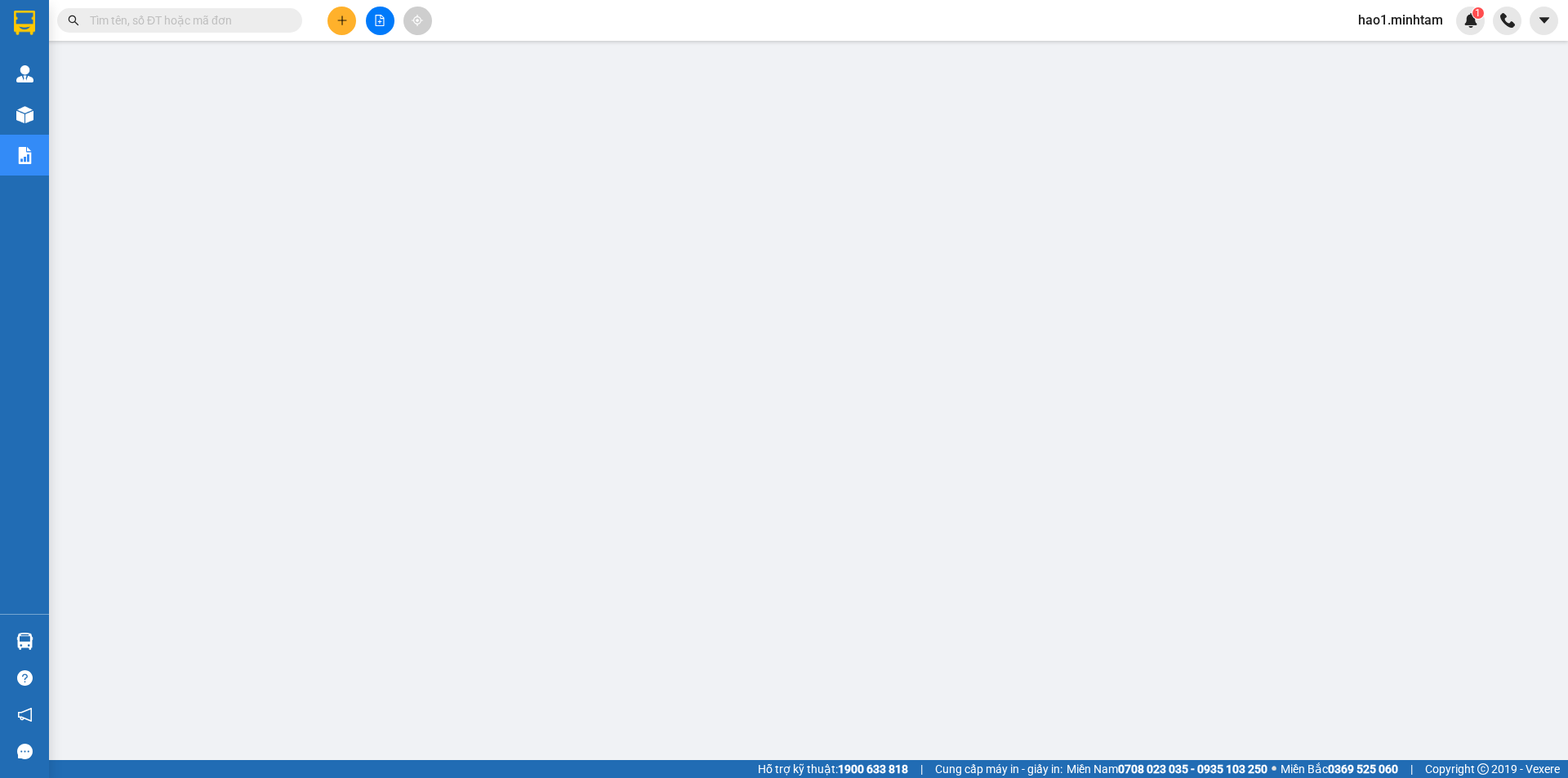
click at [128, 16] on input "text" at bounding box center [186, 21] width 192 height 18
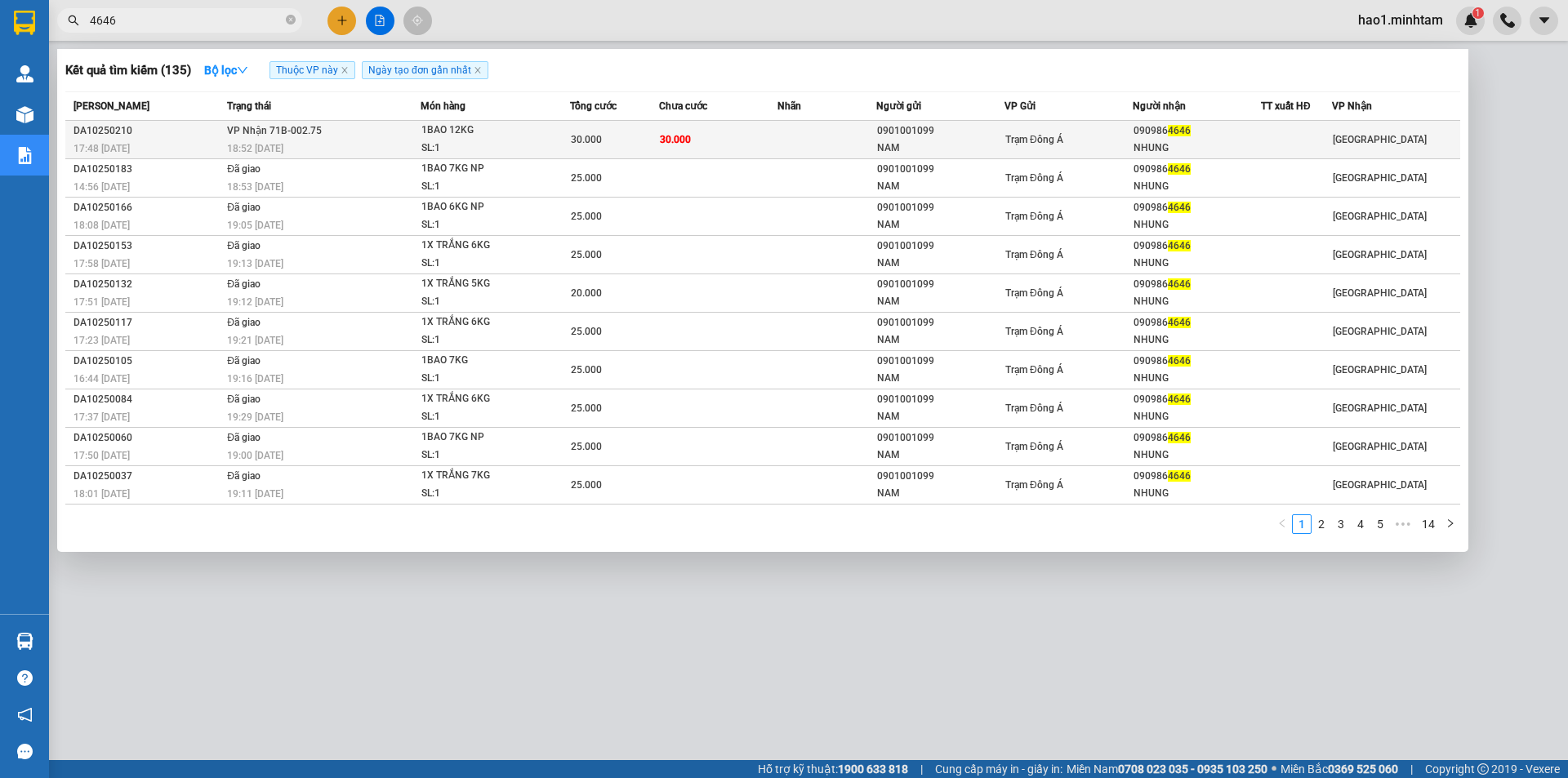
type input "4646"
click at [926, 146] on div "NAM" at bounding box center [940, 148] width 126 height 17
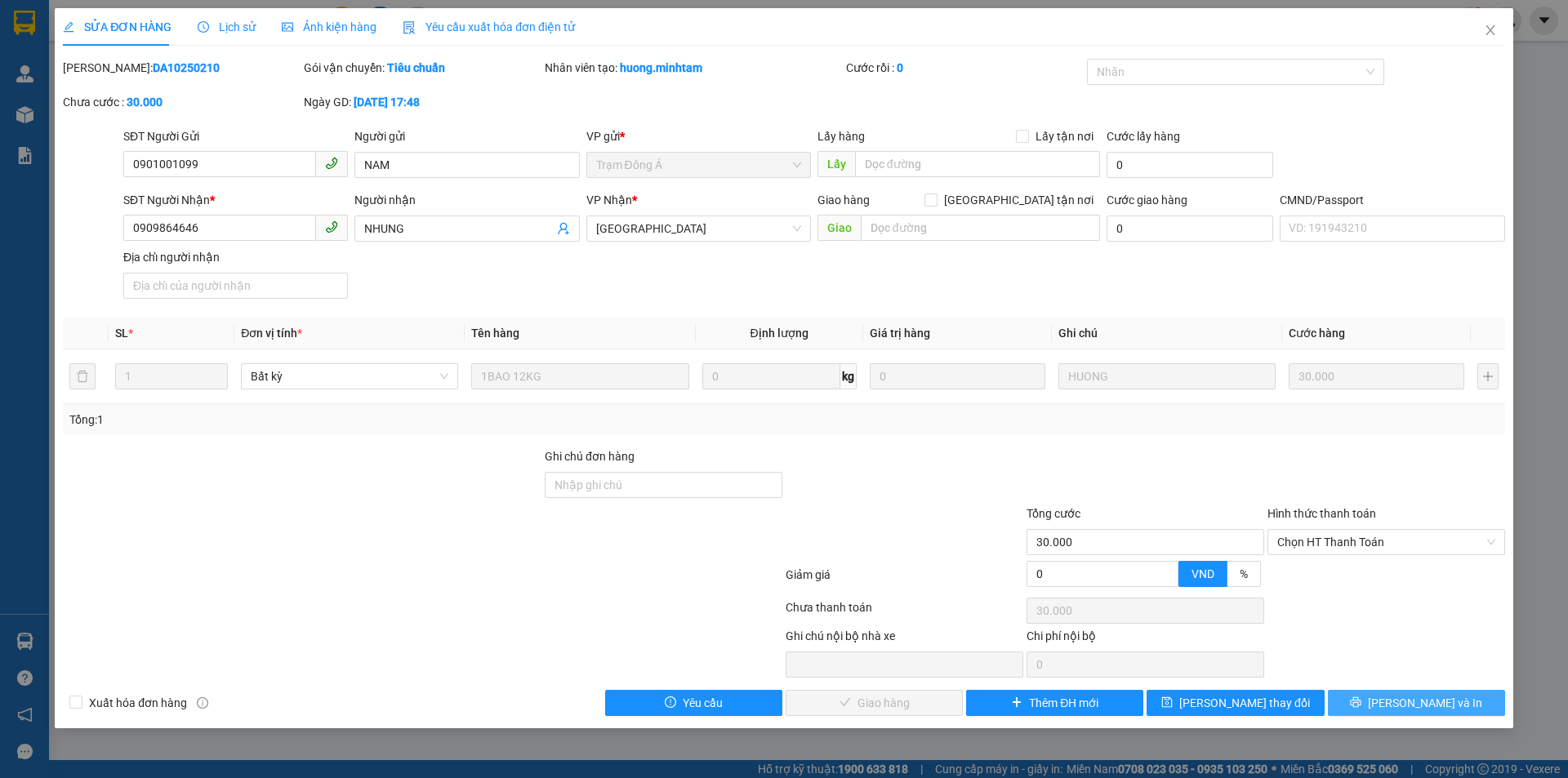
click at [1361, 704] on icon "printer" at bounding box center [1356, 702] width 12 height 12
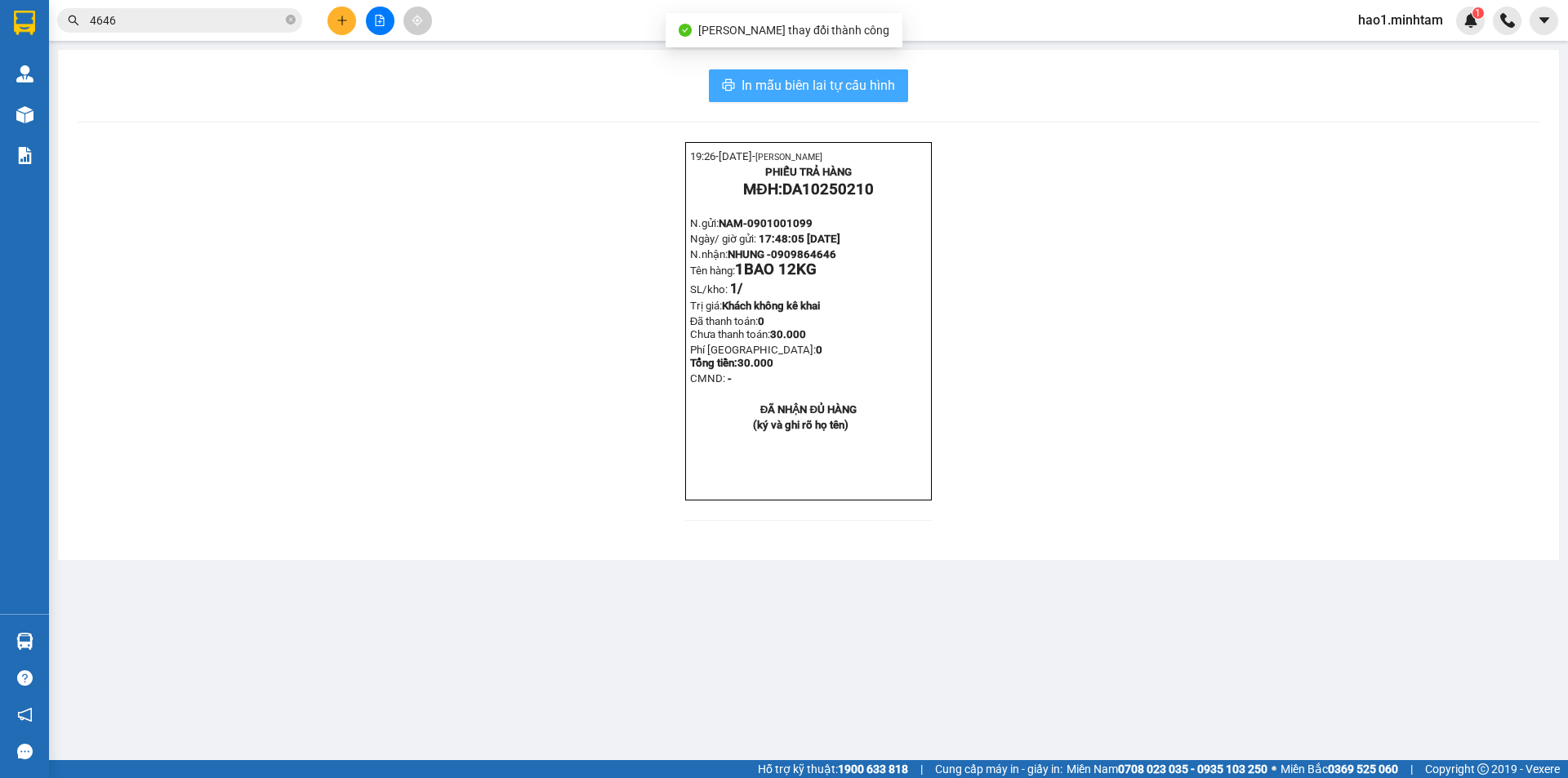
click at [885, 92] on span "In mẫu biên lai tự cấu hình" at bounding box center [818, 85] width 153 height 20
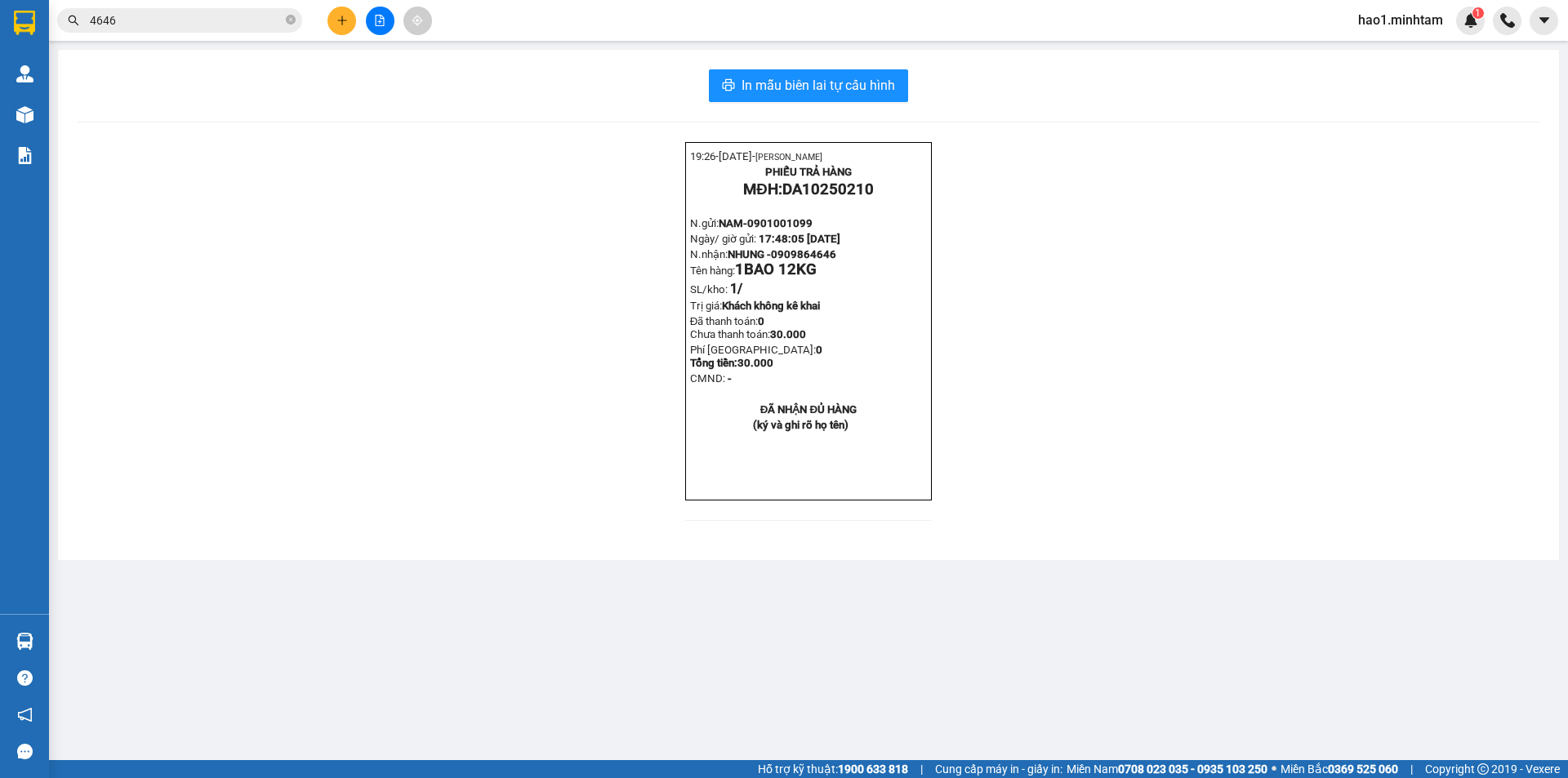
click at [207, 16] on input "4646" at bounding box center [186, 21] width 192 height 18
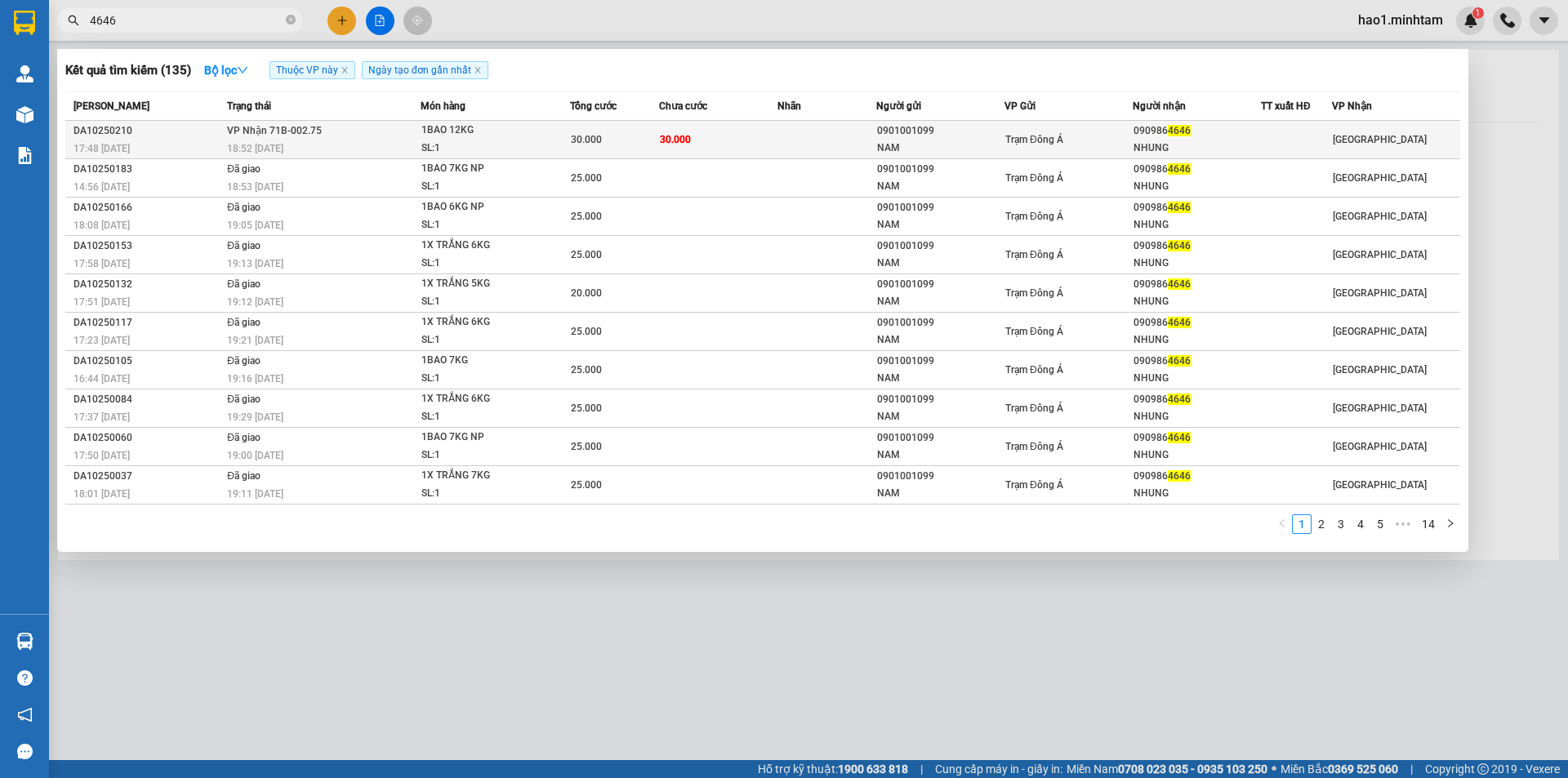
click at [708, 149] on td "30.000" at bounding box center [718, 140] width 118 height 38
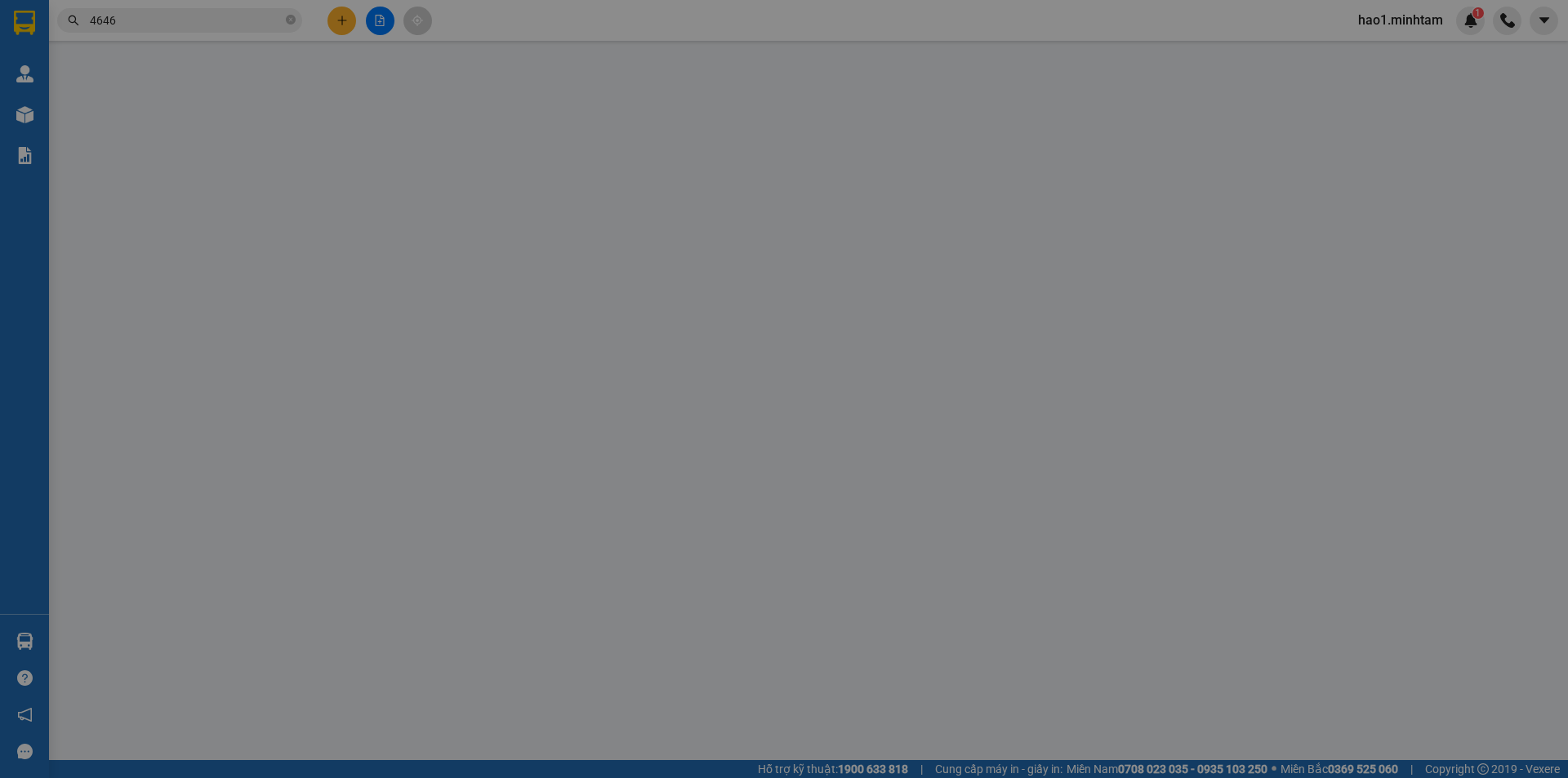
type input "0901001099"
type input "NAM"
type input "0909864646"
type input "NHUNG"
type input "30.000"
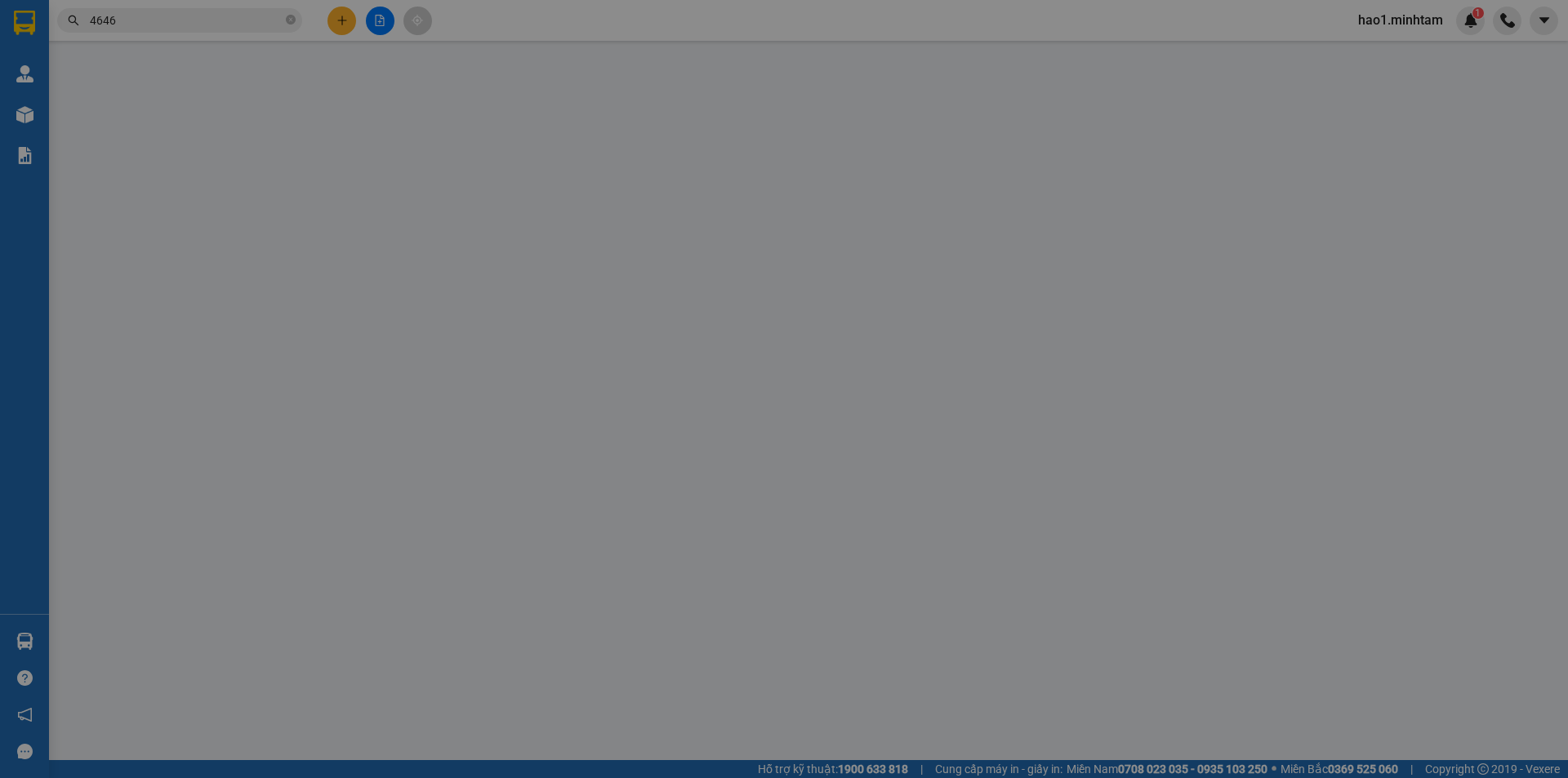
type input "30.000"
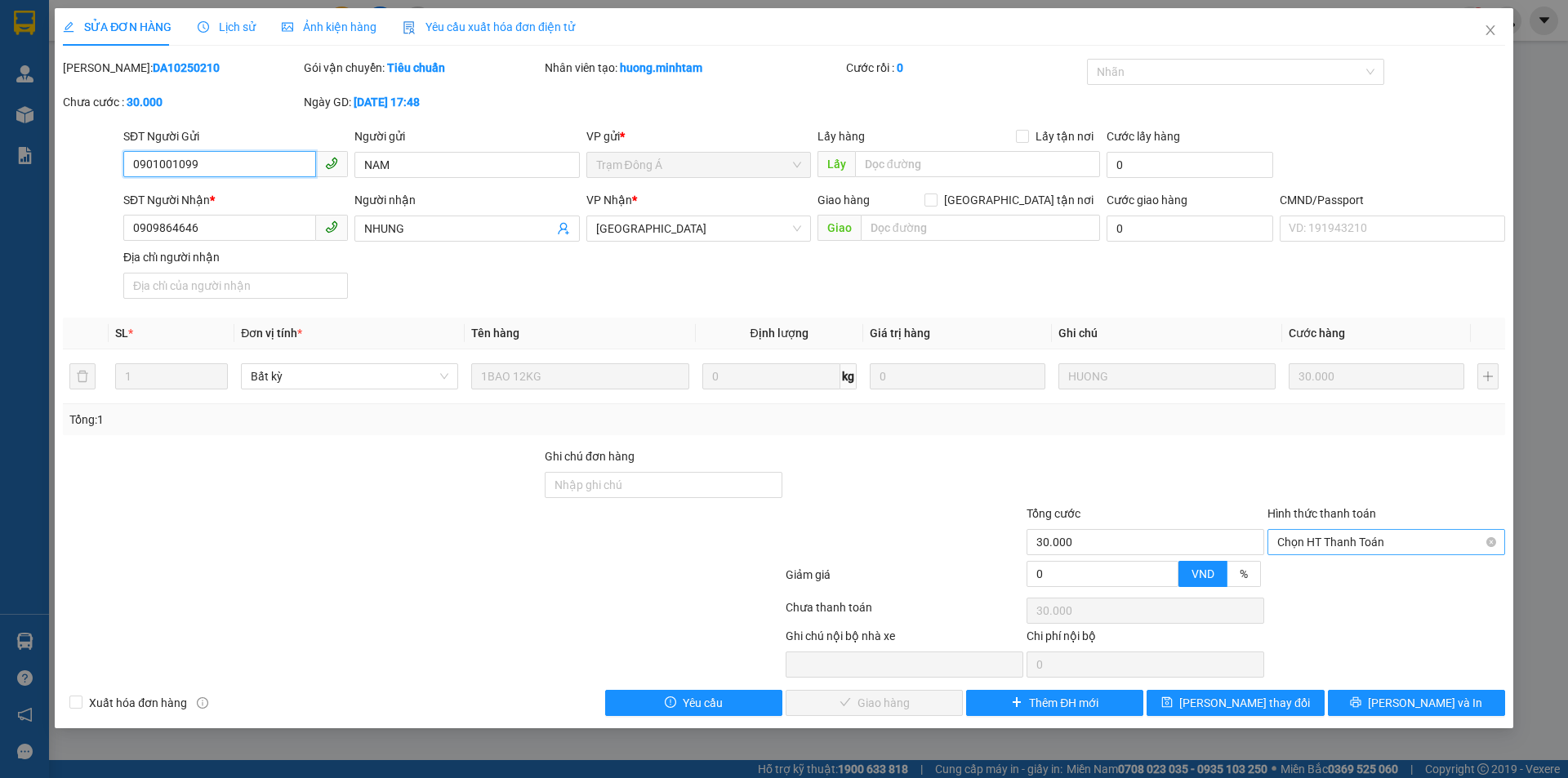
click at [1396, 547] on span "Chọn HT Thanh Toán" at bounding box center [1386, 542] width 218 height 25
drag, startPoint x: 1397, startPoint y: 575, endPoint x: 1349, endPoint y: 597, distance: 52.8
click at [1397, 576] on div "Tại văn phòng" at bounding box center [1386, 575] width 218 height 18
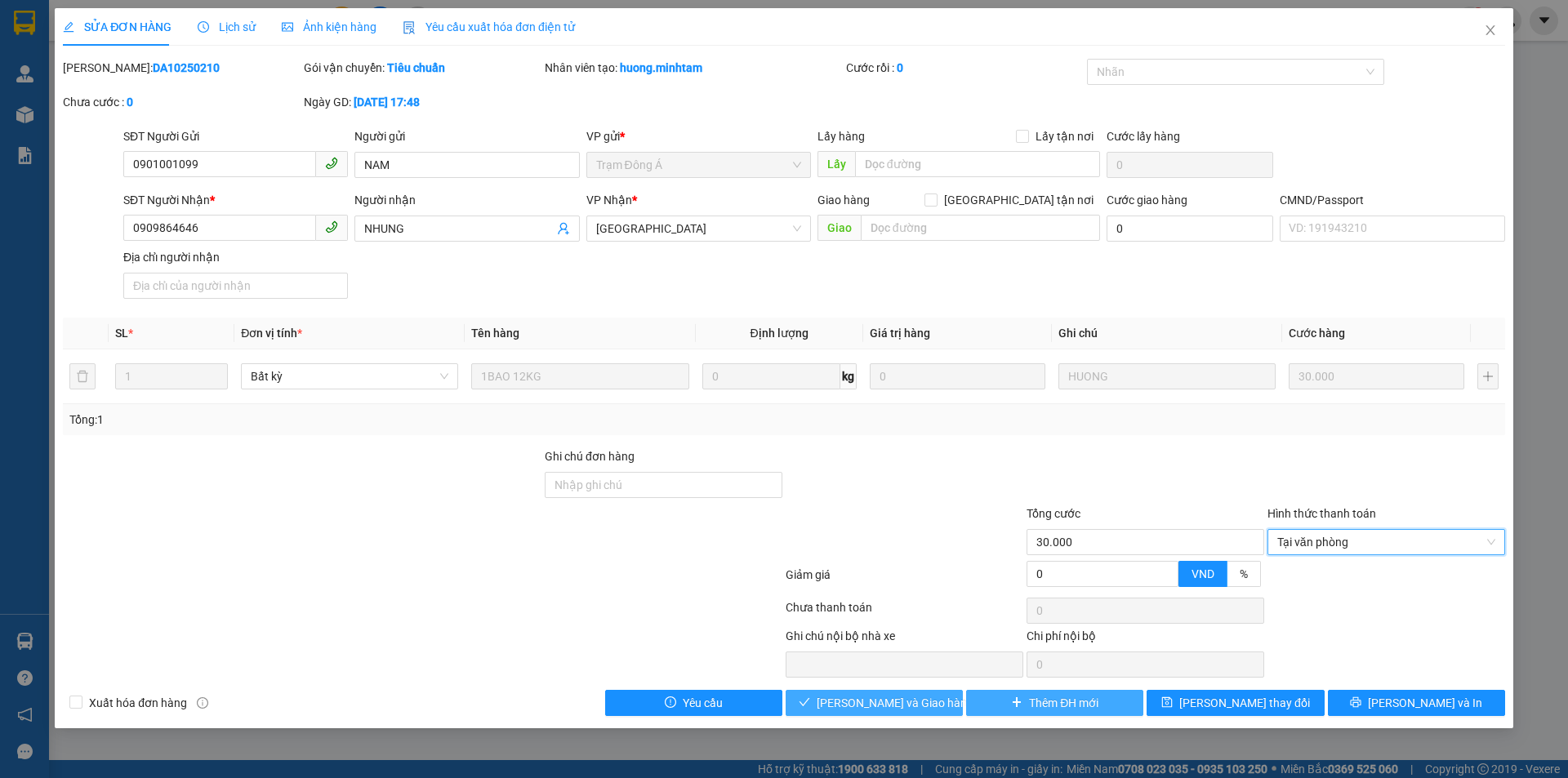
drag, startPoint x: 868, startPoint y: 707, endPoint x: 1108, endPoint y: 706, distance: 240.0
click at [875, 706] on span "[PERSON_NAME] và Giao hàng" at bounding box center [894, 703] width 157 height 18
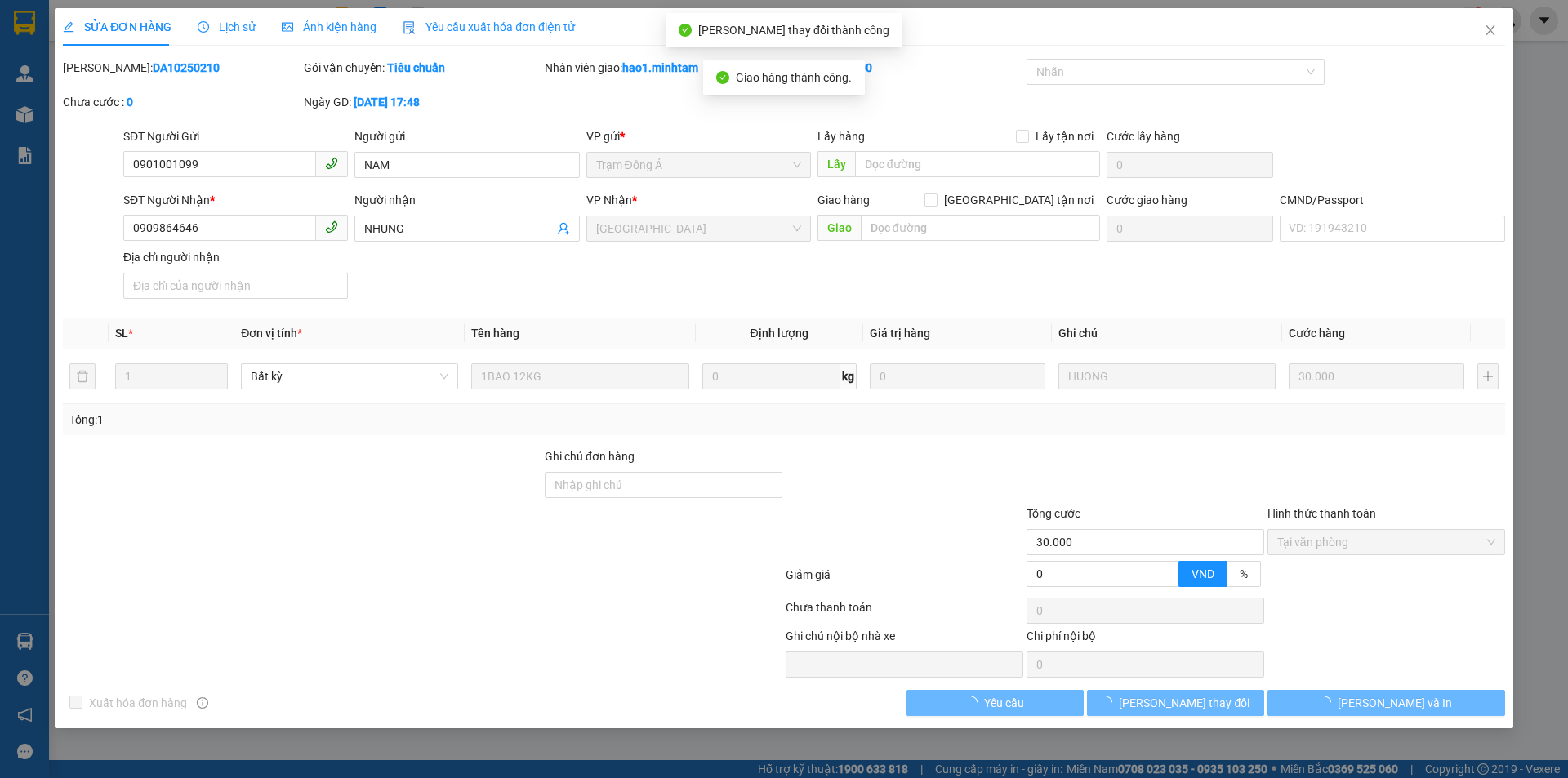
click at [1262, 706] on button "[PERSON_NAME] thay đổi" at bounding box center [1175, 703] width 177 height 26
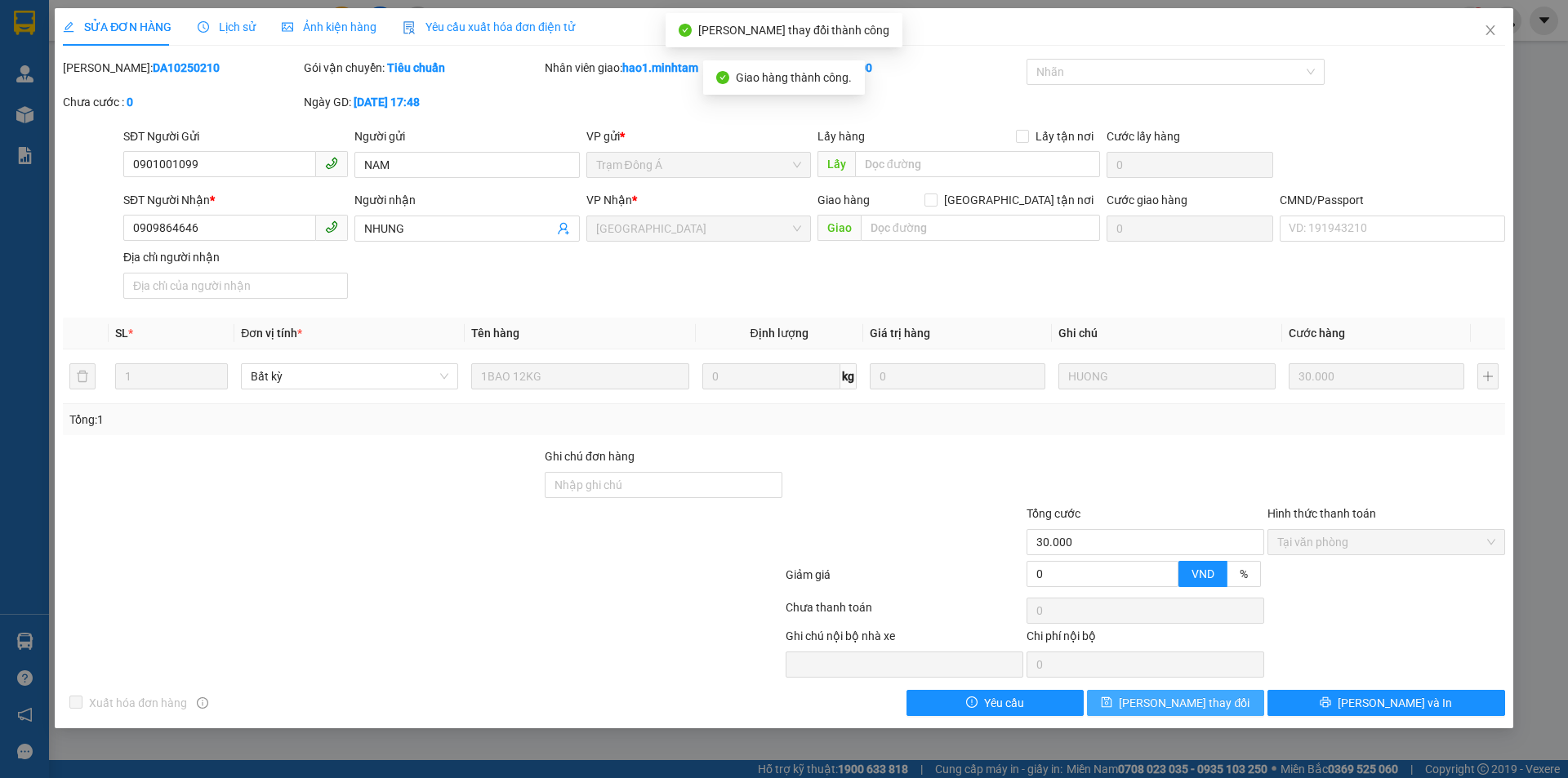
click at [1214, 702] on span "[PERSON_NAME] thay đổi" at bounding box center [1184, 703] width 131 height 18
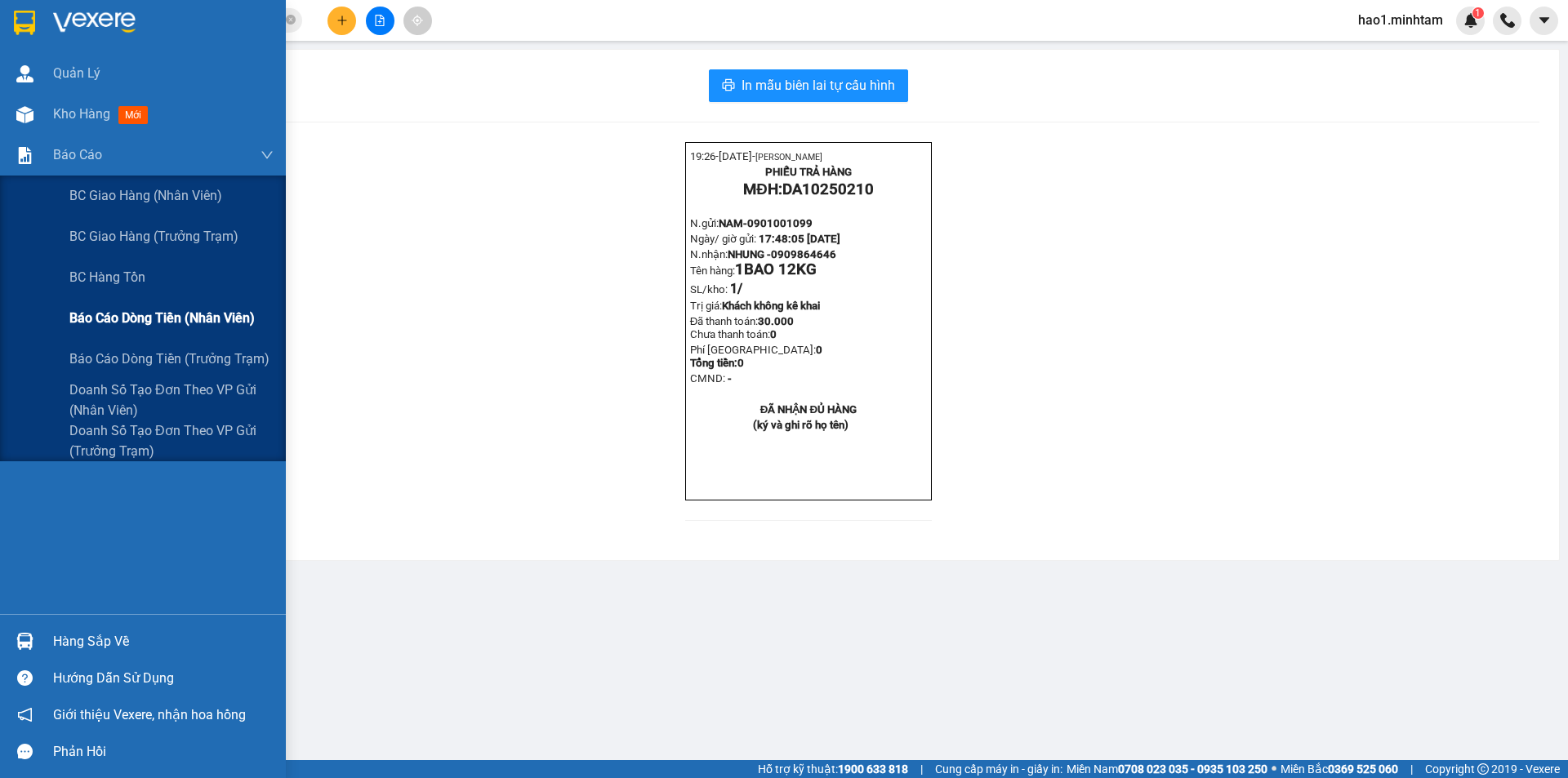
click at [158, 315] on span "Báo cáo dòng tiền (nhân viên)" at bounding box center [162, 318] width 185 height 20
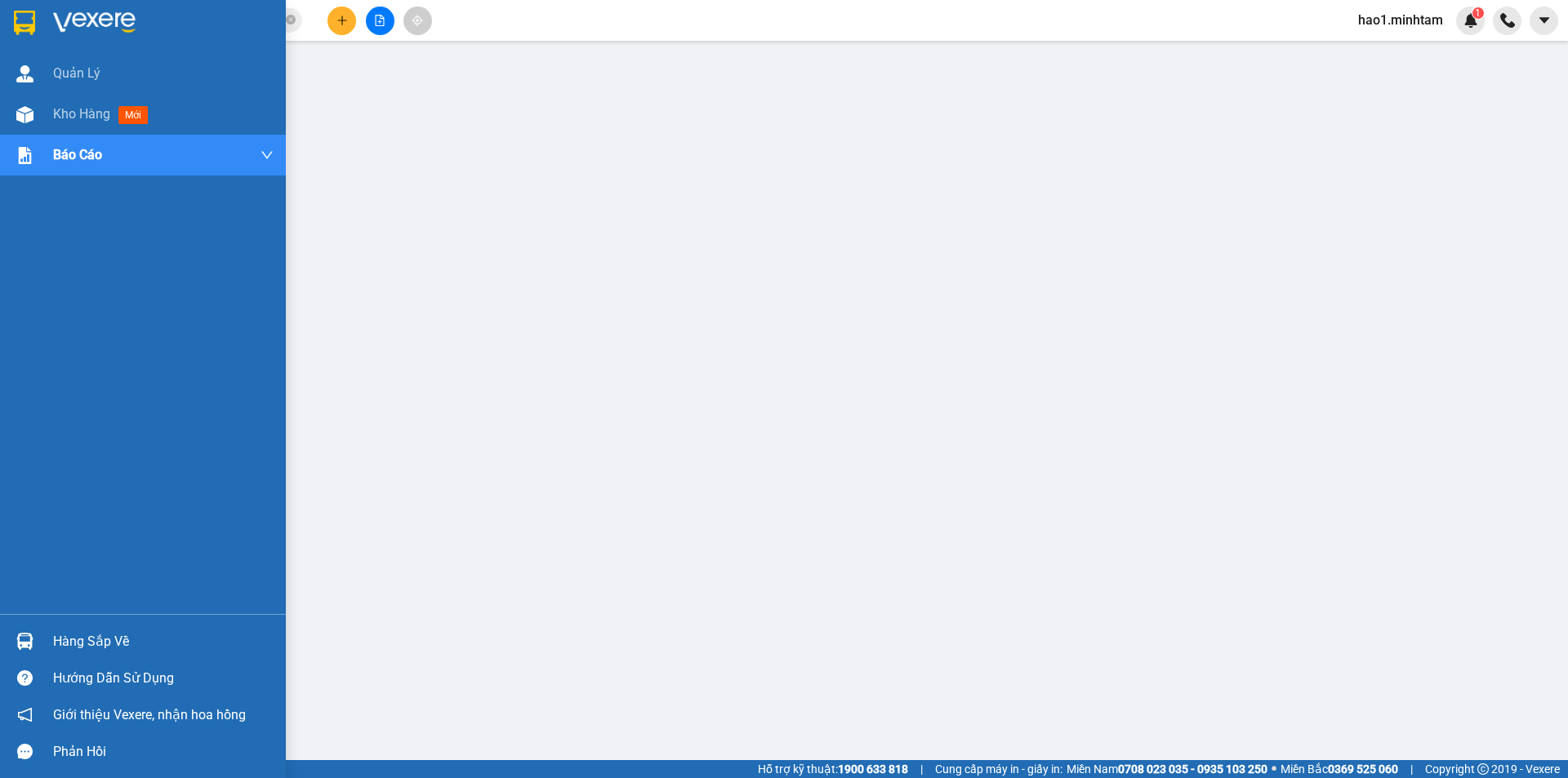
click at [25, 22] on img at bounding box center [24, 23] width 21 height 25
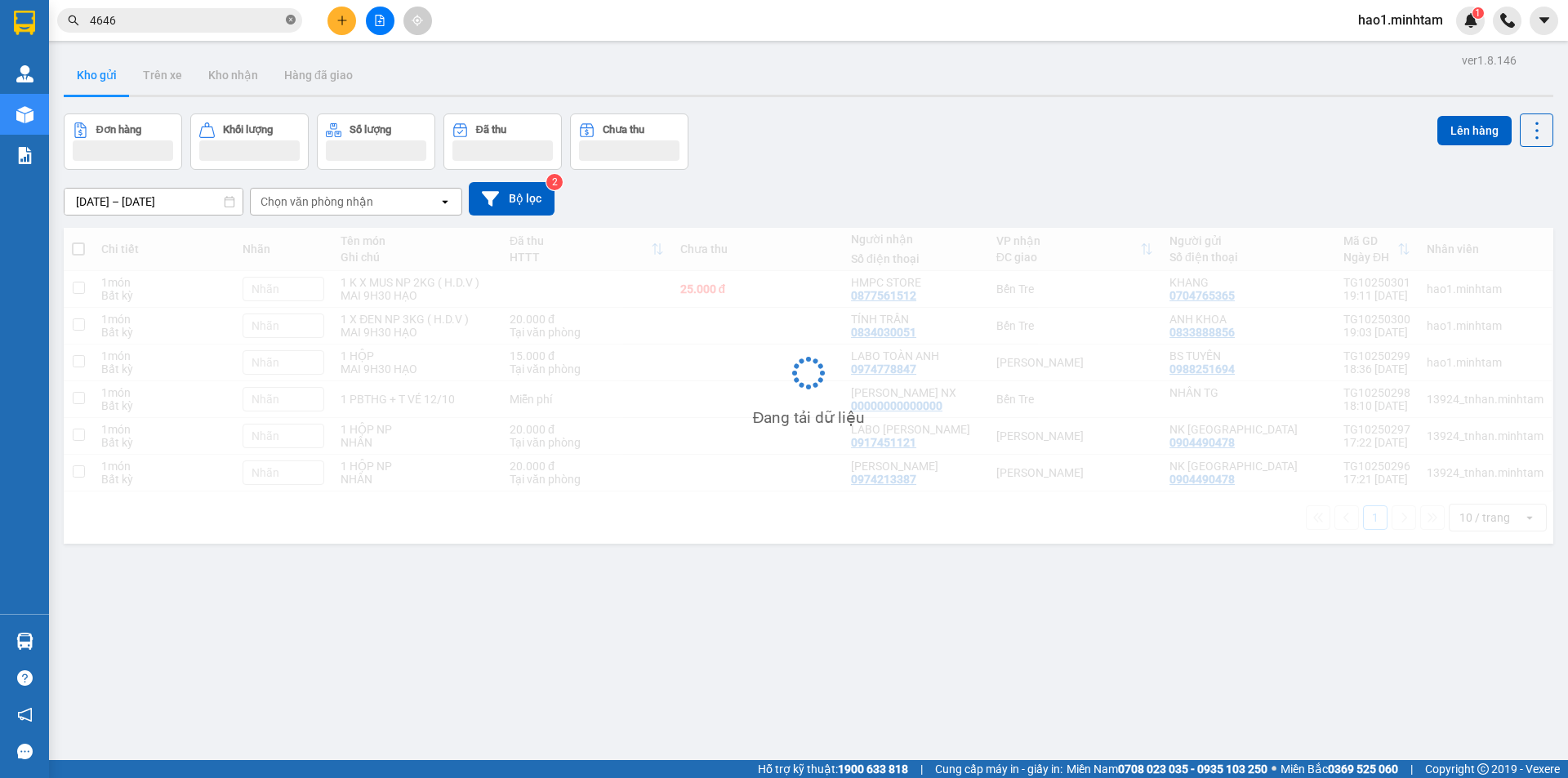
click at [288, 20] on icon "close-circle" at bounding box center [291, 19] width 10 height 10
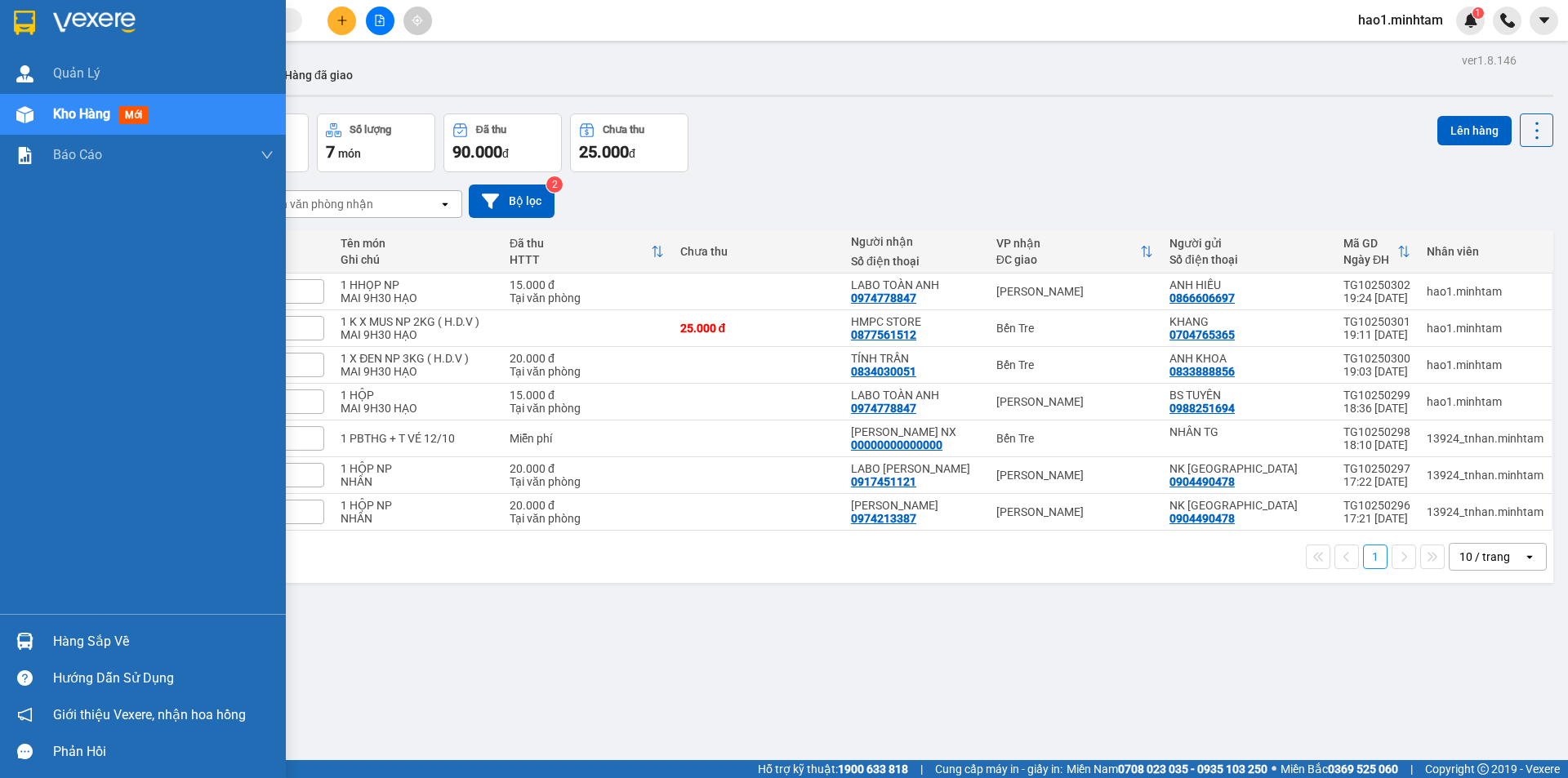
click at [34, 20] on img at bounding box center [24, 23] width 21 height 25
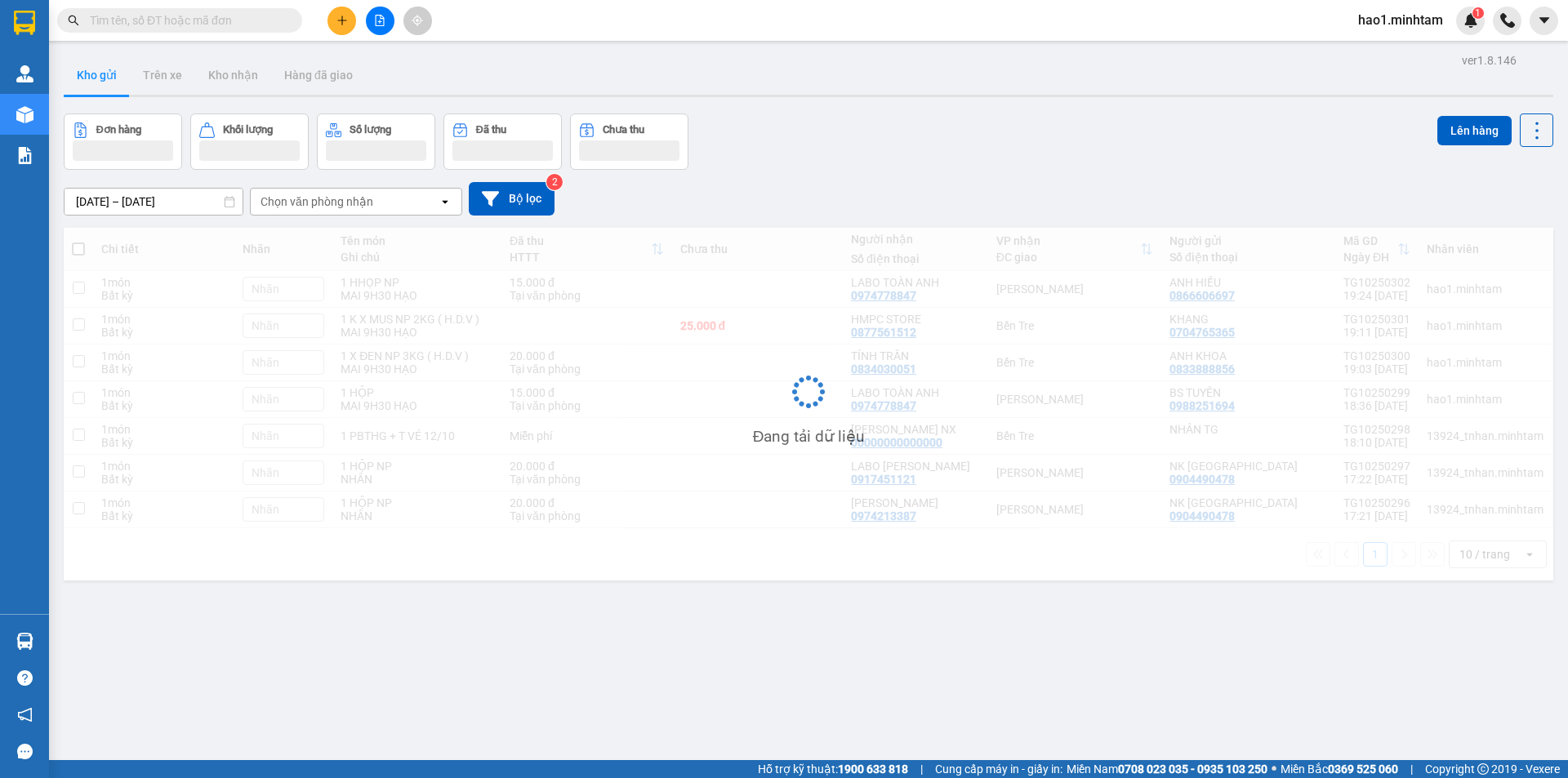
drag, startPoint x: 34, startPoint y: 20, endPoint x: 922, endPoint y: 109, distance: 892.4
click at [922, 109] on div "ver 1.8.146 Kho gửi Trên xe Kho nhận Hàng đã giao Đơn hàng Khối lượng Số lượng …" at bounding box center [808, 438] width 1503 height 778
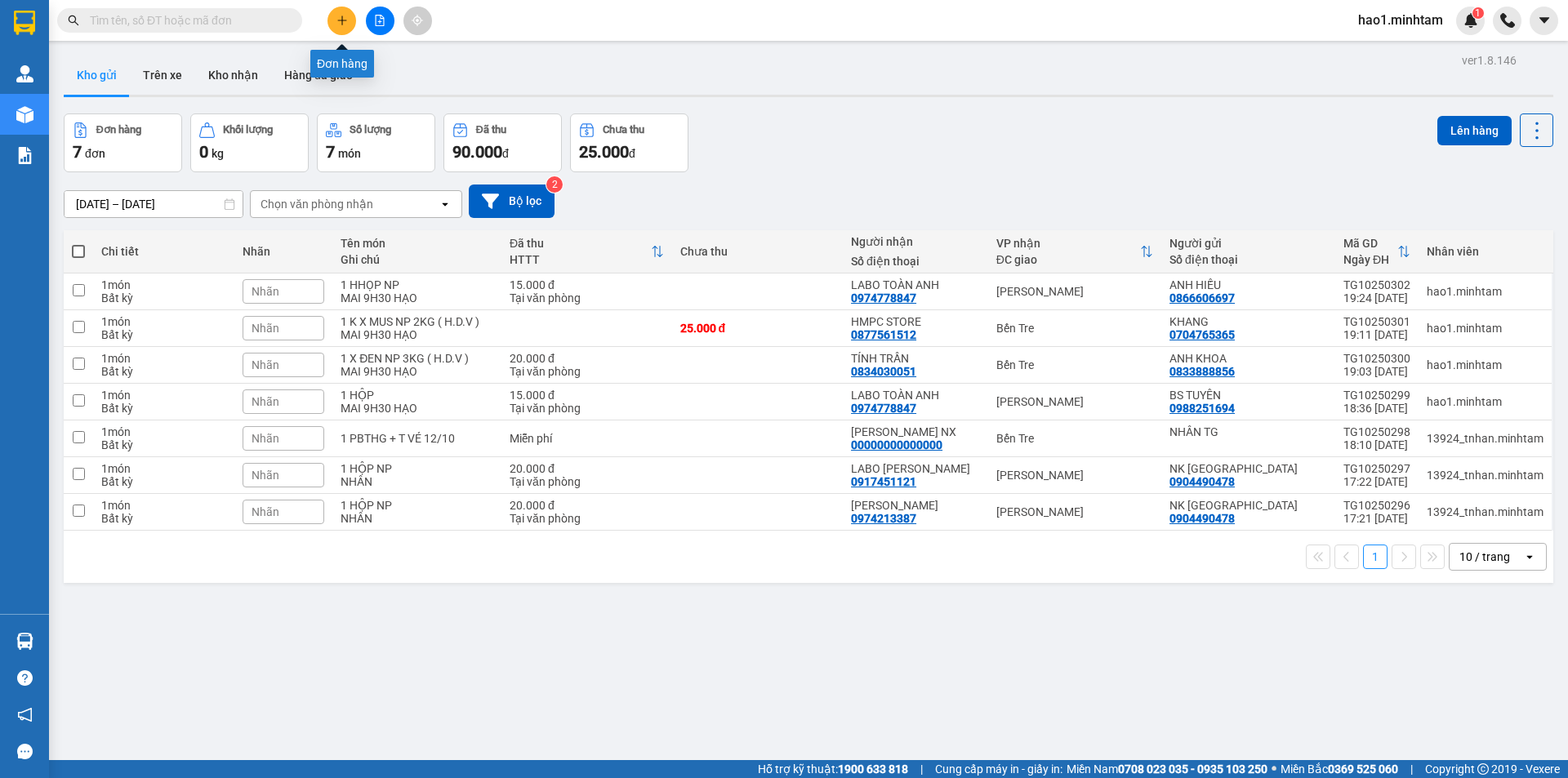
click at [345, 30] on button at bounding box center [341, 20] width 28 height 28
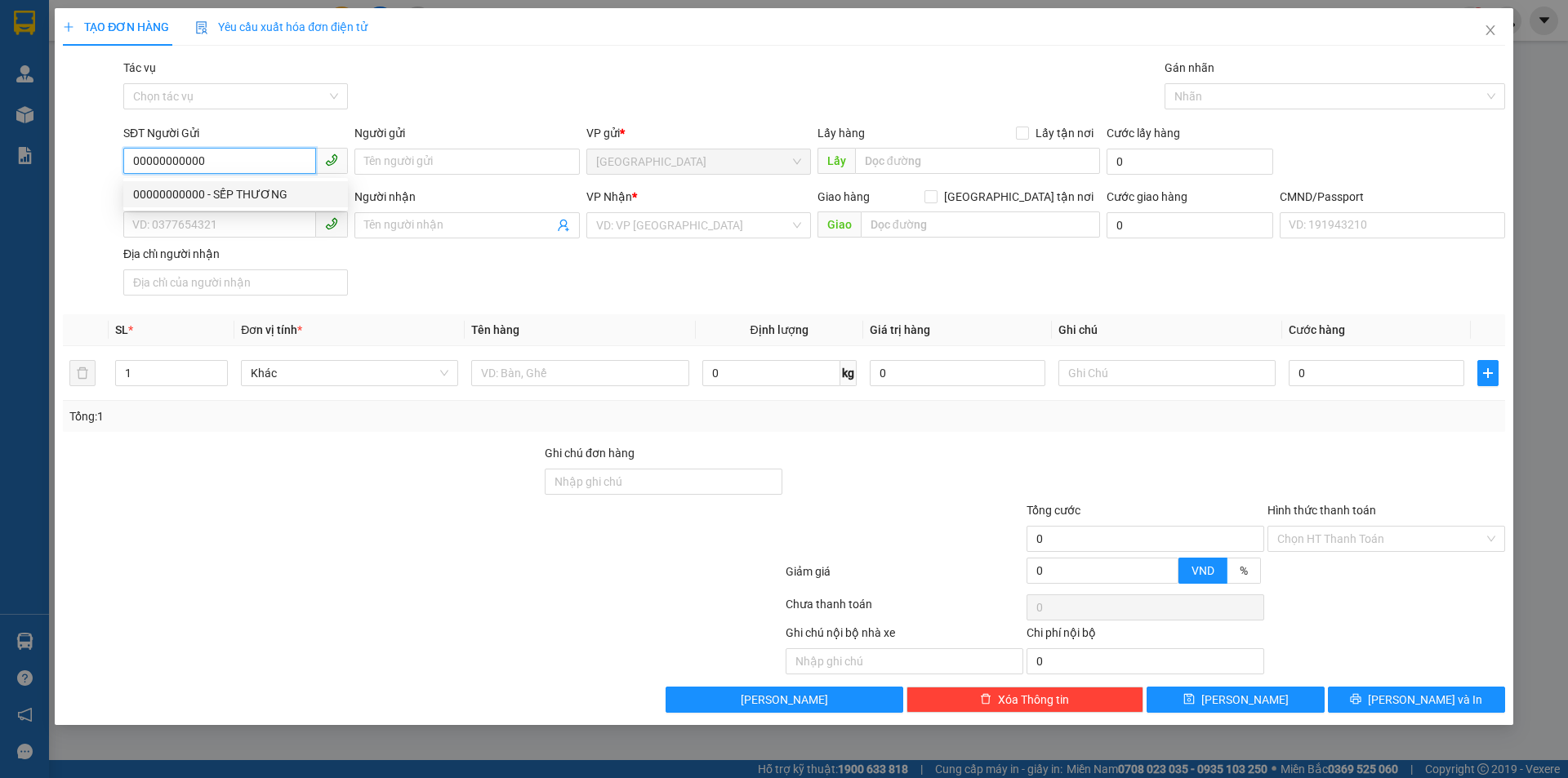
type input "00000000000"
type input "SẾP THƯƠNG"
type input "000000000000"
type input "THẢO NX"
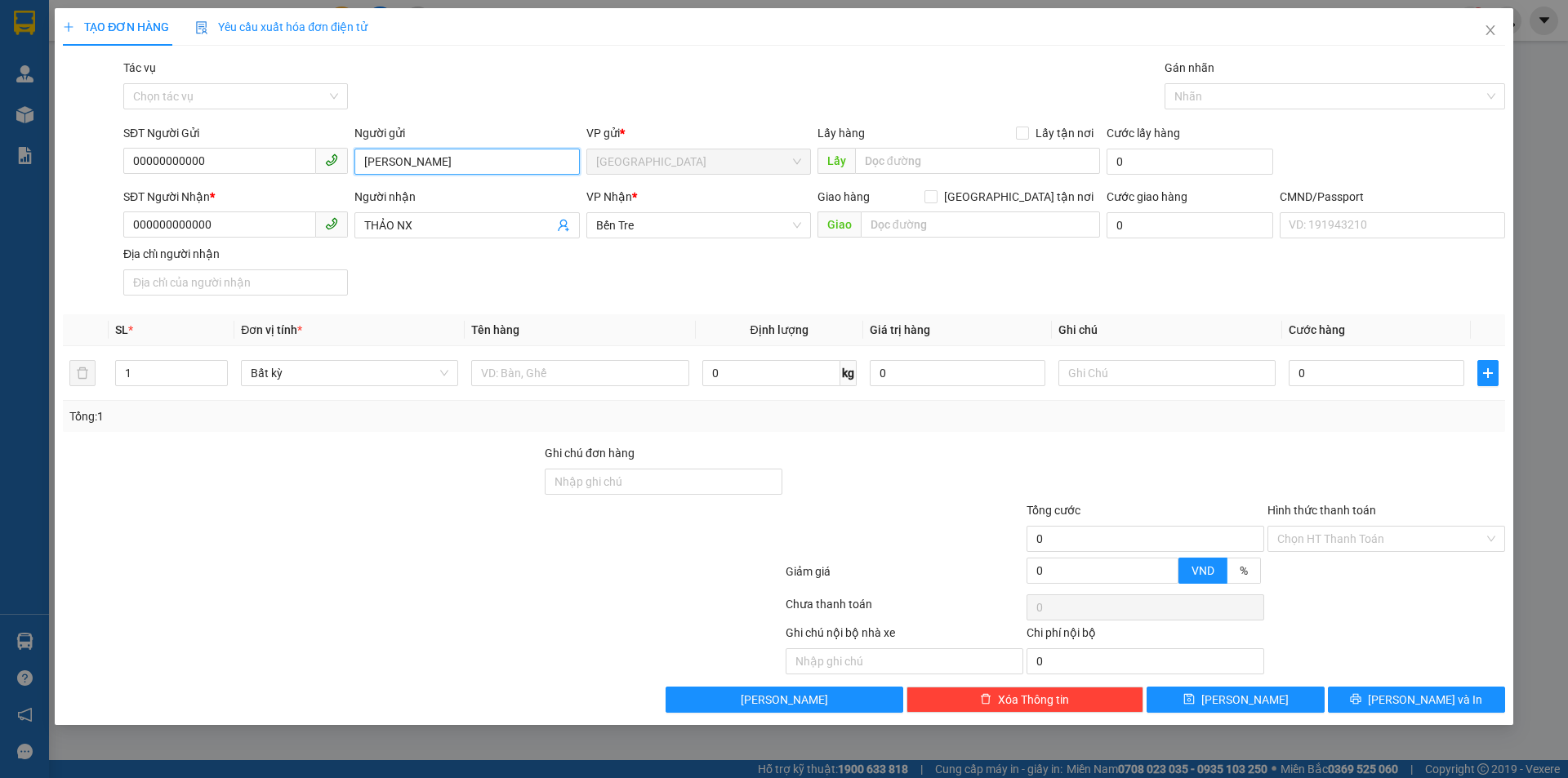
type input "[PERSON_NAME]"
click at [654, 288] on div "SĐT Người Nhận * 000000000000 Người nhận THẢO NX VP Nhận * Bến Tre Giao hàng G…" at bounding box center [814, 245] width 1388 height 114
click at [485, 223] on input "THẢO NX" at bounding box center [459, 225] width 189 height 18
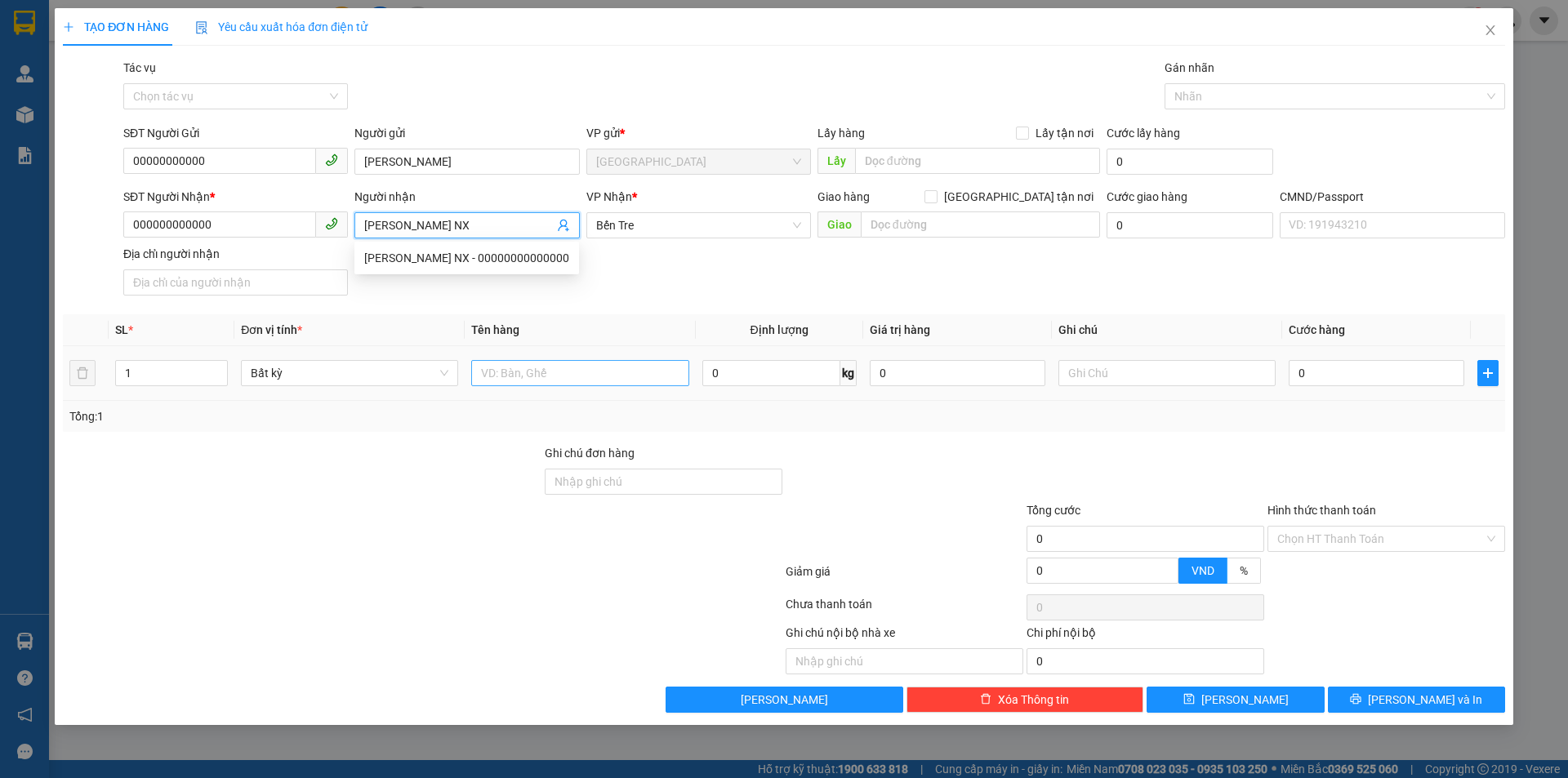
type input "[PERSON_NAME] NX"
click at [556, 375] on input "text" at bounding box center [579, 373] width 217 height 26
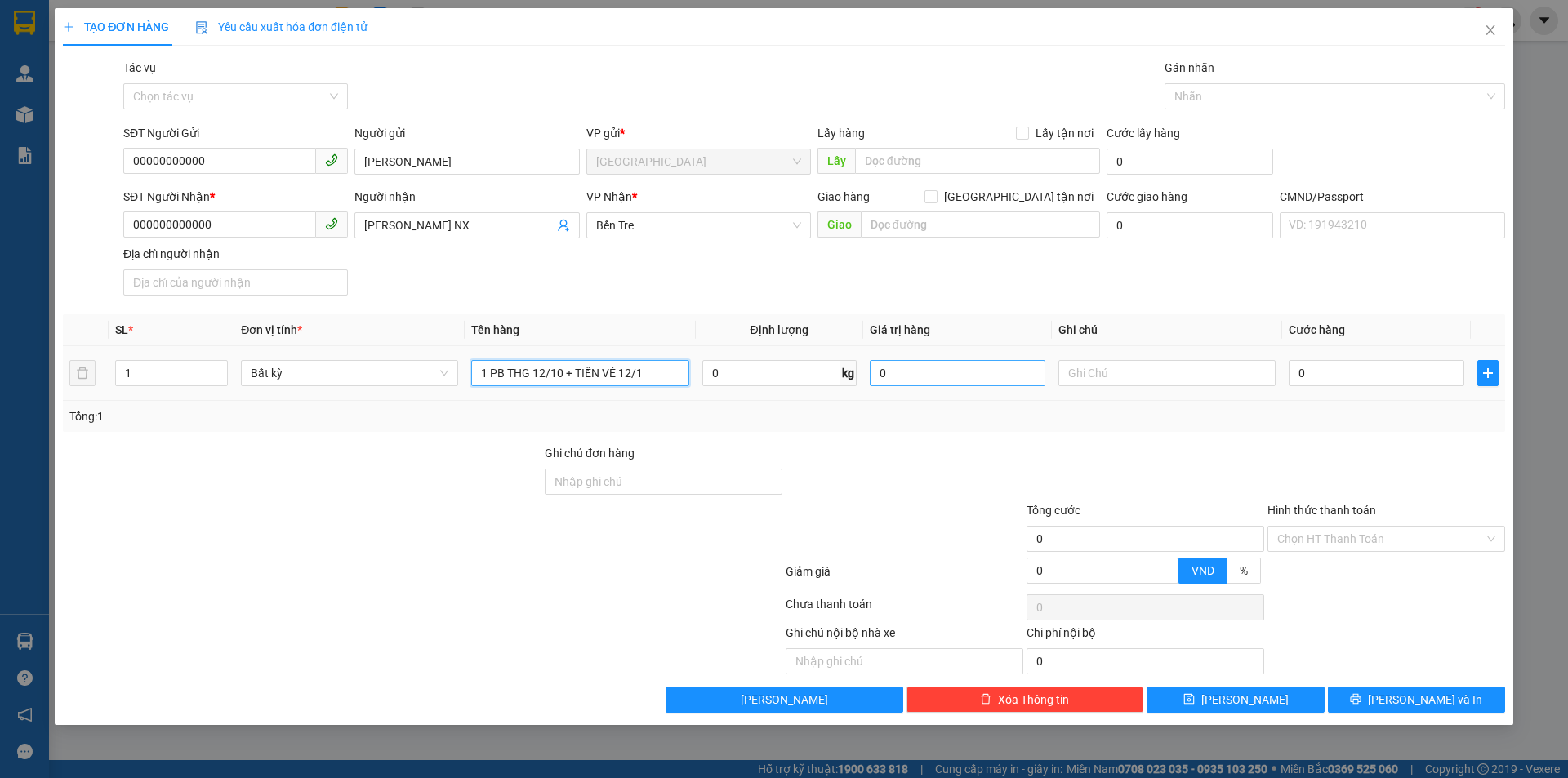
type input "1 PB THG 12/10 + TIỀN VÉ 12/10"
click at [970, 448] on div at bounding box center [903, 472] width 241 height 57
click at [1342, 538] on input "Hình thức thanh toán" at bounding box center [1381, 538] width 207 height 25
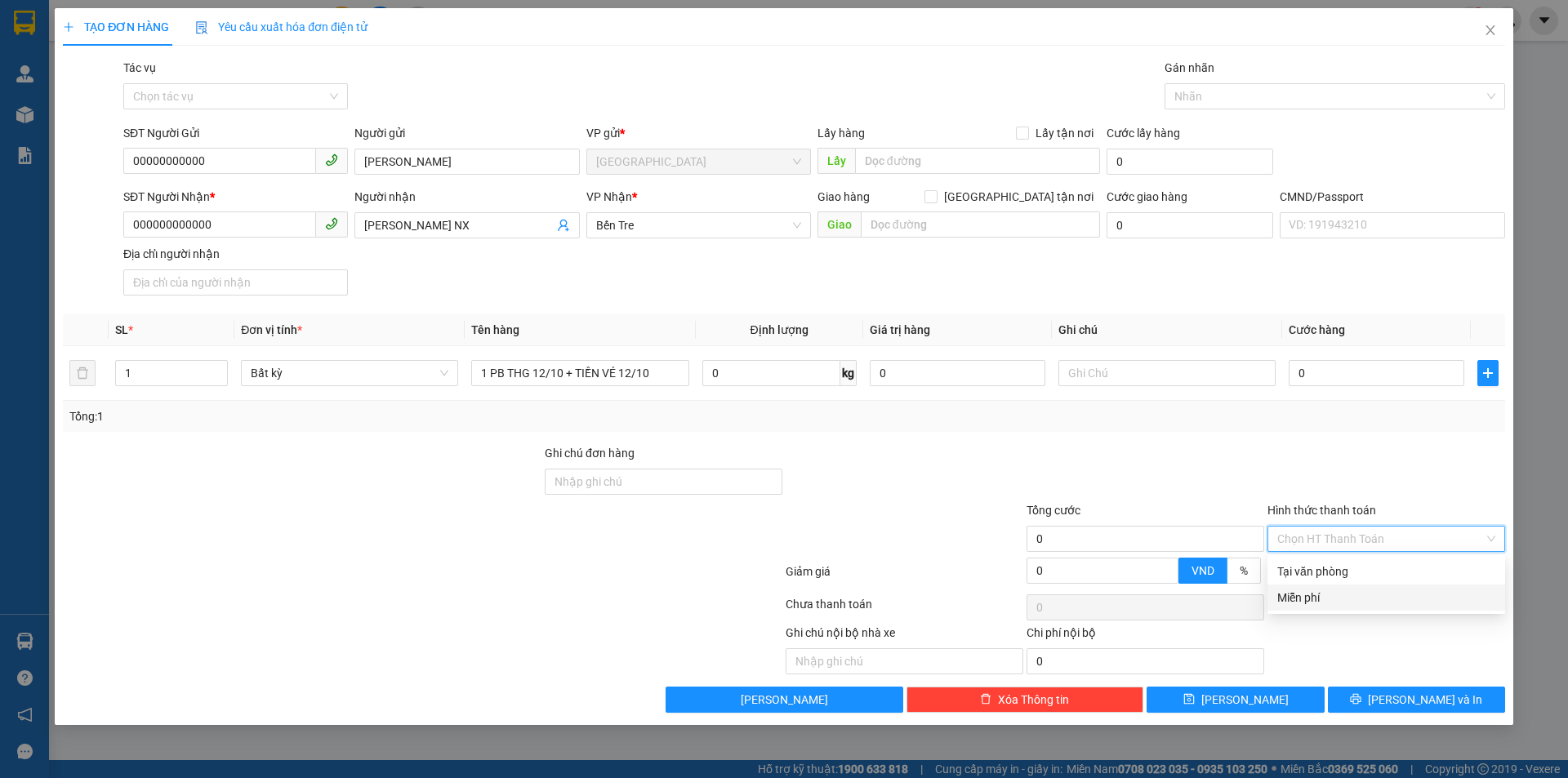
click at [1335, 598] on div "Miễn phí" at bounding box center [1386, 597] width 218 height 18
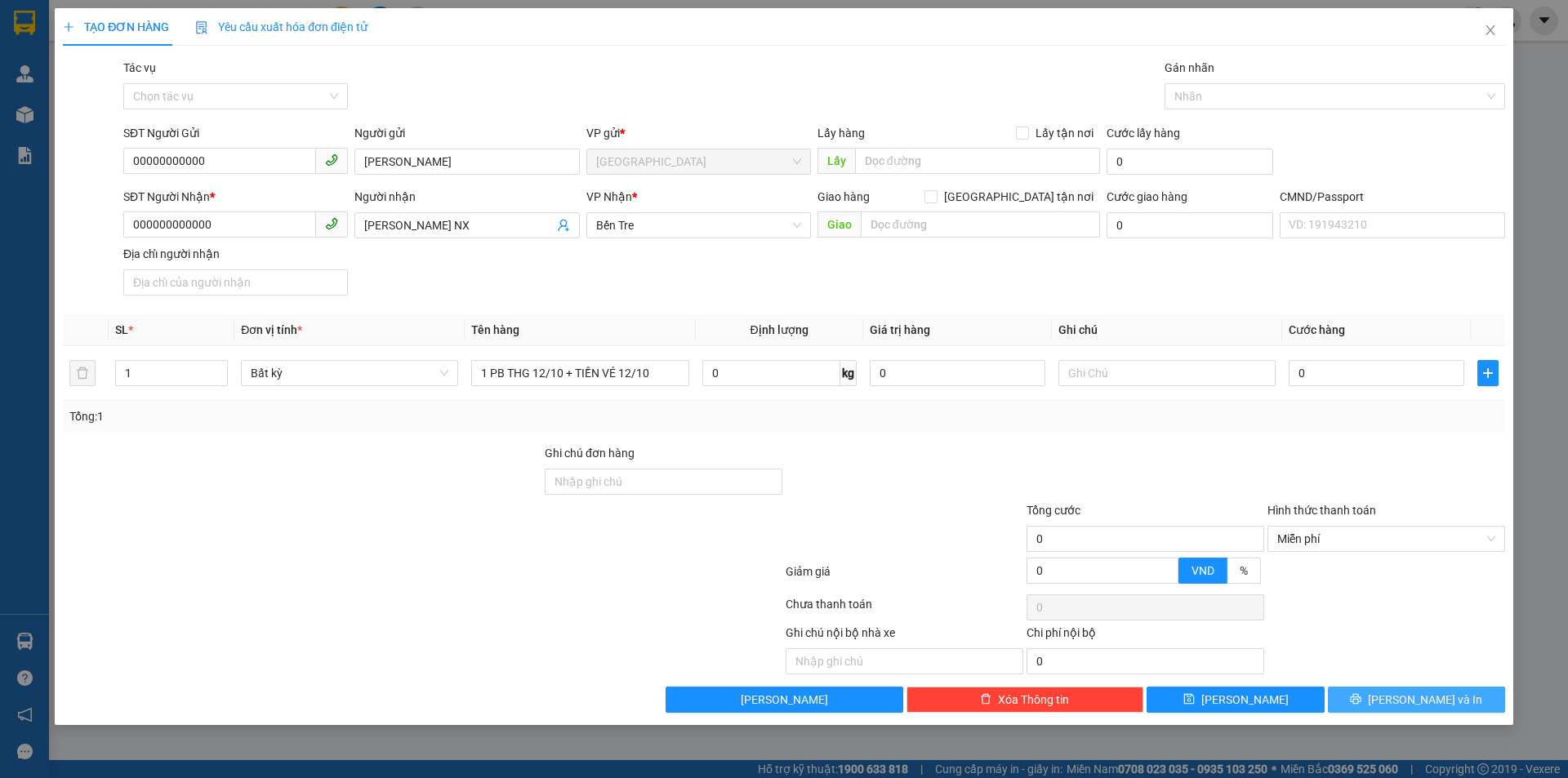
click at [1415, 692] on span "[PERSON_NAME] và In" at bounding box center [1425, 700] width 114 height 18
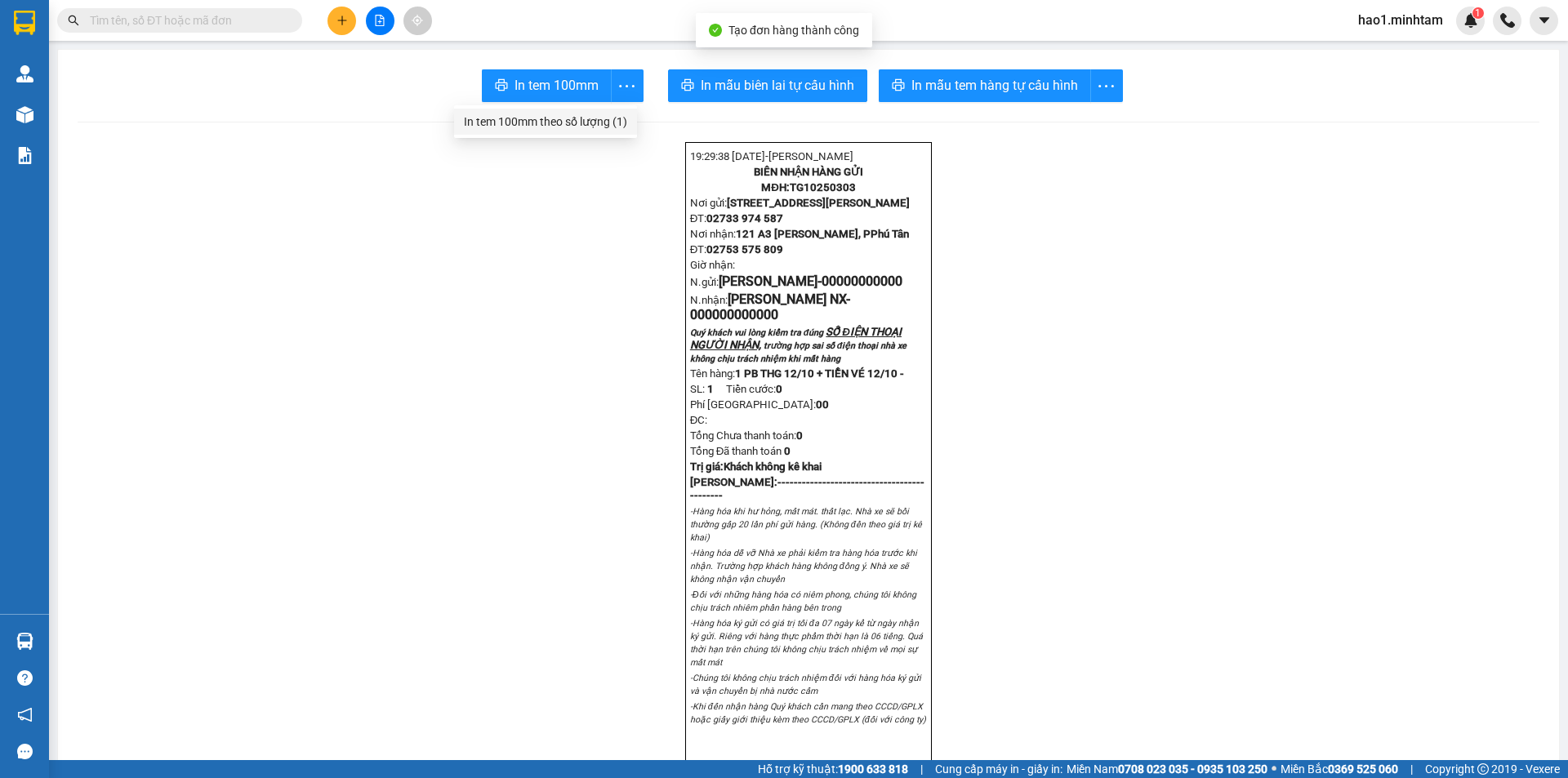
click at [593, 120] on div "In tem 100mm theo số lượng (1)" at bounding box center [546, 122] width 163 height 18
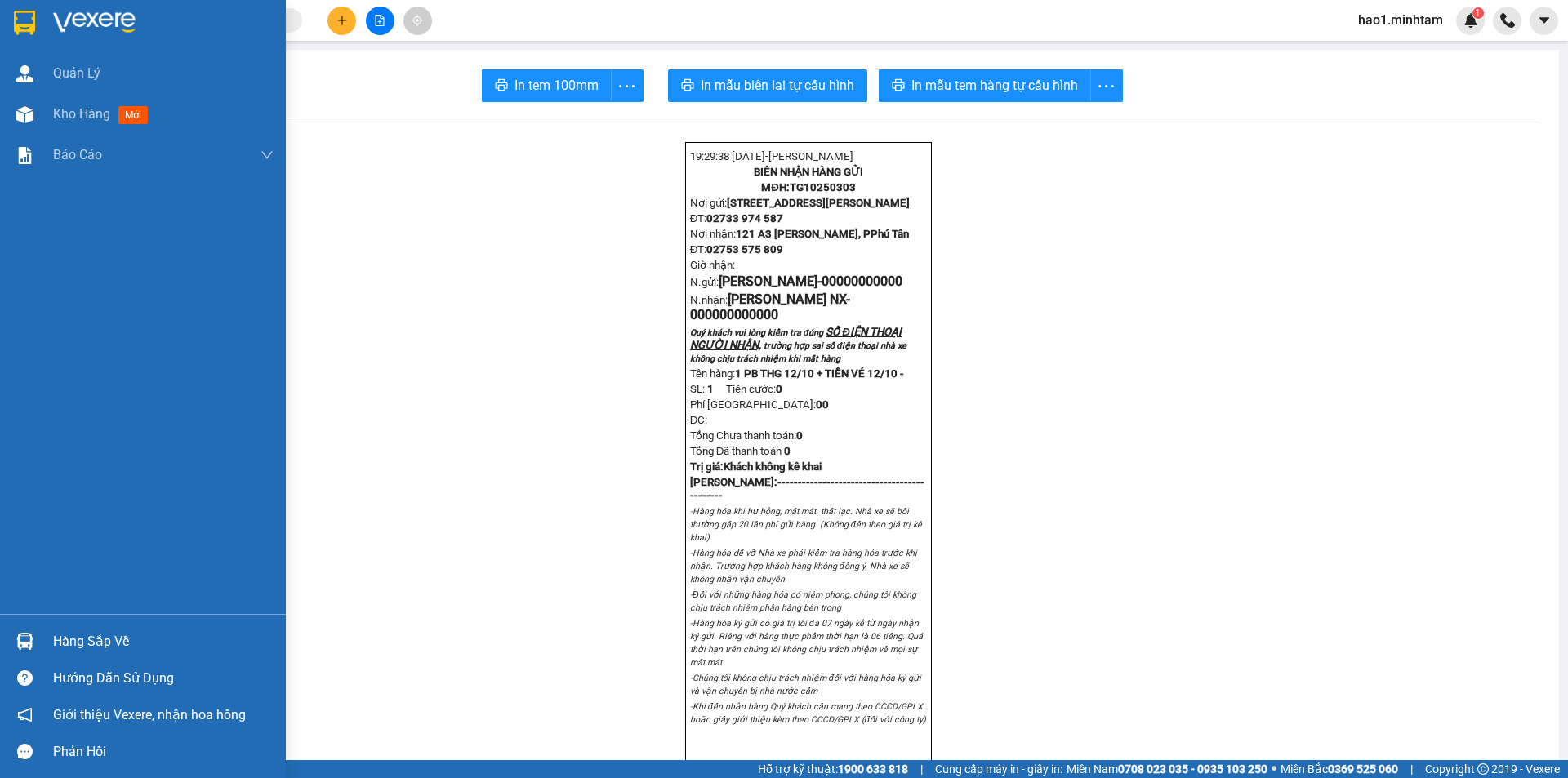
click at [20, 15] on img at bounding box center [24, 23] width 21 height 25
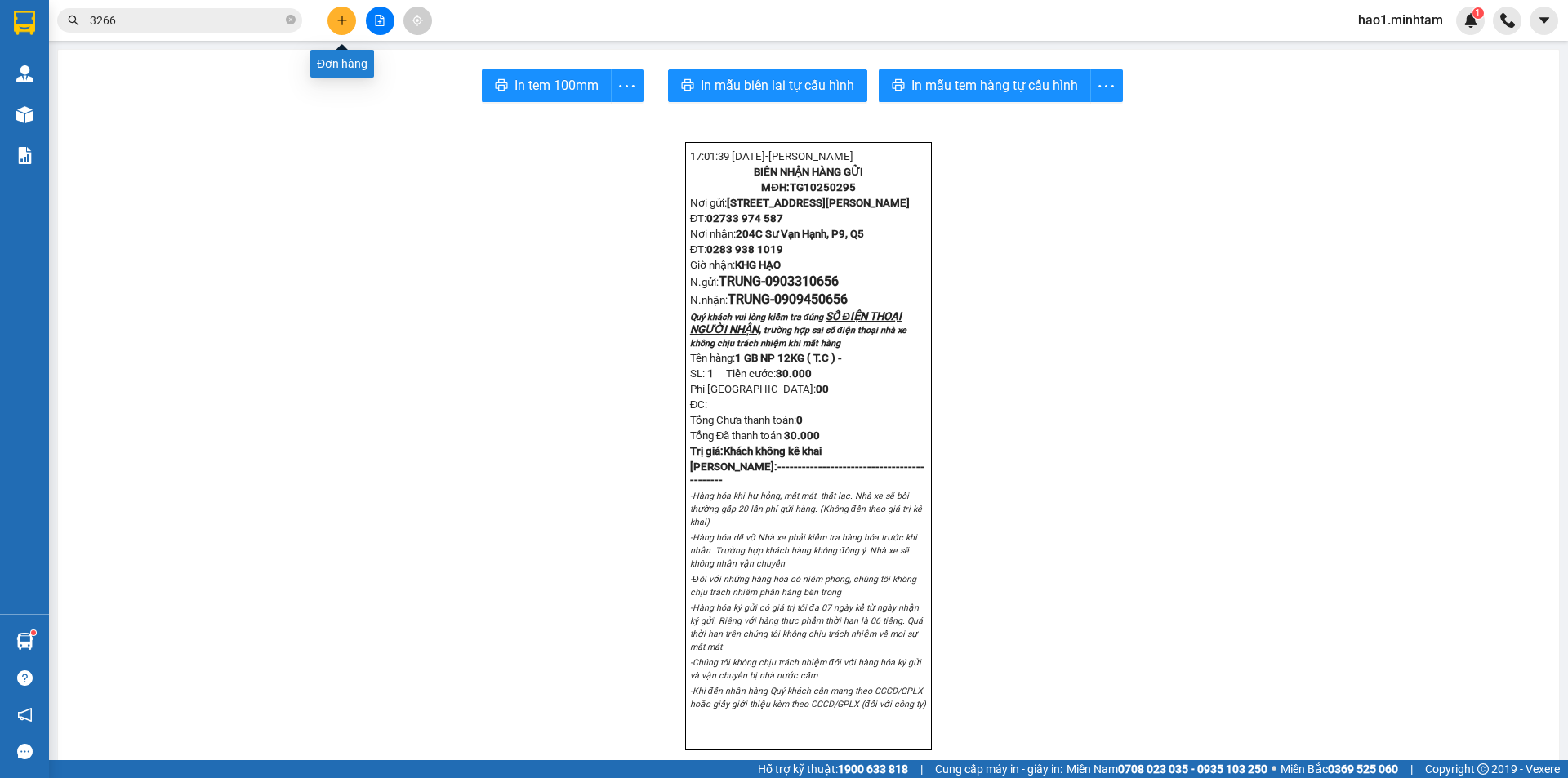
click at [352, 22] on button at bounding box center [341, 20] width 28 height 28
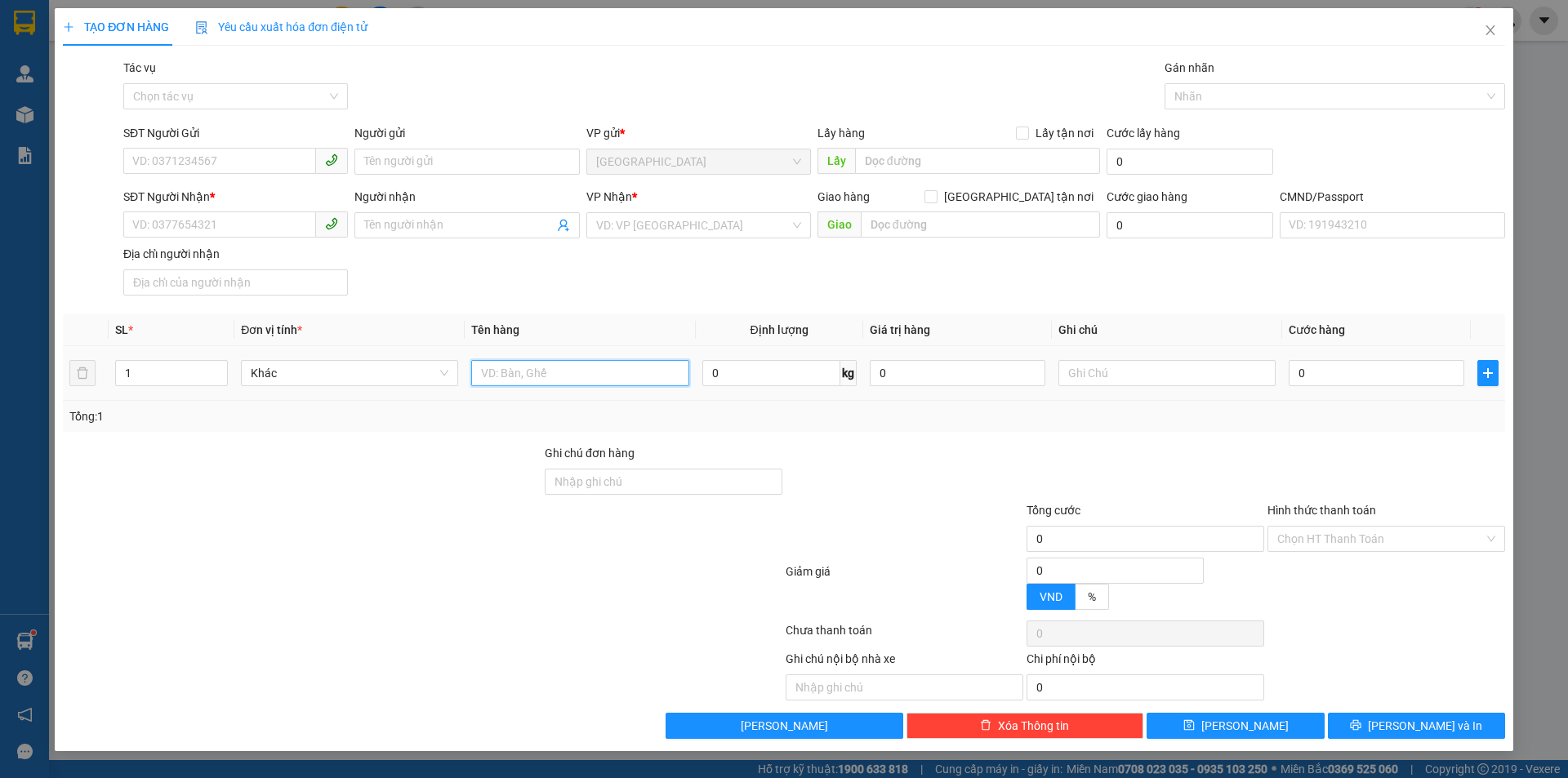
click at [511, 378] on input "text" at bounding box center [579, 373] width 217 height 26
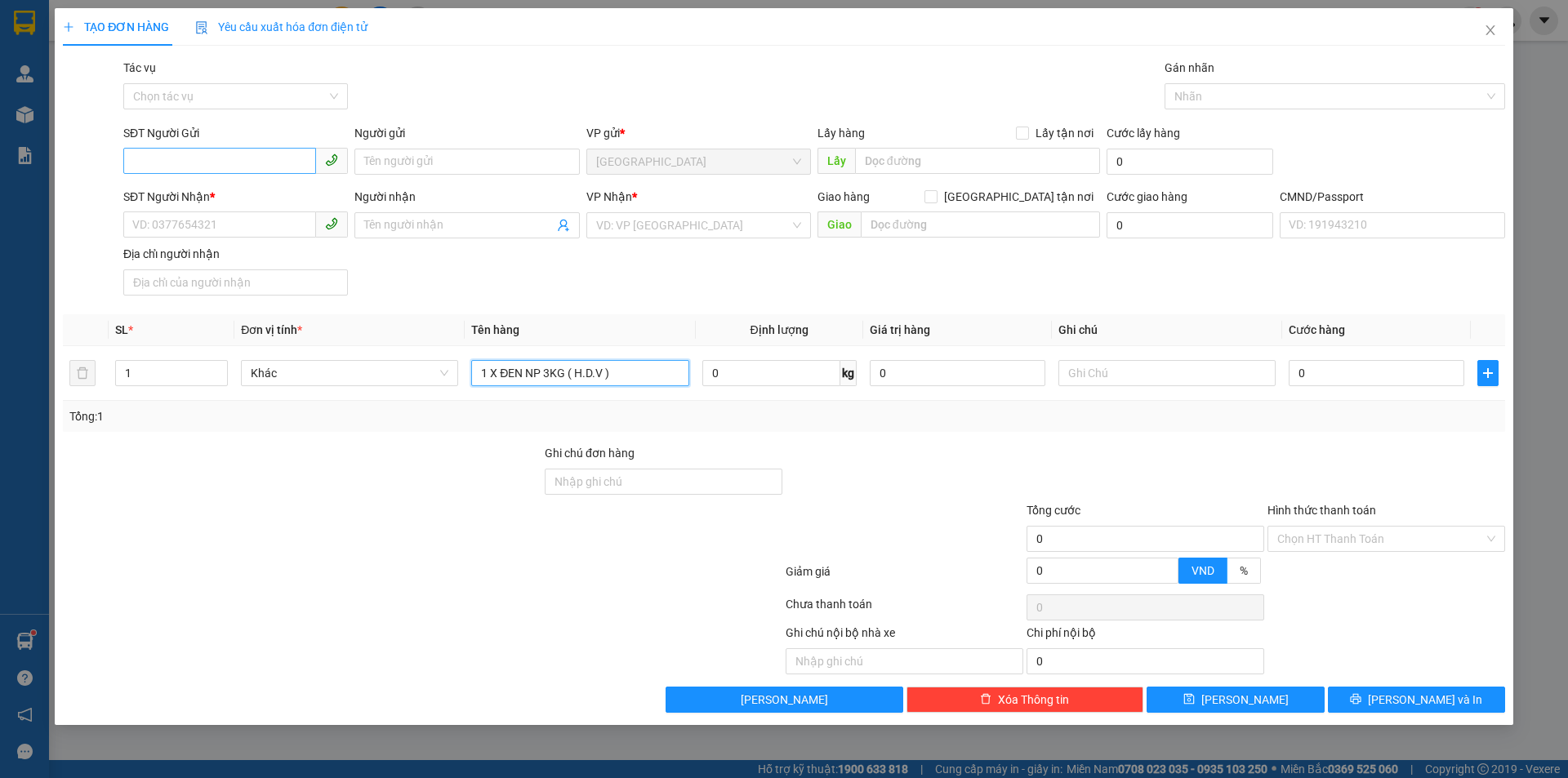
type input "1 X ĐEN NP 3KG ( H.D.V )"
click at [176, 165] on input "SĐT Người Gửi" at bounding box center [220, 161] width 192 height 26
click at [258, 193] on div "0833888856 - ANH KHOA" at bounding box center [236, 194] width 205 height 18
type input "0833888856"
type input "ANH KHOA"
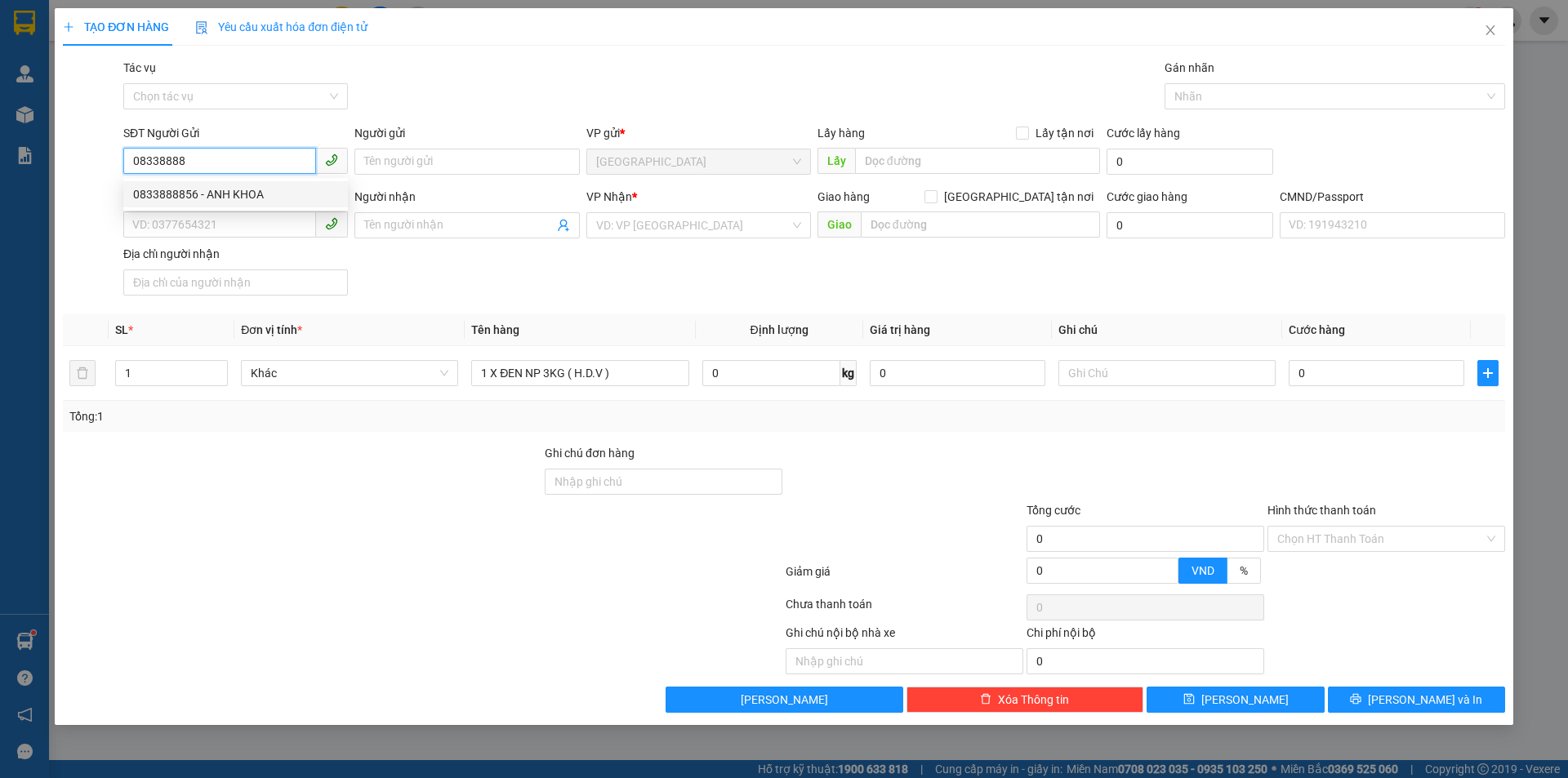
type input "0917152366"
type input "THANH LIÊM"
type input "0833888856"
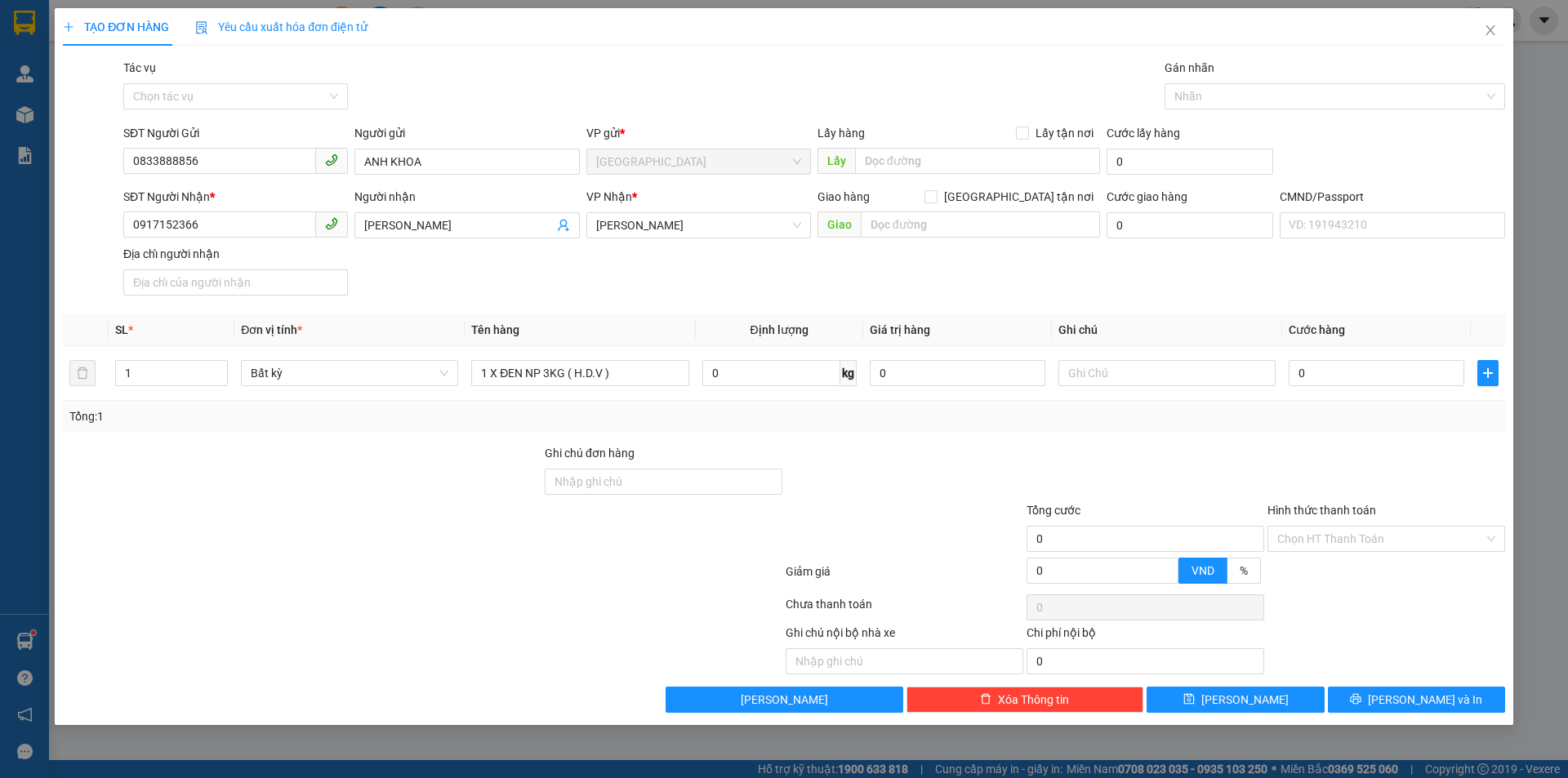
click at [499, 289] on div "SĐT Người Nhận * 0917152366 Người nhận THANH LIÊM VP Nhận * Hồ Chí Minh Giao hà…" at bounding box center [814, 245] width 1388 height 114
click at [563, 223] on icon "user-add" at bounding box center [563, 225] width 13 height 13
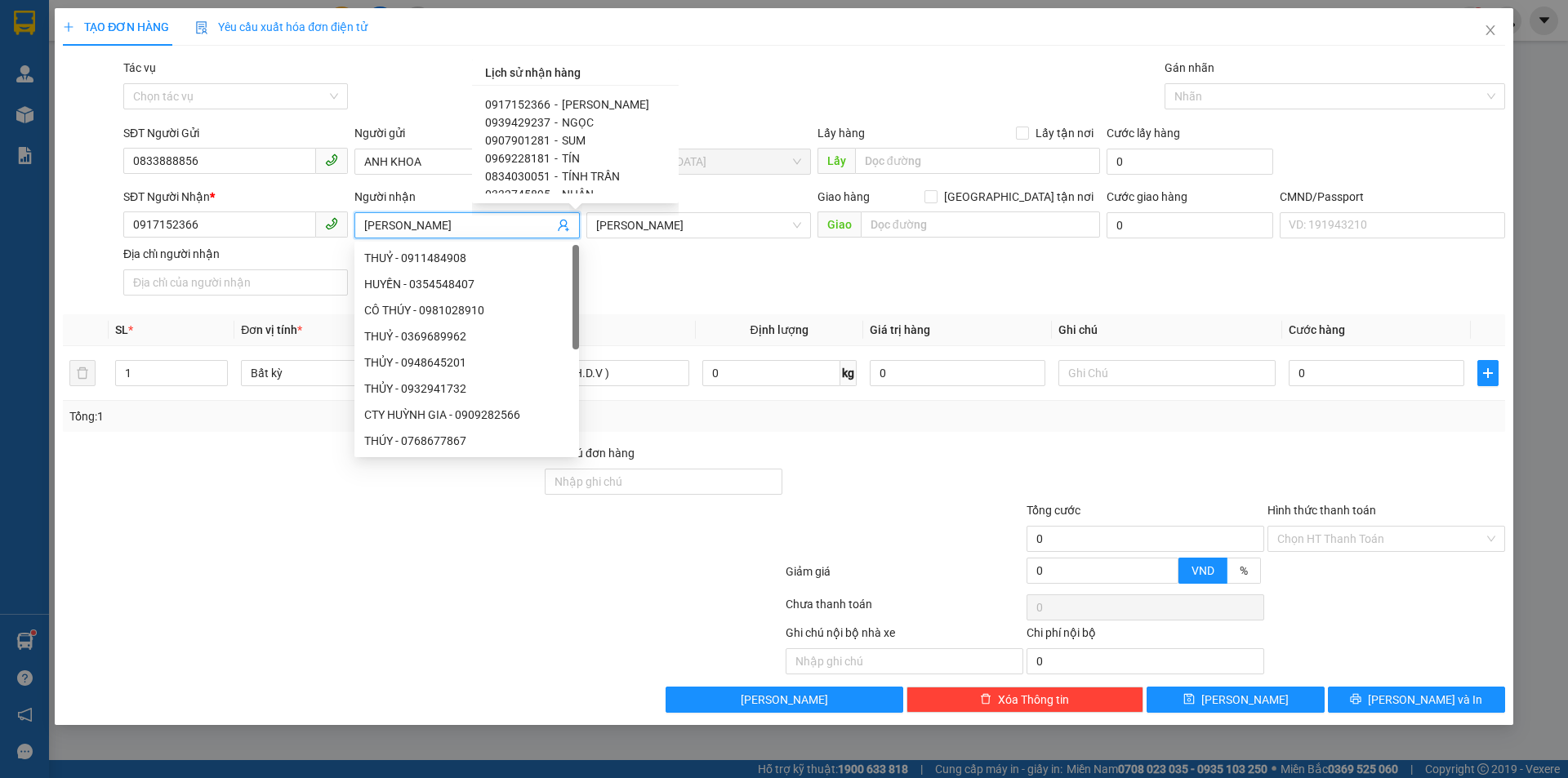
click at [580, 158] on div "0969228181 - TÍN" at bounding box center [575, 159] width 181 height 18
type input "0969228181"
type input "TÍN"
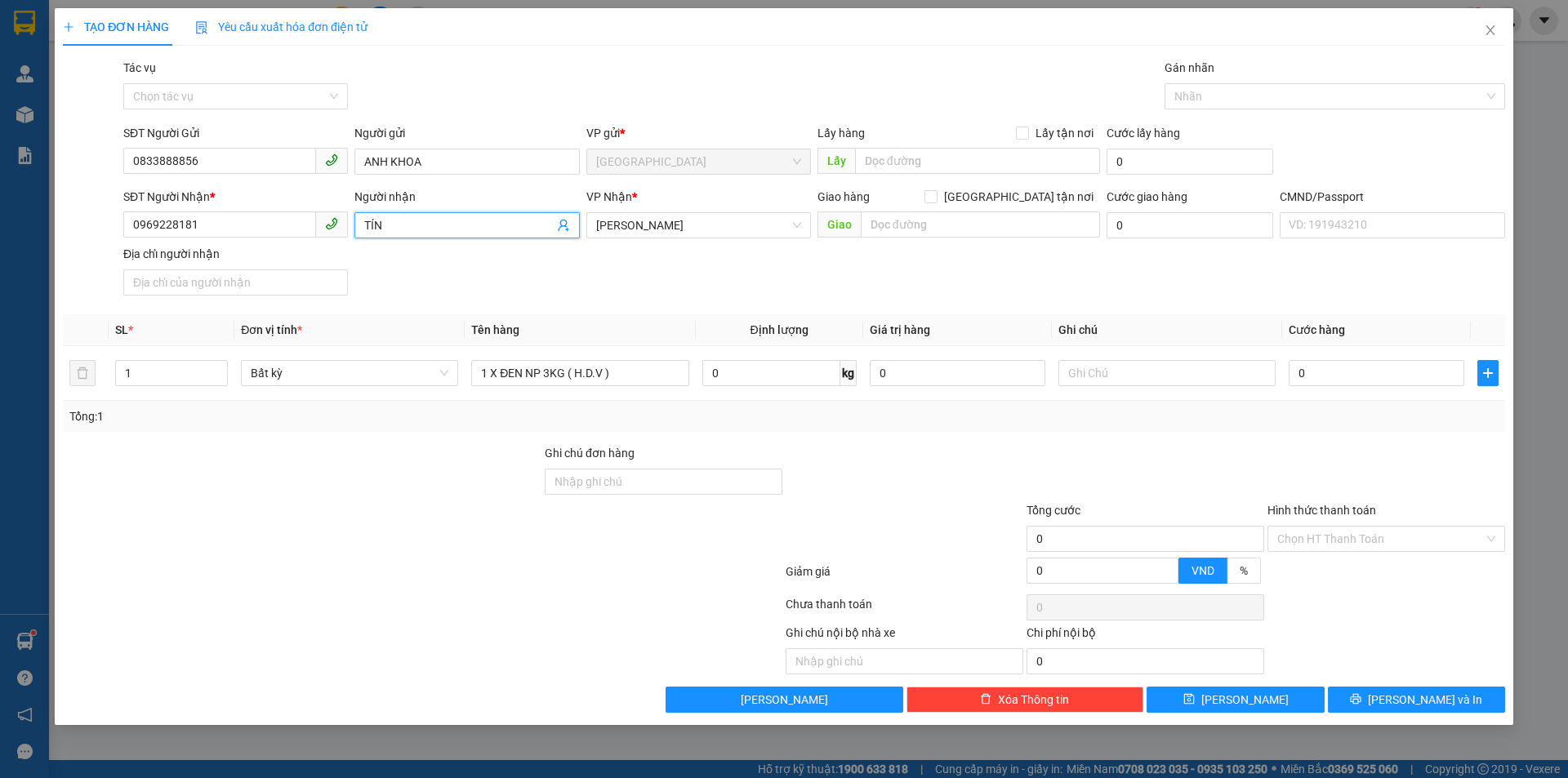
click at [527, 271] on div "SĐT Người Nhận * 0969228181 Người nhận TÍN TÍN VP Nhận * Hồ Chí Minh Giao hàng …" at bounding box center [814, 245] width 1388 height 114
click at [563, 223] on icon "user-add" at bounding box center [563, 225] width 13 height 13
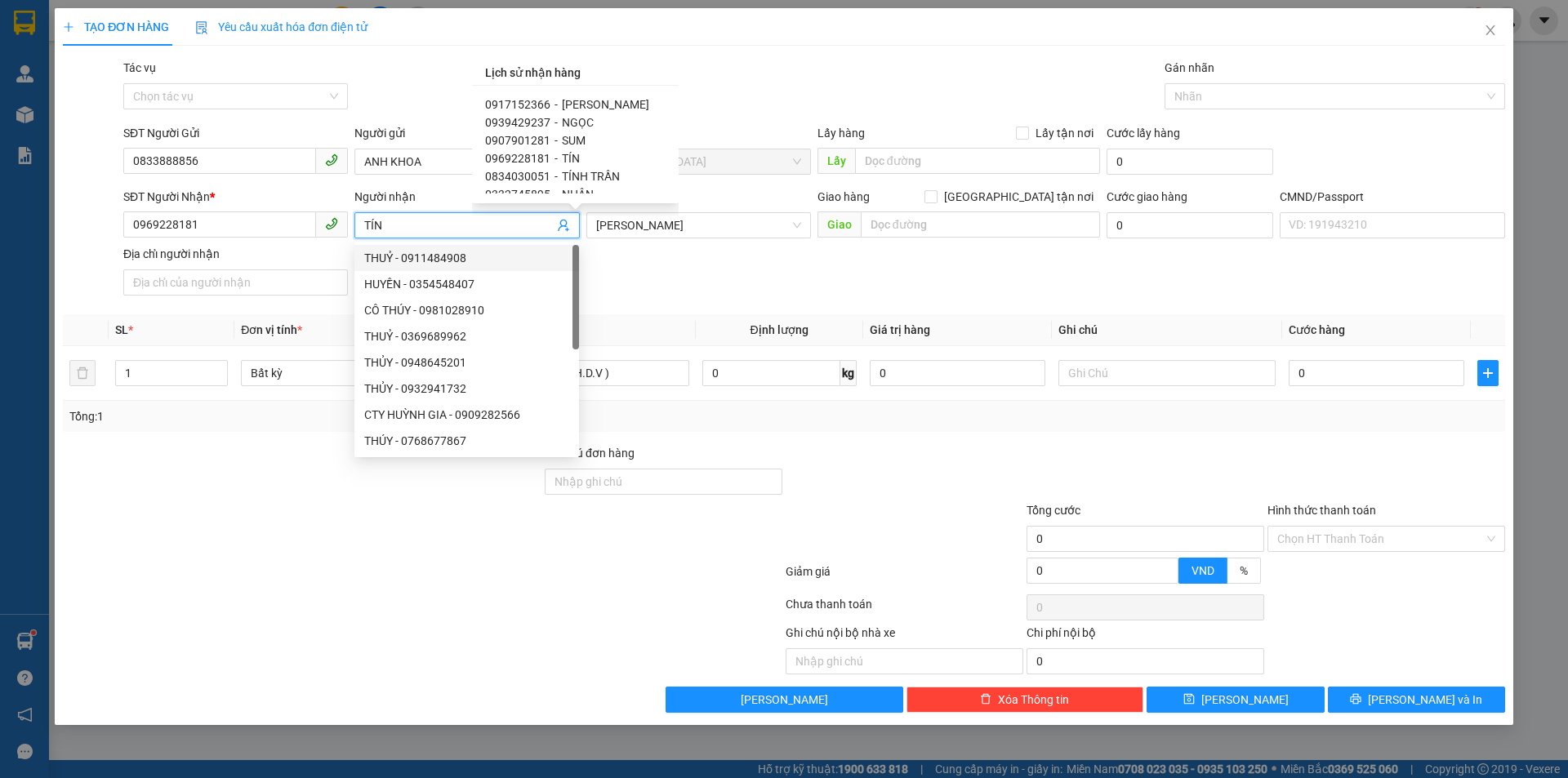
click at [573, 171] on span "TÍNH TRẦN" at bounding box center [591, 176] width 58 height 13
type input "0834030051"
type input "TÍNH TRẦN"
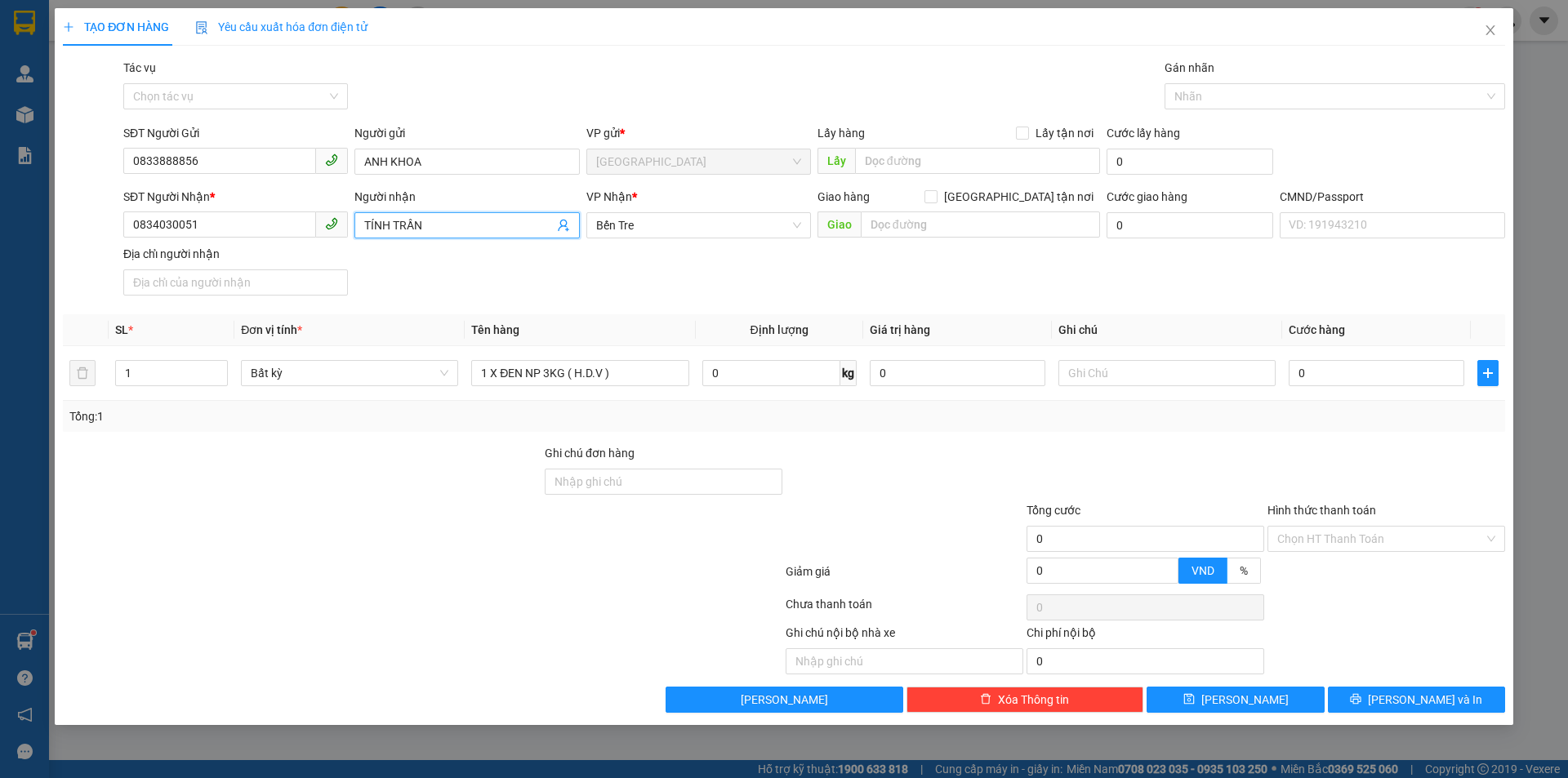
click at [601, 282] on div "SĐT Người Nhận * 0834030051 Người nhận TÍNH TRẦN TÍNH TRẦN VP Nhận * Bến Tre G…" at bounding box center [814, 245] width 1388 height 114
click at [1127, 379] on input "text" at bounding box center [1167, 373] width 217 height 26
type input "9"
type input "MAI 9H30 HẠO"
type input "2"
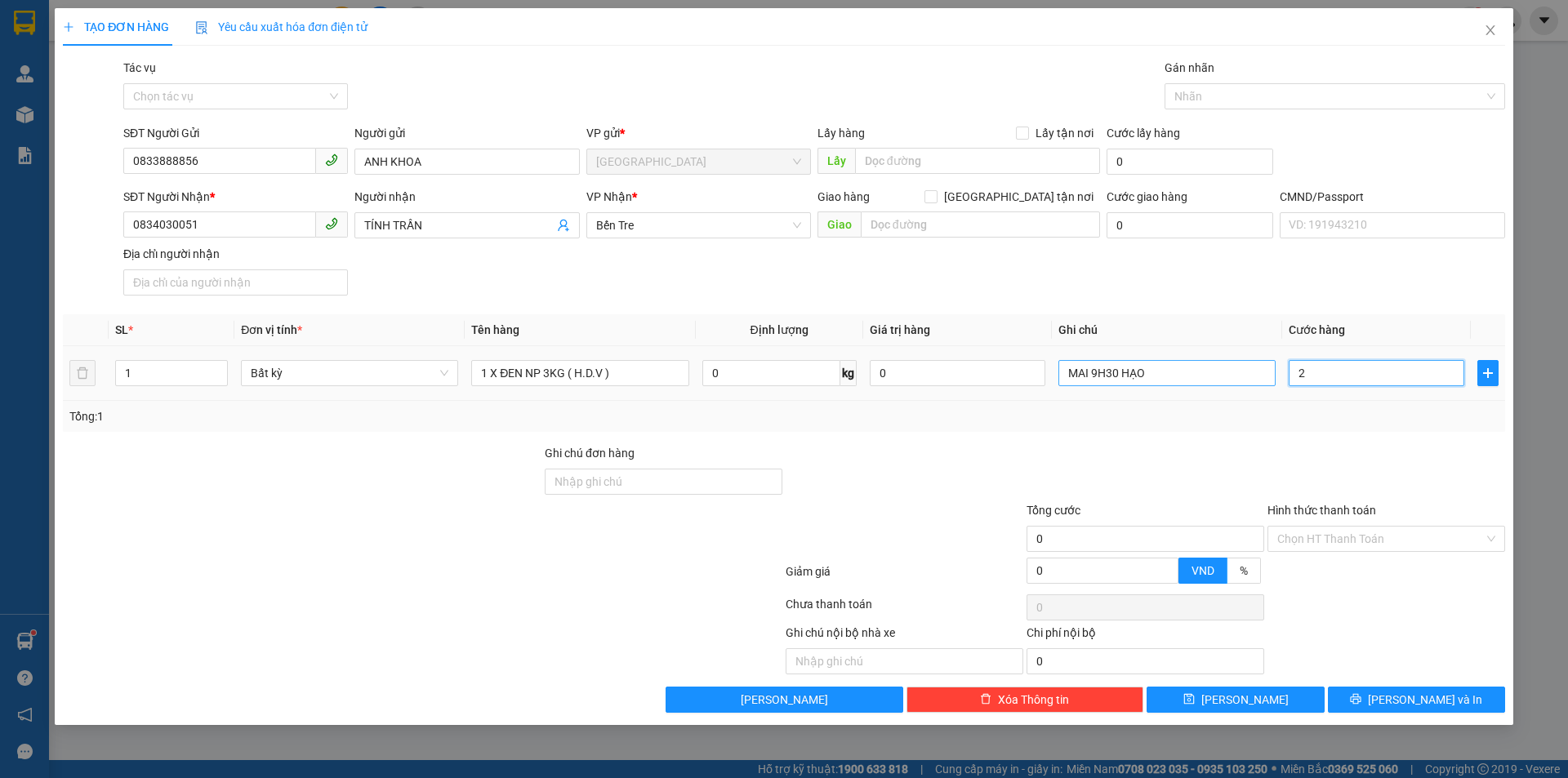
type input "2"
type input "20"
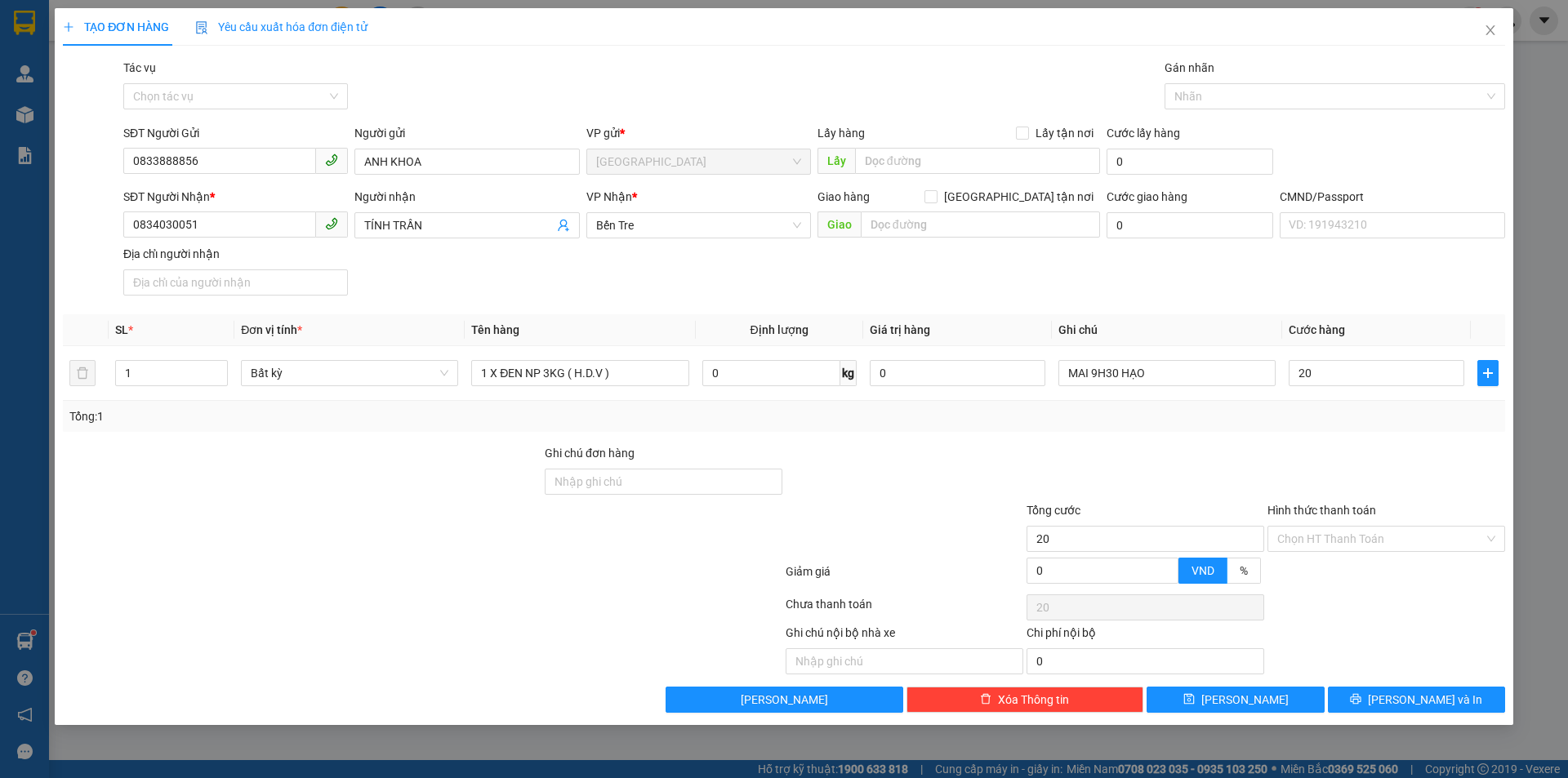
type input "20.000"
click at [1132, 421] on div "Tổng: 1" at bounding box center [784, 417] width 1429 height 18
click at [916, 450] on div at bounding box center [903, 472] width 241 height 57
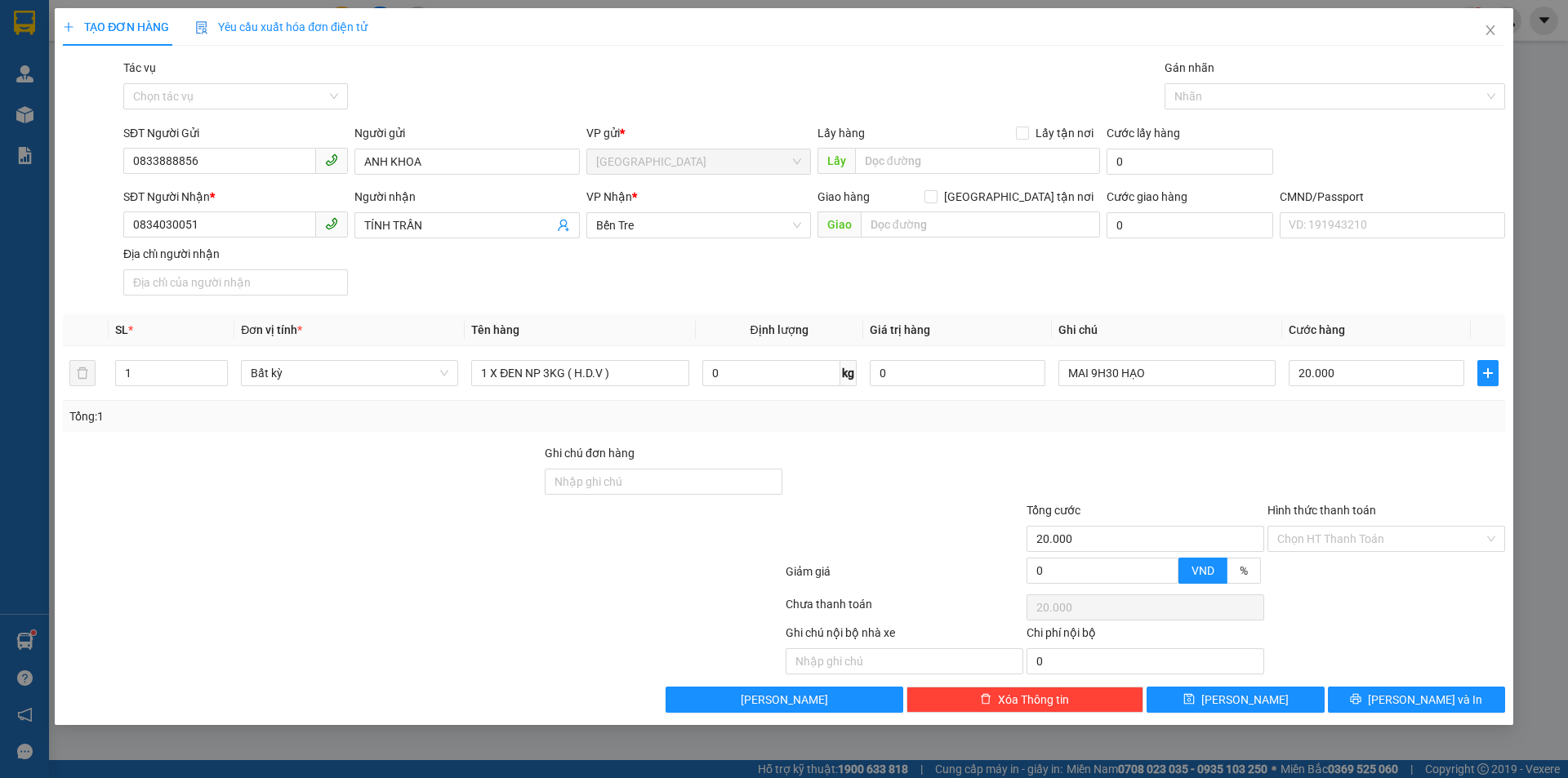
click at [916, 450] on div at bounding box center [903, 472] width 241 height 57
click at [1179, 479] on div at bounding box center [1145, 472] width 241 height 57
click at [1178, 478] on div at bounding box center [1145, 472] width 241 height 57
click at [1343, 551] on div "Chọn HT Thanh Toán" at bounding box center [1386, 538] width 238 height 26
click at [1340, 572] on div "Tại văn phòng" at bounding box center [1386, 572] width 218 height 18
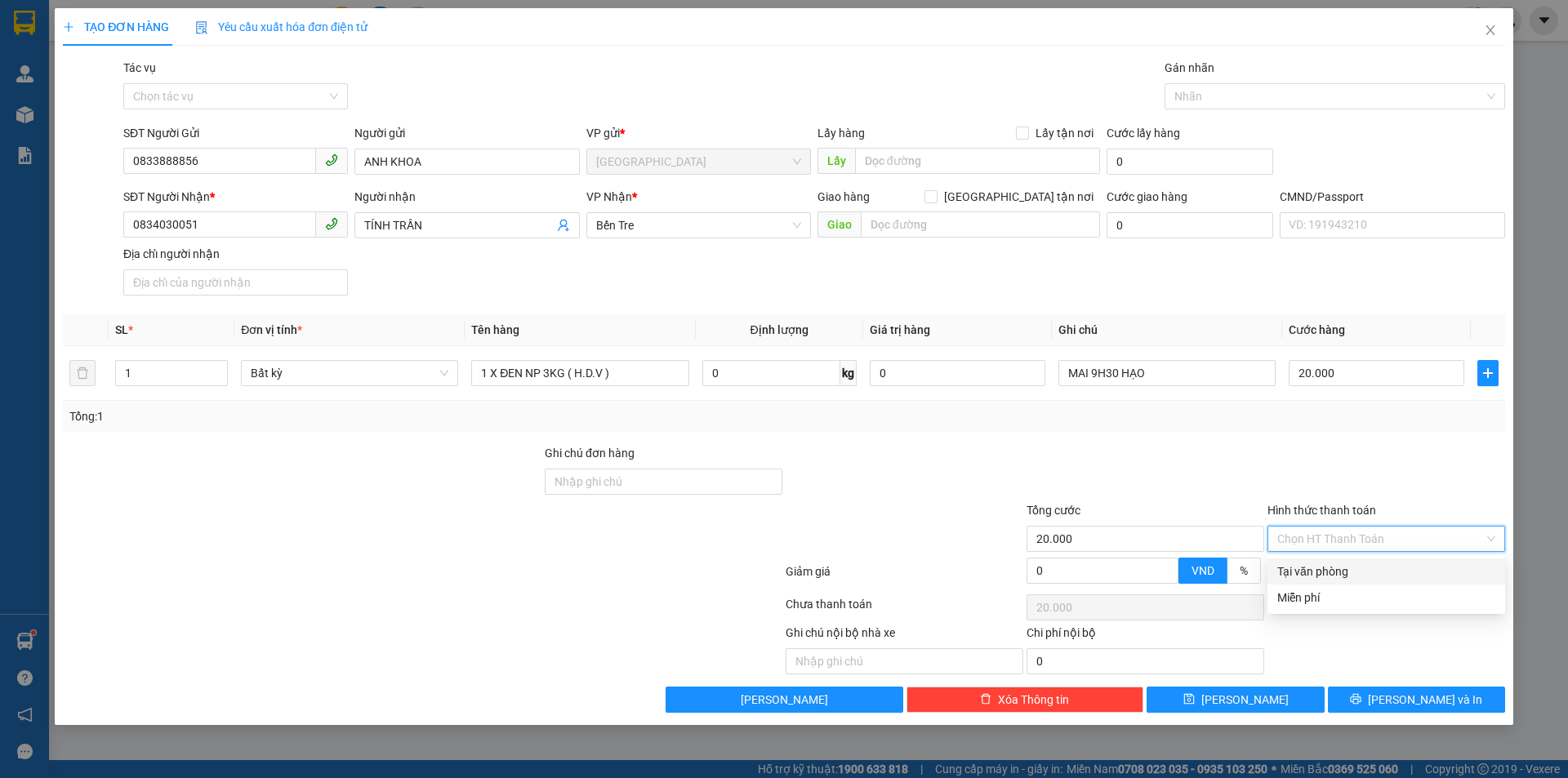
type input "0"
click at [1402, 701] on span "[PERSON_NAME] và In" at bounding box center [1425, 700] width 114 height 18
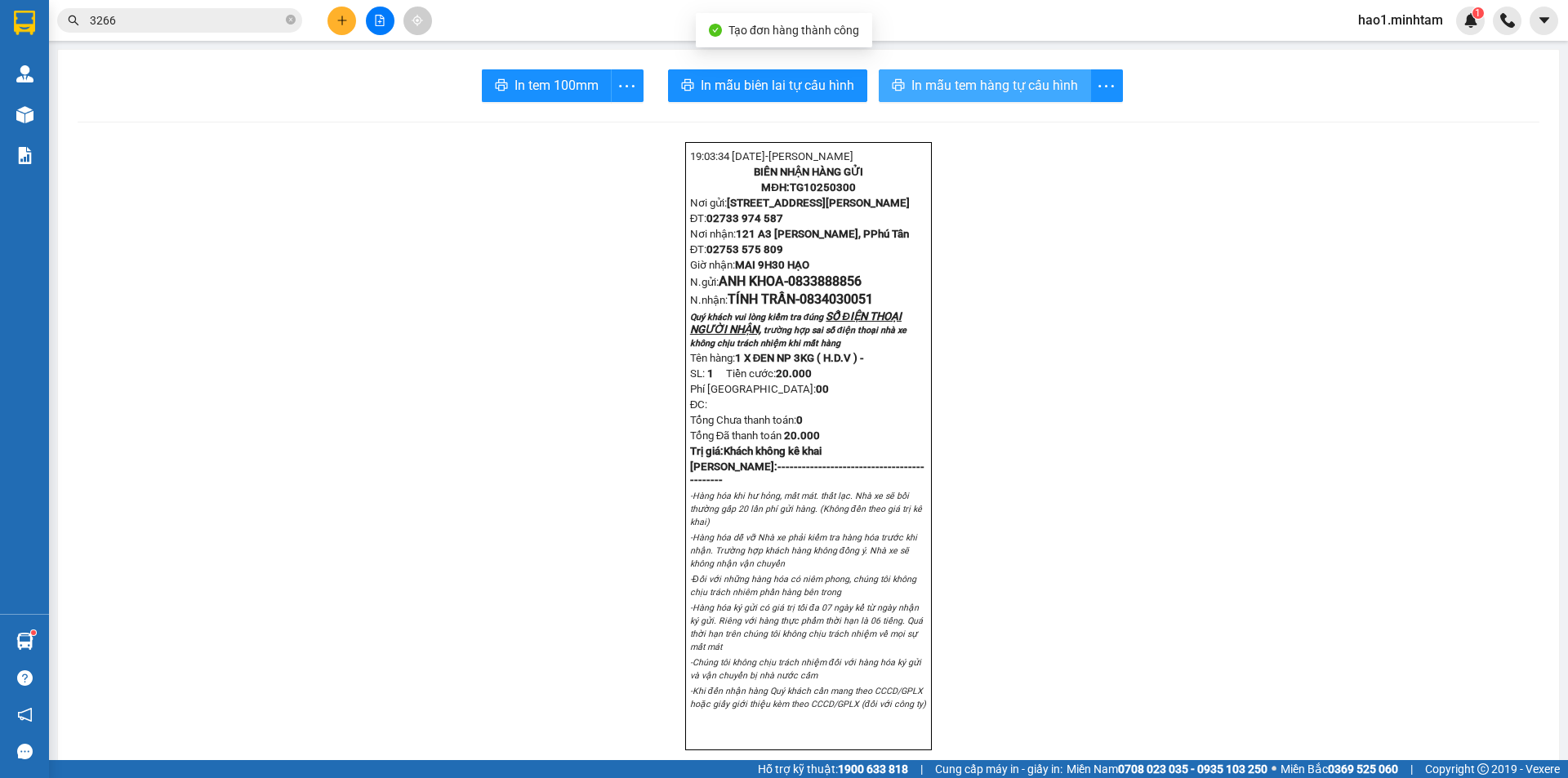
click at [997, 84] on span "In mẫu tem hàng tự cấu hình" at bounding box center [994, 85] width 166 height 20
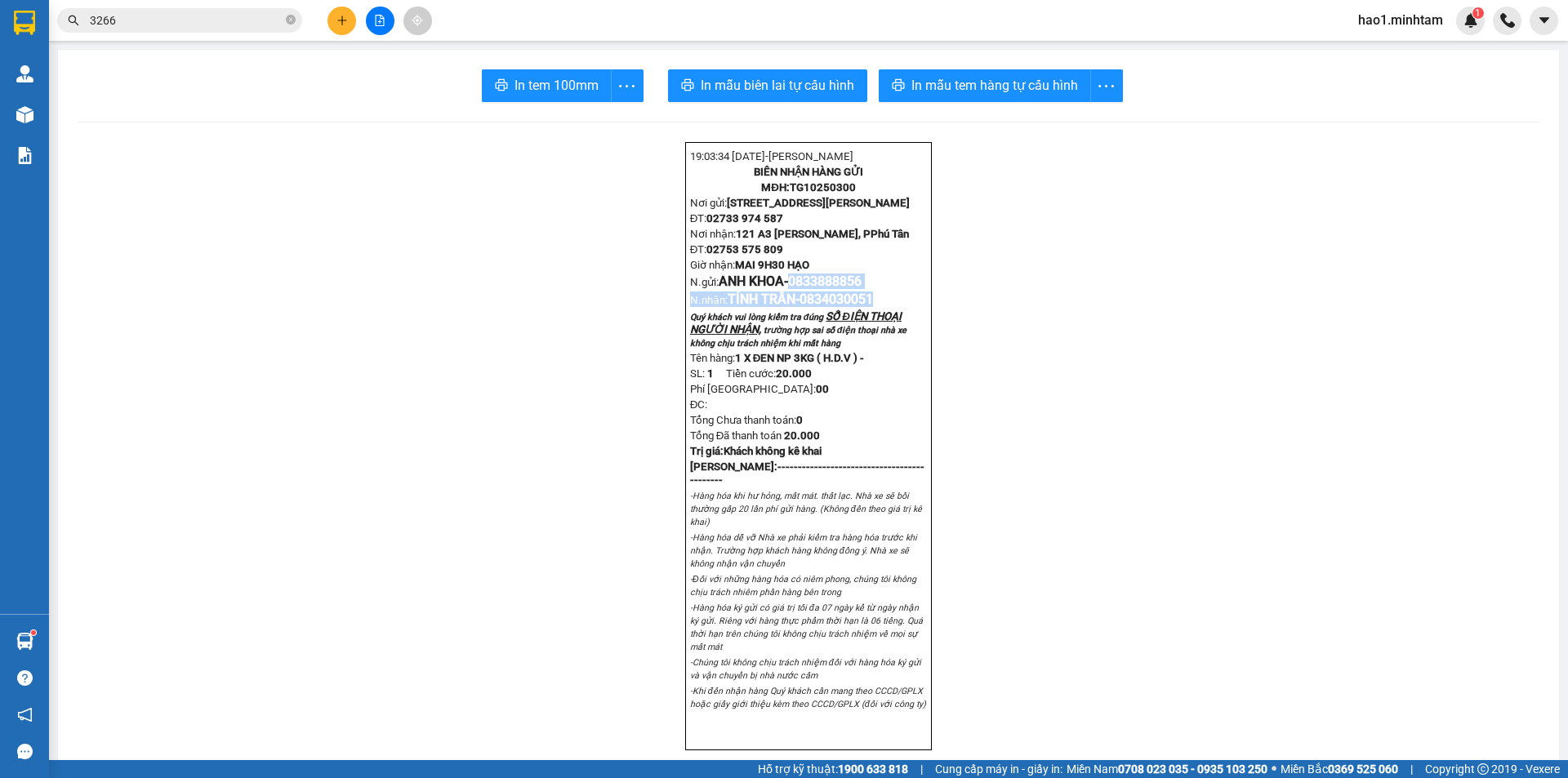
drag, startPoint x: 792, startPoint y: 300, endPoint x: 884, endPoint y: 312, distance: 92.8
click at [884, 312] on div "19:03:34 - 12/10/2025- Trần Vũ Hạo BIÊN NHẬN HÀNG GỬI MĐH: TG10250300 Nơi gửi: …" at bounding box center [809, 446] width 247 height 608
click at [885, 310] on div "19:03:34 - 12/10/2025- Trần Vũ Hạo BIÊN NHẬN HÀNG GỬI MĐH: TG10250300 Nơi gửi: …" at bounding box center [809, 446] width 247 height 608
click at [884, 289] on p "N.gửi: ANH KHOA- 0833888856" at bounding box center [808, 281] width 237 height 15
drag, startPoint x: 792, startPoint y: 304, endPoint x: 864, endPoint y: 296, distance: 72.4
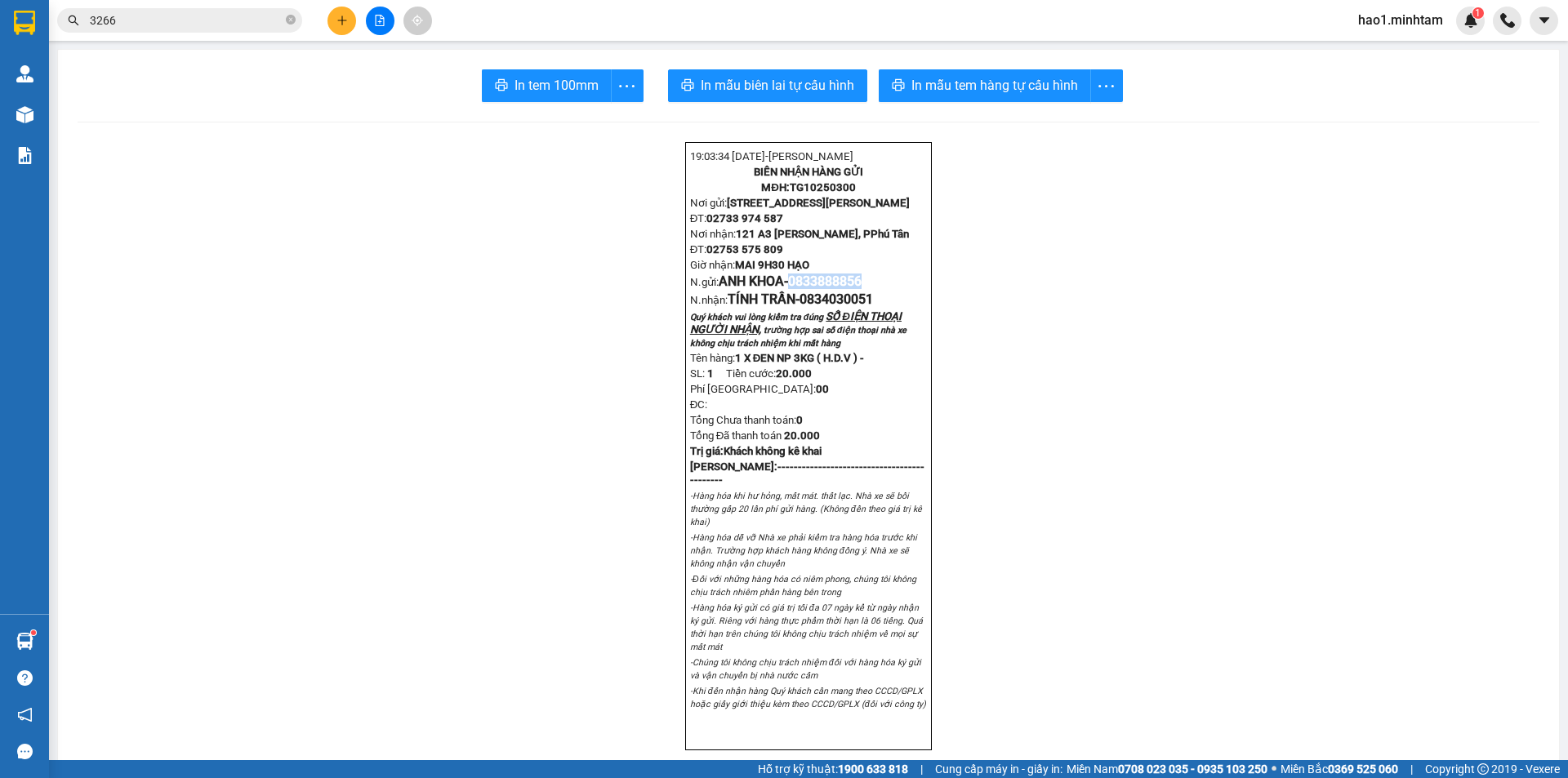
click at [862, 289] on span "0833888856" at bounding box center [824, 281] width 74 height 15
copy span "0833888856"
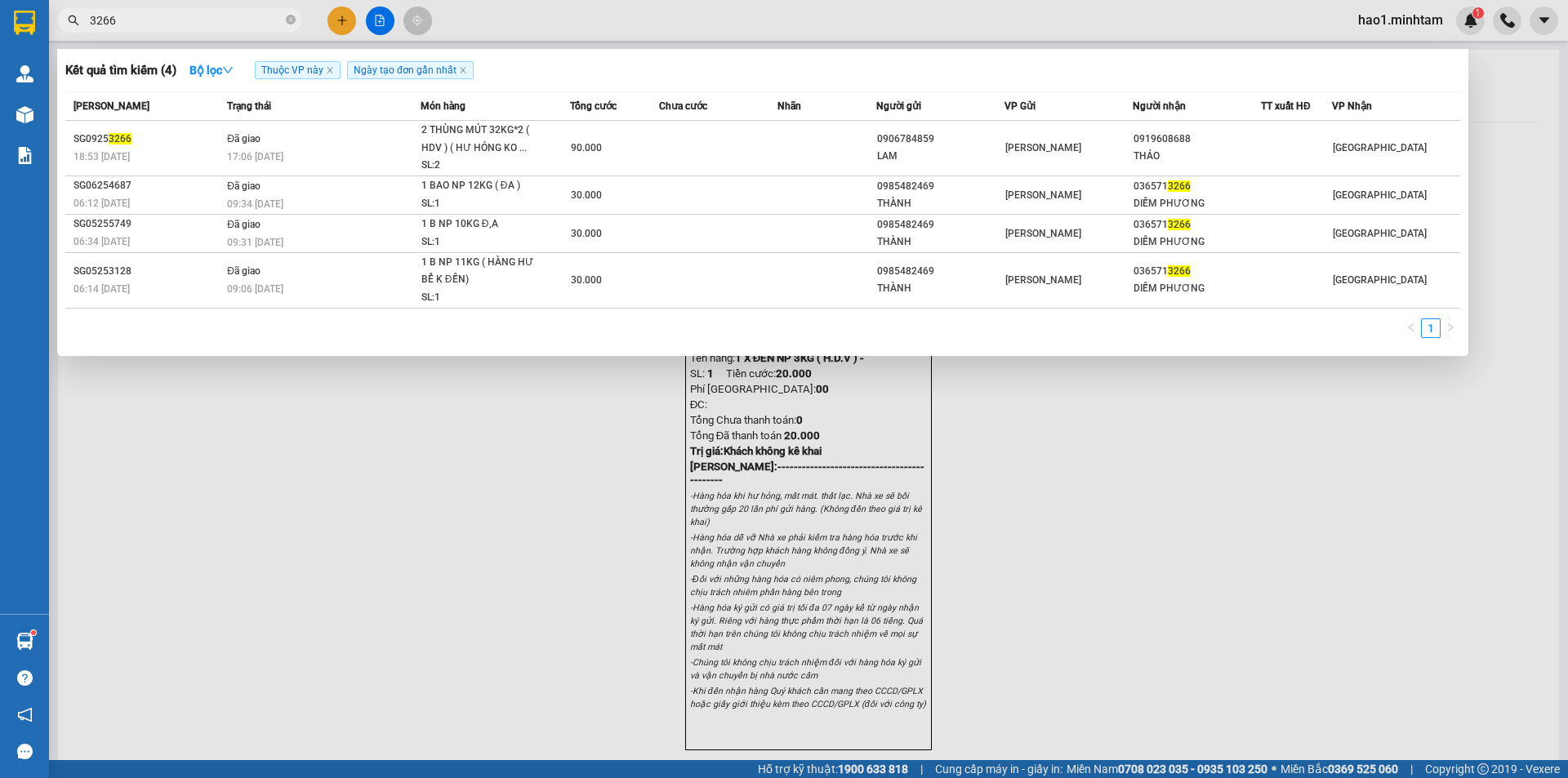
click at [163, 15] on input "3266" at bounding box center [186, 21] width 192 height 18
paste input "083388885"
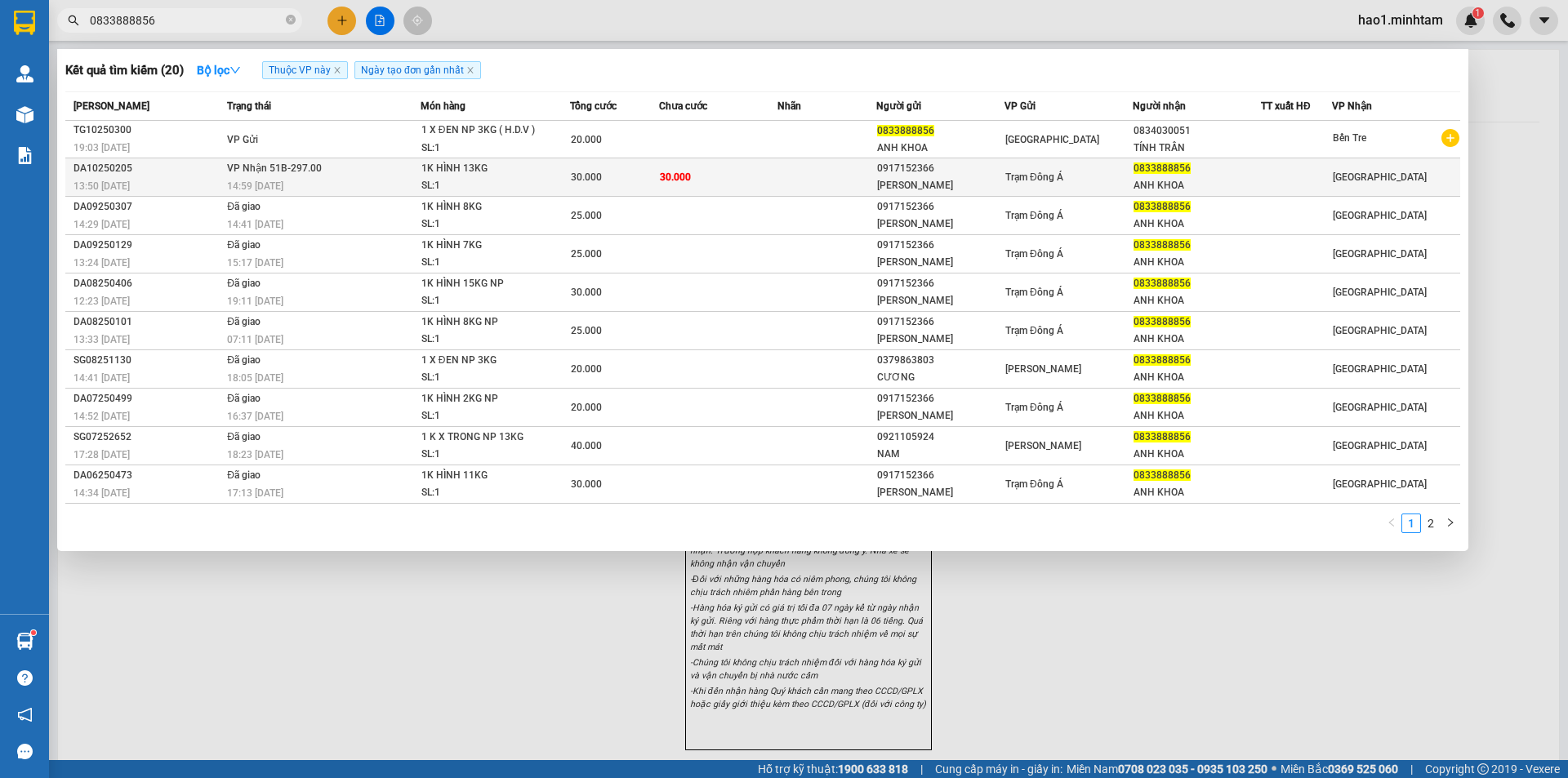
type input "0833888856"
click at [719, 180] on td "30.000" at bounding box center [718, 177] width 118 height 38
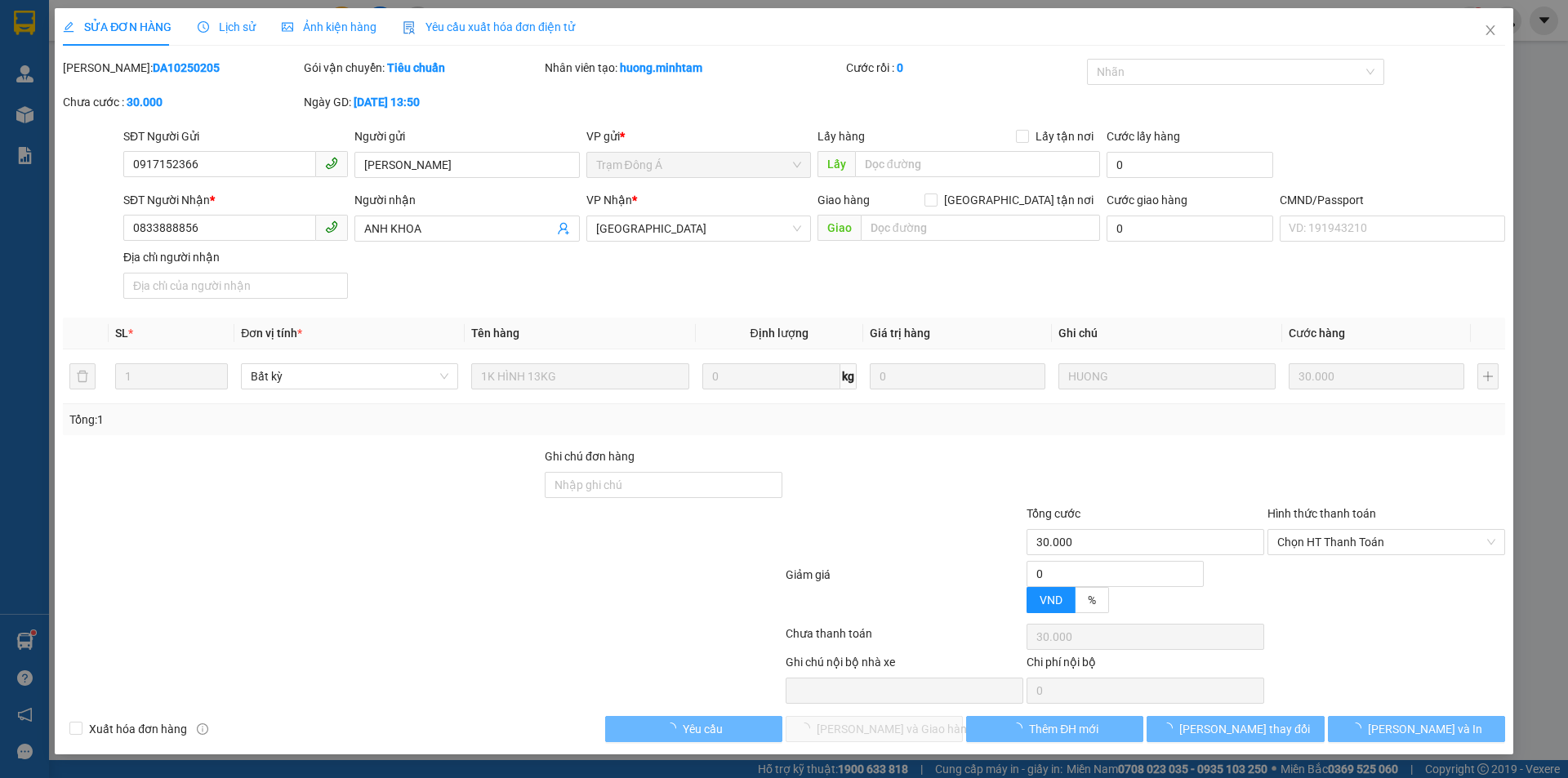
type input "0917152366"
type input "THANH LIÊM"
type input "0833888856"
type input "ANH KHOA"
type input "30.000"
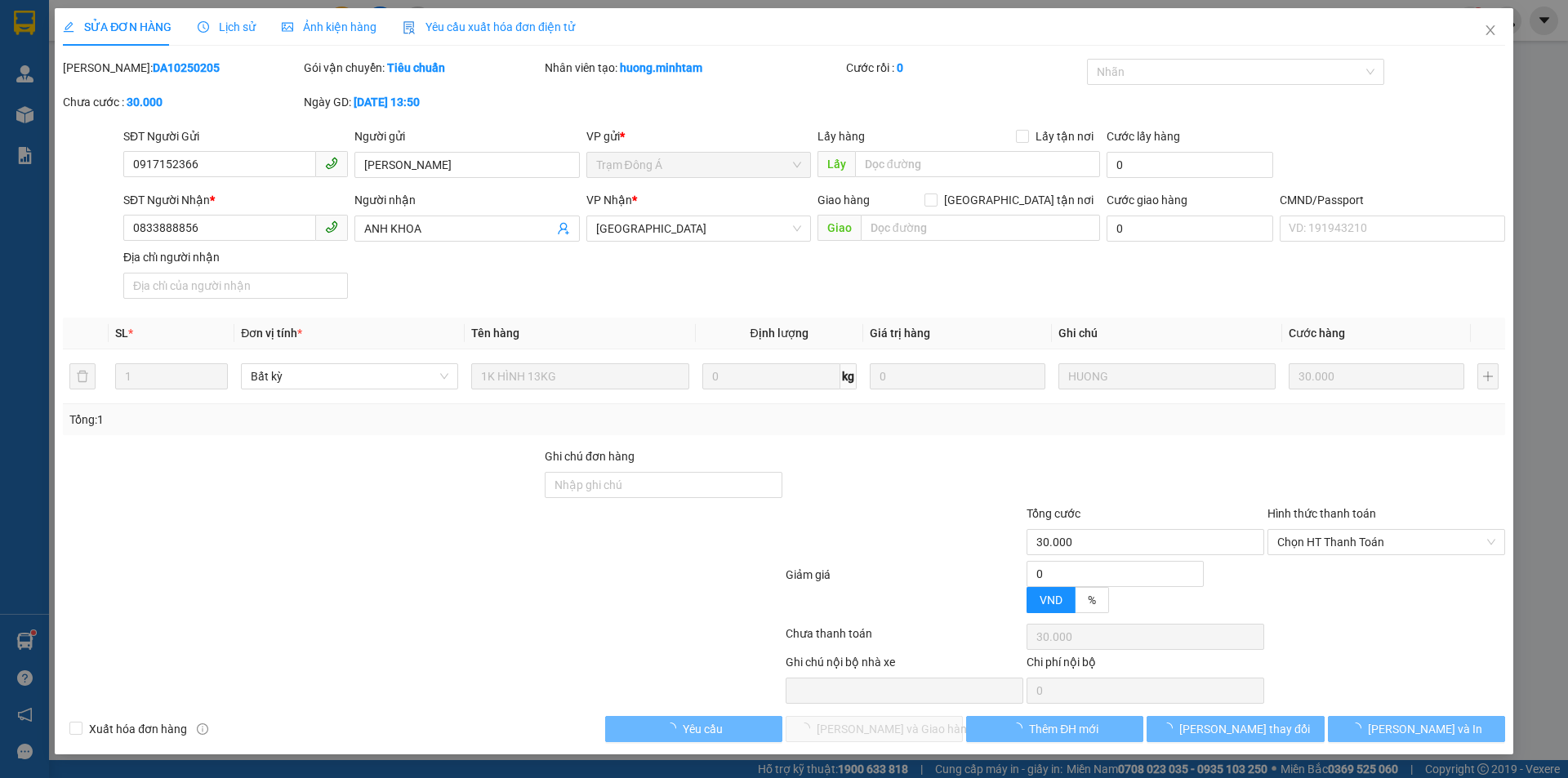
type input "30.000"
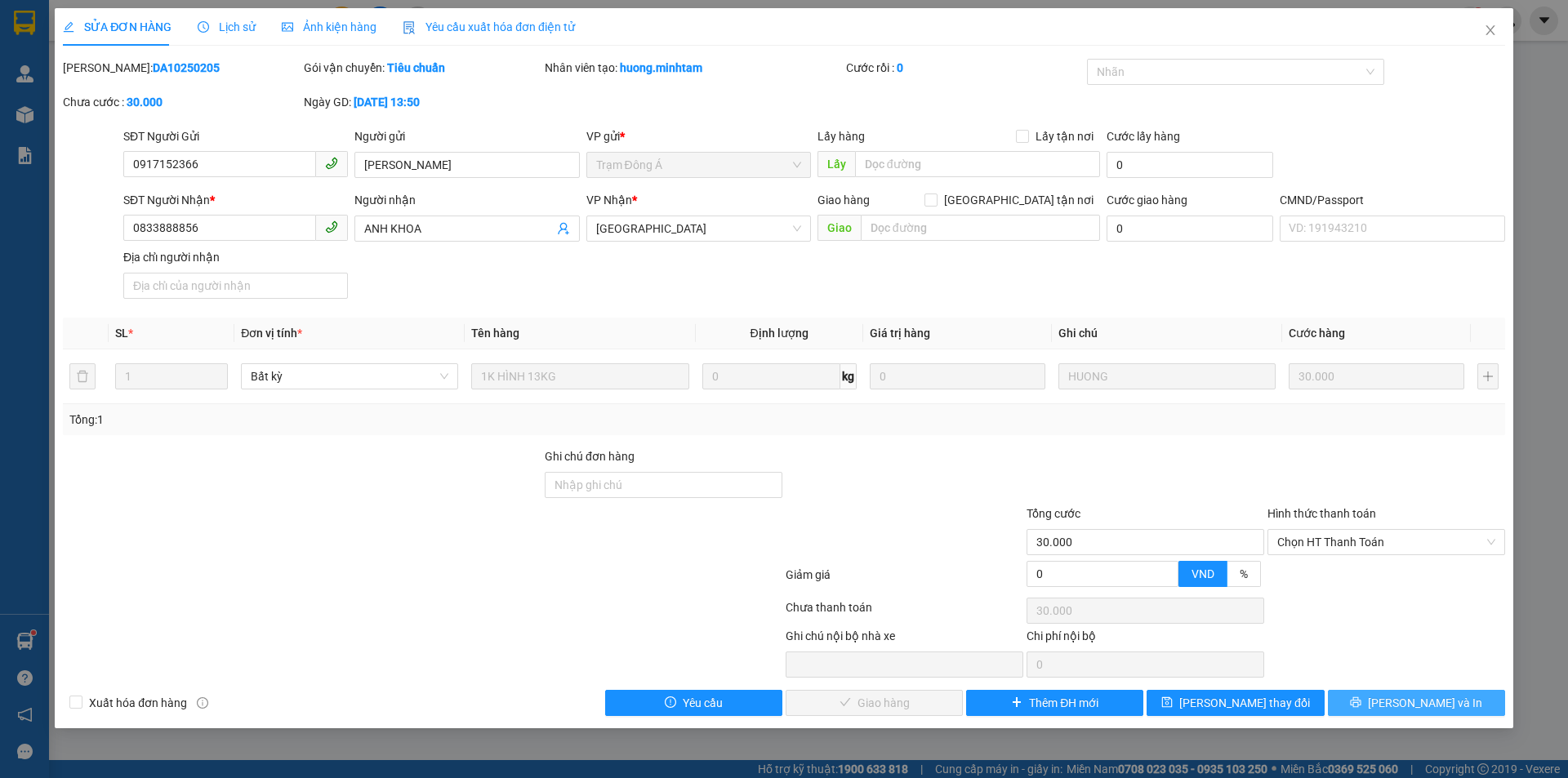
click at [1405, 696] on span "[PERSON_NAME] và In" at bounding box center [1425, 703] width 114 height 18
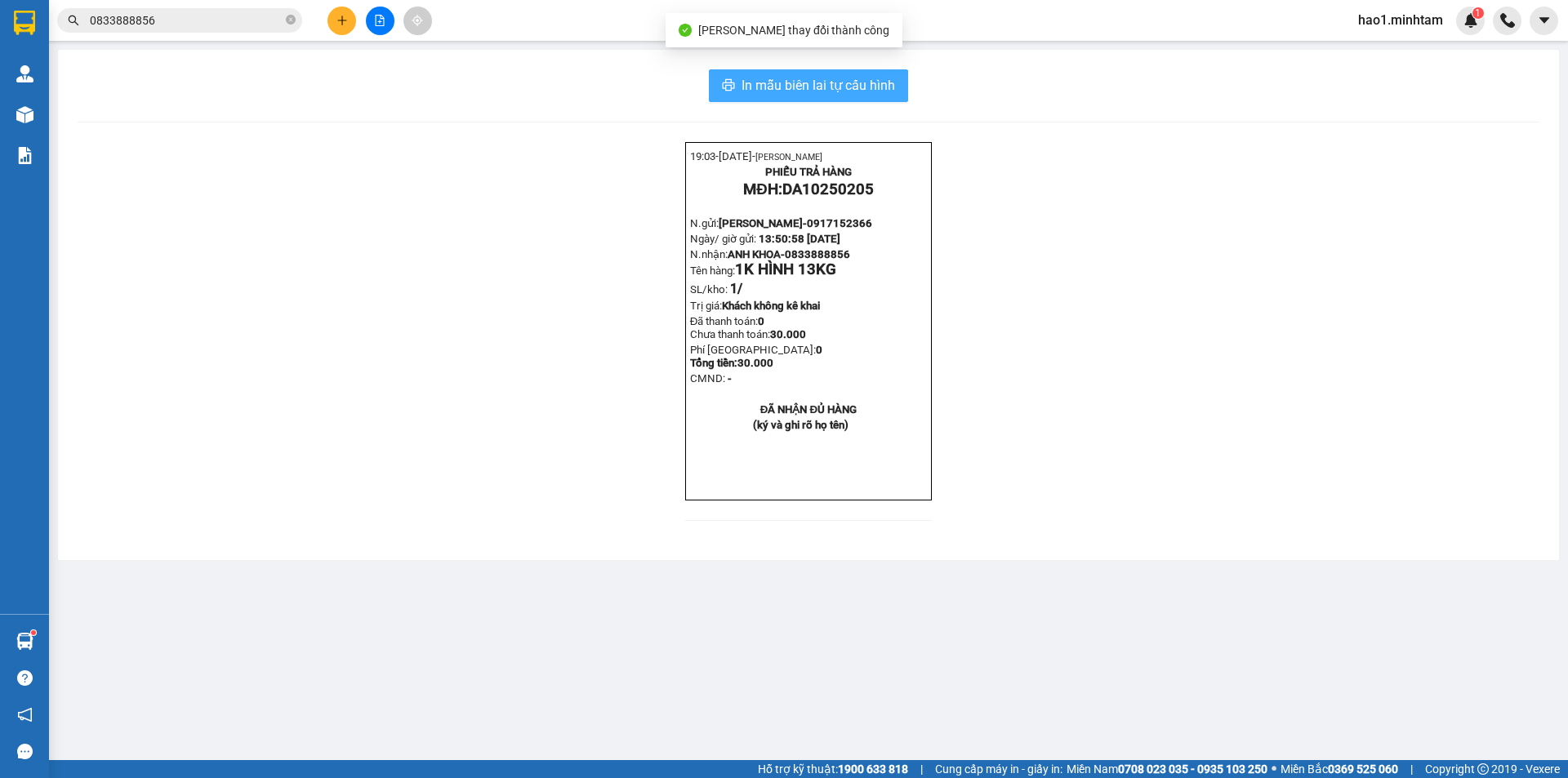
click at [849, 77] on span "In mẫu biên lai tự cấu hình" at bounding box center [818, 85] width 153 height 20
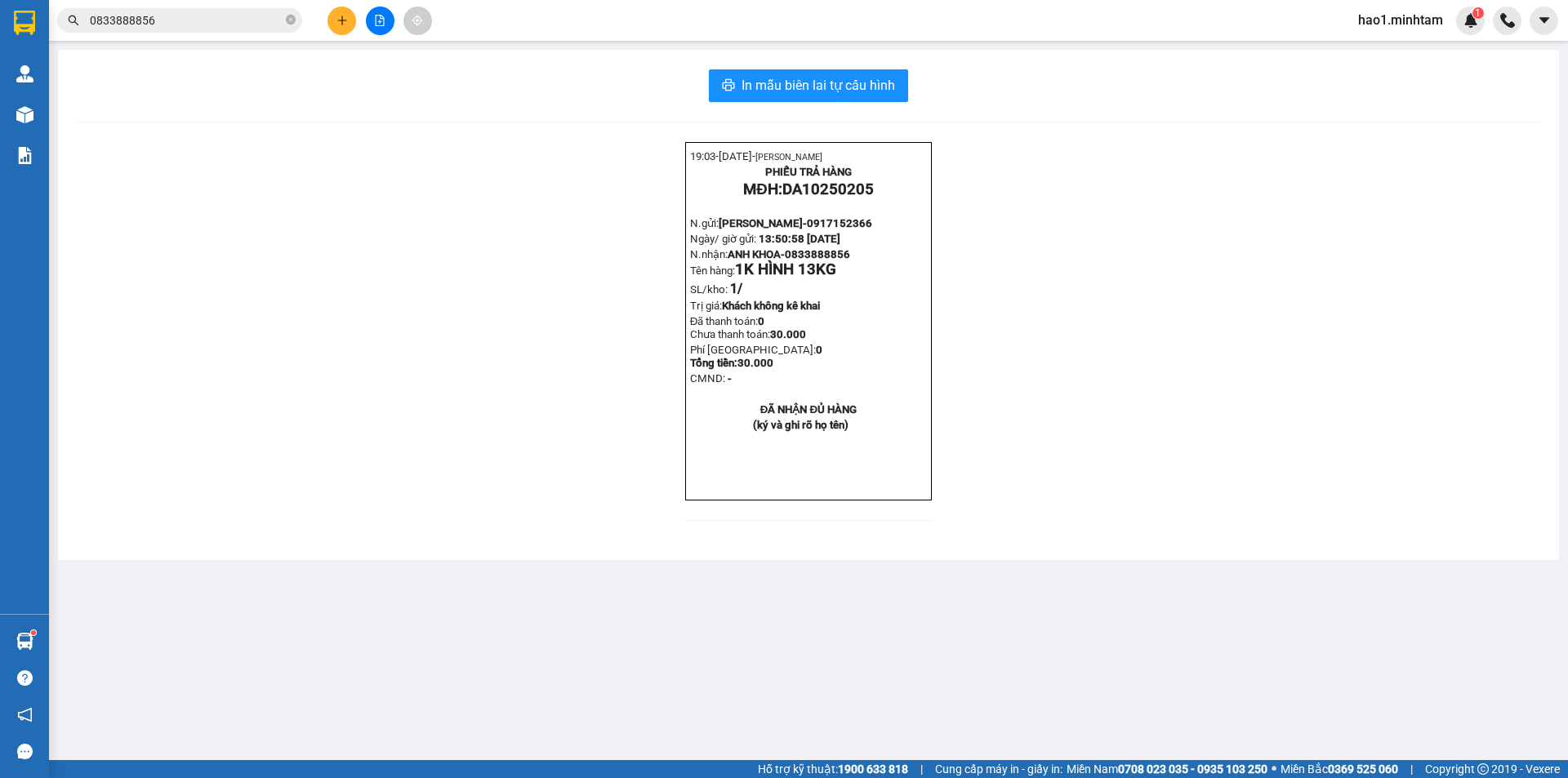
click at [188, 28] on input "0833888856" at bounding box center [186, 21] width 192 height 18
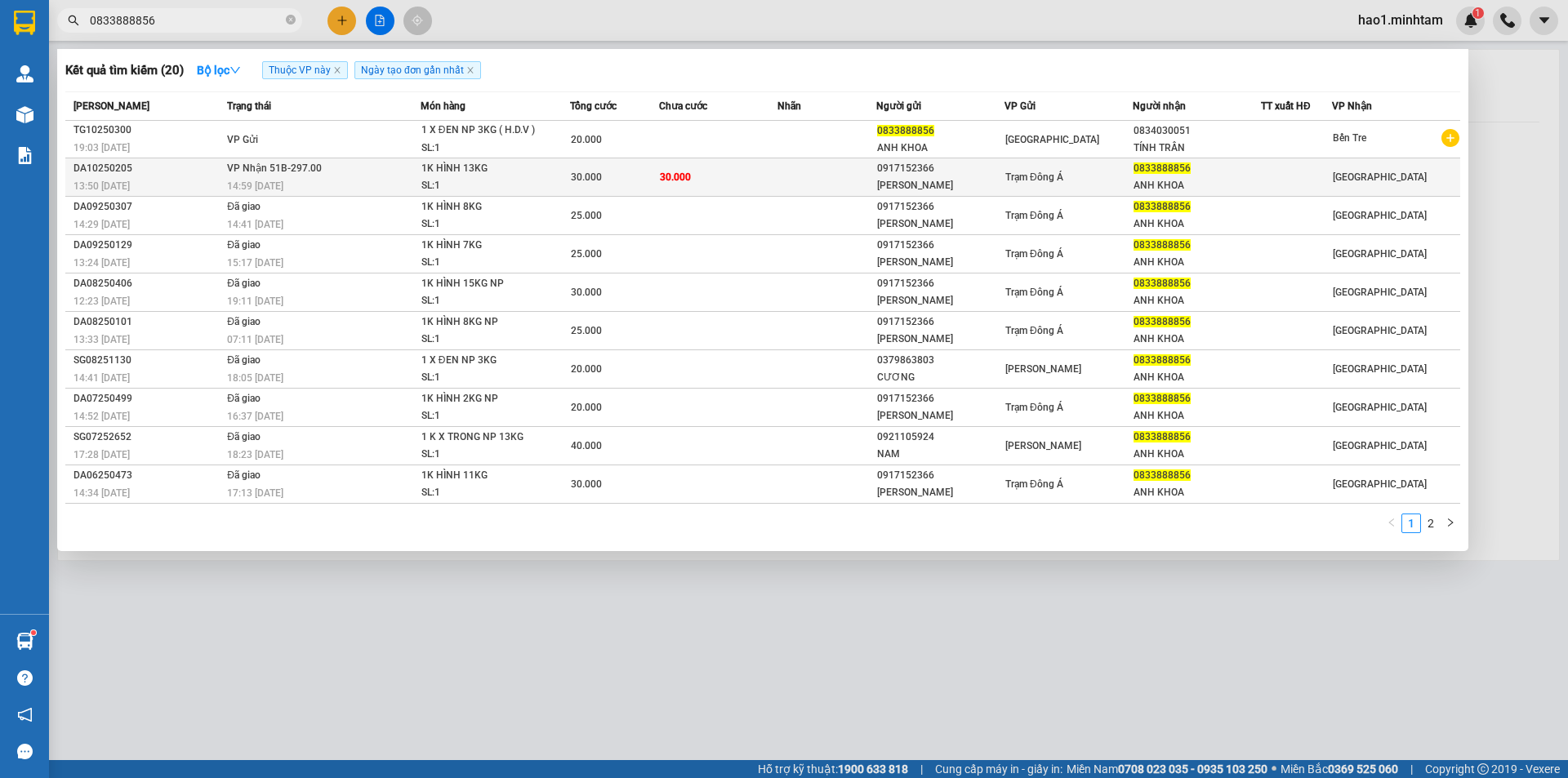
click at [508, 162] on div "1K HÌNH 13KG" at bounding box center [482, 169] width 123 height 18
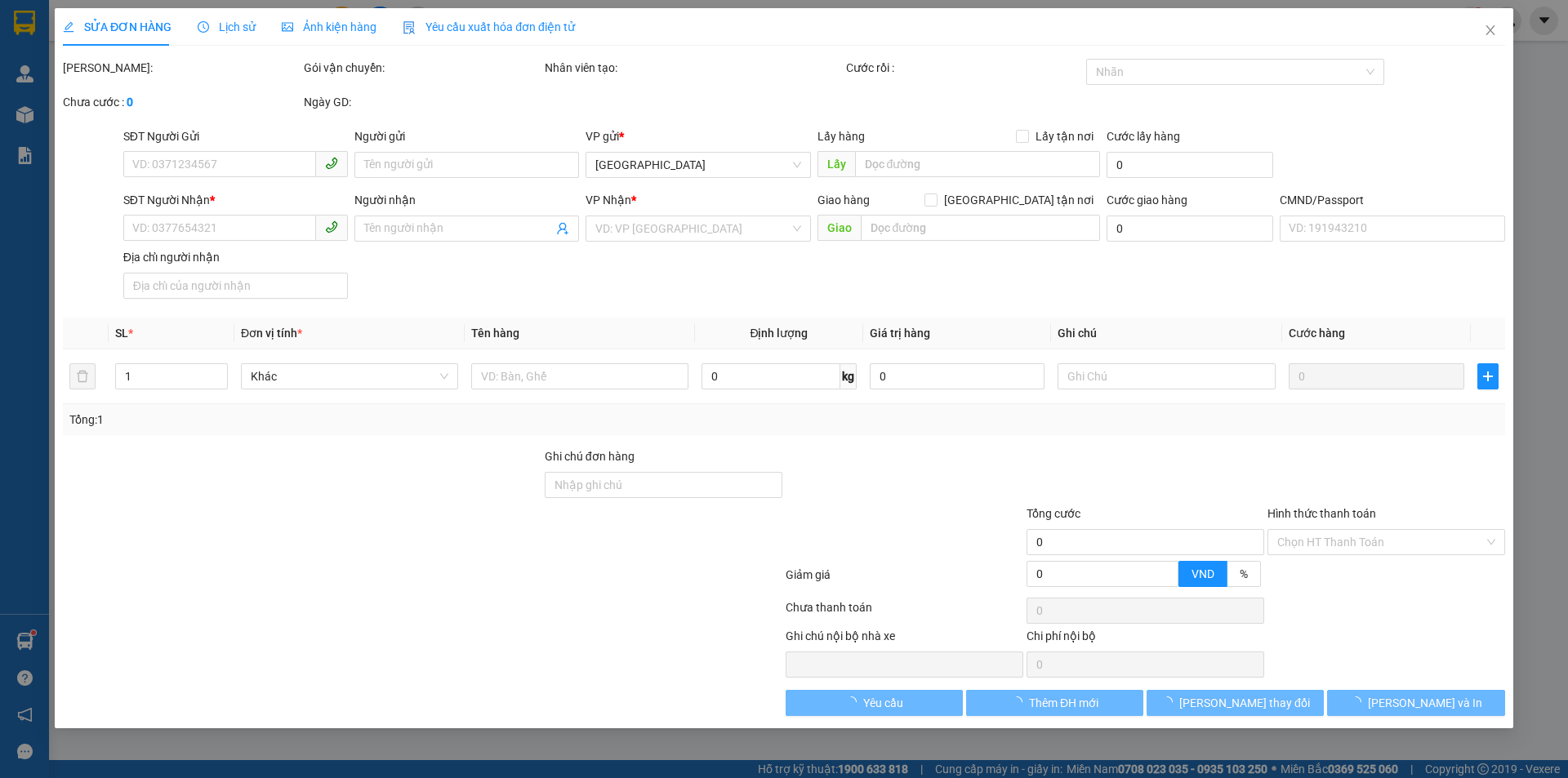
type input "0917152366"
type input "THANH LIÊM"
type input "0833888856"
type input "ANH KHOA"
type input "30.000"
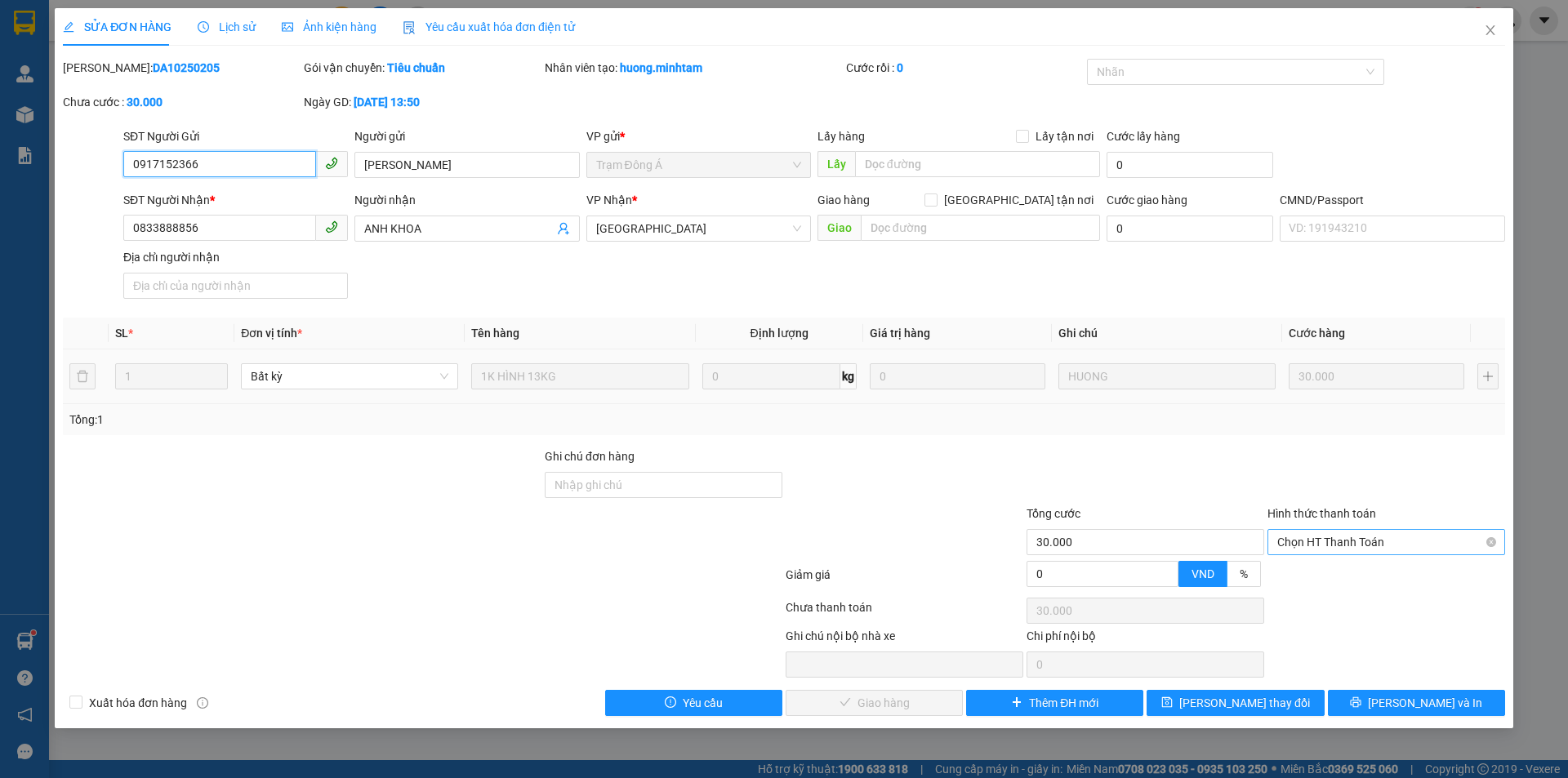
click at [1386, 545] on span "Chọn HT Thanh Toán" at bounding box center [1386, 542] width 218 height 25
drag, startPoint x: 1383, startPoint y: 569, endPoint x: 1136, endPoint y: 635, distance: 255.7
click at [1382, 570] on div "Tại văn phòng" at bounding box center [1386, 575] width 218 height 18
type input "0"
click at [897, 704] on span "[PERSON_NAME] và Giao hàng" at bounding box center [894, 703] width 157 height 18
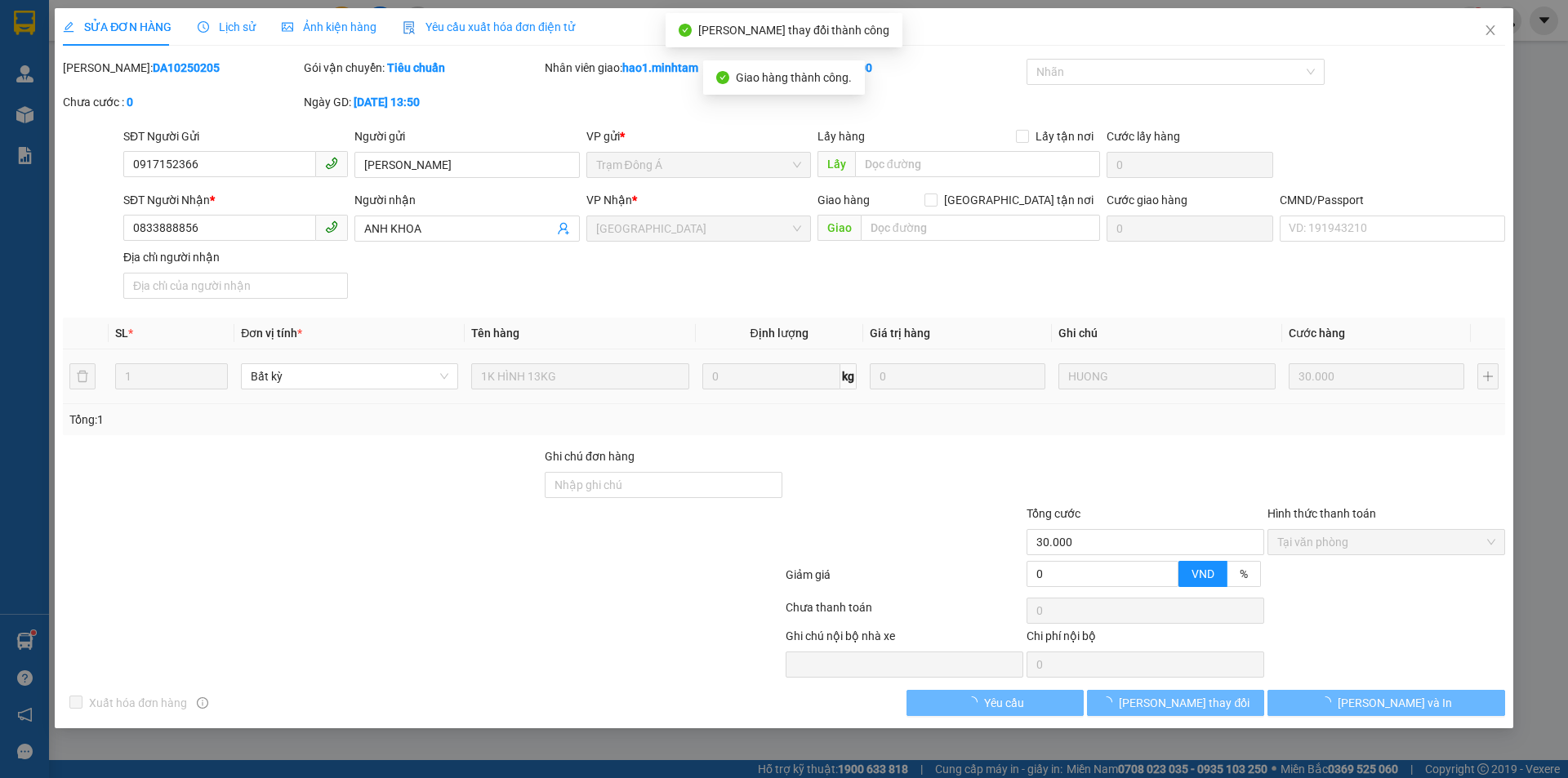
click at [1220, 709] on button "[PERSON_NAME] thay đổi" at bounding box center [1175, 703] width 177 height 26
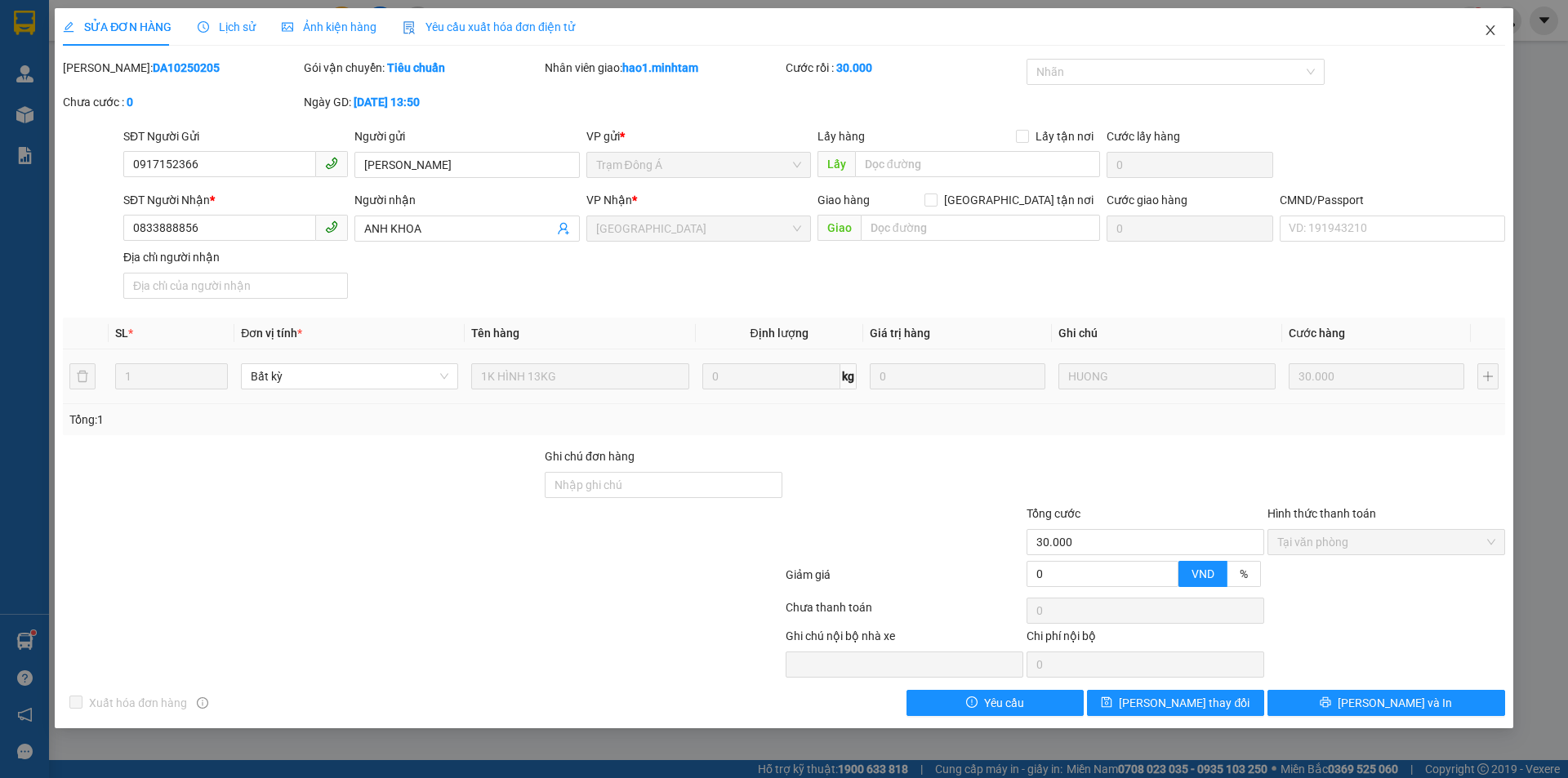
click at [1491, 36] on icon "close" at bounding box center [1490, 30] width 13 height 13
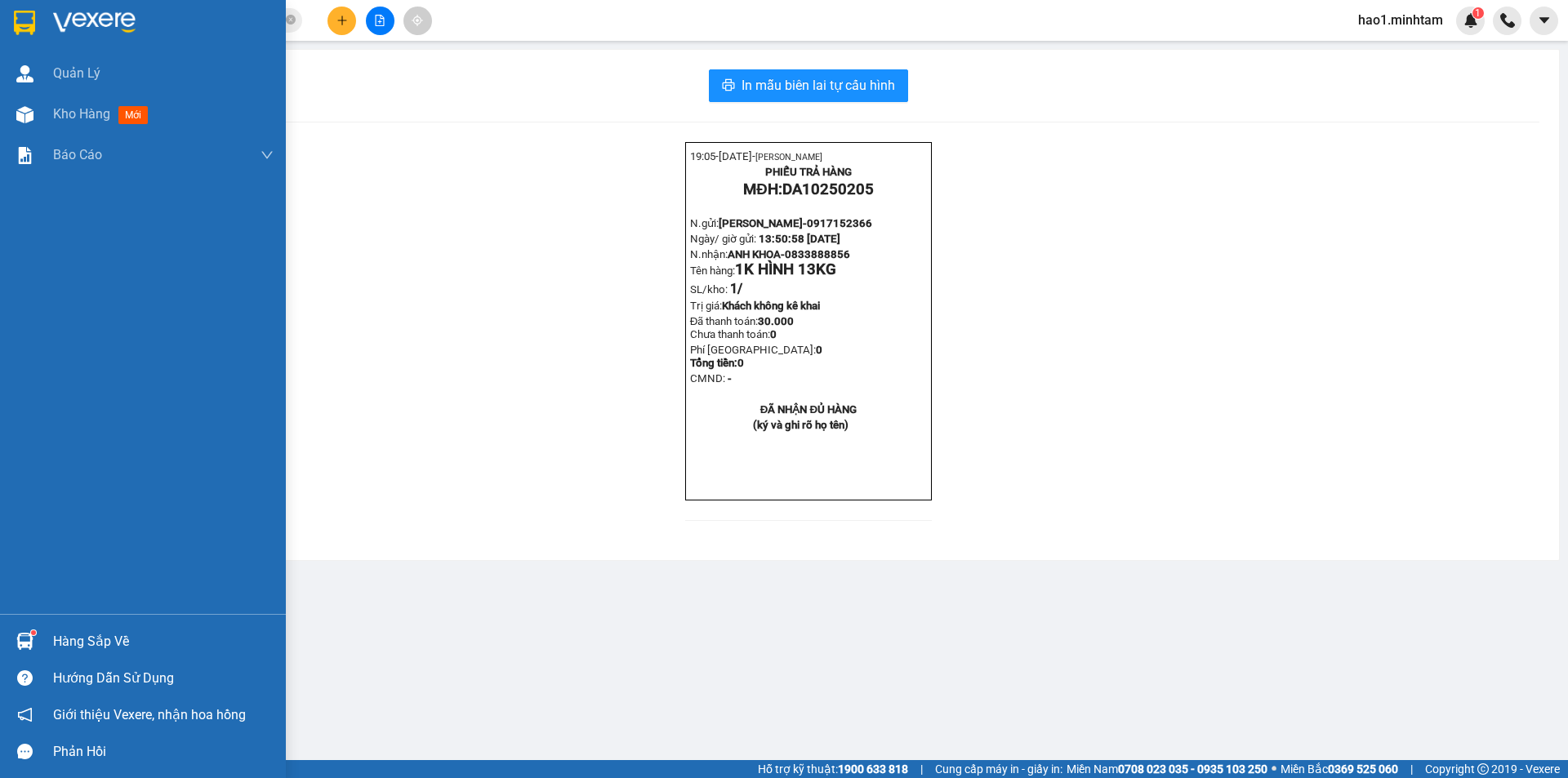
click at [32, 19] on img at bounding box center [24, 23] width 21 height 25
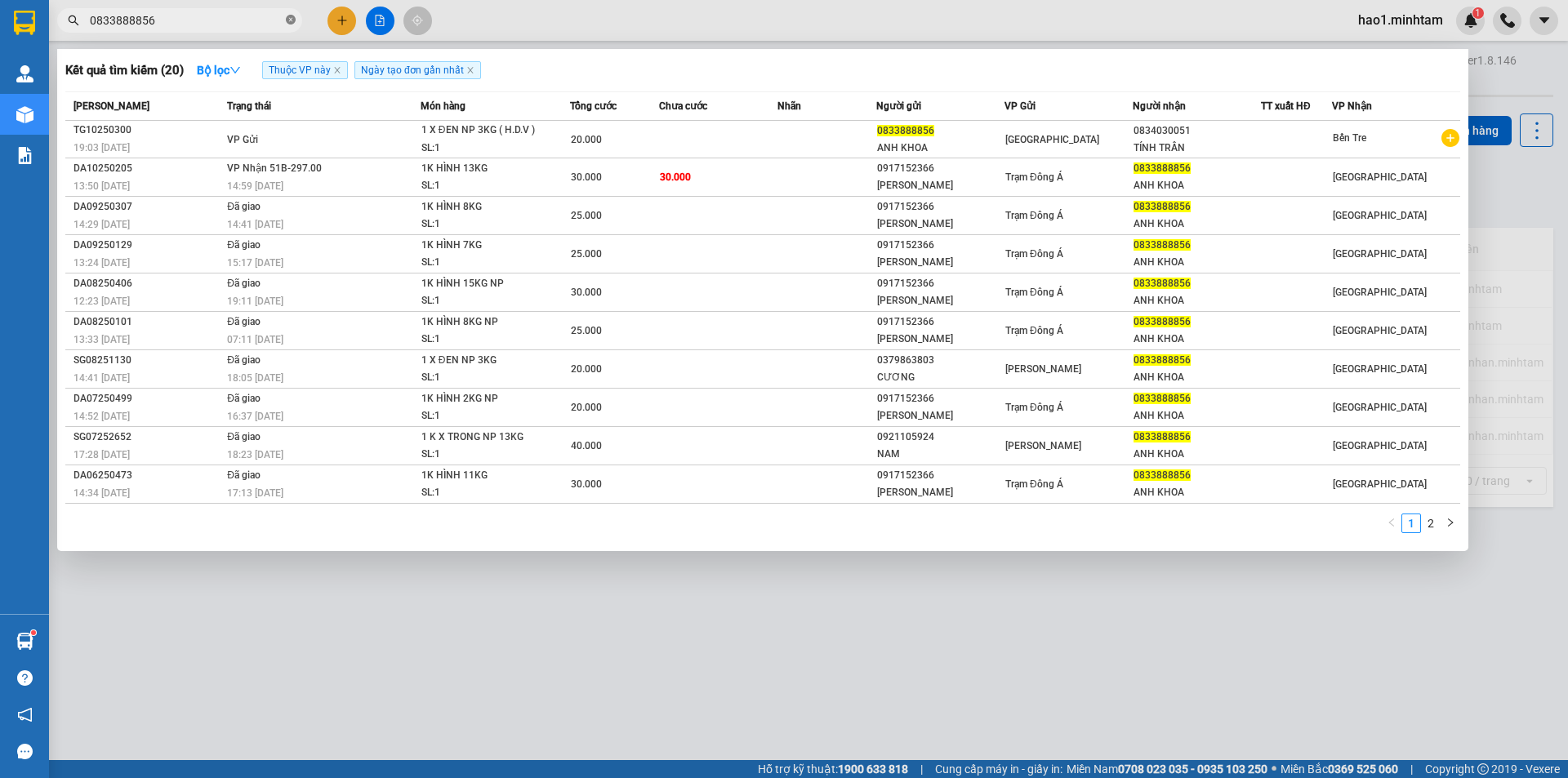
click at [292, 23] on icon "close-circle" at bounding box center [291, 19] width 10 height 10
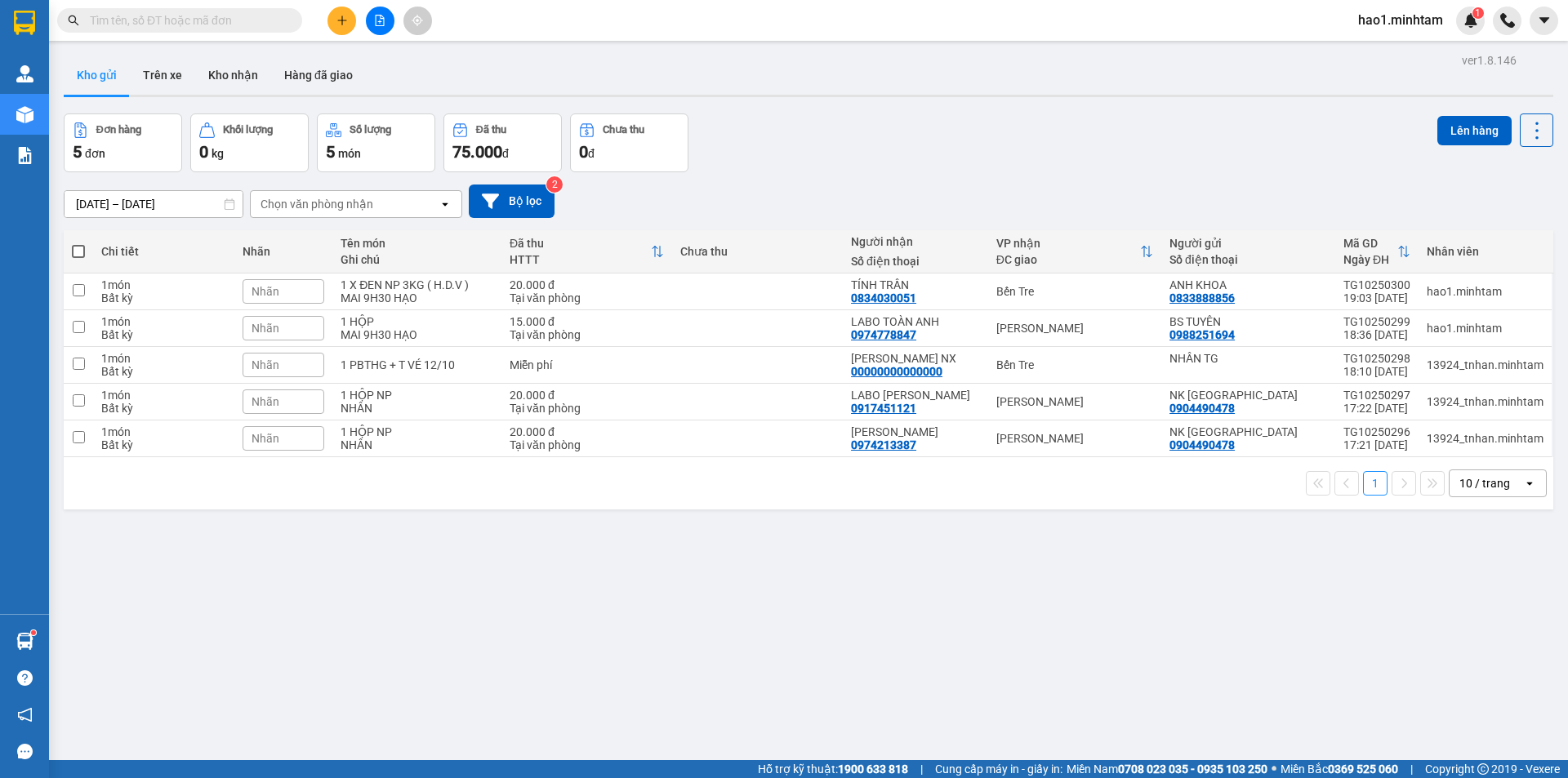
click at [863, 195] on div "10/10/2025 – 12/10/2025 Press the down arrow key to interact with the calendar …" at bounding box center [808, 201] width 1490 height 34
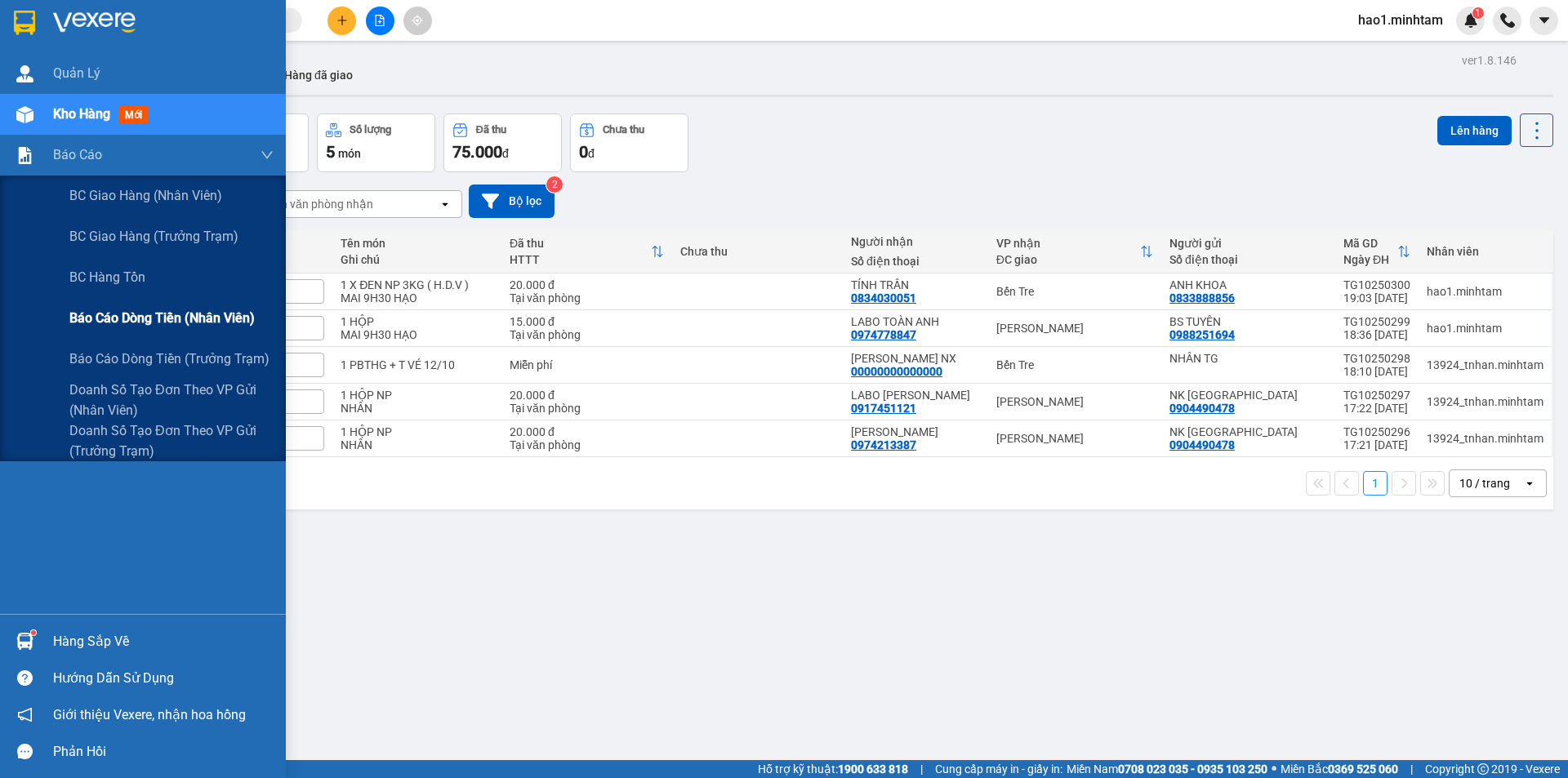
click at [142, 329] on div "Báo cáo dòng tiền (nhân viên)" at bounding box center [171, 318] width 204 height 41
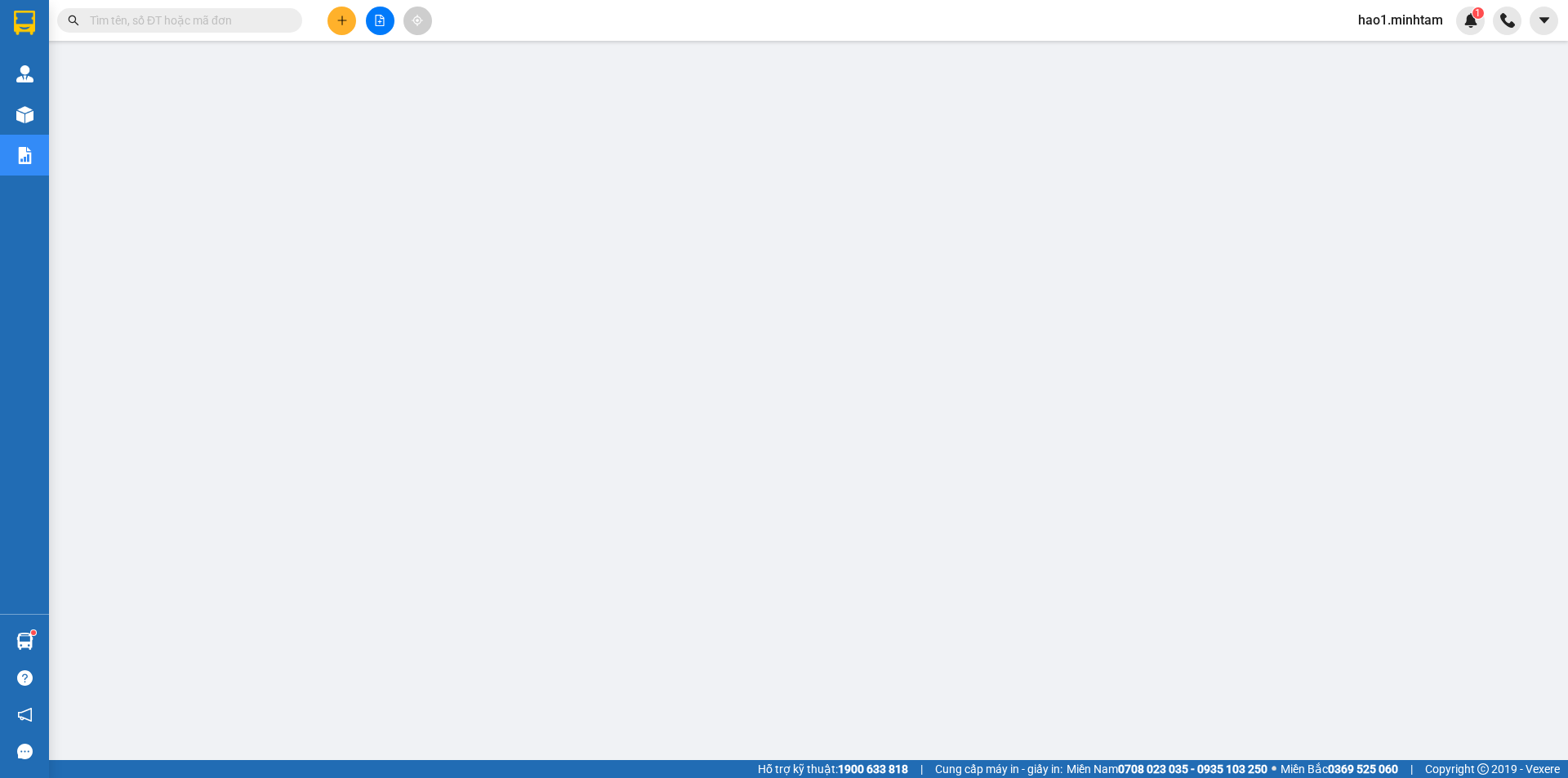
click at [252, 21] on input "text" at bounding box center [186, 21] width 192 height 18
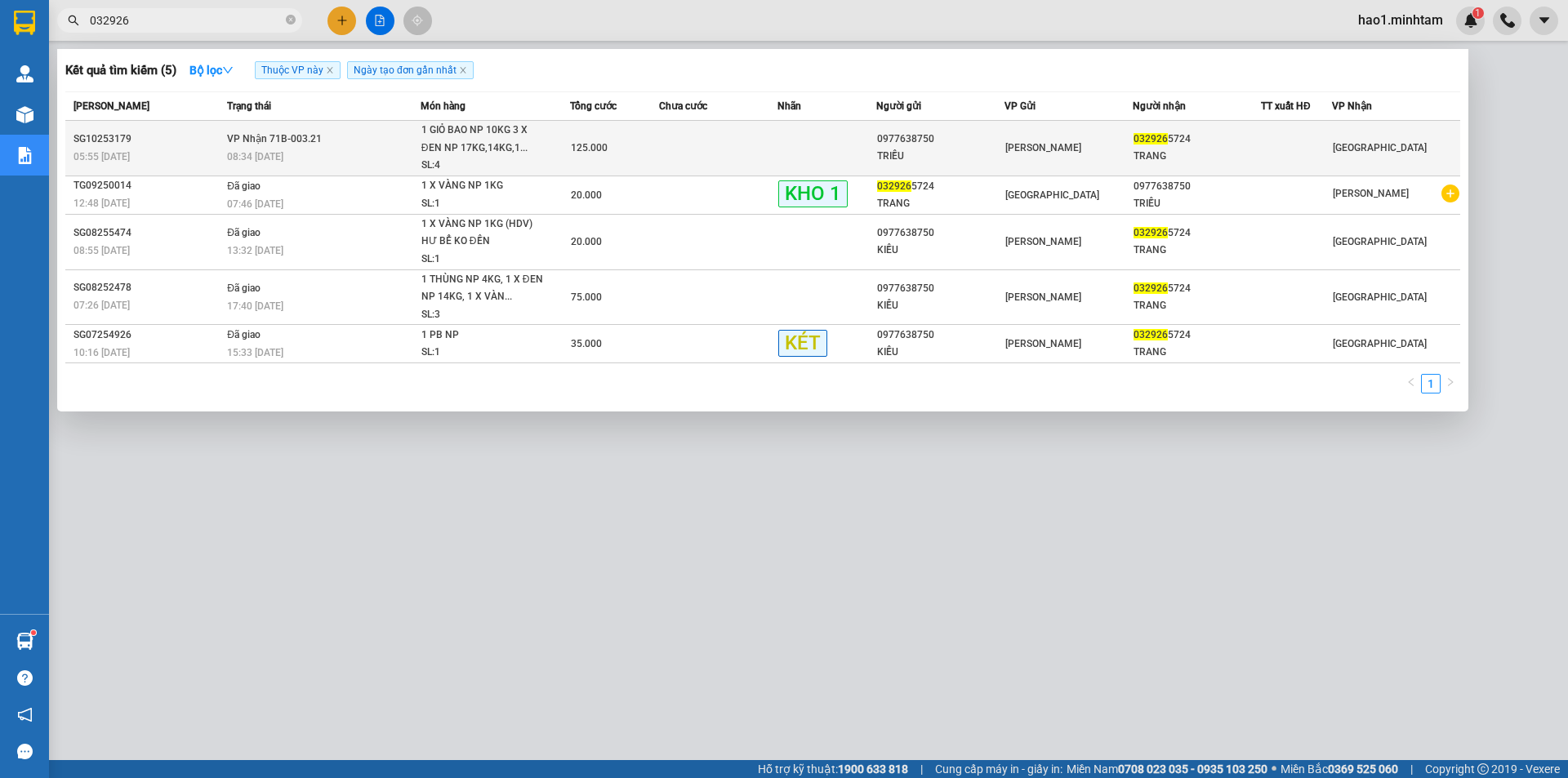
type input "032926"
click at [501, 137] on div "1 GIỎ BAO NP 10KG 3 X ĐEN NP 17KG,14KG,1..." at bounding box center [482, 139] width 123 height 35
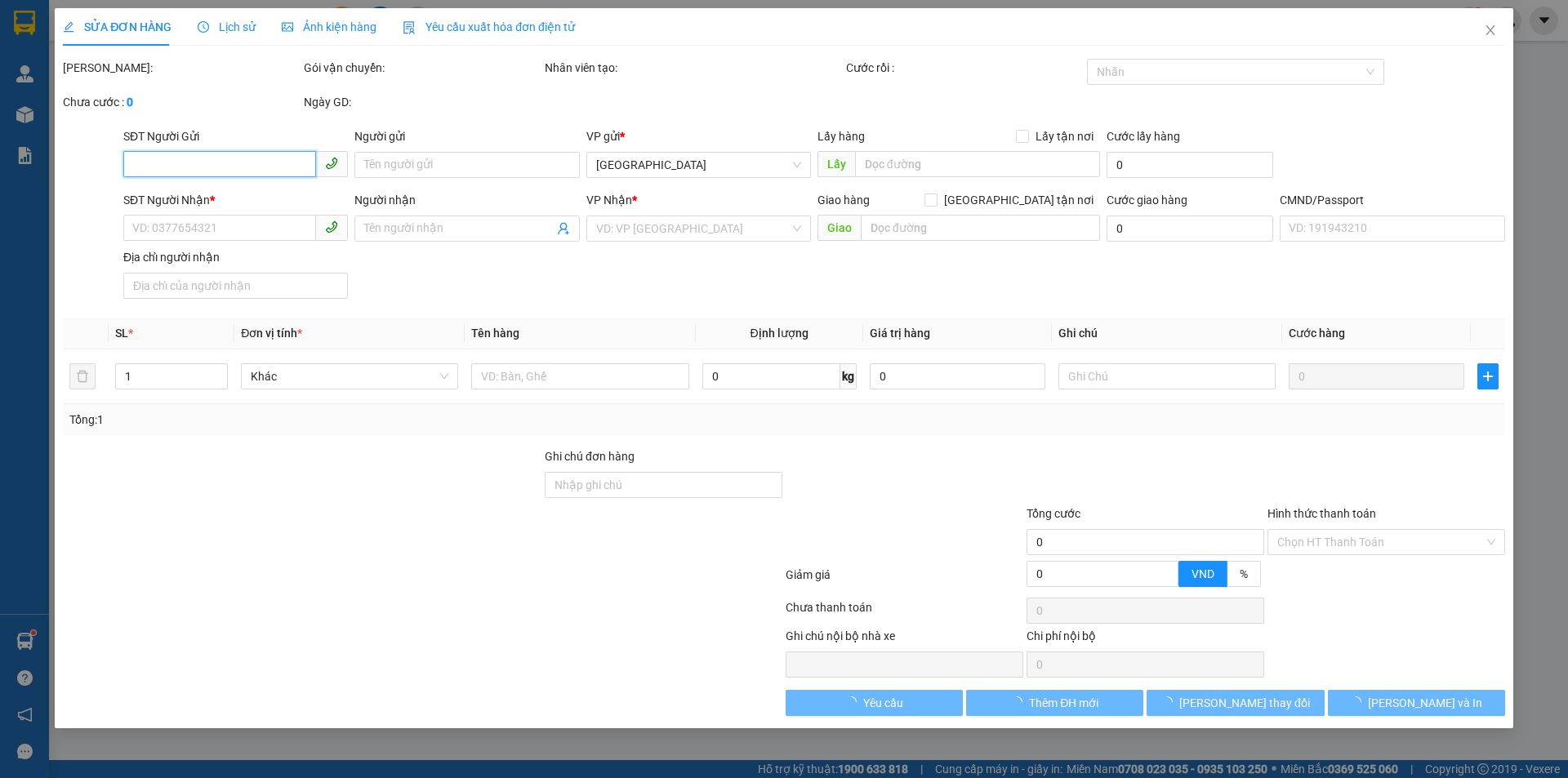
type input "0977638750"
type input "TRIỀU"
type input "0329265724"
type input "TRANG"
type input "125.000"
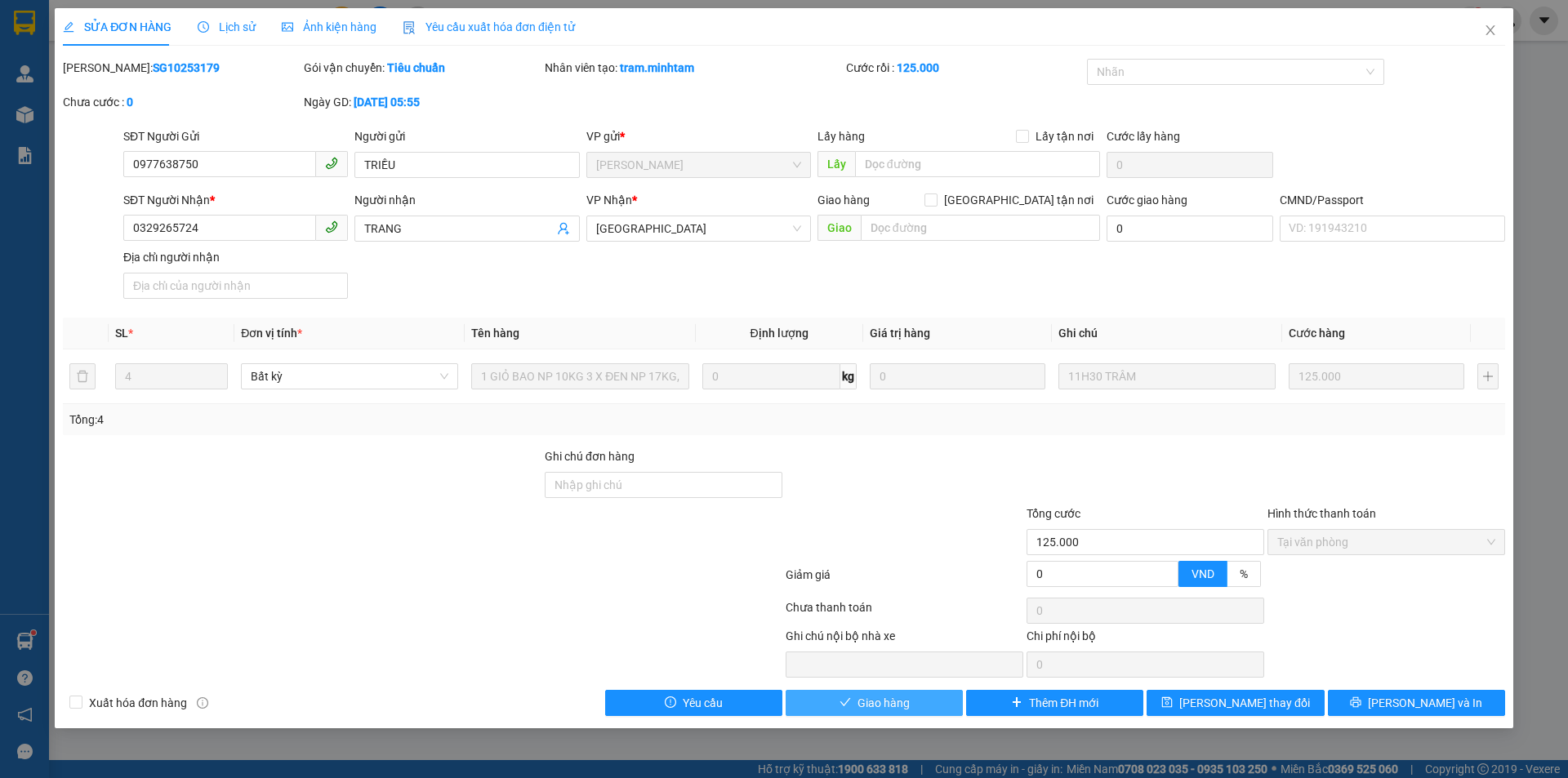
click at [918, 701] on button "Giao hàng" at bounding box center [873, 703] width 177 height 26
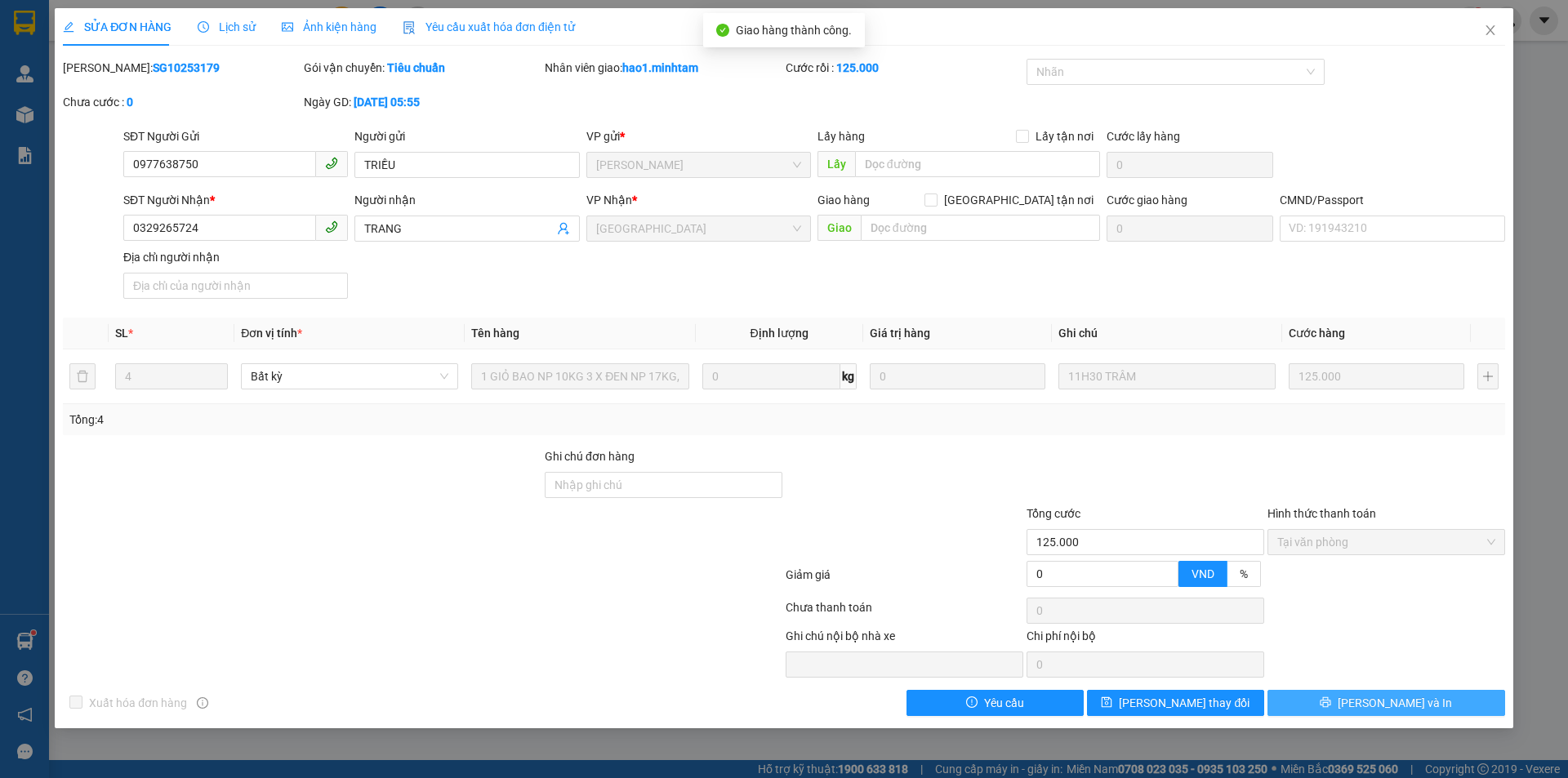
click at [1445, 704] on button "[PERSON_NAME] và In" at bounding box center [1386, 703] width 238 height 26
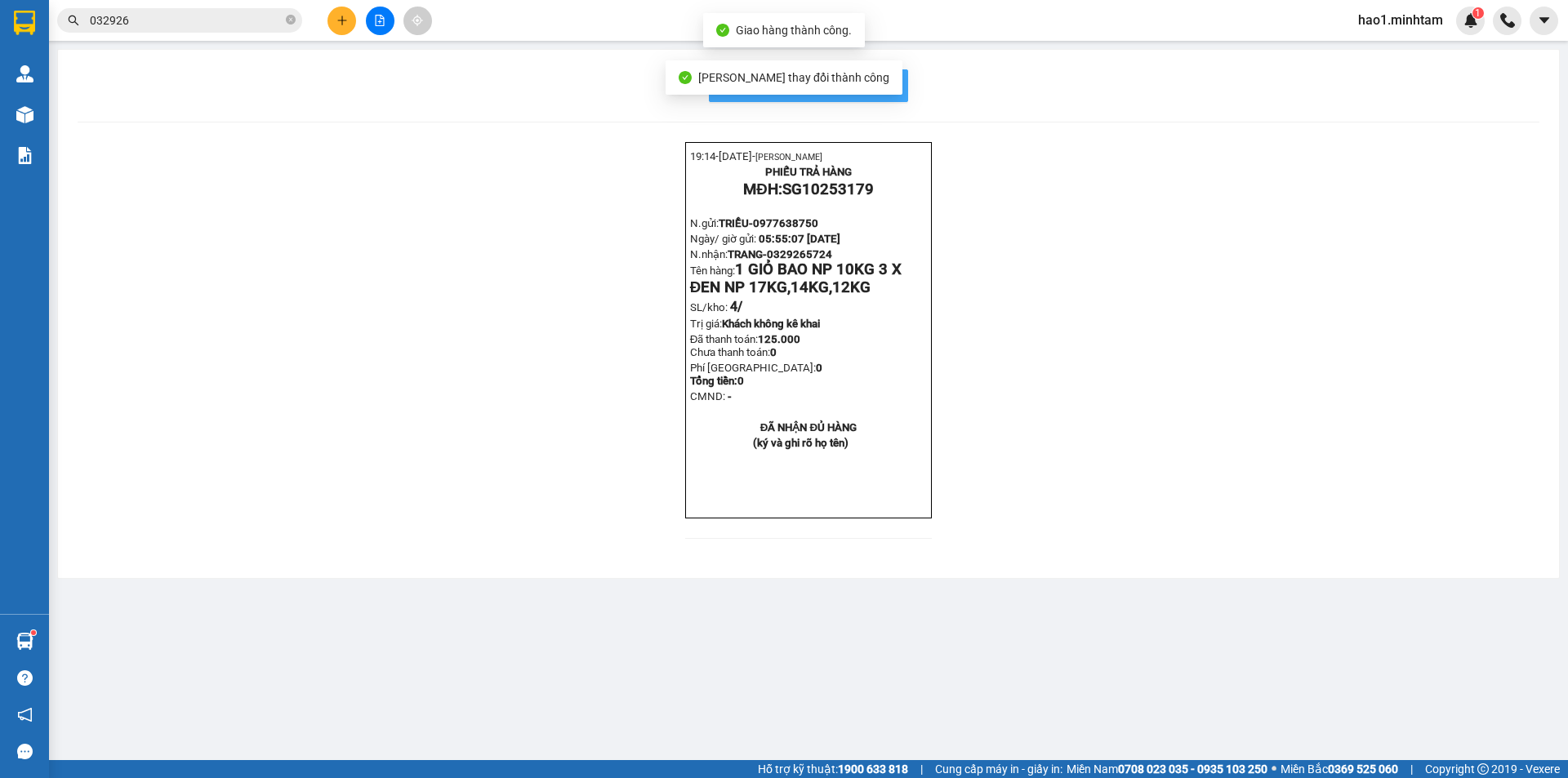
click at [892, 89] on span "In mẫu biên lai tự cấu hình" at bounding box center [818, 85] width 153 height 20
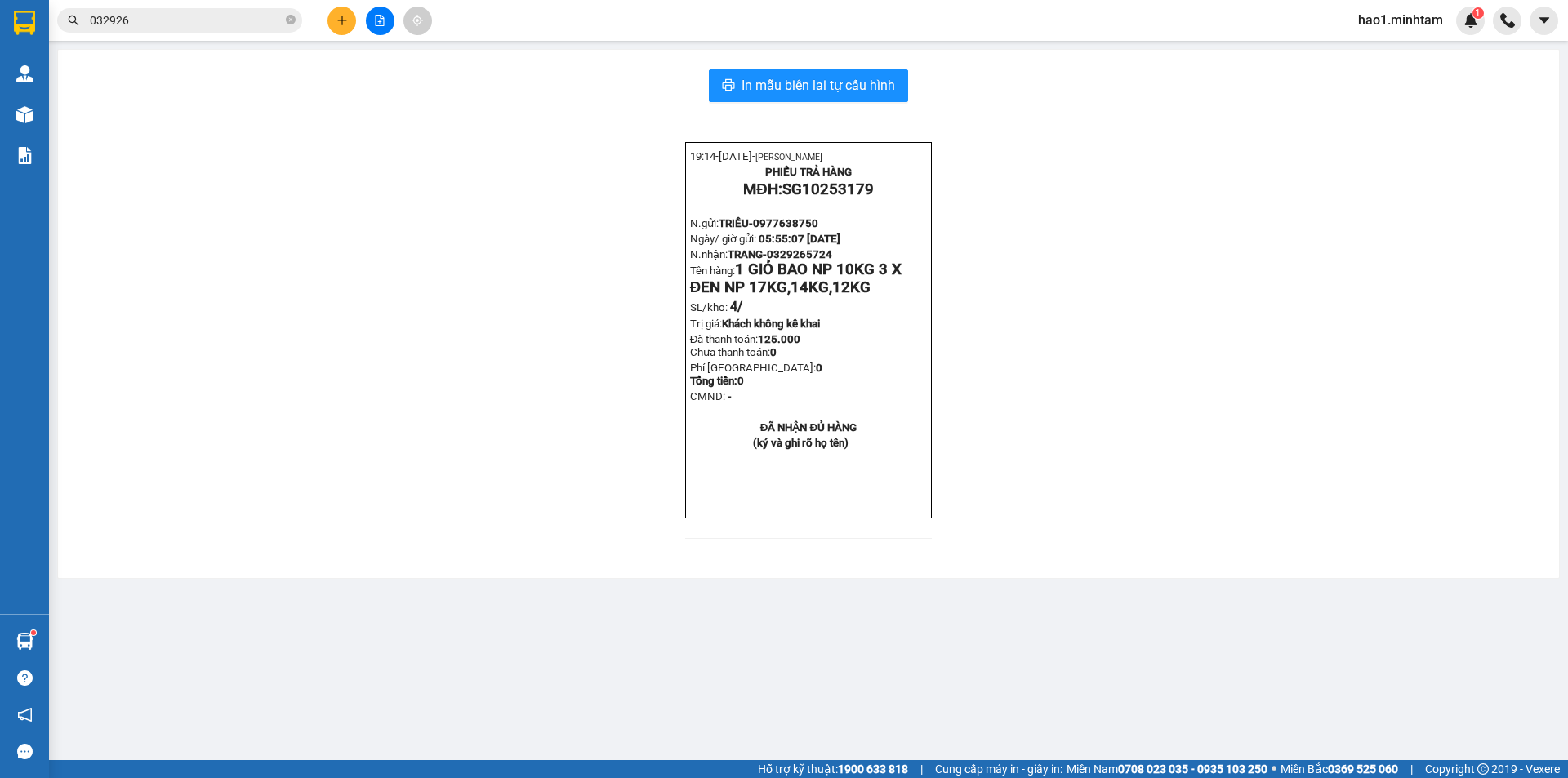
click at [1218, 659] on main "In mẫu biên lai tự cấu hình 19:14- 12-10-2025- Trần Vũ Hạo PHIẾU TRẢ HÀNG MĐH: …" at bounding box center [784, 379] width 1568 height 760
